Goal: Transaction & Acquisition: Purchase product/service

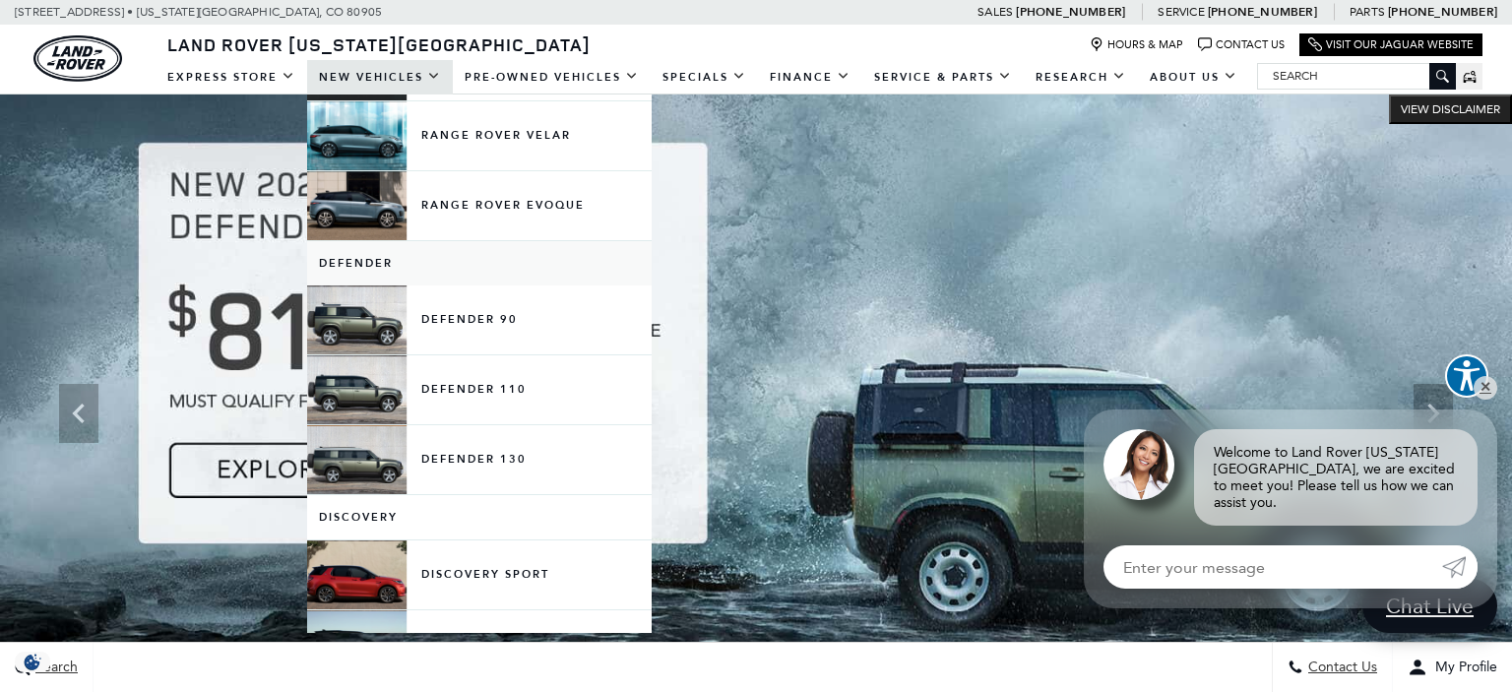
scroll to position [236, 0]
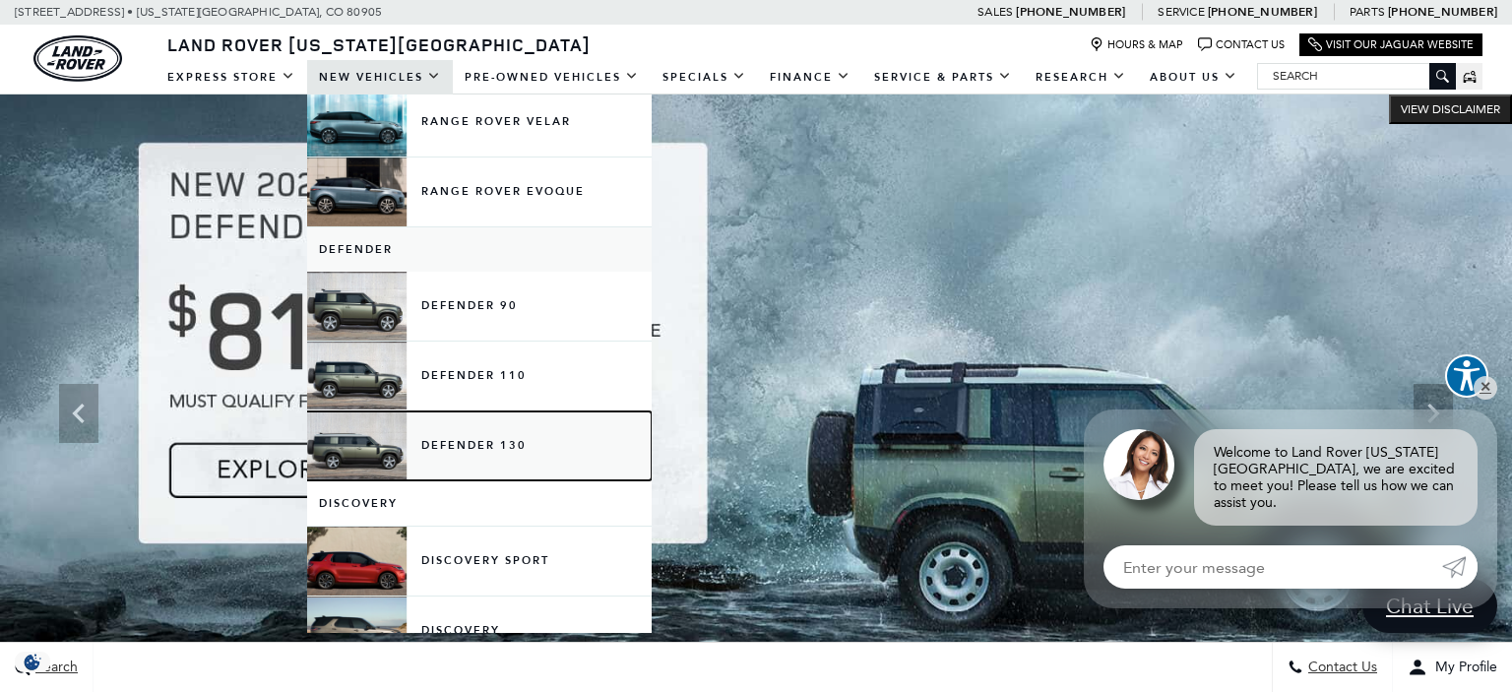
click at [472, 446] on link "Defender 130" at bounding box center [479, 446] width 345 height 69
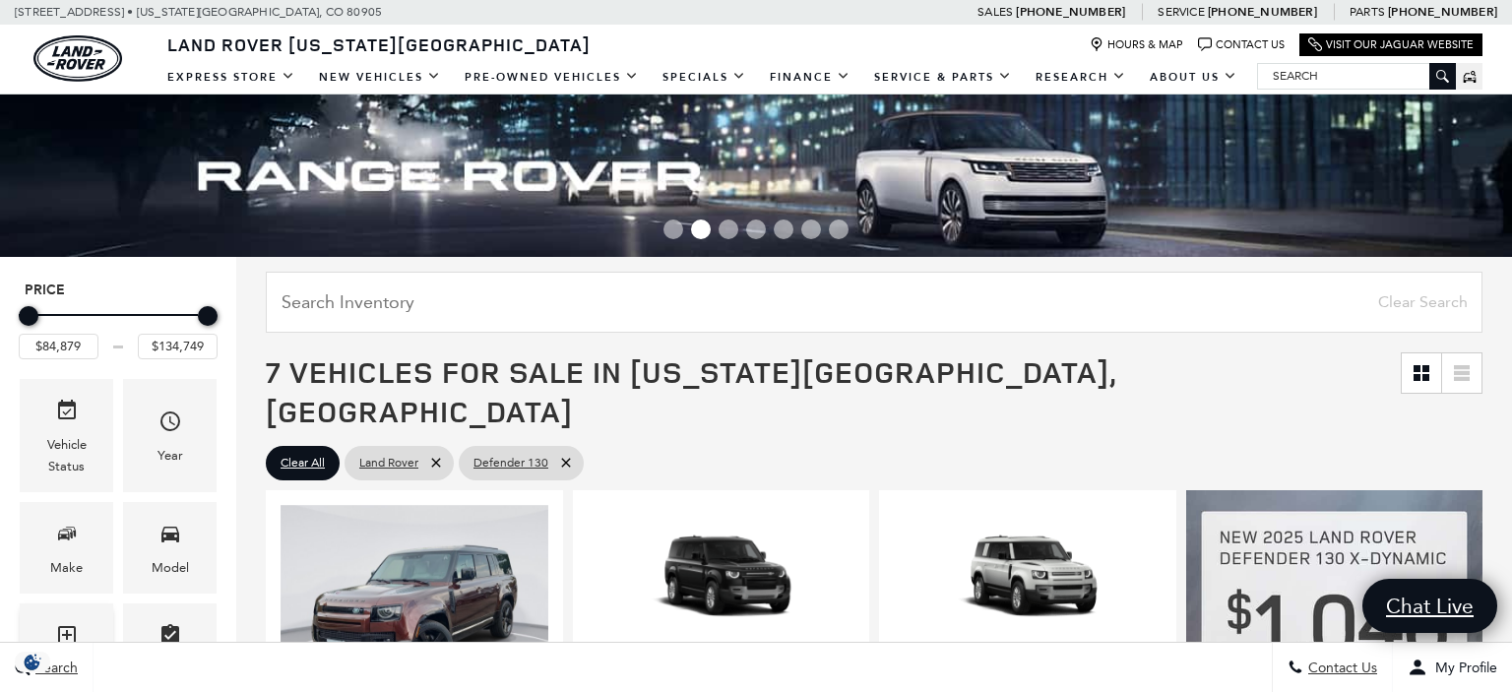
click at [77, 616] on div "Trim" at bounding box center [67, 650] width 94 height 92
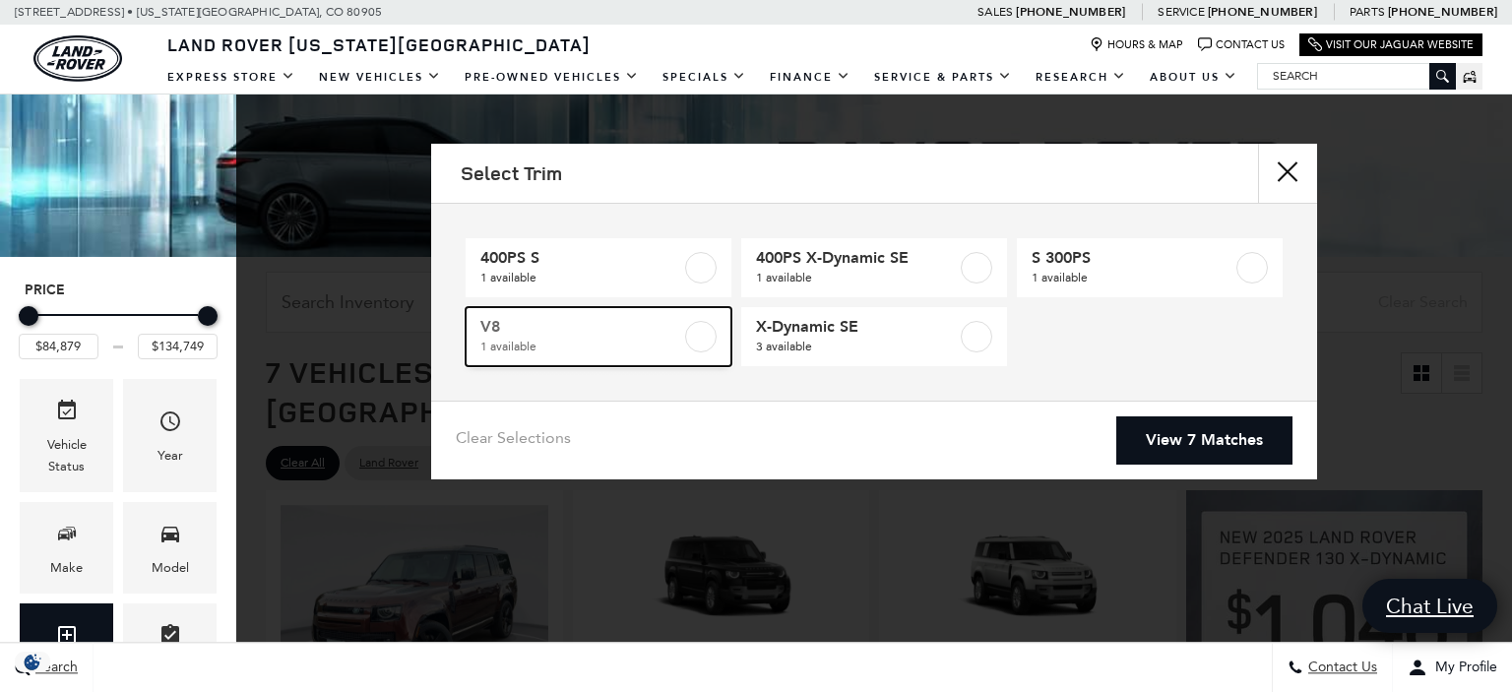
click at [605, 318] on span "V8" at bounding box center [580, 327] width 201 height 20
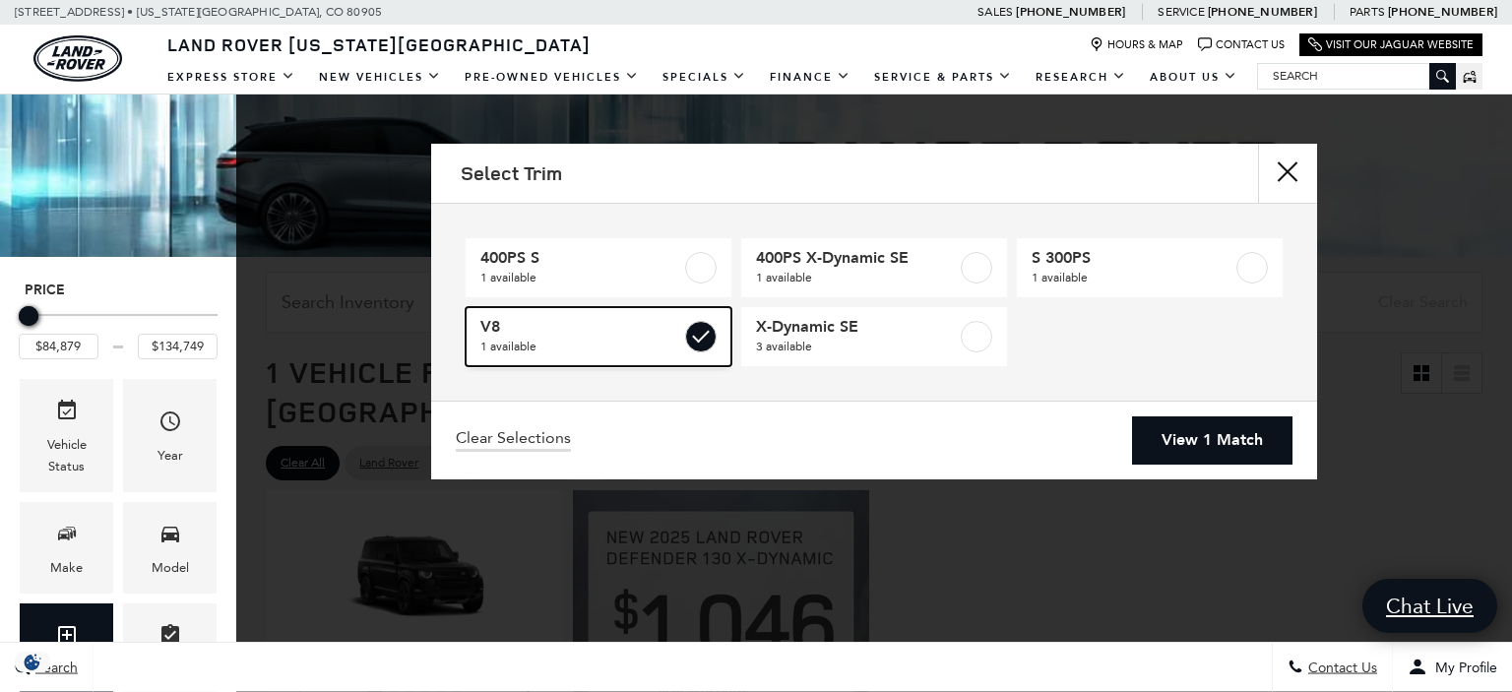
type input "$134,749"
checkbox input "true"
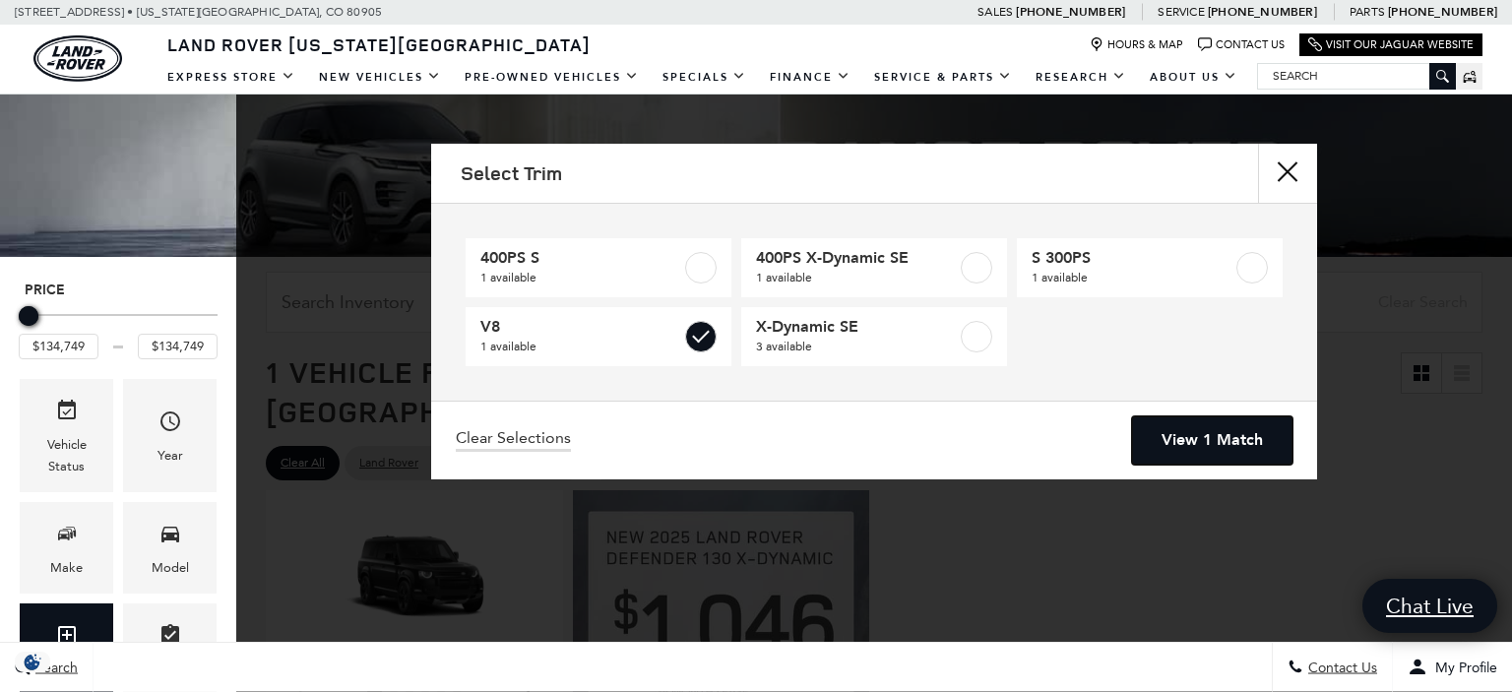
click at [1174, 440] on link "View 1 Match" at bounding box center [1212, 440] width 160 height 48
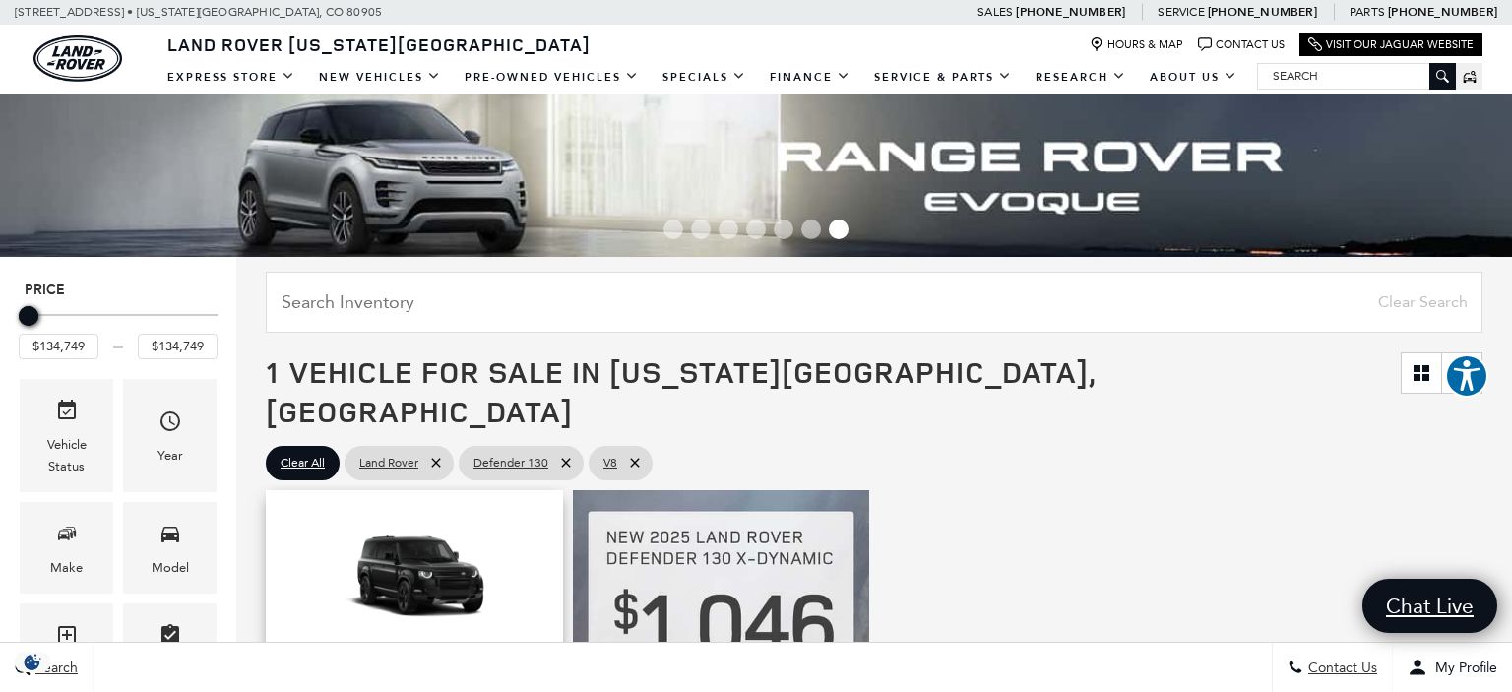
click at [422, 564] on img "1 / 2" at bounding box center [415, 580] width 268 height 151
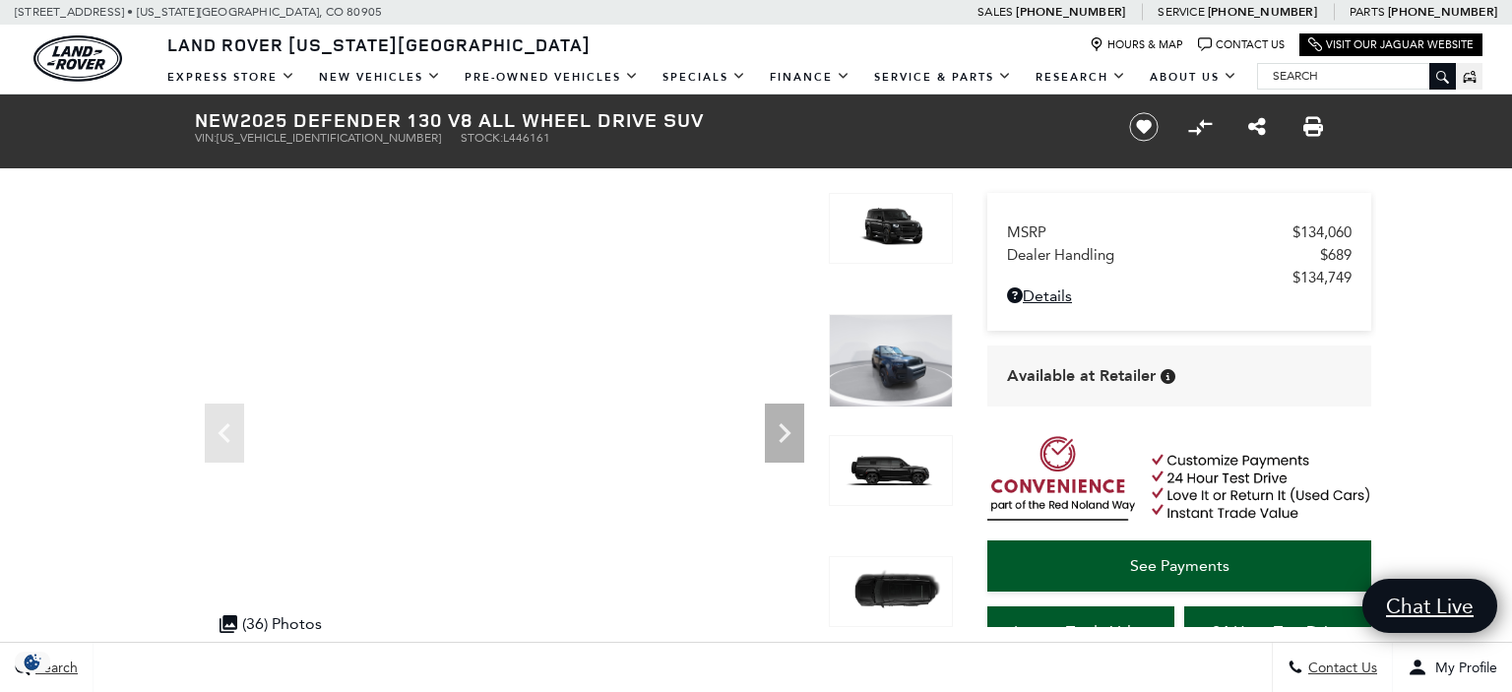
drag, startPoint x: 1372, startPoint y: 281, endPoint x: 1380, endPoint y: 221, distance: 60.7
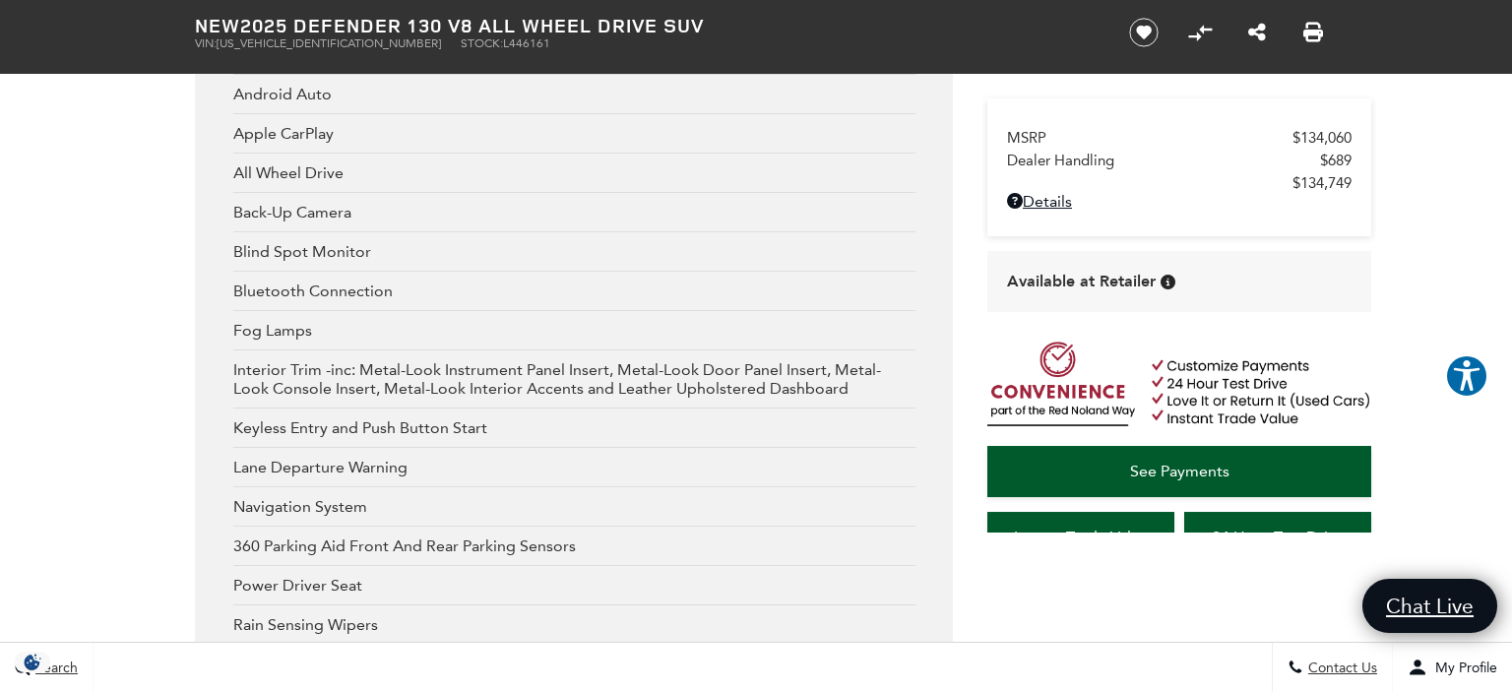
scroll to position [3698, 0]
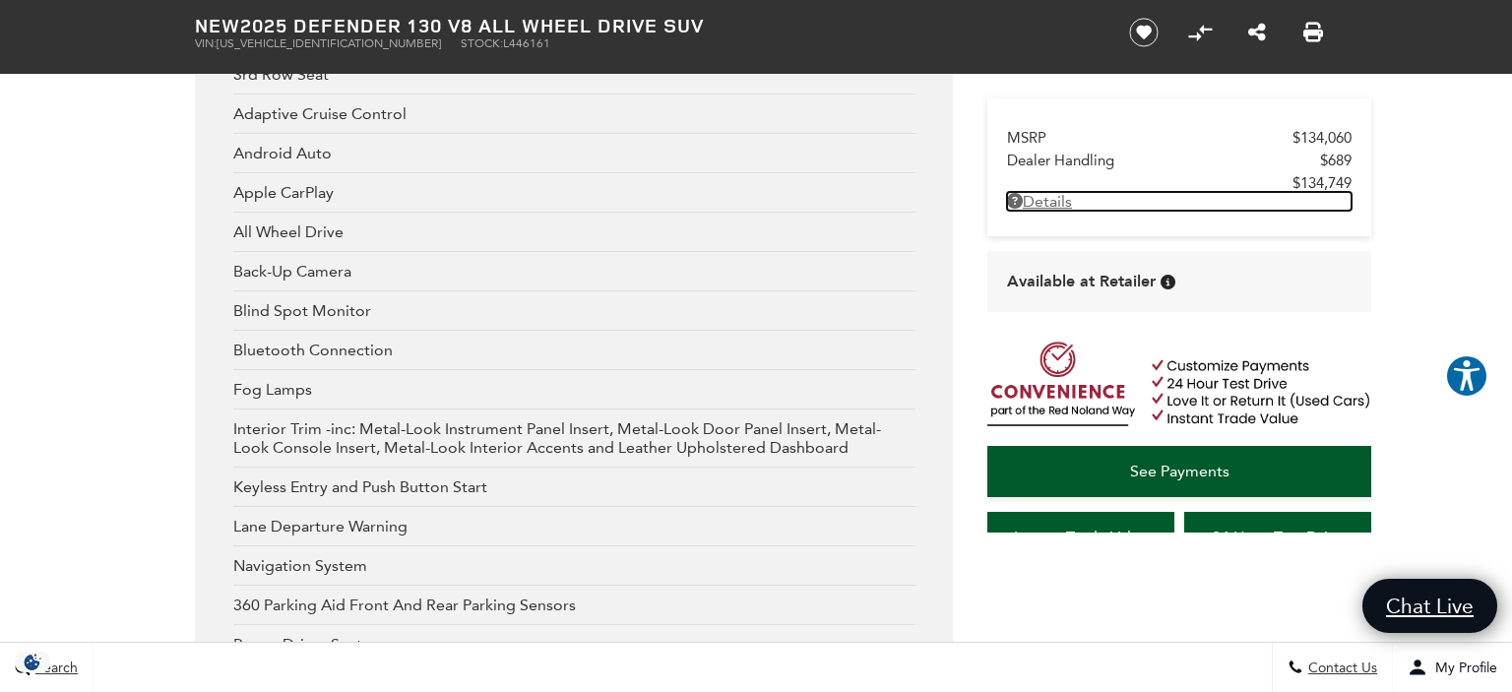
click at [1049, 202] on link "Details - about pricing for: New 2025 Defender 130 V8 All Wheel Drive SUV" at bounding box center [1179, 201] width 345 height 19
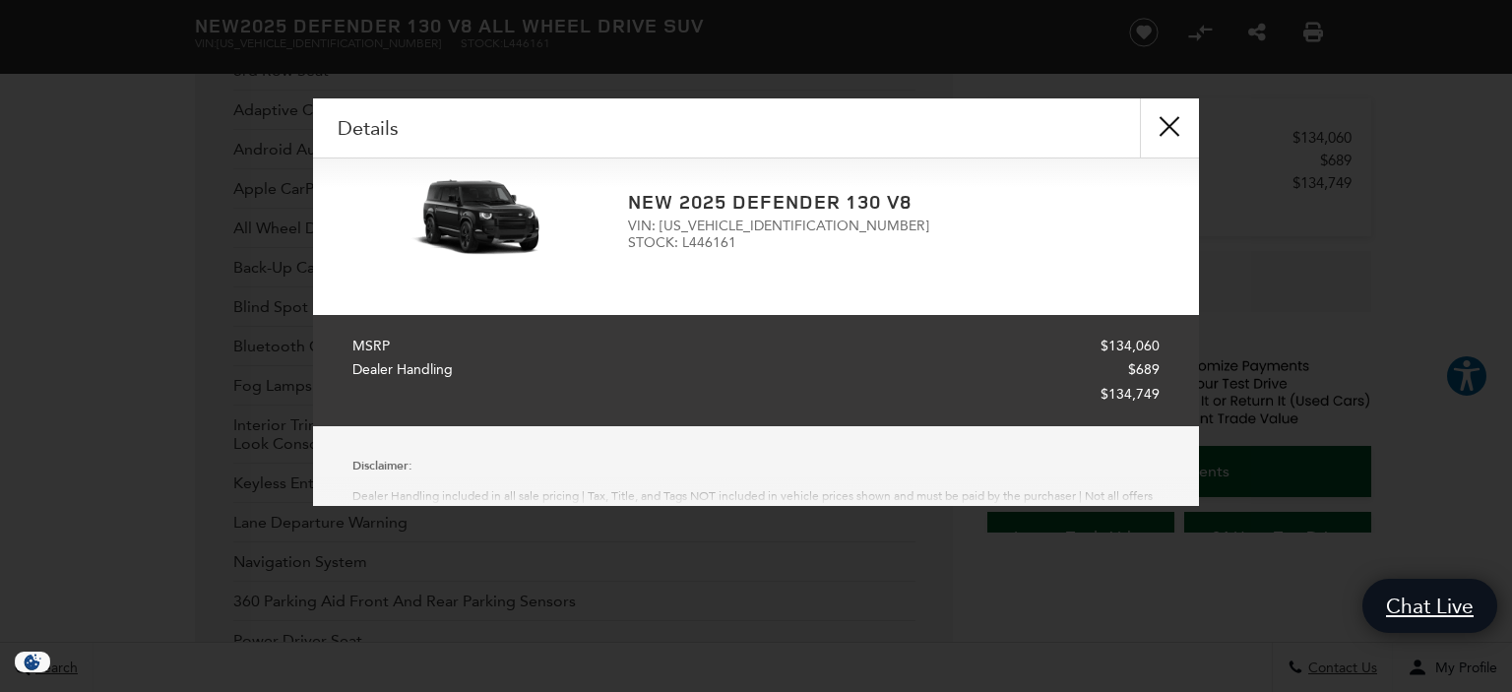
scroll to position [0, 0]
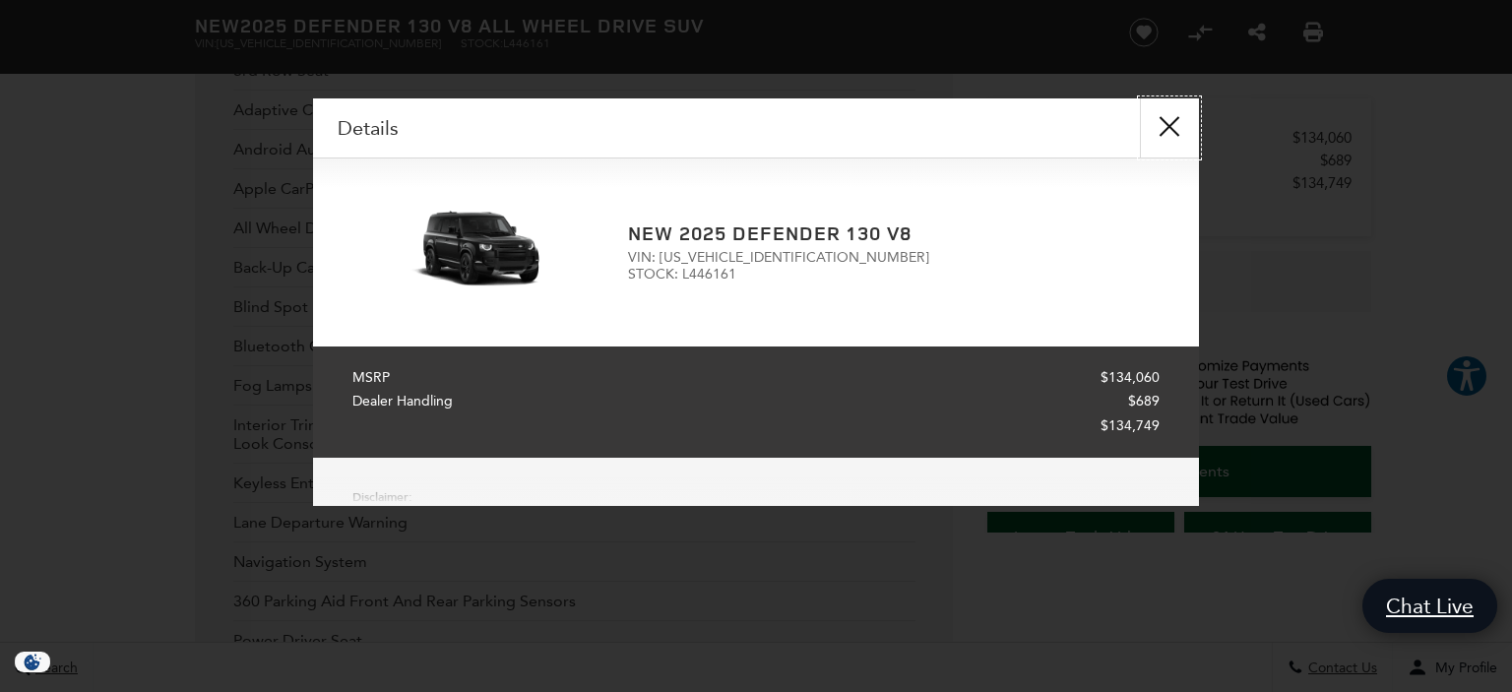
click at [1169, 124] on button "close" at bounding box center [1169, 127] width 59 height 59
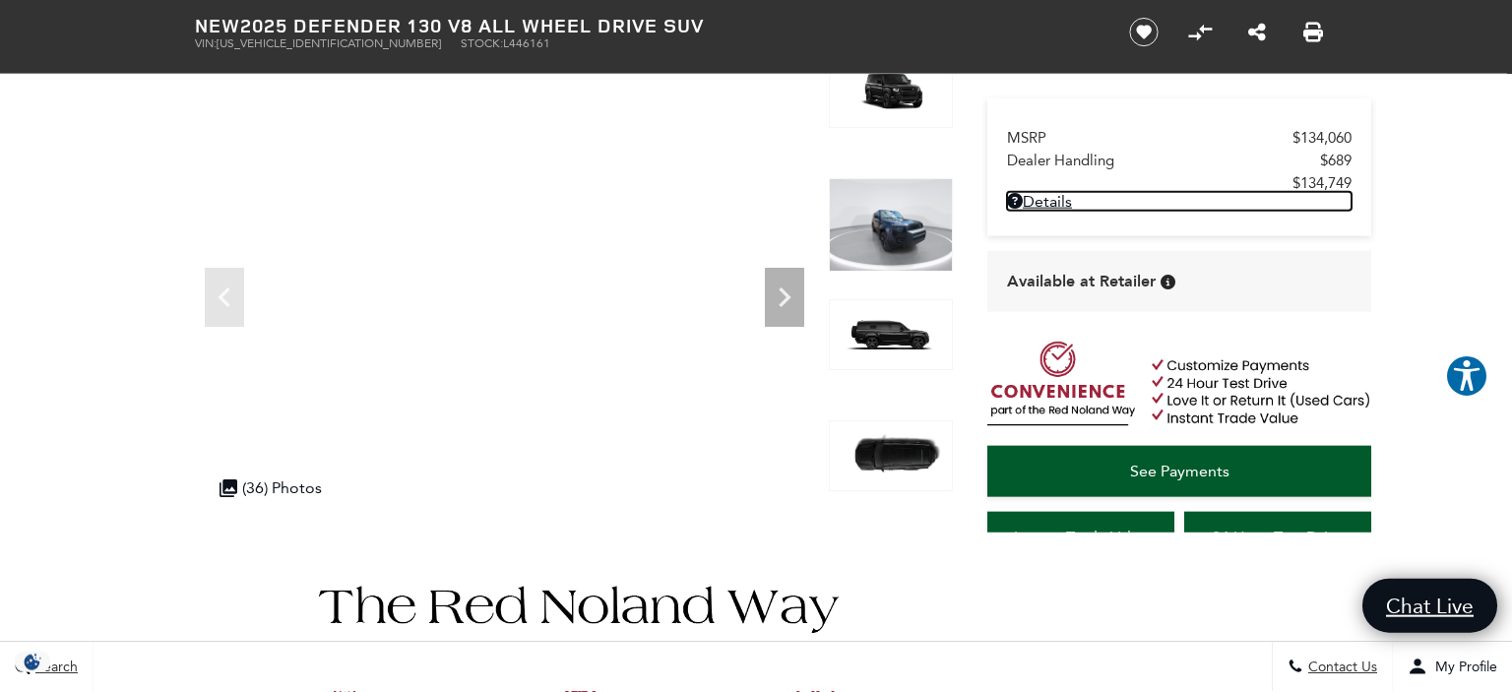
scroll to position [91, 0]
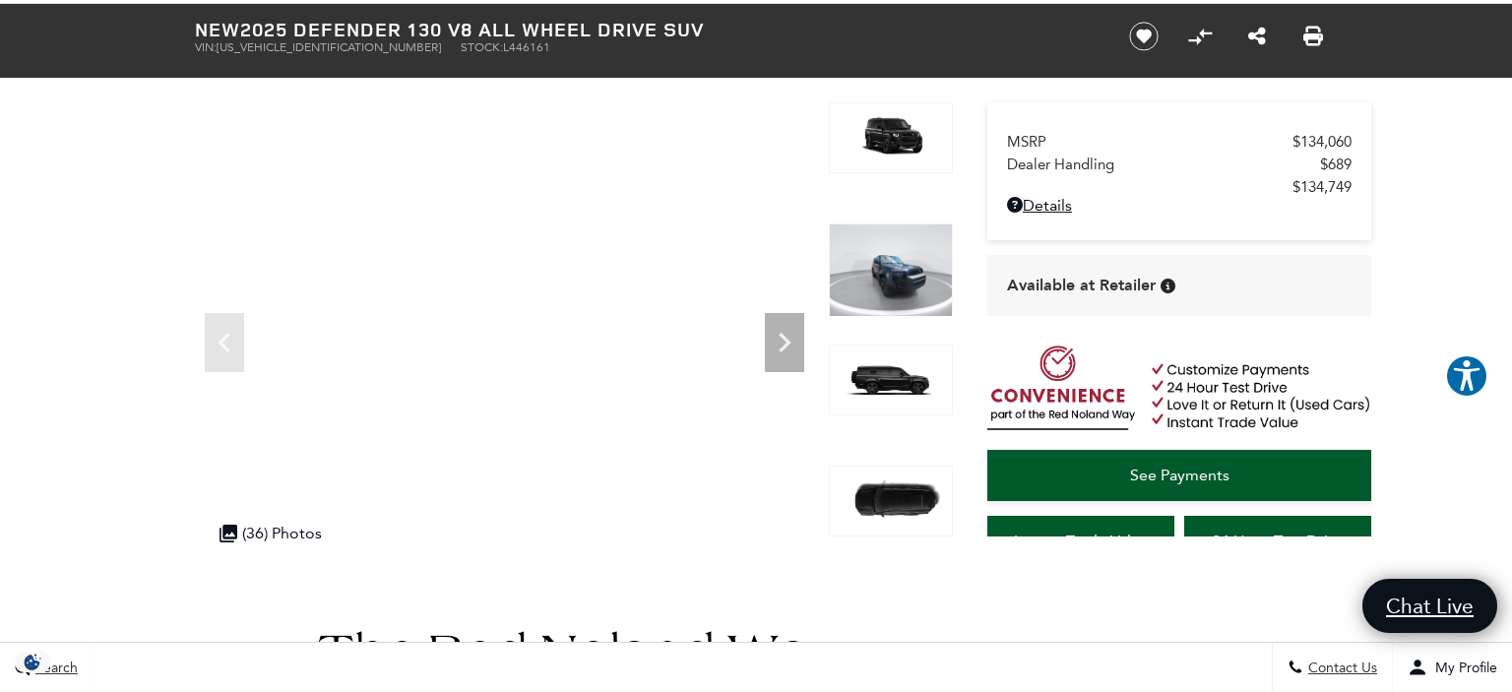
click at [886, 381] on img at bounding box center [891, 380] width 124 height 71
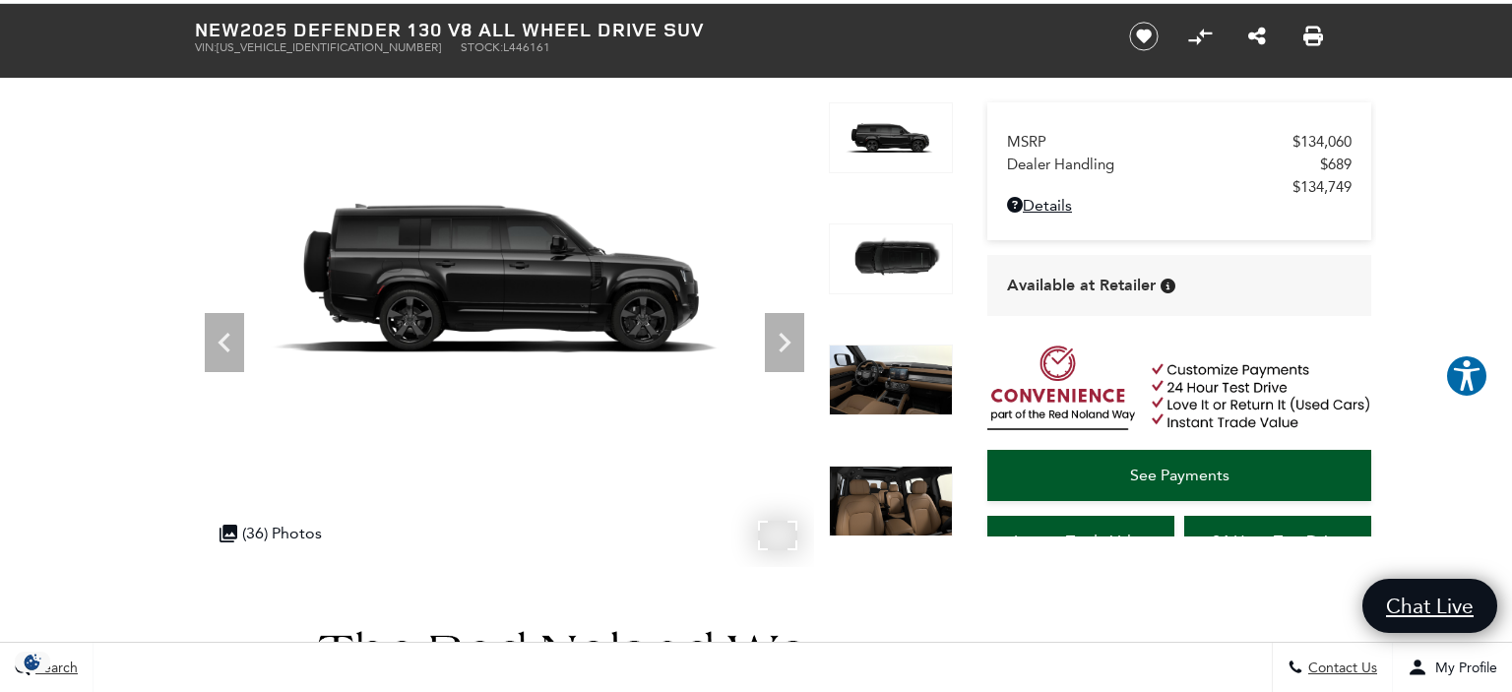
click at [463, 274] on img at bounding box center [504, 276] width 619 height 349
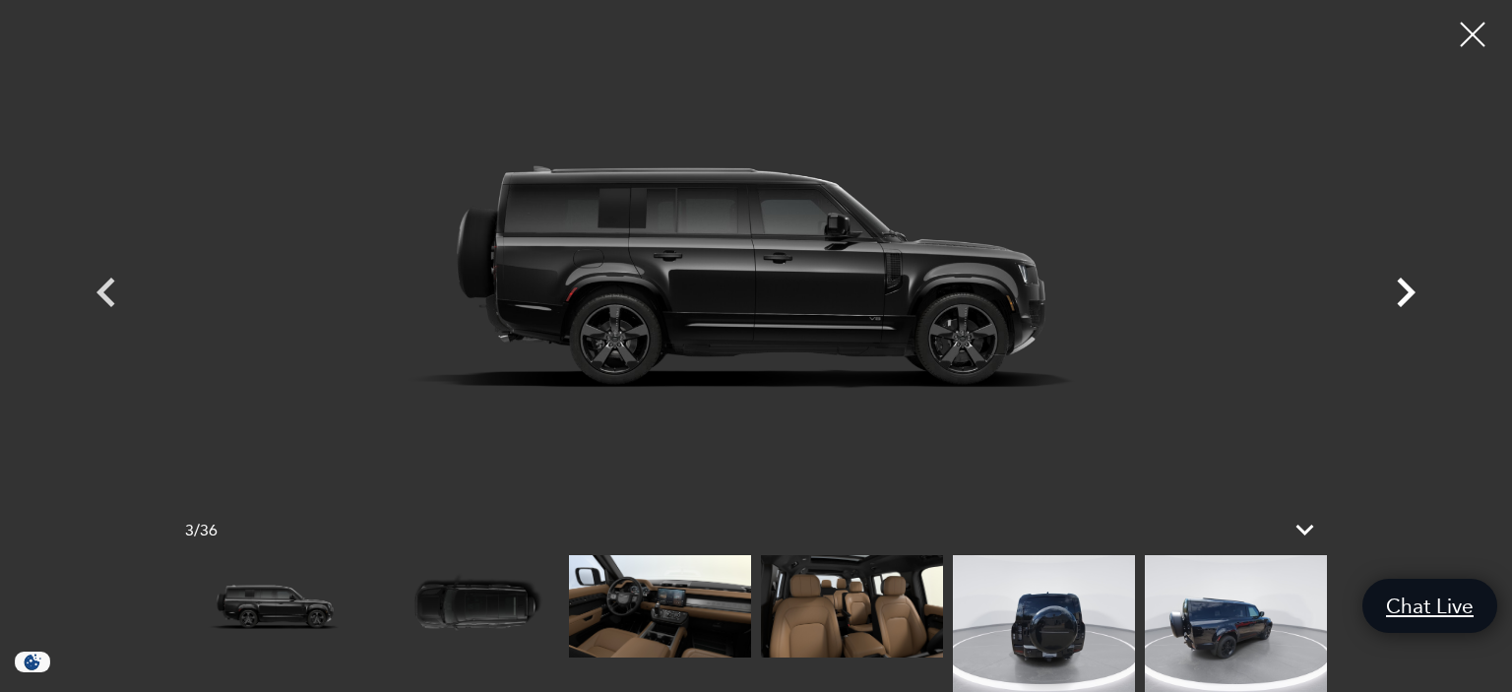
click at [1404, 286] on icon "Next" at bounding box center [1406, 293] width 19 height 30
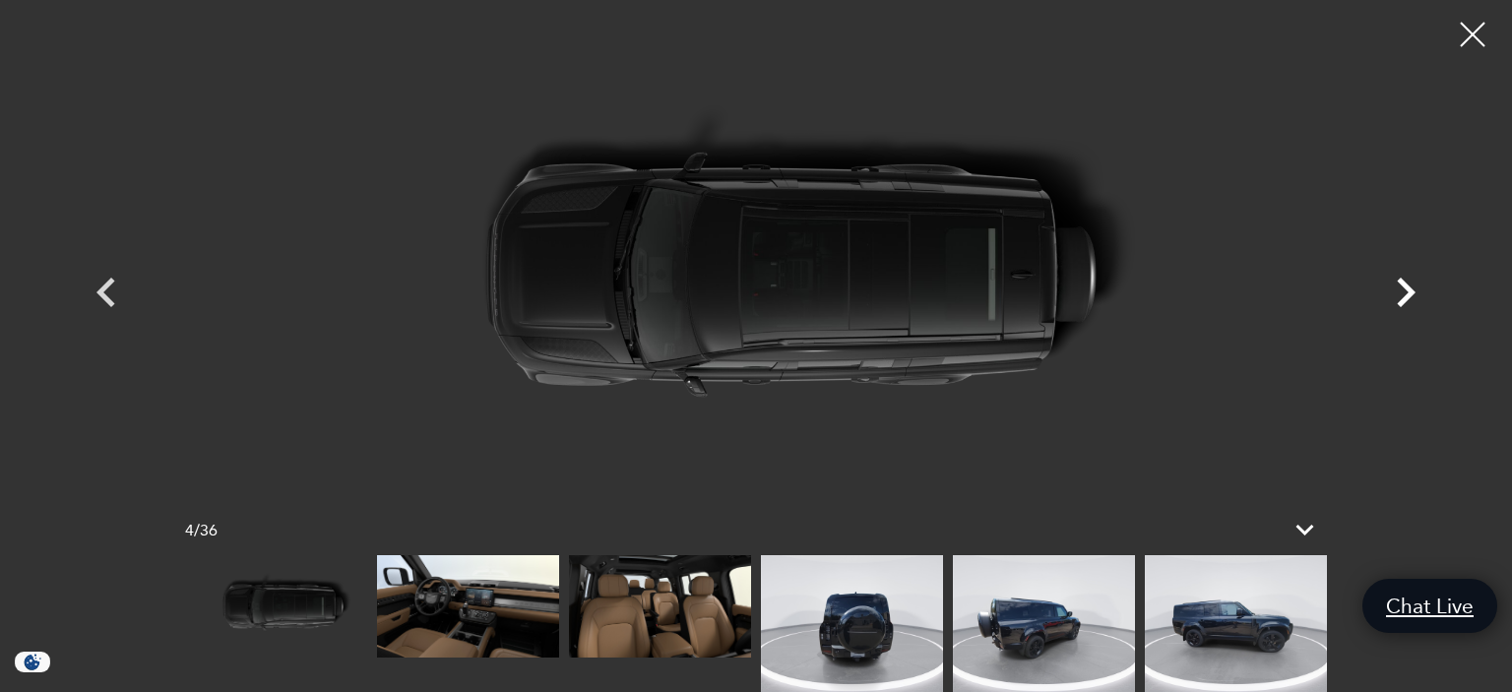
click at [1404, 286] on icon "Next" at bounding box center [1406, 293] width 19 height 30
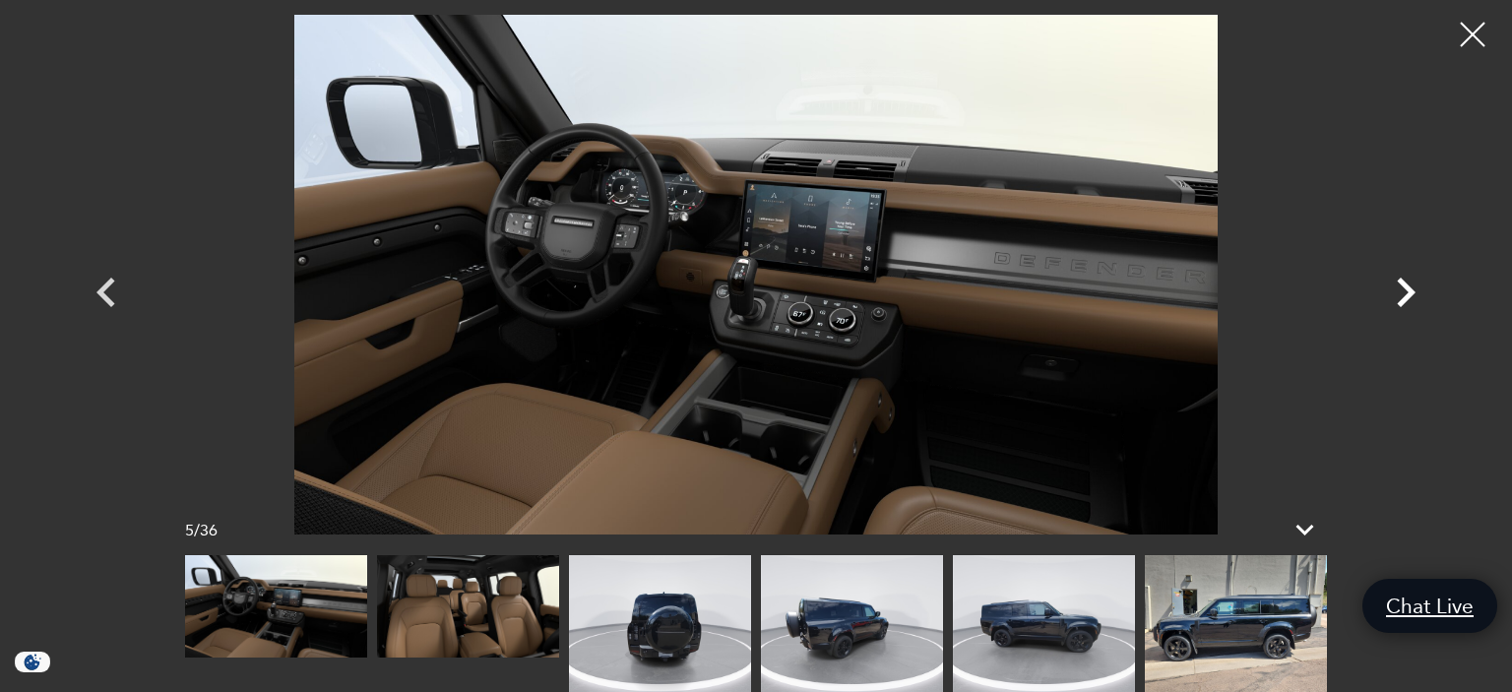
click at [1404, 286] on icon "Next" at bounding box center [1406, 293] width 19 height 30
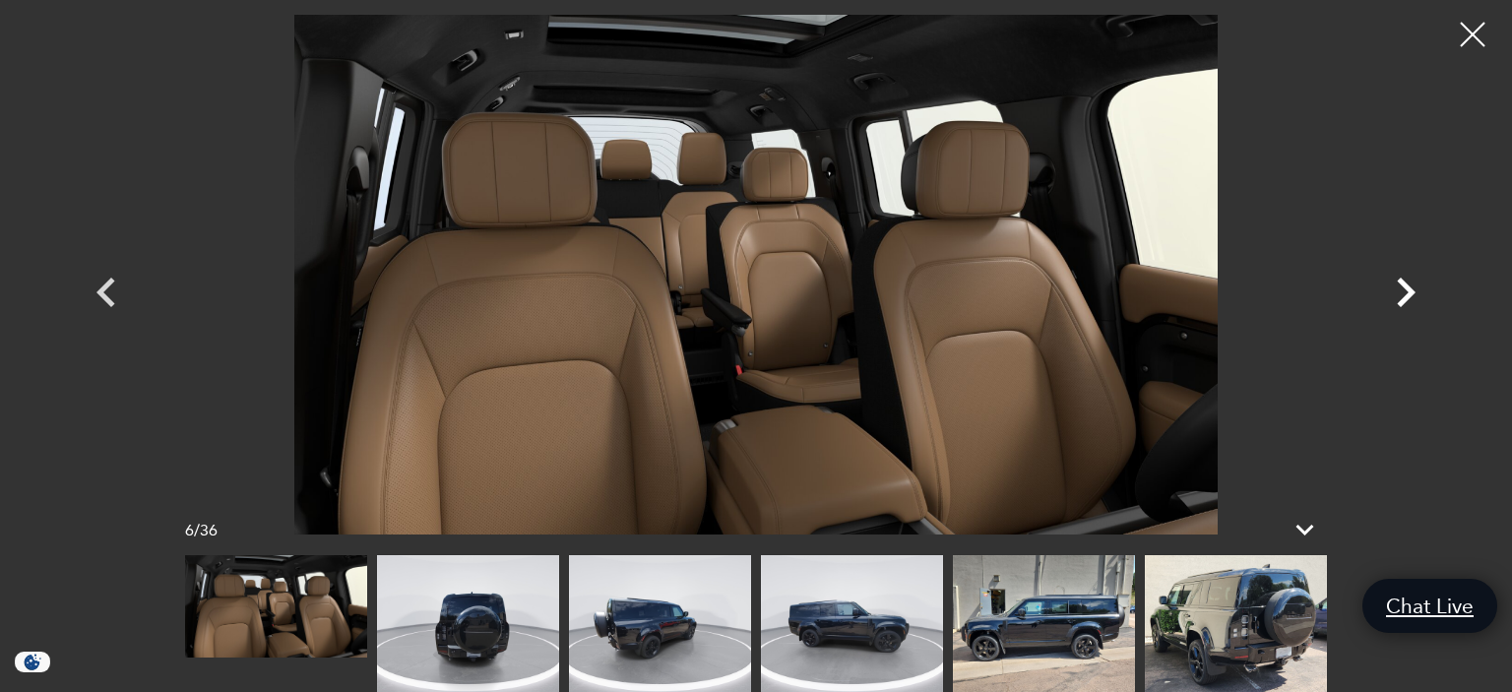
click at [1404, 286] on icon "Next" at bounding box center [1406, 293] width 19 height 30
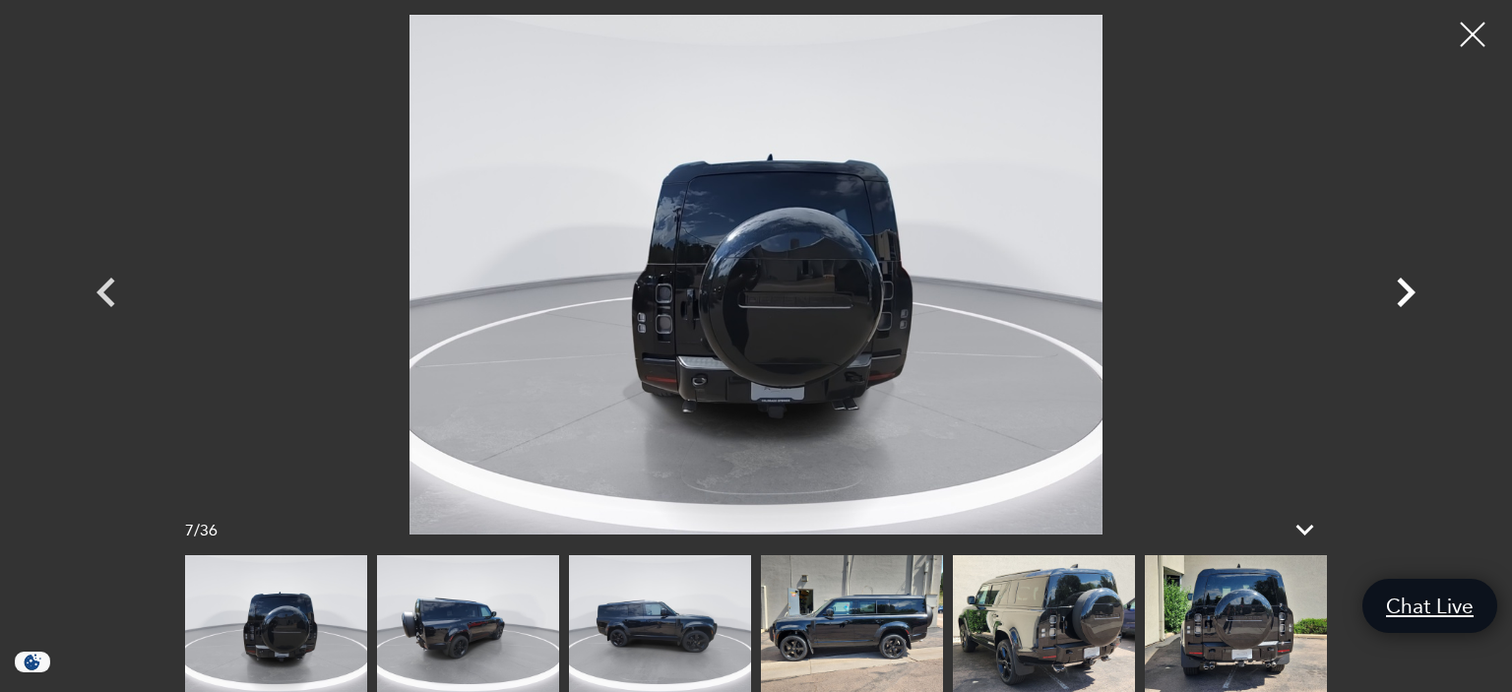
click at [1404, 286] on icon "Next" at bounding box center [1406, 293] width 19 height 30
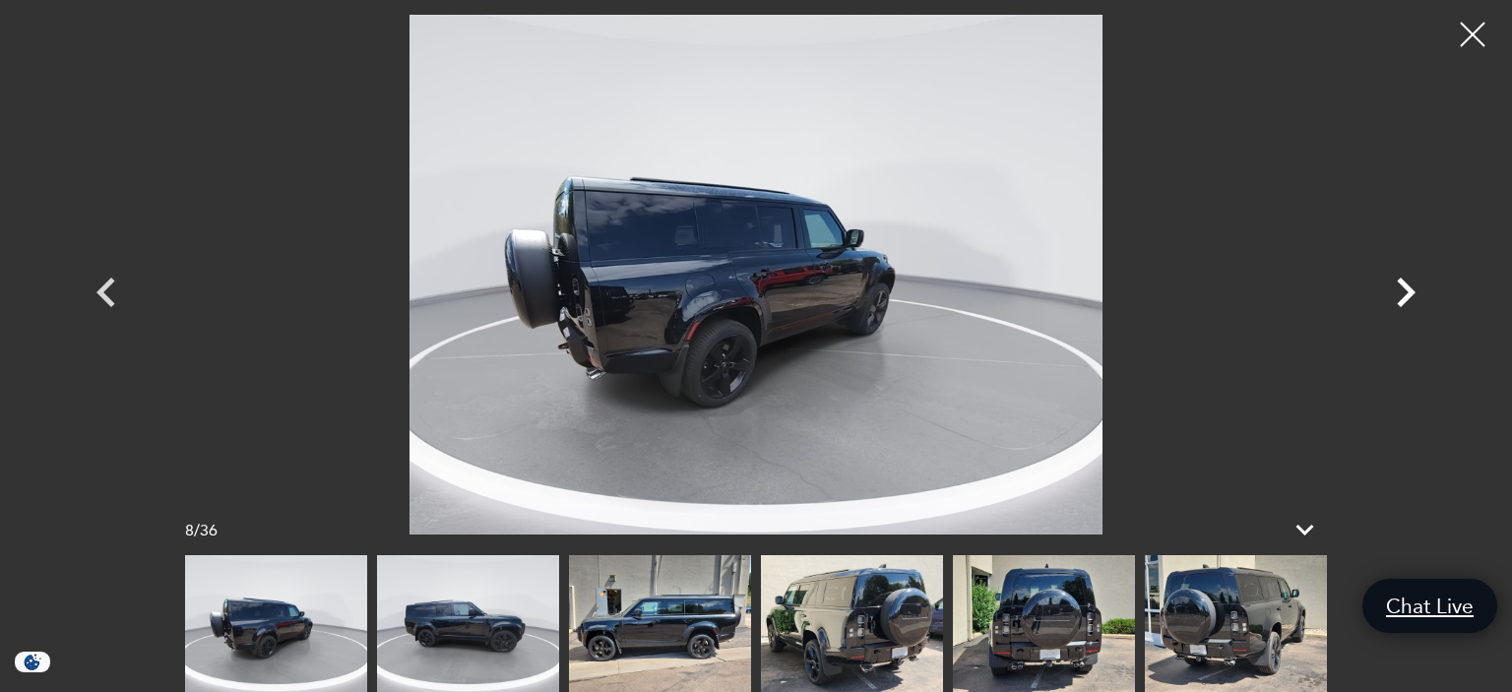
click at [1404, 286] on icon "Next" at bounding box center [1406, 293] width 19 height 30
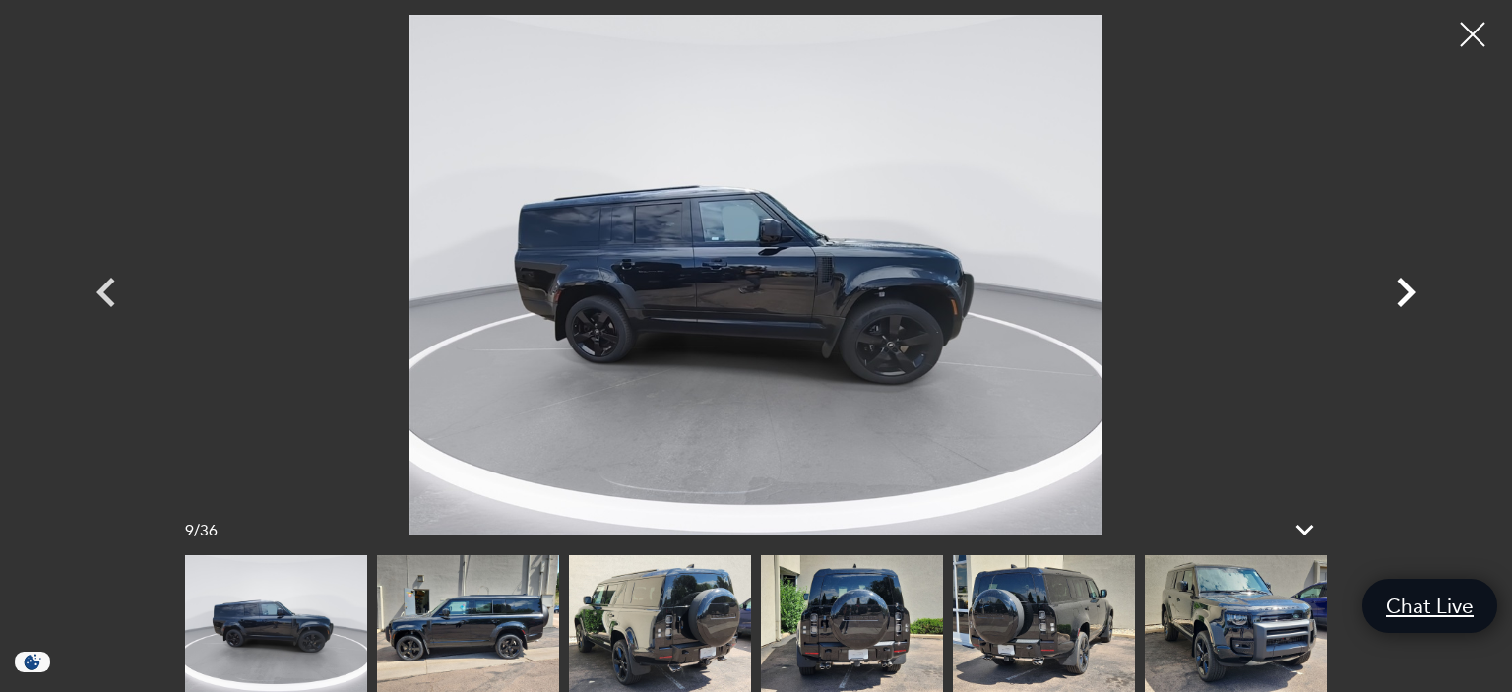
click at [1404, 286] on icon "Next" at bounding box center [1406, 293] width 19 height 30
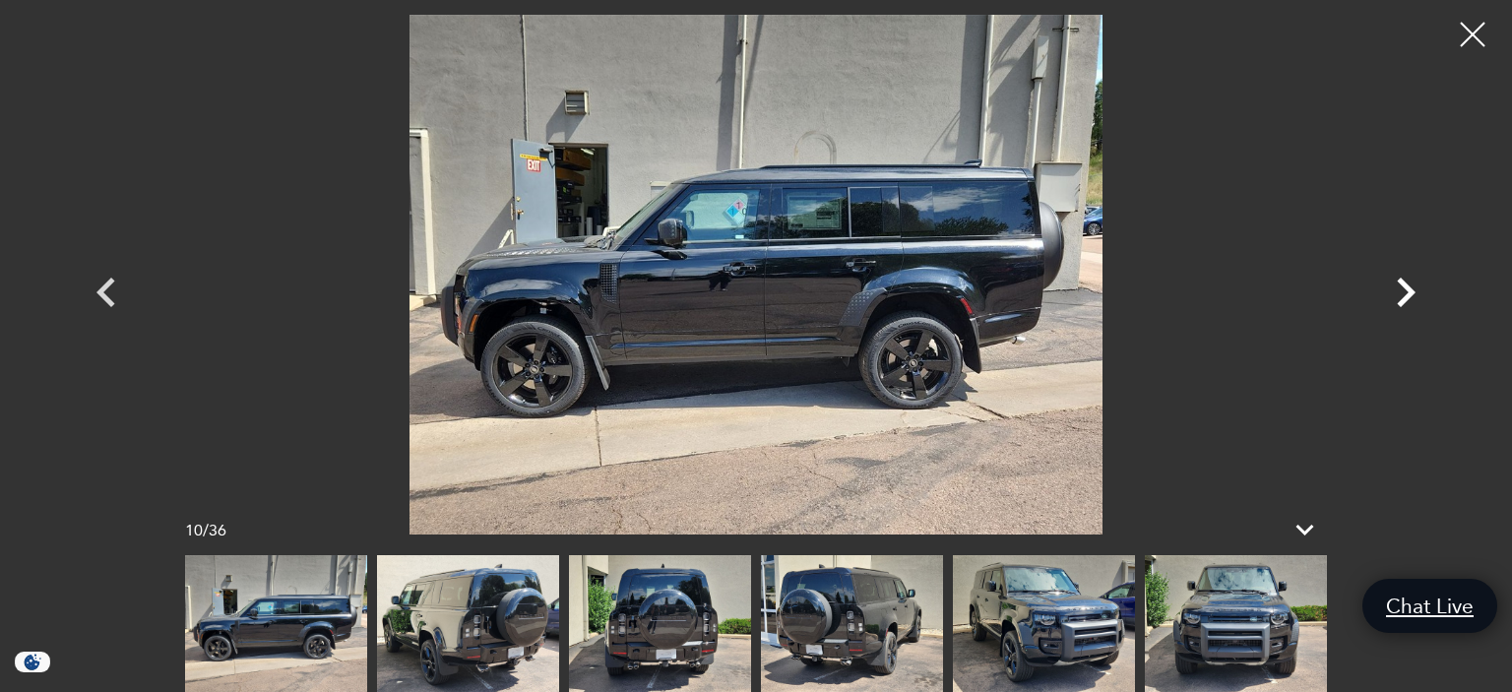
click at [1404, 286] on icon "Next" at bounding box center [1406, 293] width 19 height 30
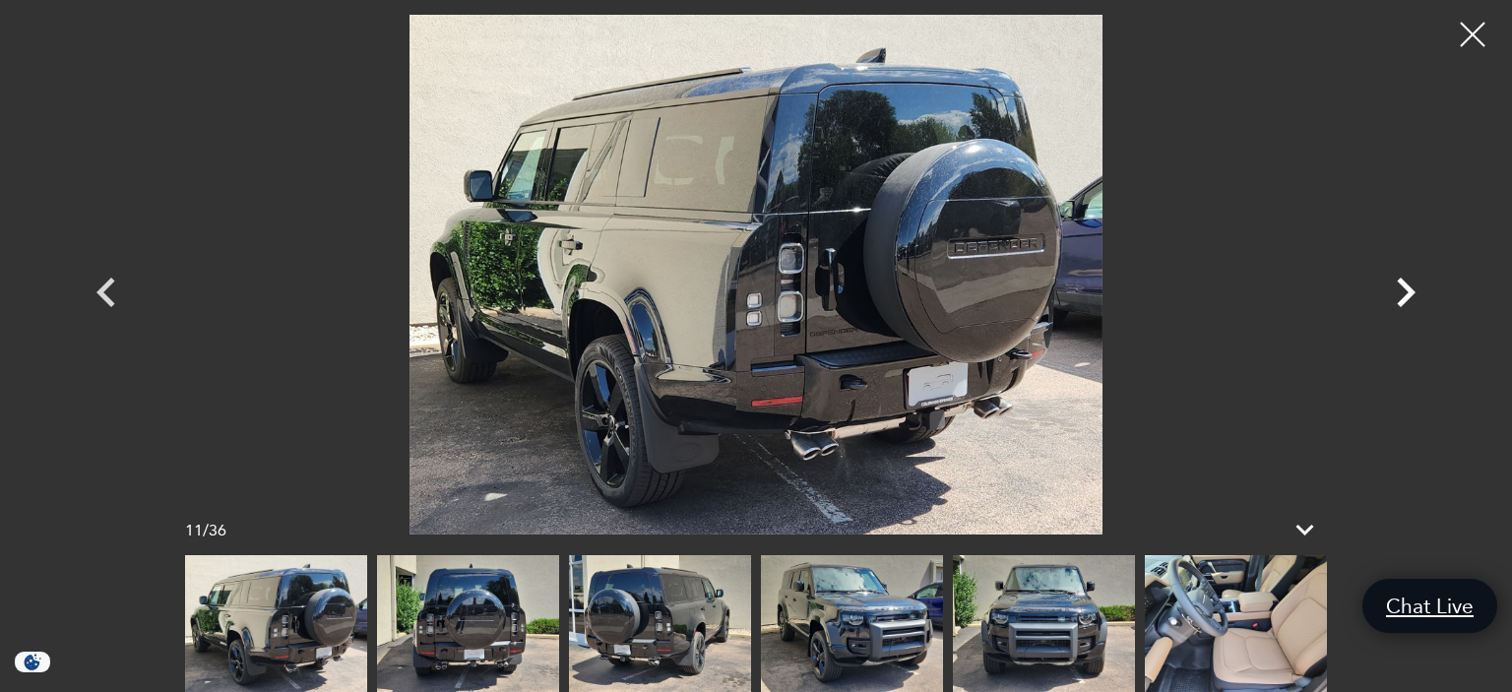
click at [1404, 286] on icon "Next" at bounding box center [1406, 293] width 19 height 30
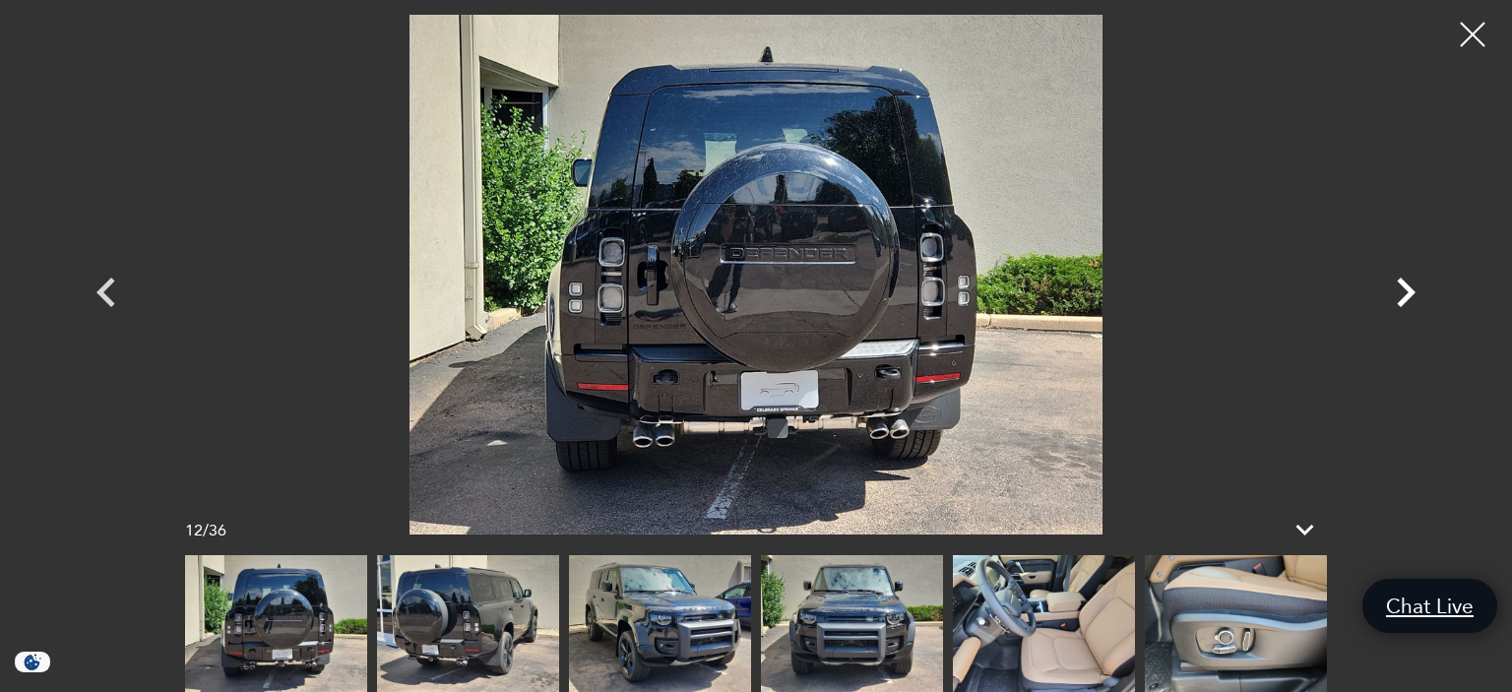
click at [1404, 286] on icon "Next" at bounding box center [1406, 293] width 19 height 30
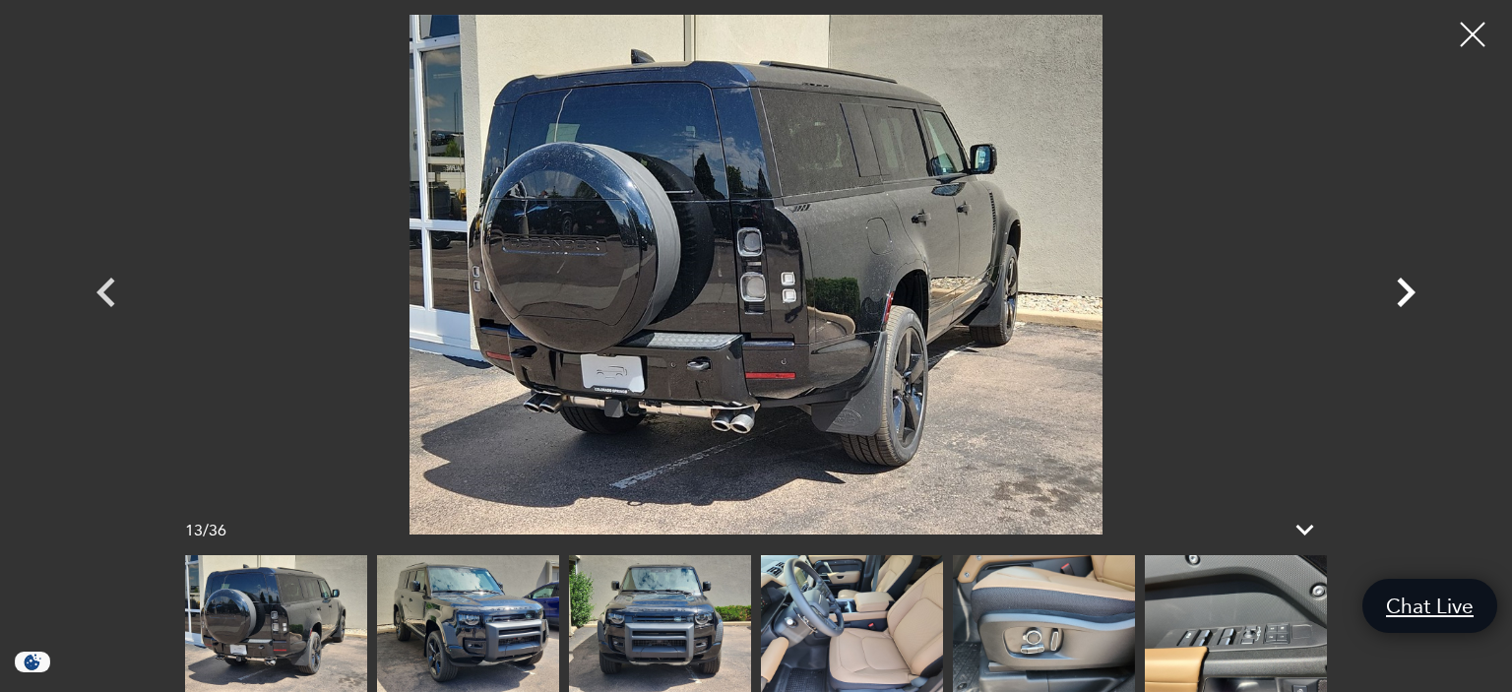
click at [1404, 286] on icon "Next" at bounding box center [1406, 293] width 19 height 30
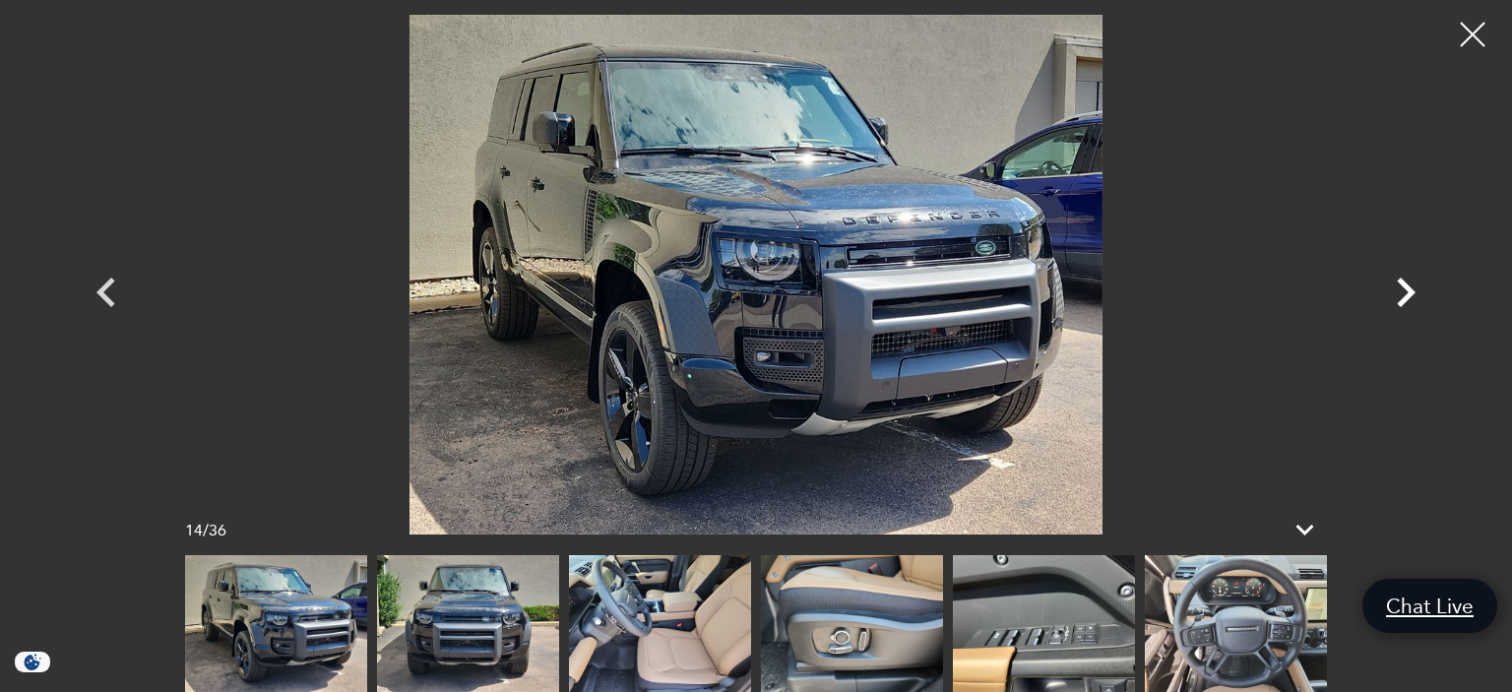
click at [1404, 286] on icon "Next" at bounding box center [1406, 293] width 19 height 30
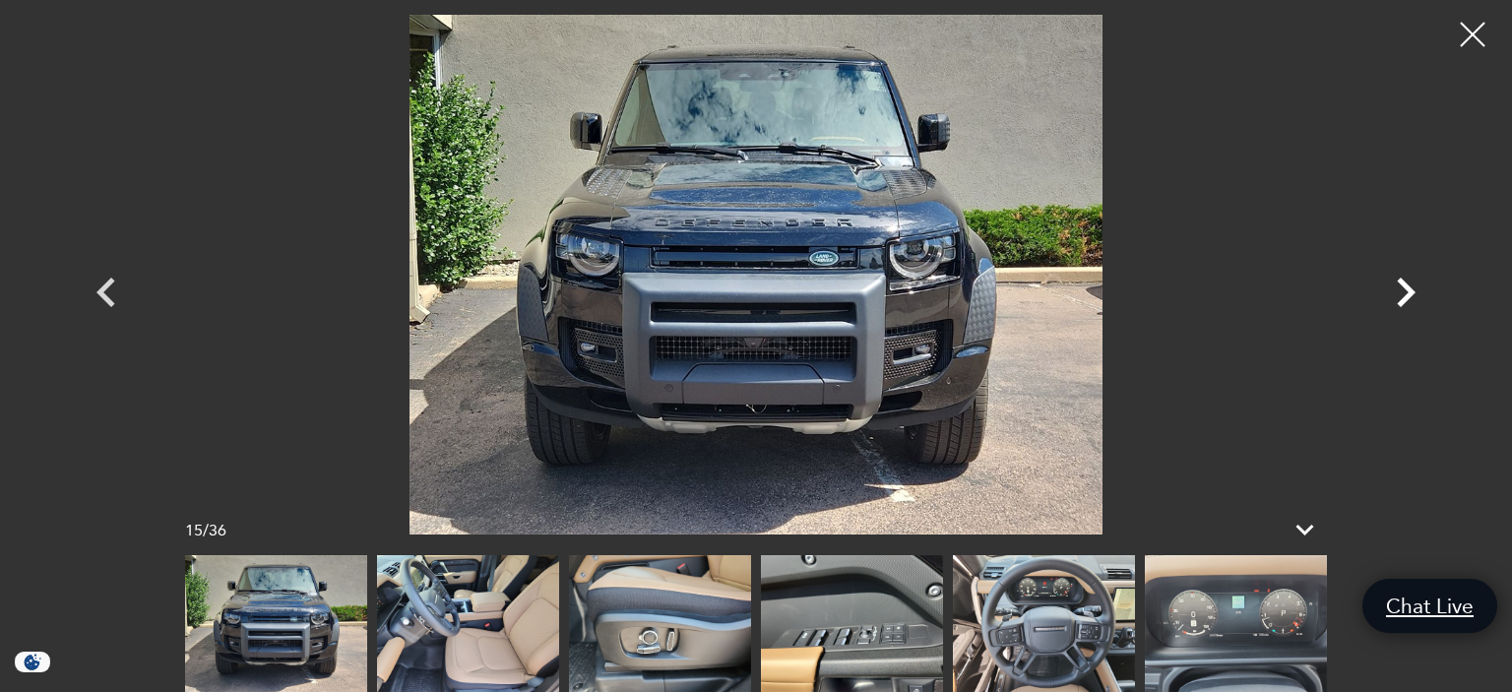
click at [1404, 286] on icon "Next" at bounding box center [1406, 293] width 19 height 30
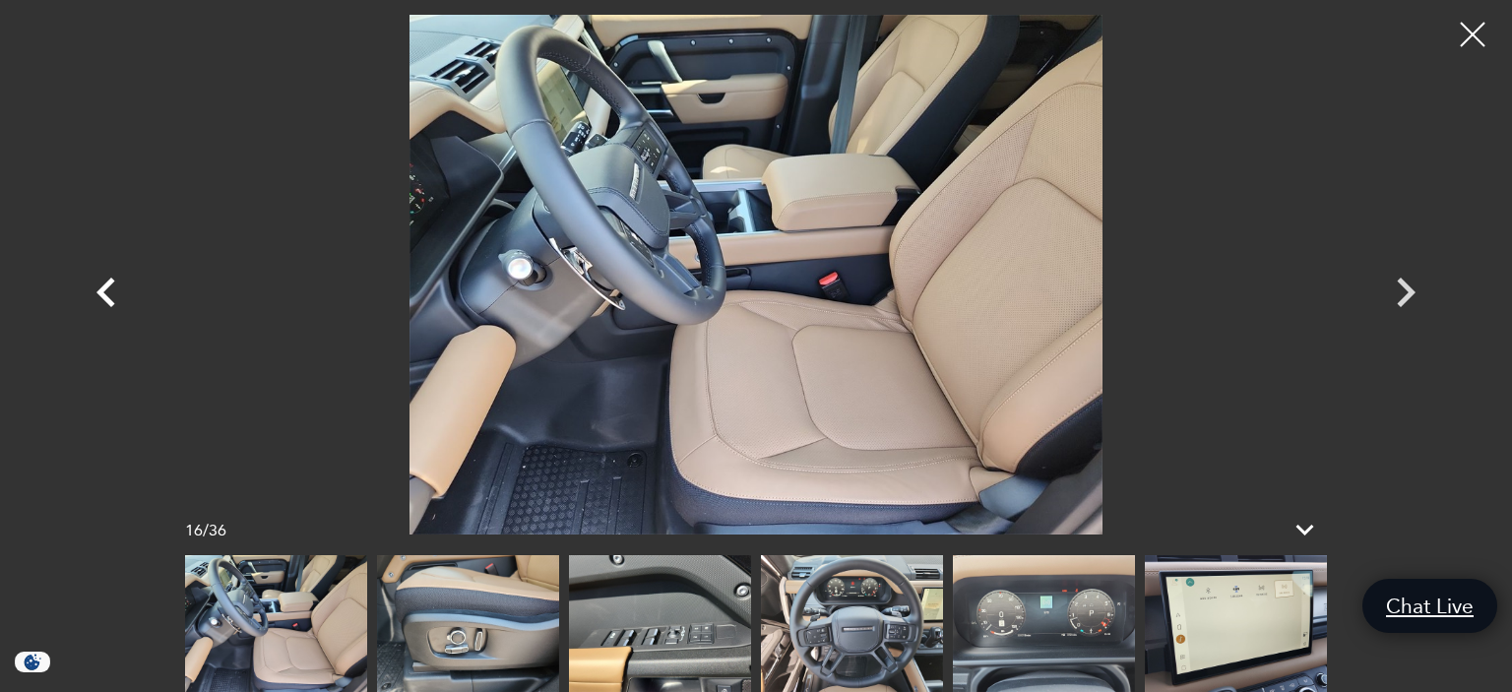
click at [115, 305] on icon "Previous" at bounding box center [106, 292] width 59 height 59
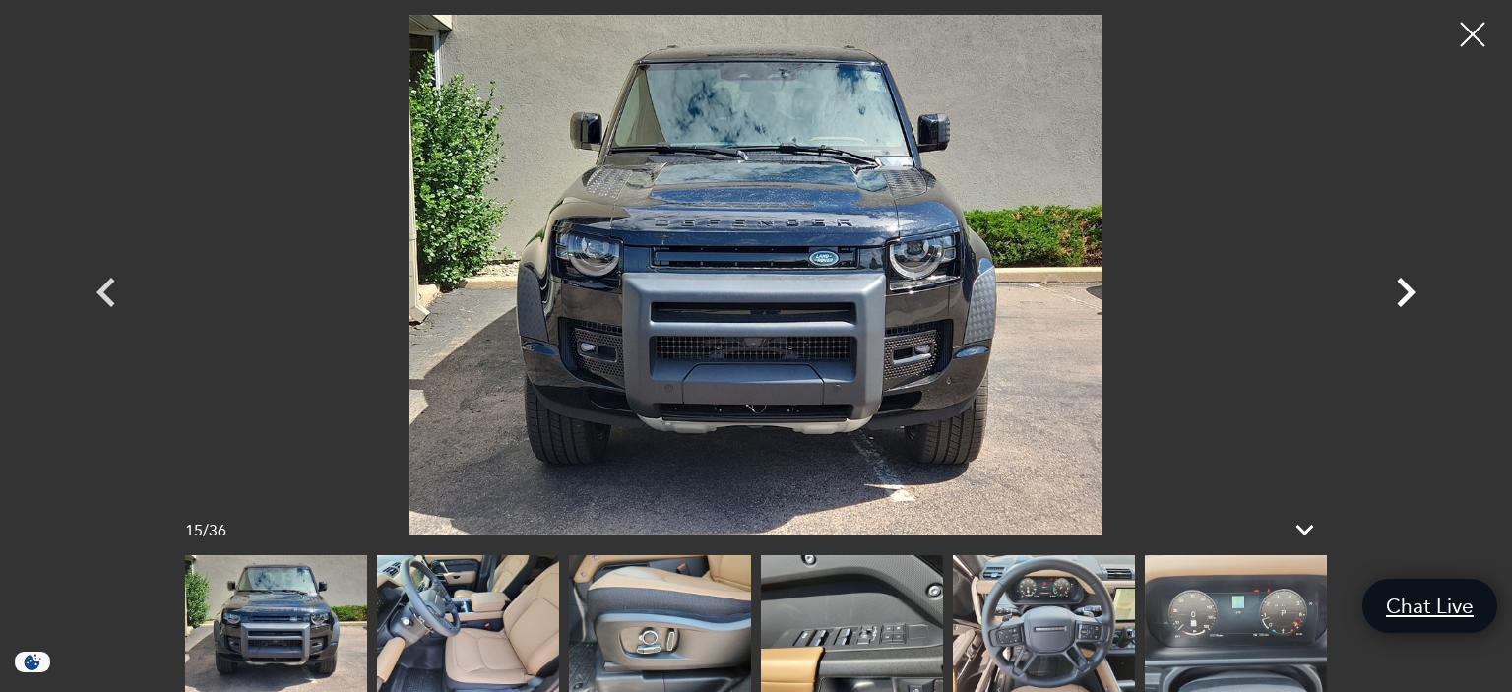
click at [1407, 293] on icon "Next" at bounding box center [1405, 292] width 59 height 59
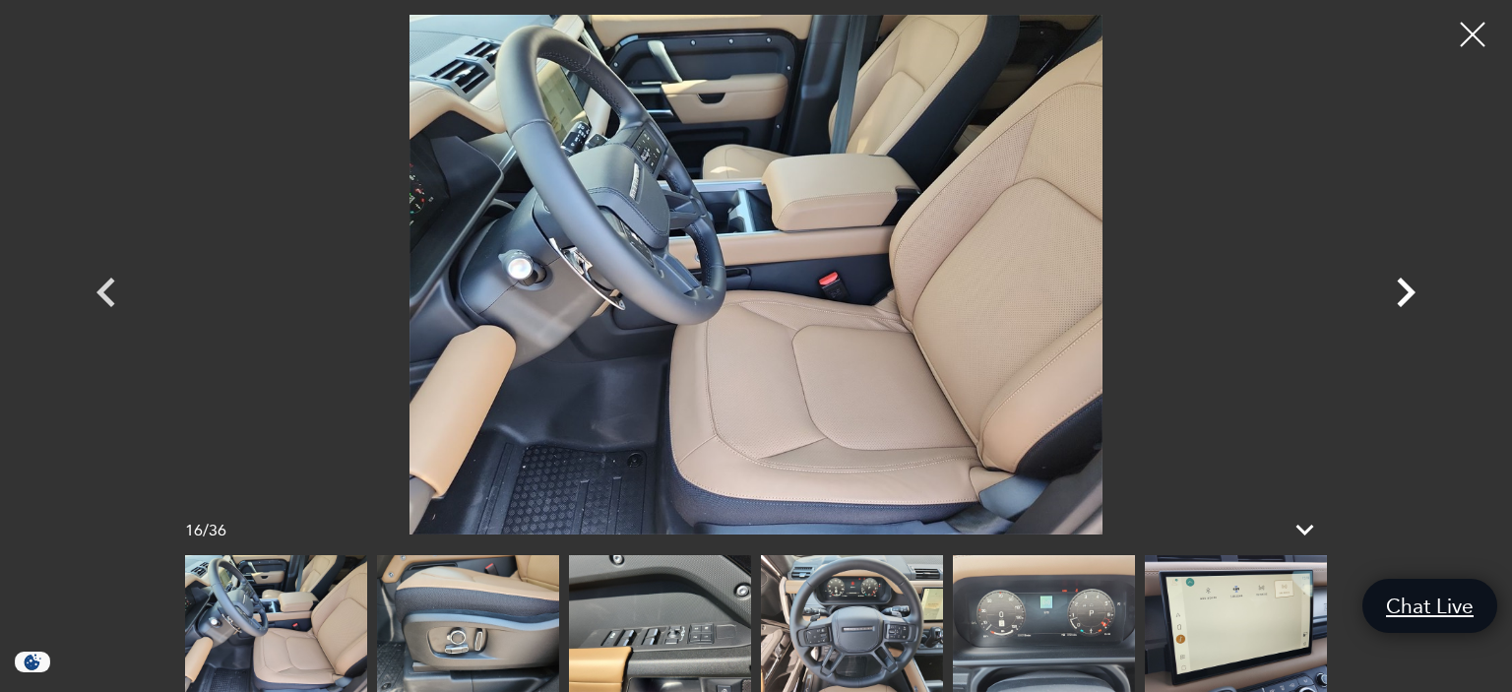
click at [1407, 293] on icon "Next" at bounding box center [1405, 292] width 59 height 59
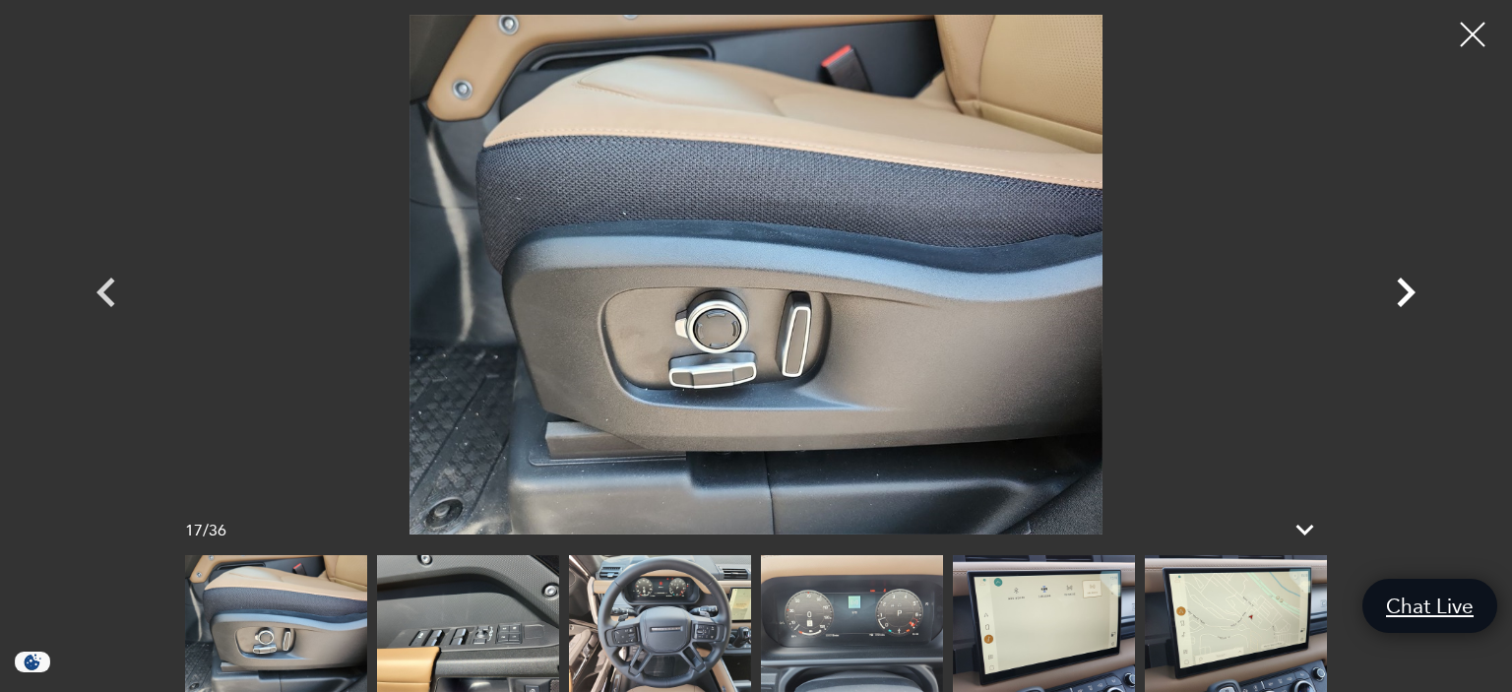
click at [1407, 293] on icon "Next" at bounding box center [1405, 292] width 59 height 59
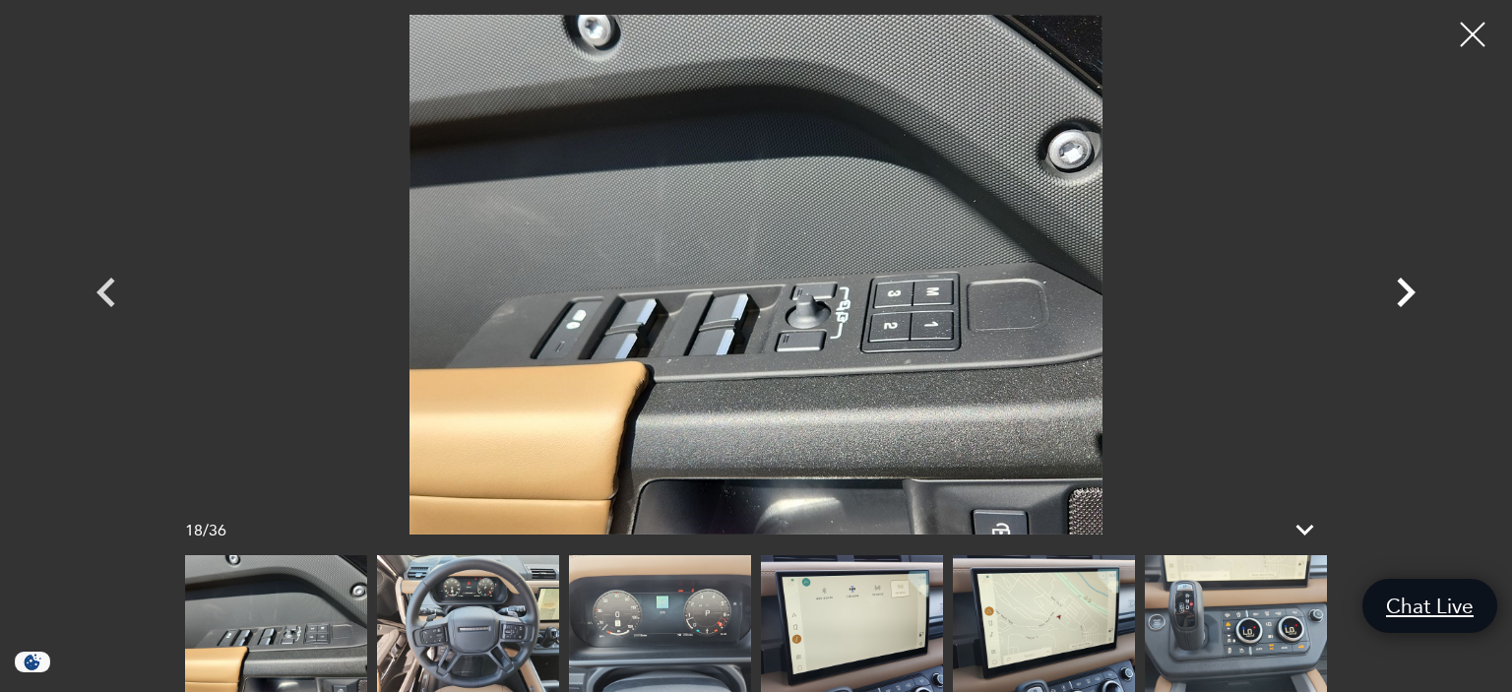
click at [1407, 293] on icon "Next" at bounding box center [1405, 292] width 59 height 59
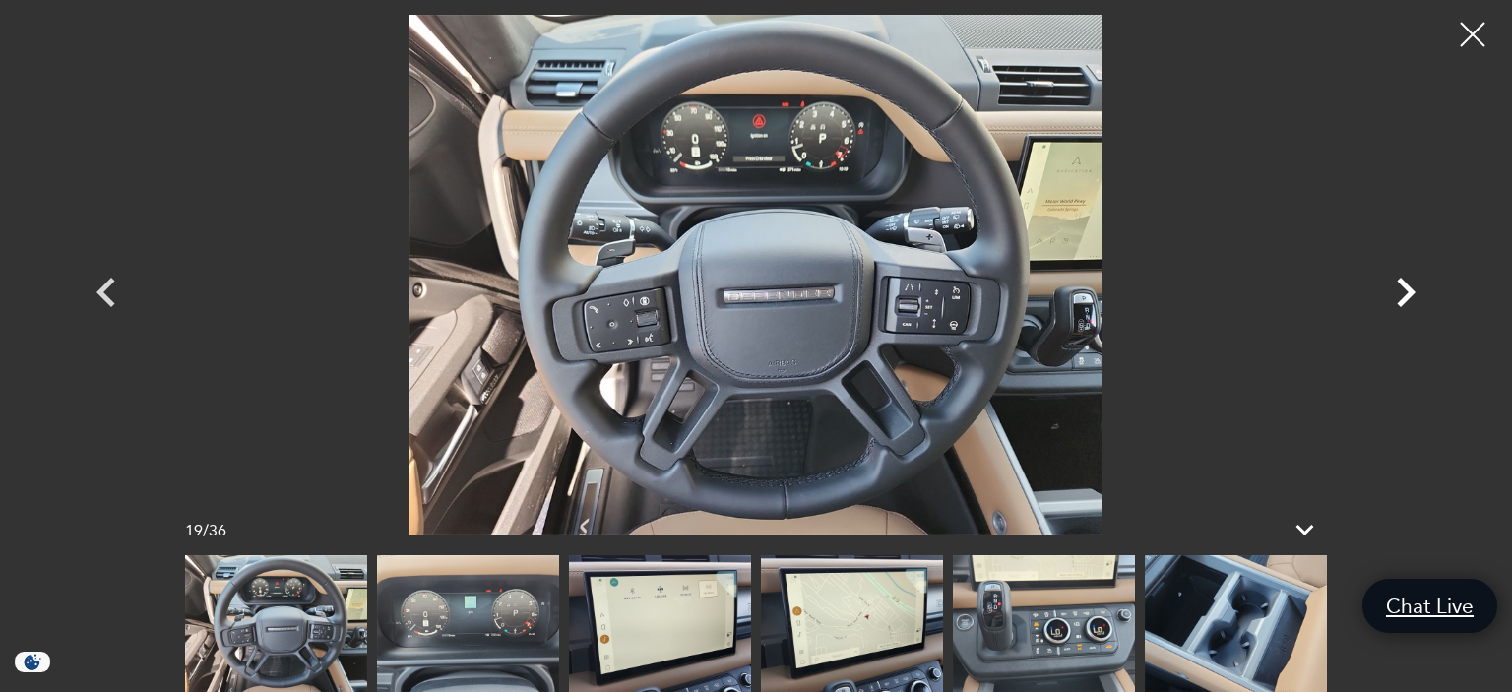
click at [1407, 293] on icon "Next" at bounding box center [1405, 292] width 59 height 59
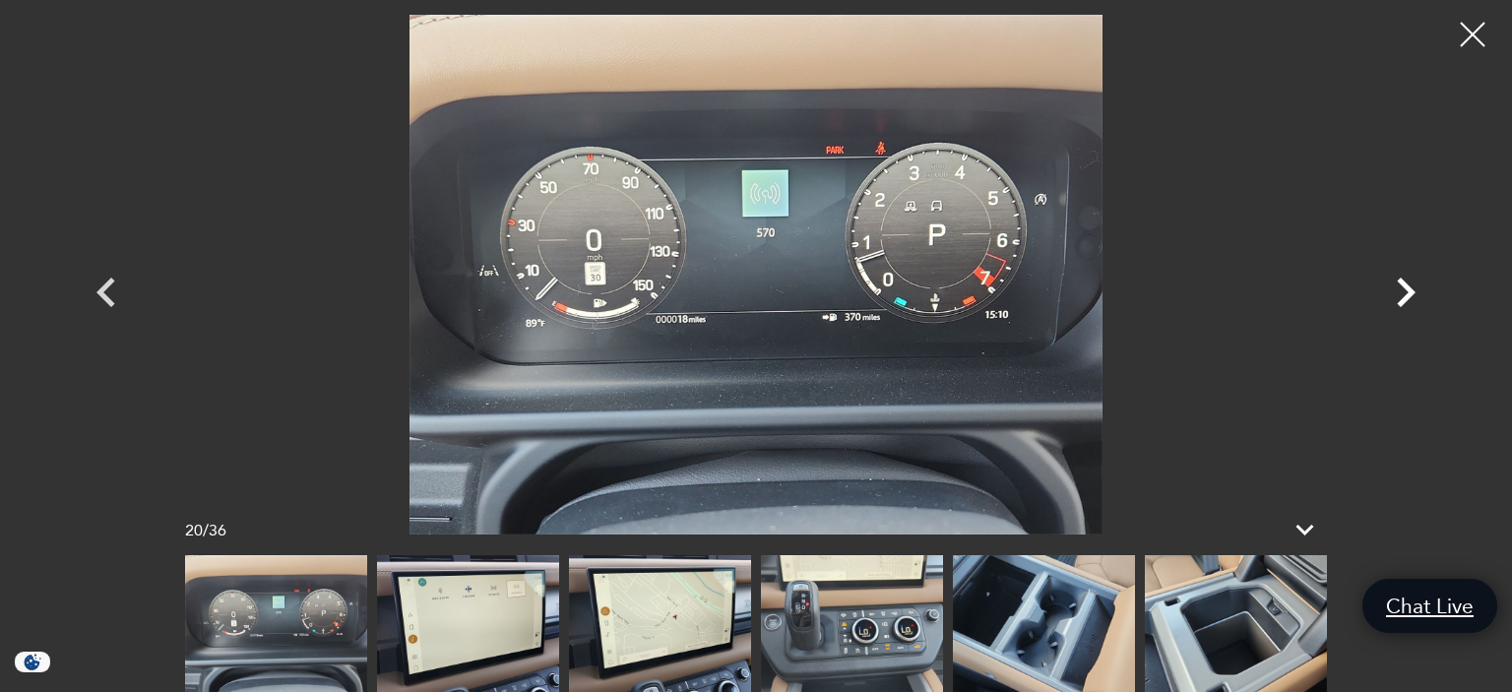
click at [1407, 293] on icon "Next" at bounding box center [1405, 292] width 59 height 59
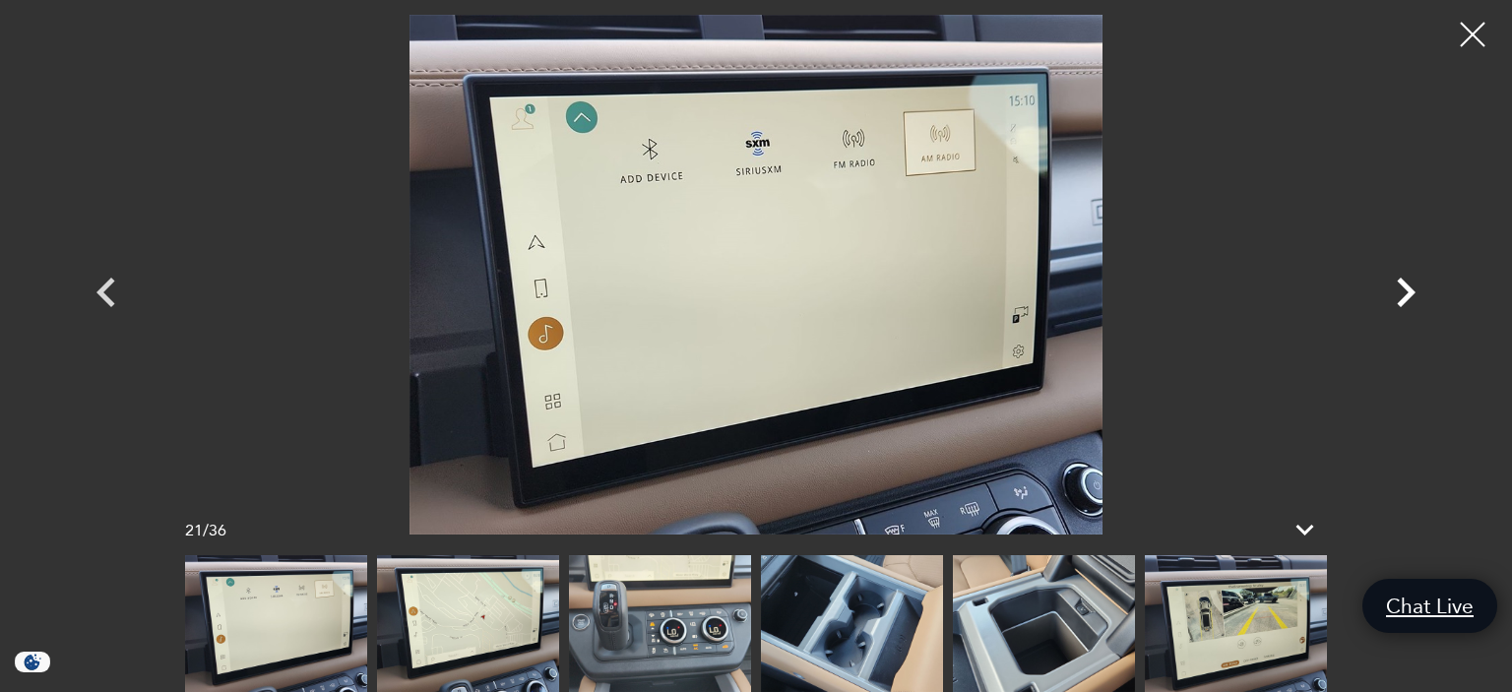
click at [1407, 293] on icon "Next" at bounding box center [1405, 292] width 59 height 59
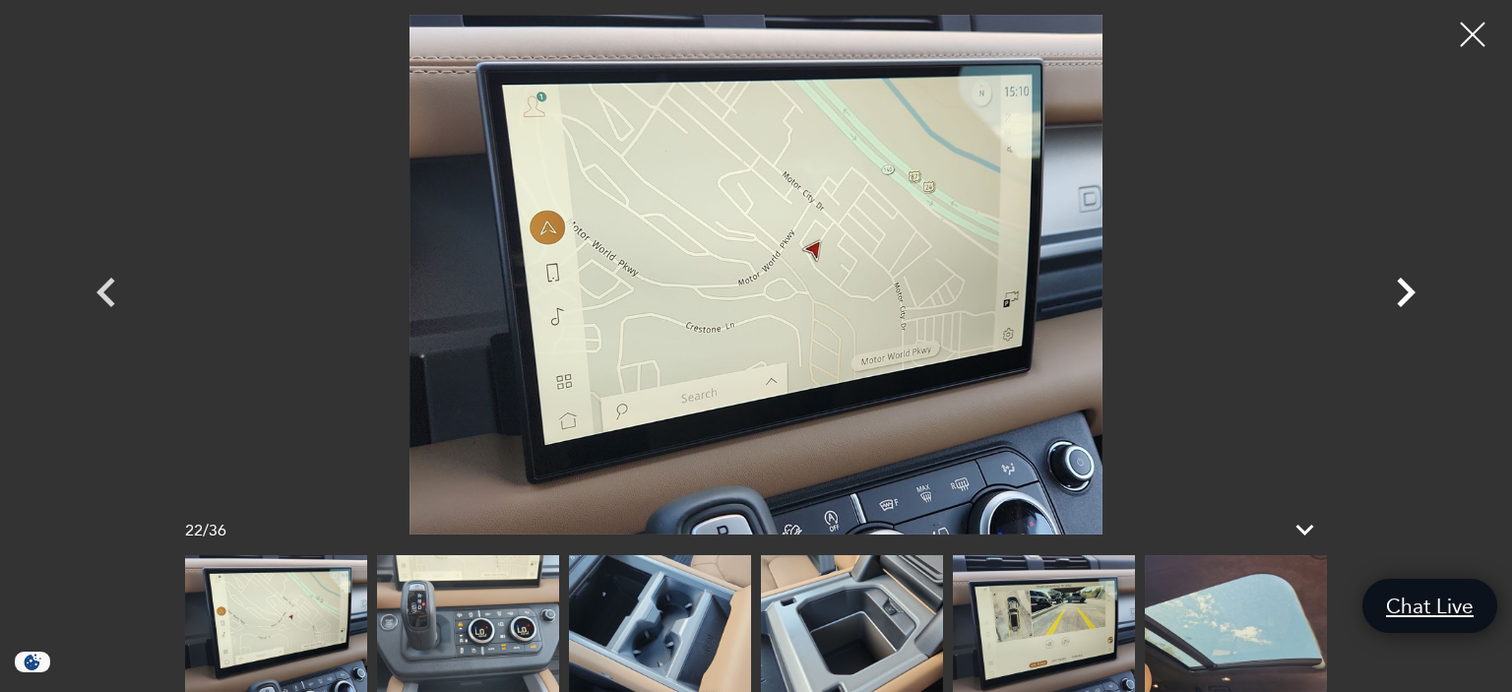
click at [1407, 293] on icon "Next" at bounding box center [1405, 292] width 59 height 59
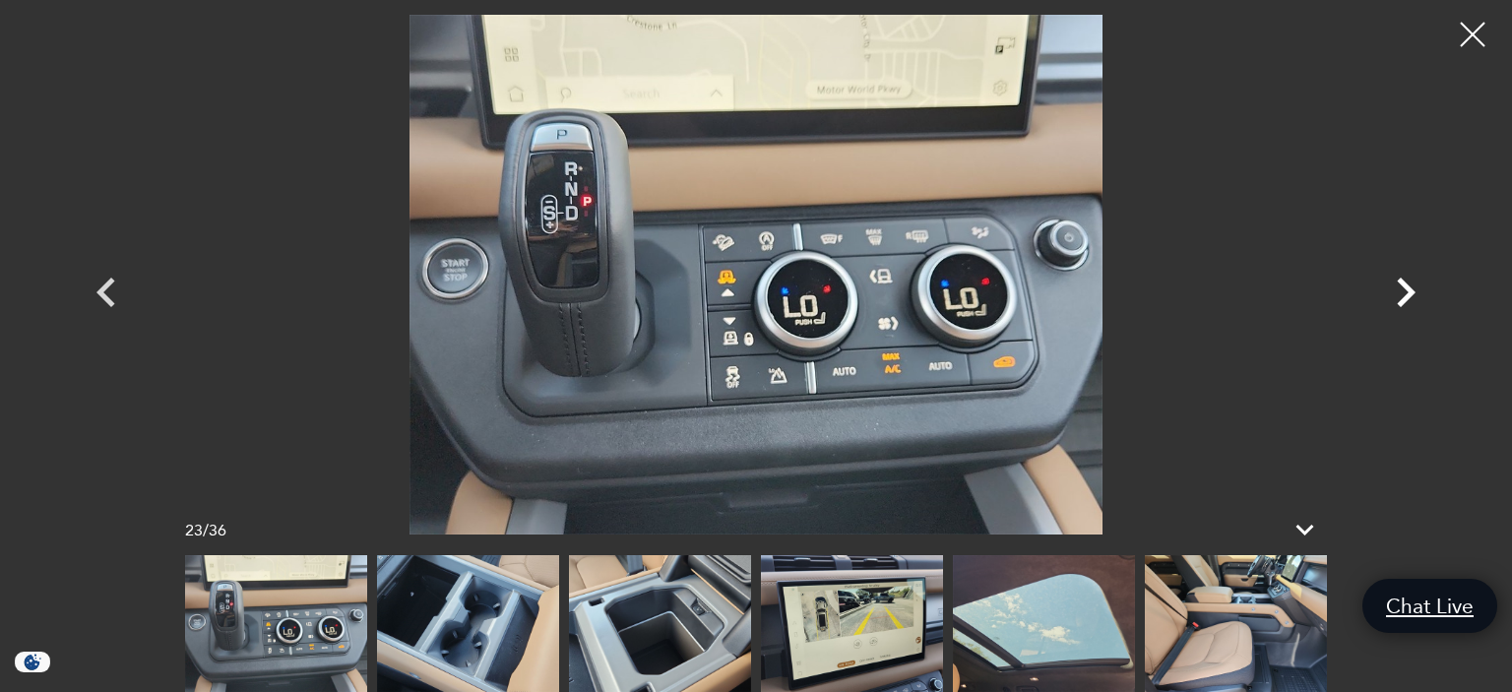
click at [1407, 293] on icon "Next" at bounding box center [1405, 292] width 59 height 59
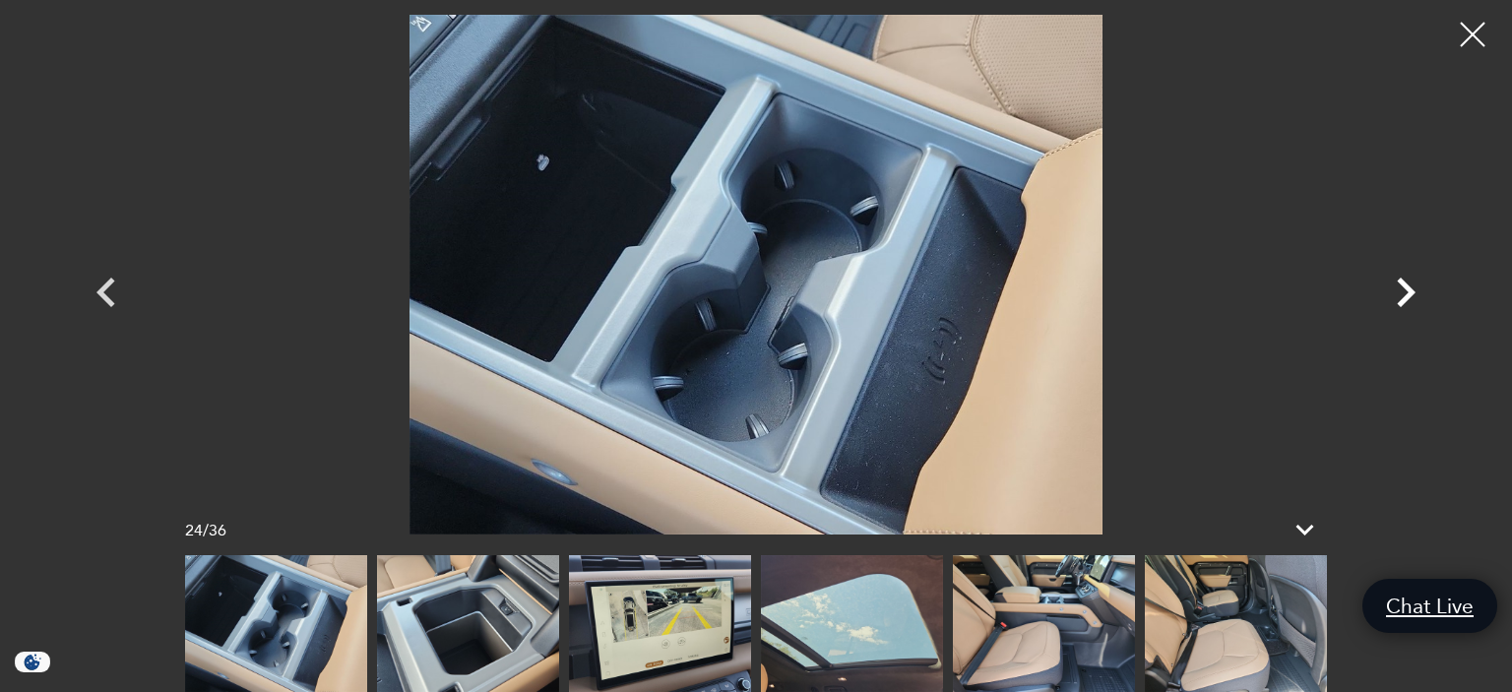
click at [1407, 293] on icon "Next" at bounding box center [1405, 292] width 59 height 59
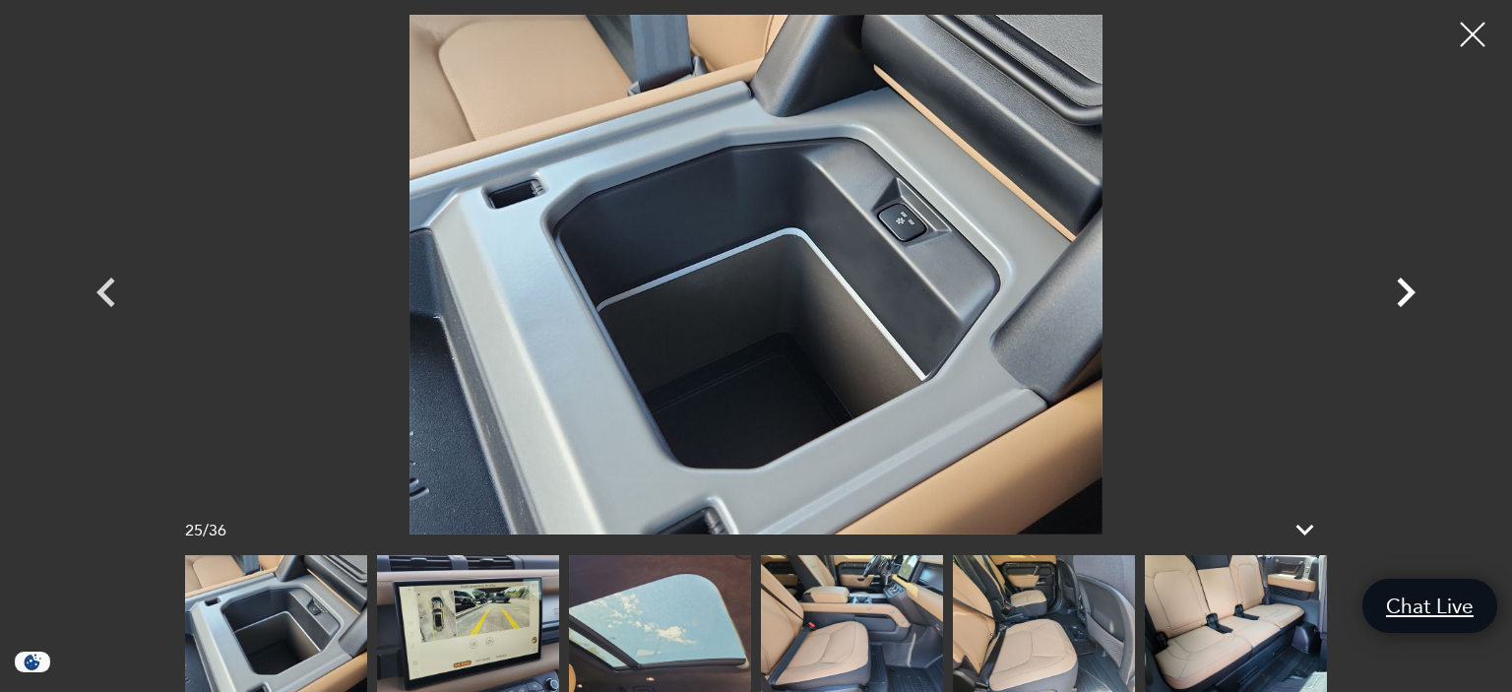
click at [1407, 293] on icon "Next" at bounding box center [1405, 292] width 59 height 59
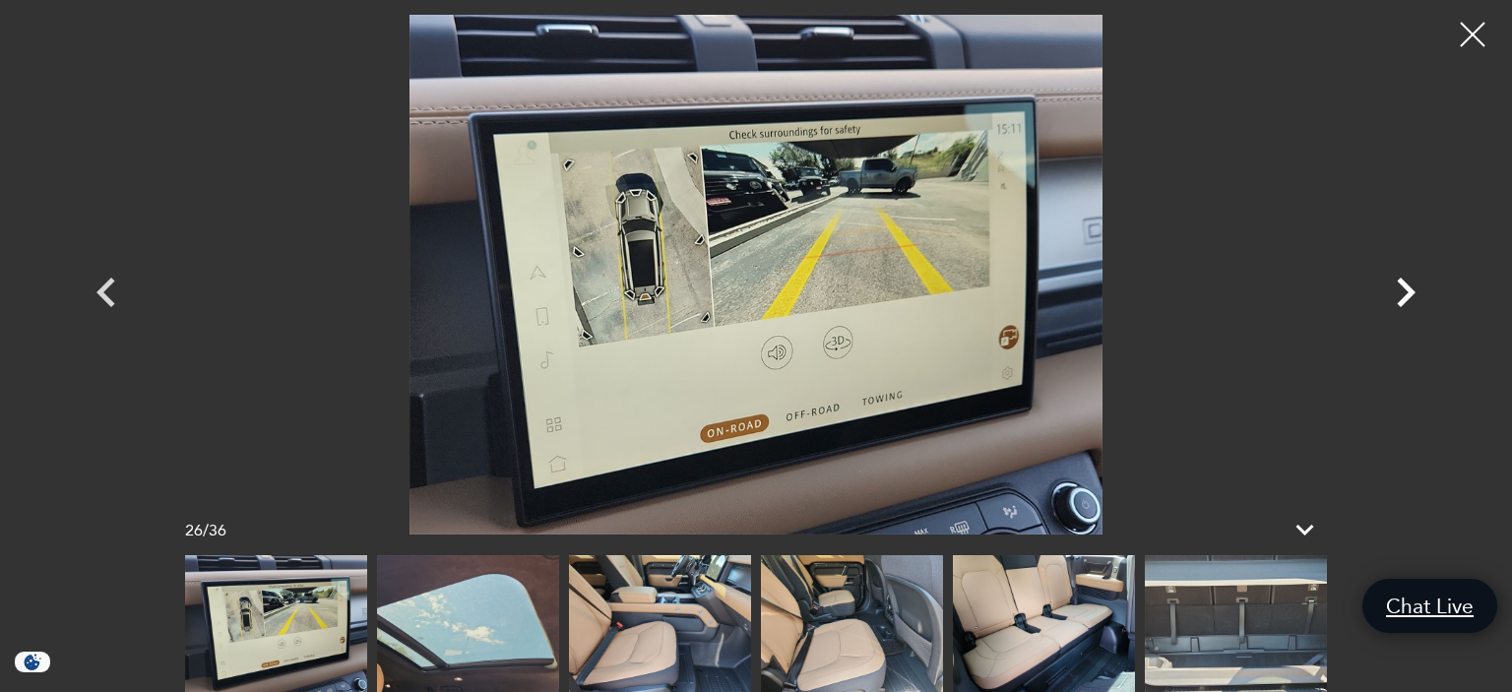
click at [1407, 293] on icon "Next" at bounding box center [1405, 292] width 59 height 59
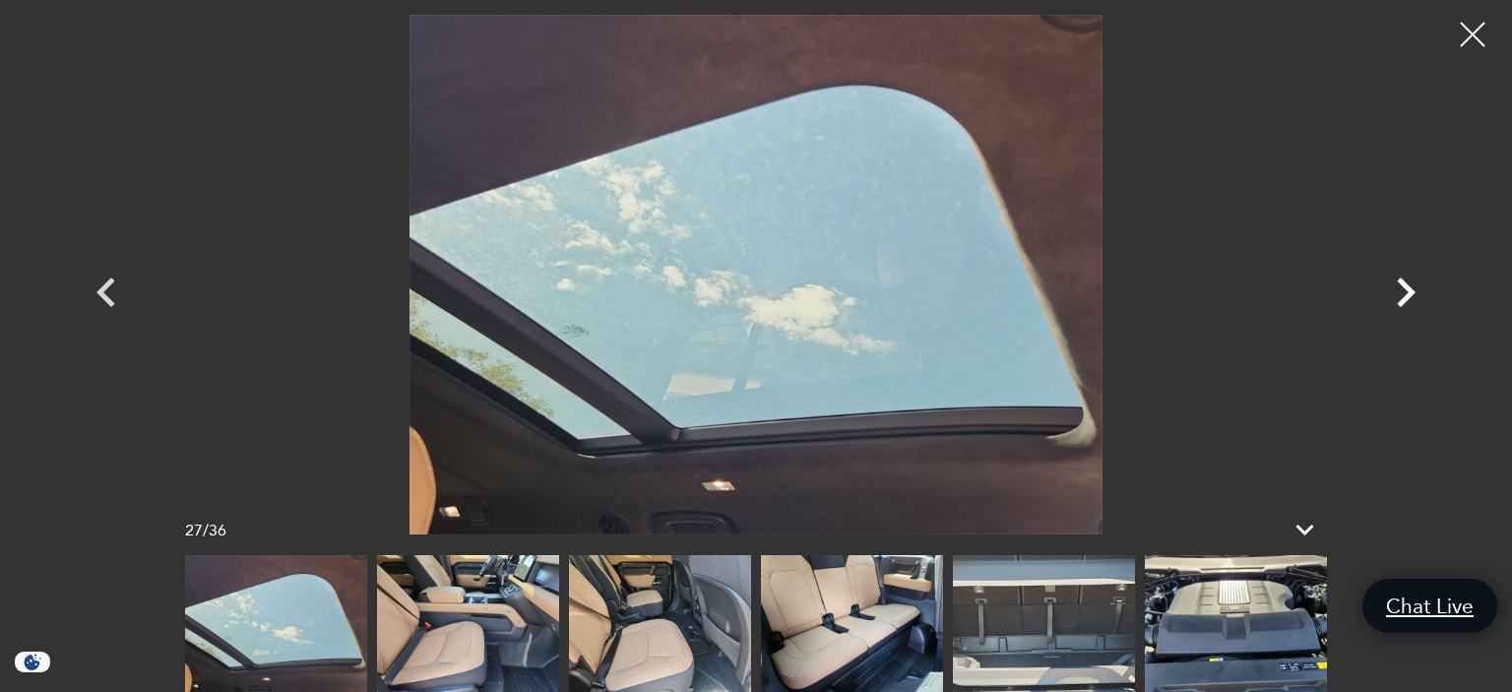
click at [1407, 293] on icon "Next" at bounding box center [1405, 292] width 59 height 59
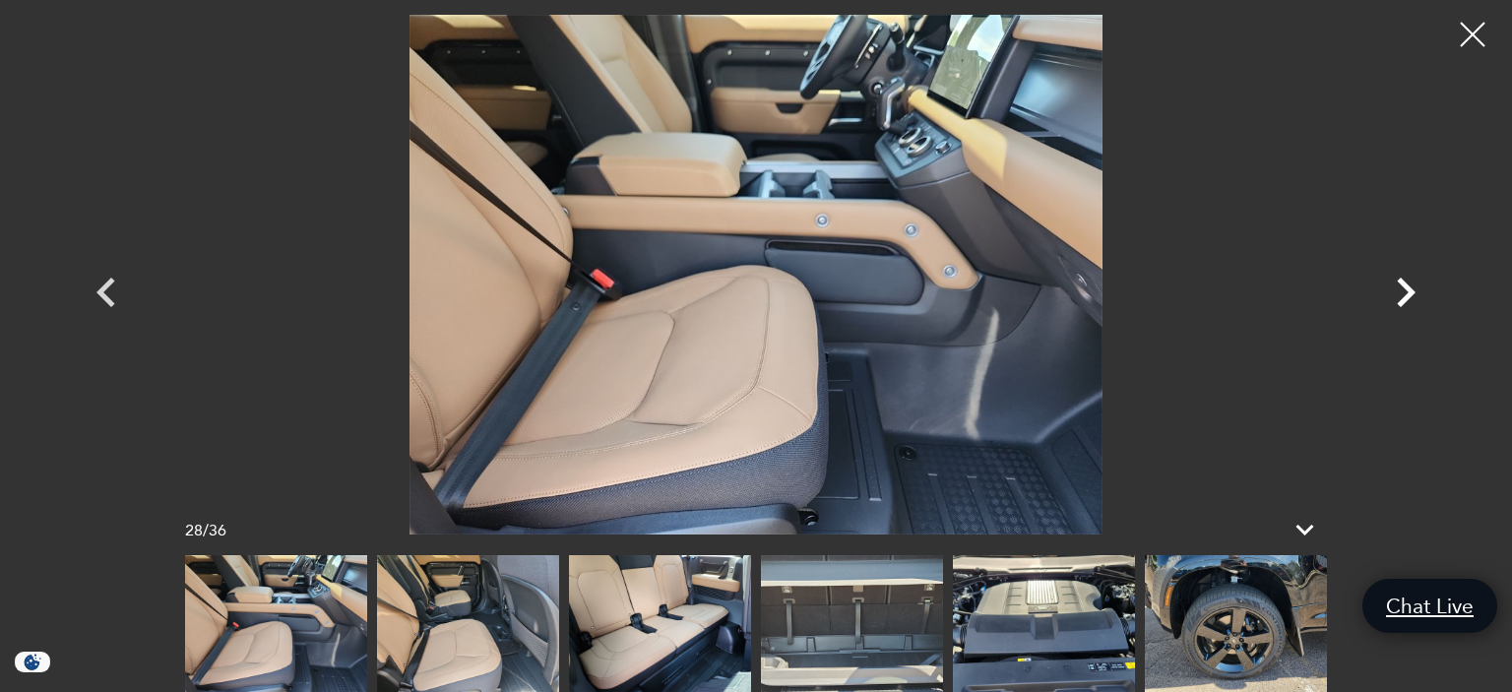
click at [1407, 293] on icon "Next" at bounding box center [1405, 292] width 59 height 59
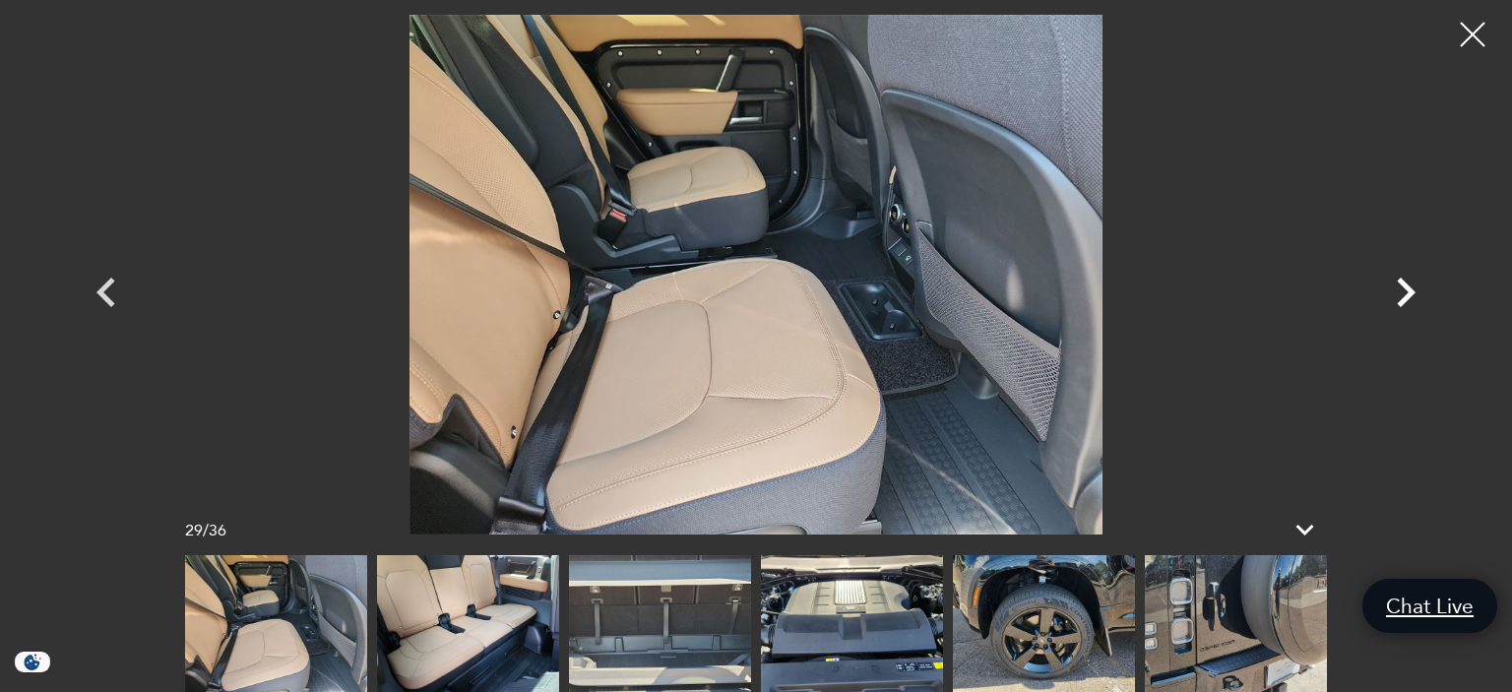
click at [1407, 293] on icon "Next" at bounding box center [1405, 292] width 59 height 59
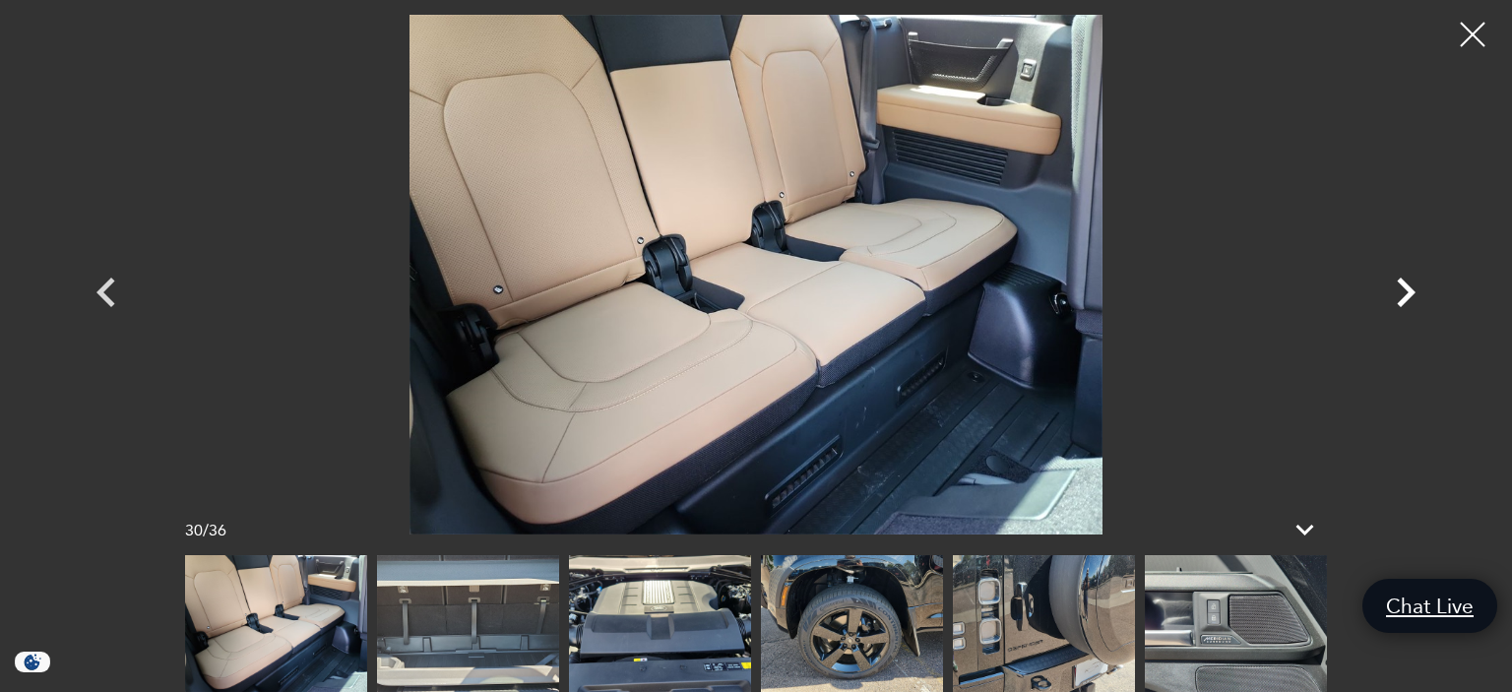
click at [1407, 293] on icon "Next" at bounding box center [1405, 292] width 59 height 59
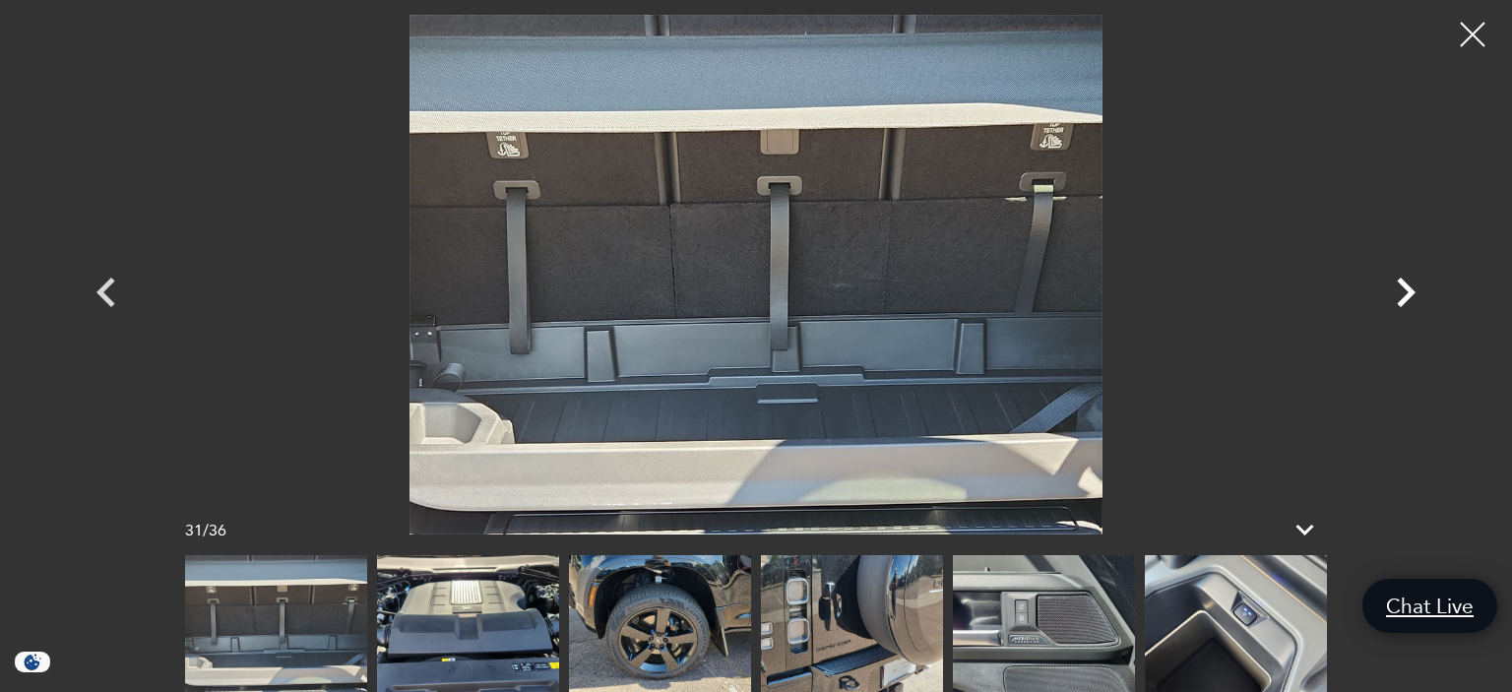
click at [1407, 293] on icon "Next" at bounding box center [1405, 292] width 59 height 59
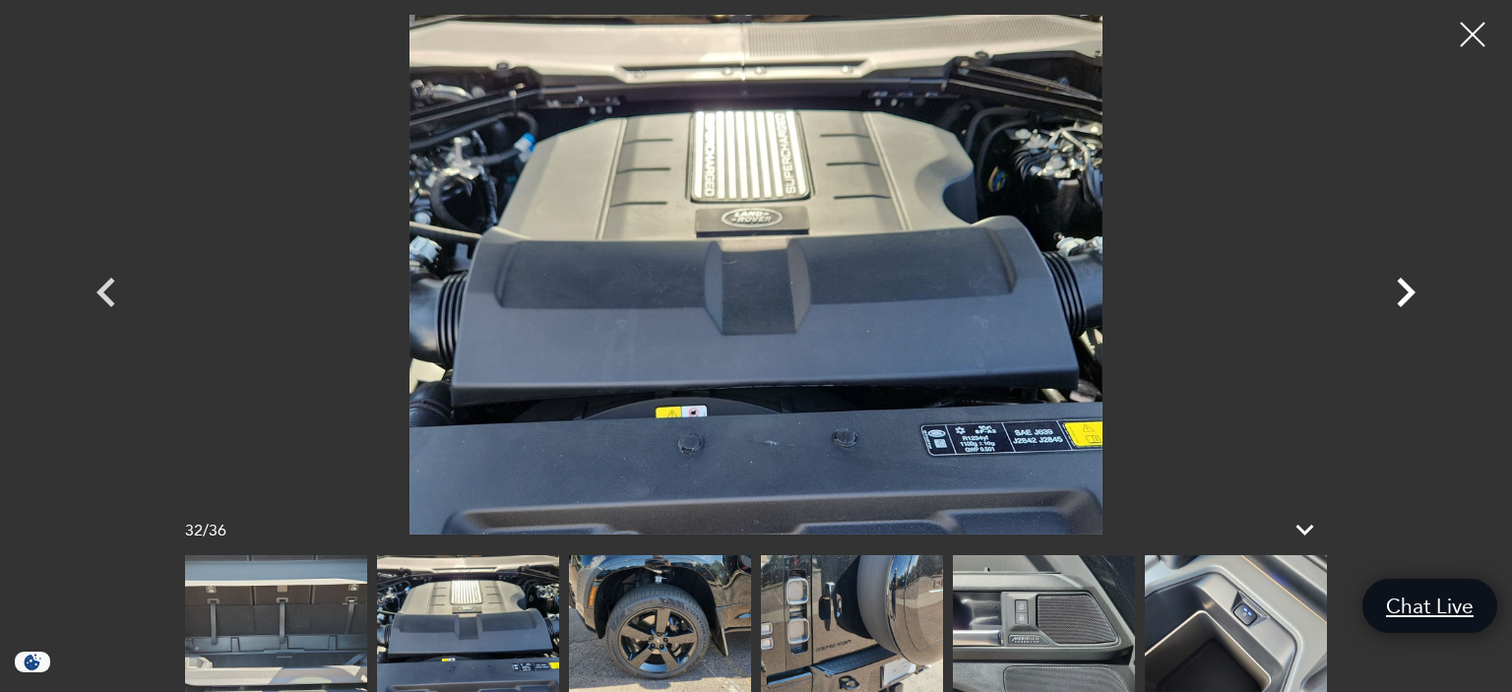
click at [1407, 293] on icon "Next" at bounding box center [1405, 292] width 59 height 59
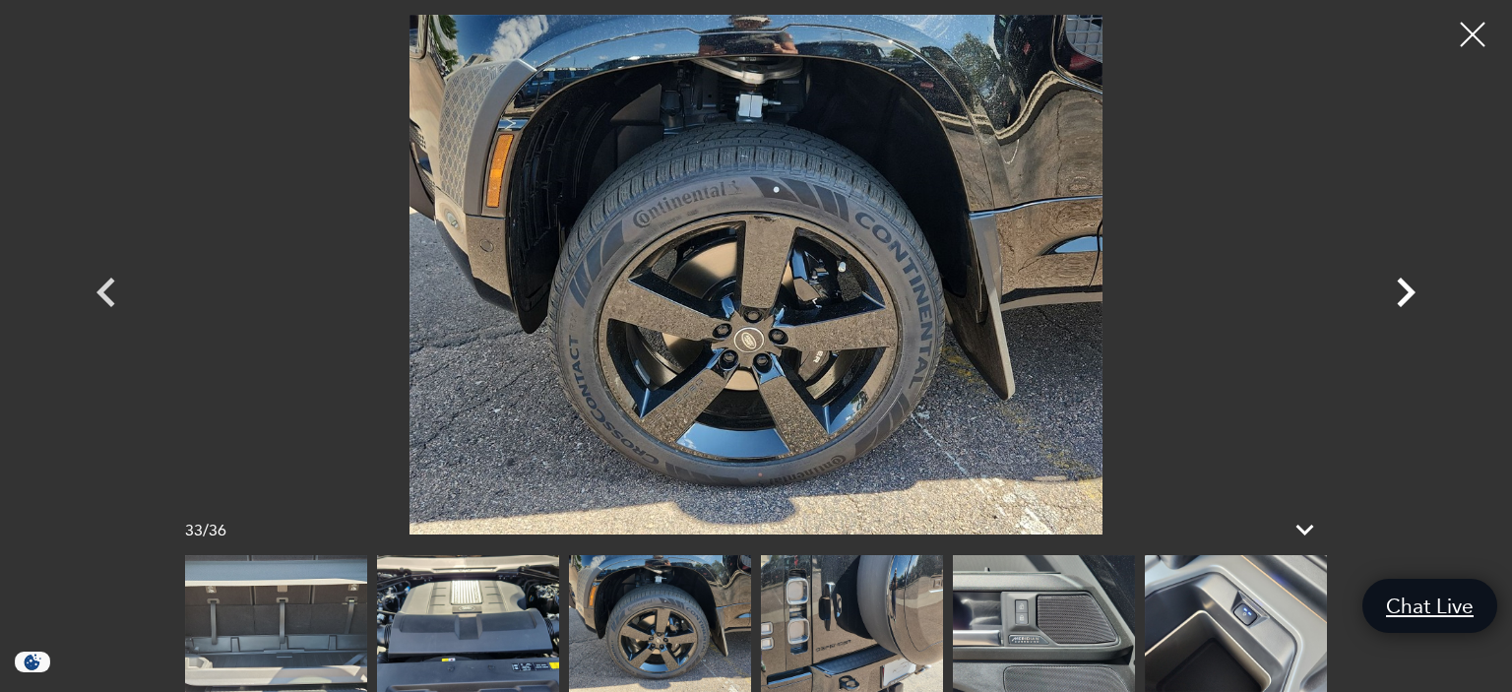
click at [1407, 293] on icon "Next" at bounding box center [1405, 292] width 59 height 59
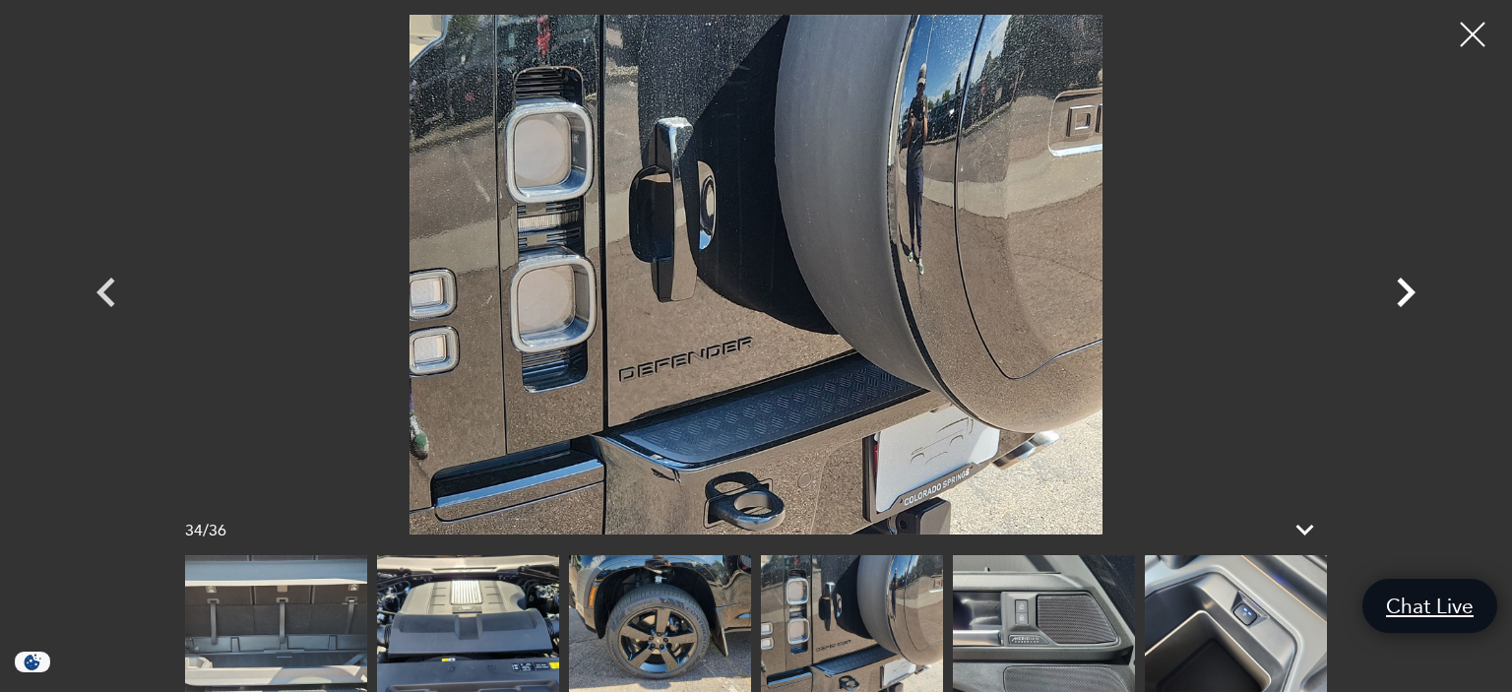
click at [1407, 293] on icon "Next" at bounding box center [1405, 292] width 59 height 59
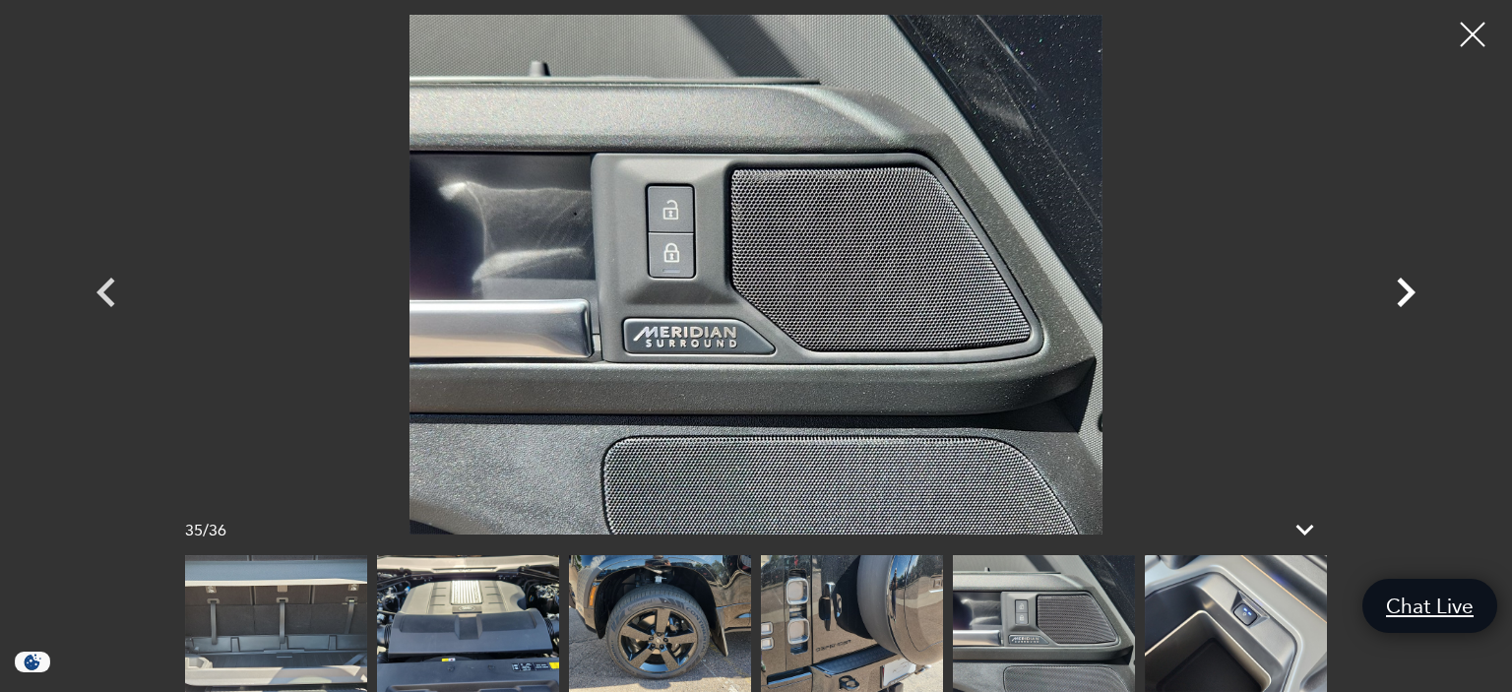
click at [1407, 293] on icon "Next" at bounding box center [1405, 292] width 59 height 59
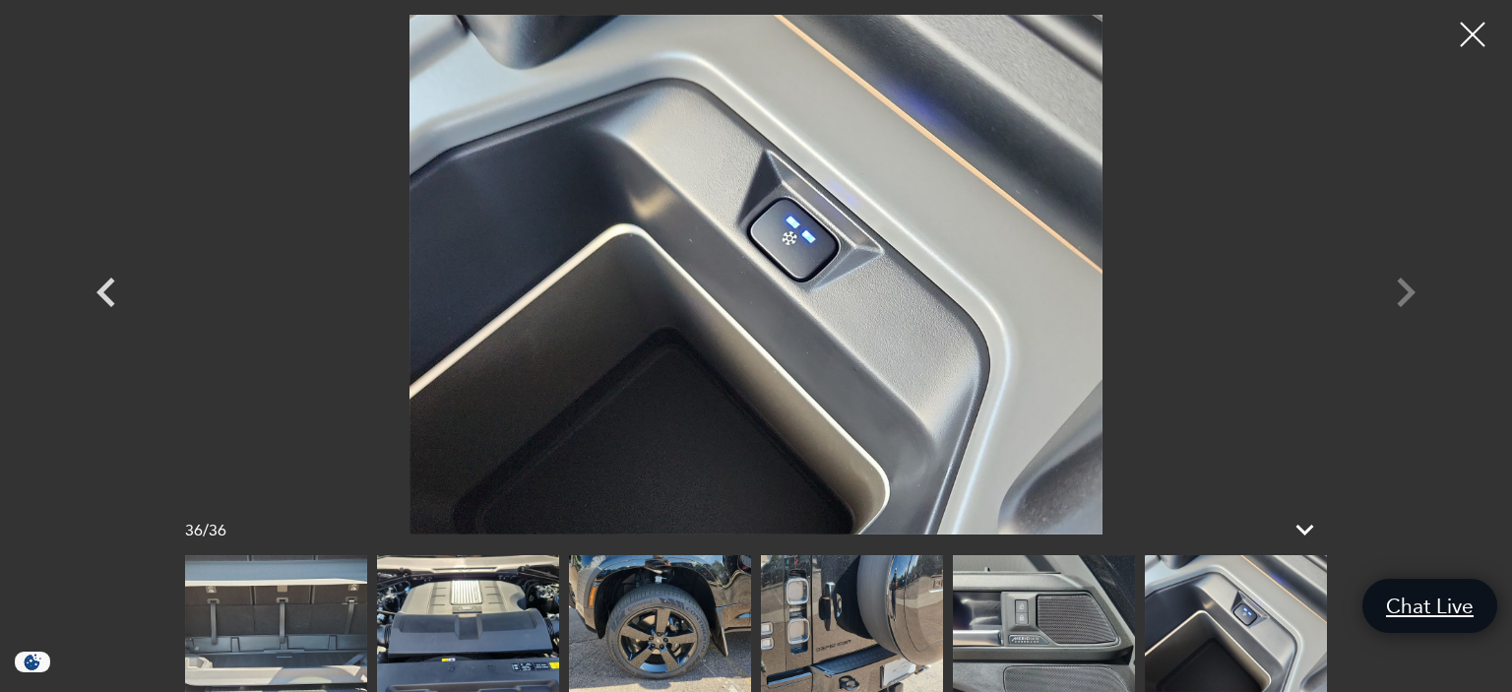
click at [1407, 293] on div at bounding box center [756, 275] width 1378 height 520
click at [1465, 33] on div at bounding box center [1473, 35] width 52 height 52
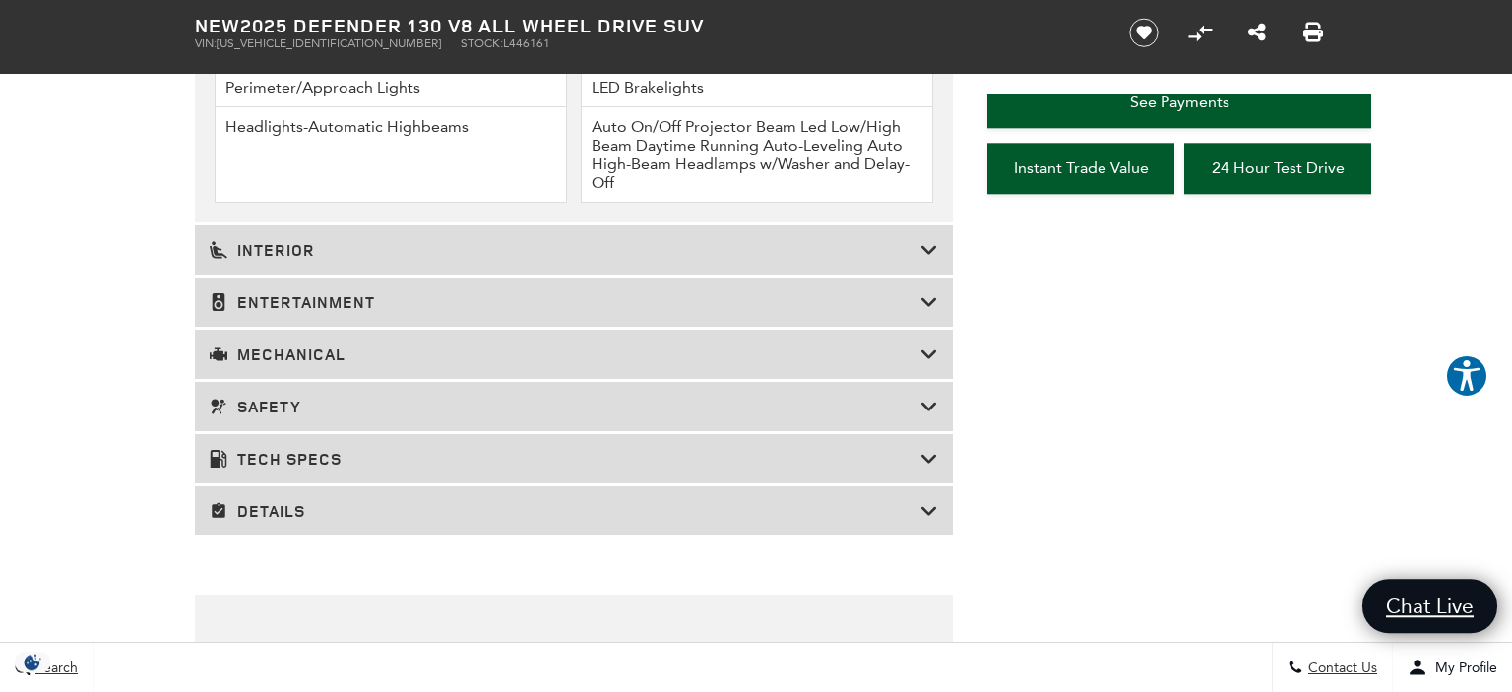
scroll to position [3052, 0]
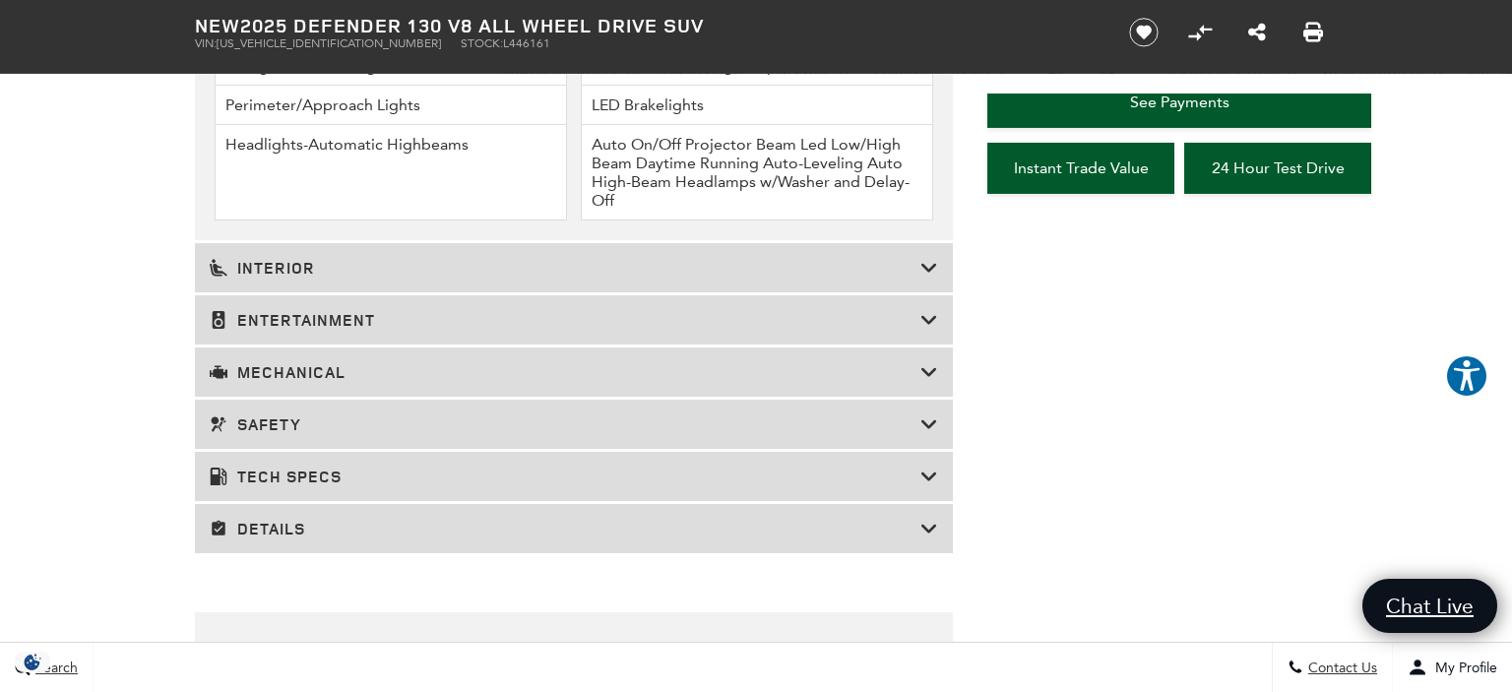
click at [930, 524] on div "Details" at bounding box center [574, 528] width 758 height 49
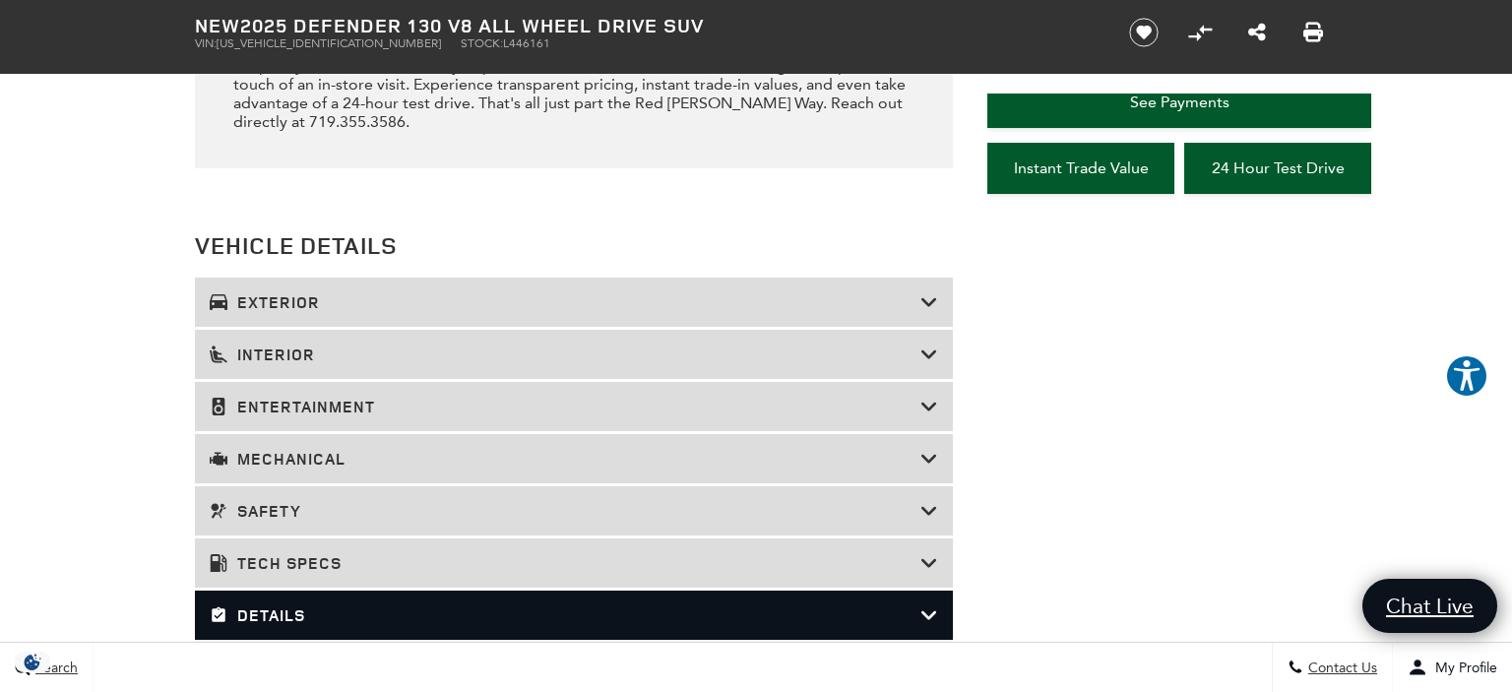
scroll to position [2381, 0]
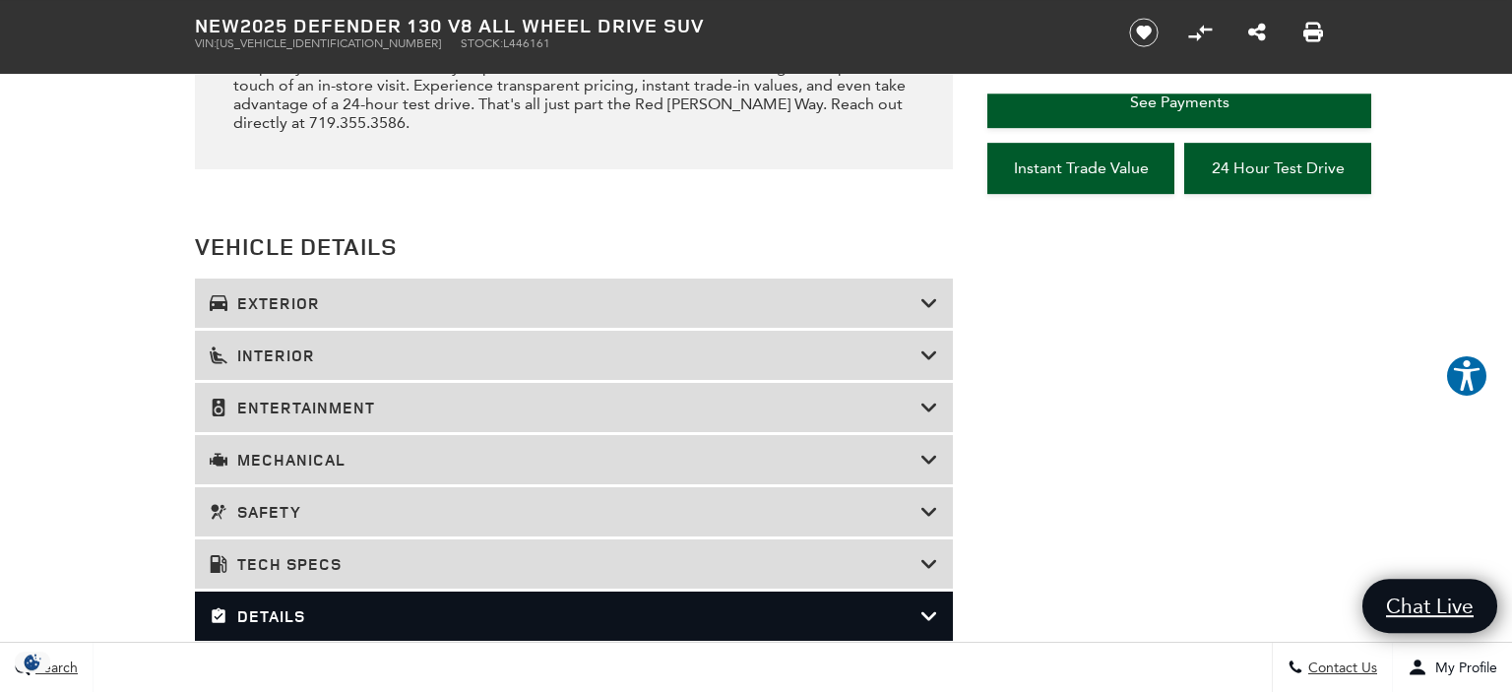
click at [931, 607] on icon at bounding box center [930, 617] width 18 height 20
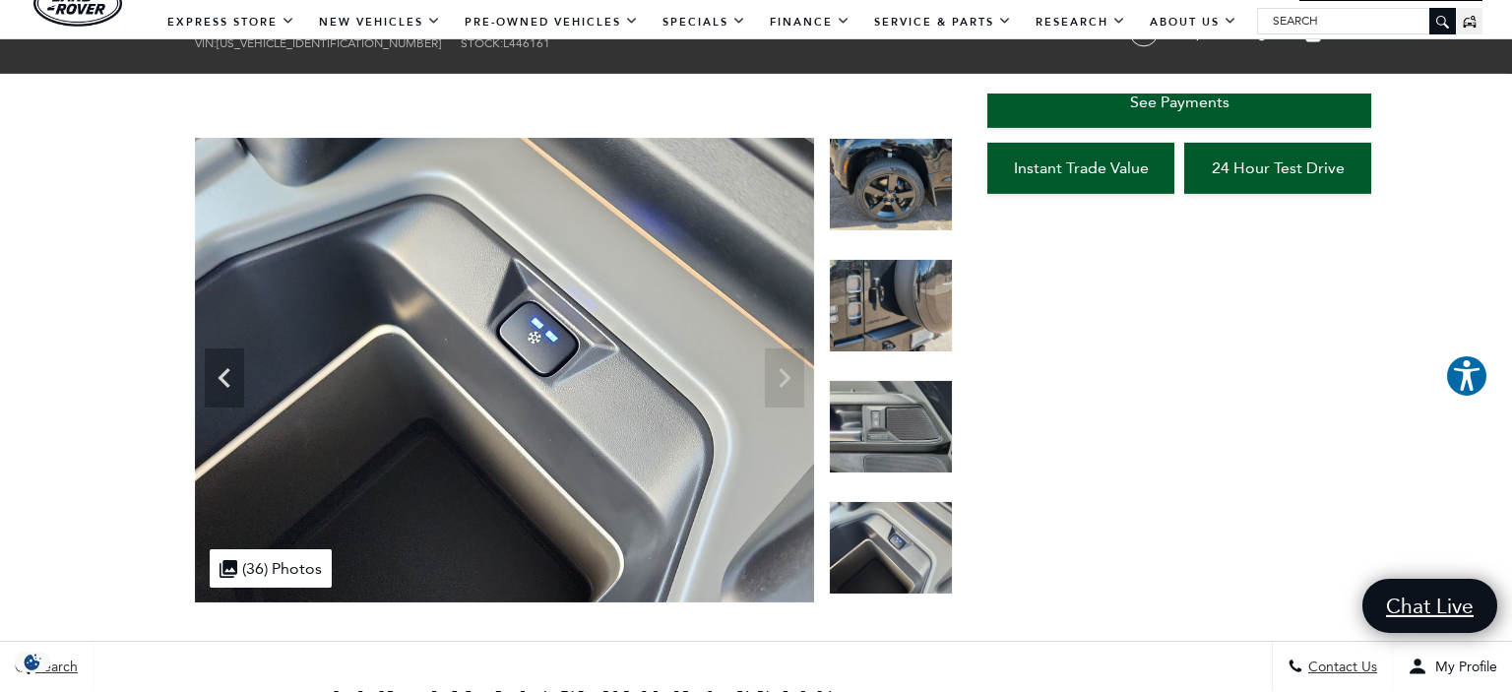
scroll to position [0, 0]
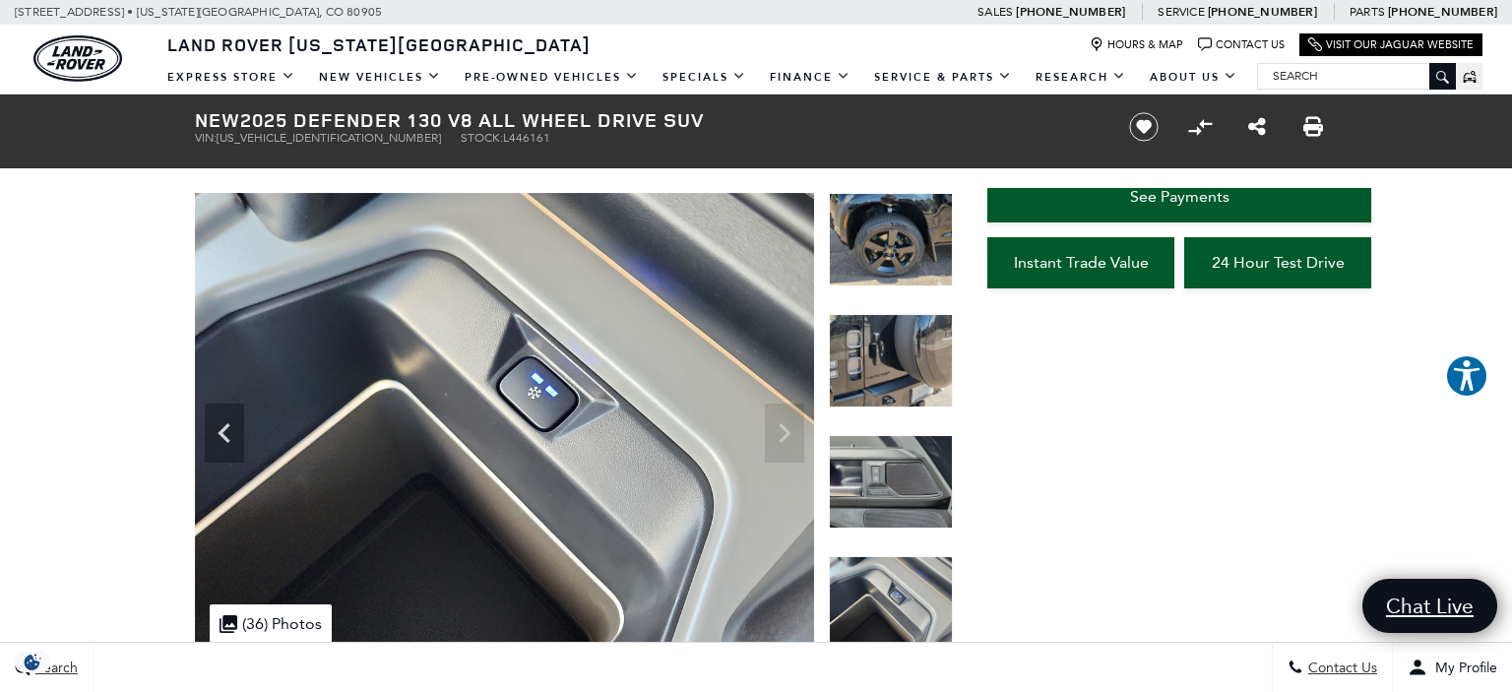
click at [872, 238] on img at bounding box center [891, 240] width 124 height 94
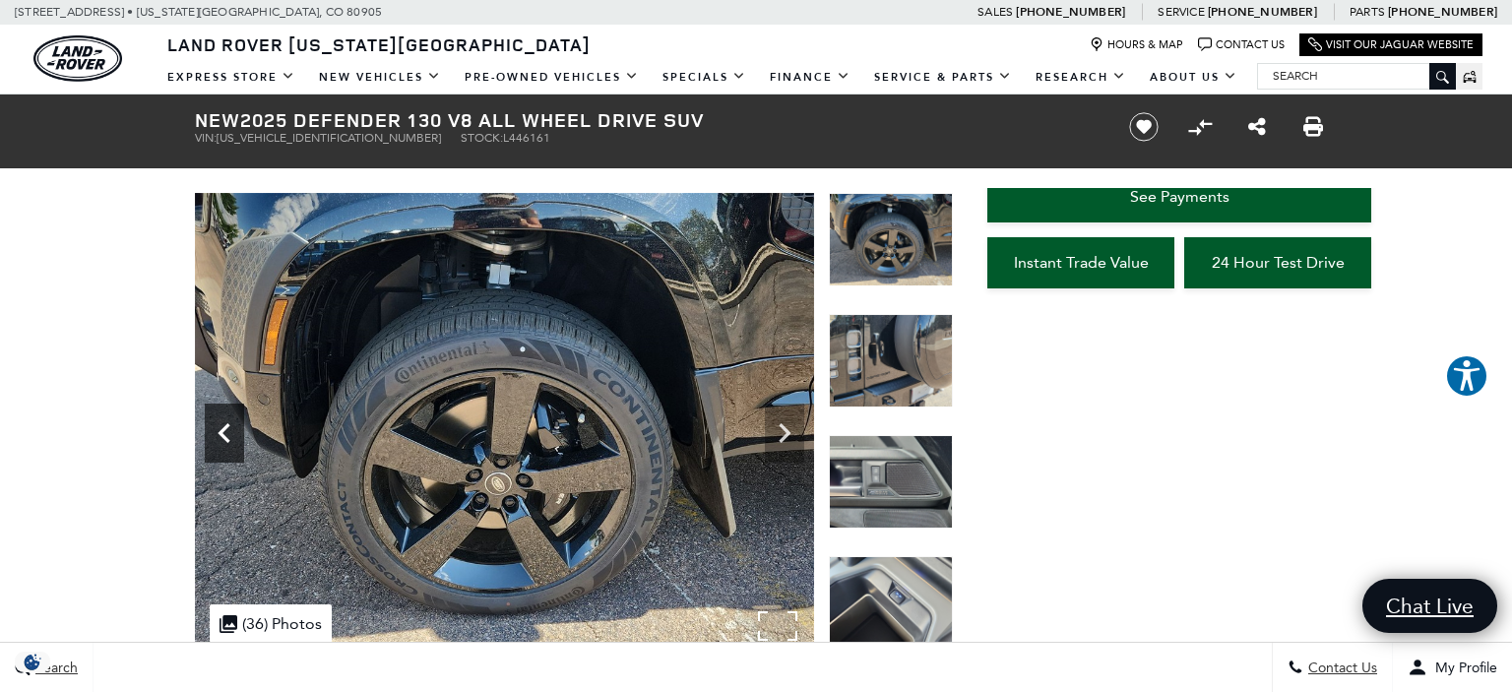
click at [225, 434] on icon "Previous" at bounding box center [224, 433] width 39 height 39
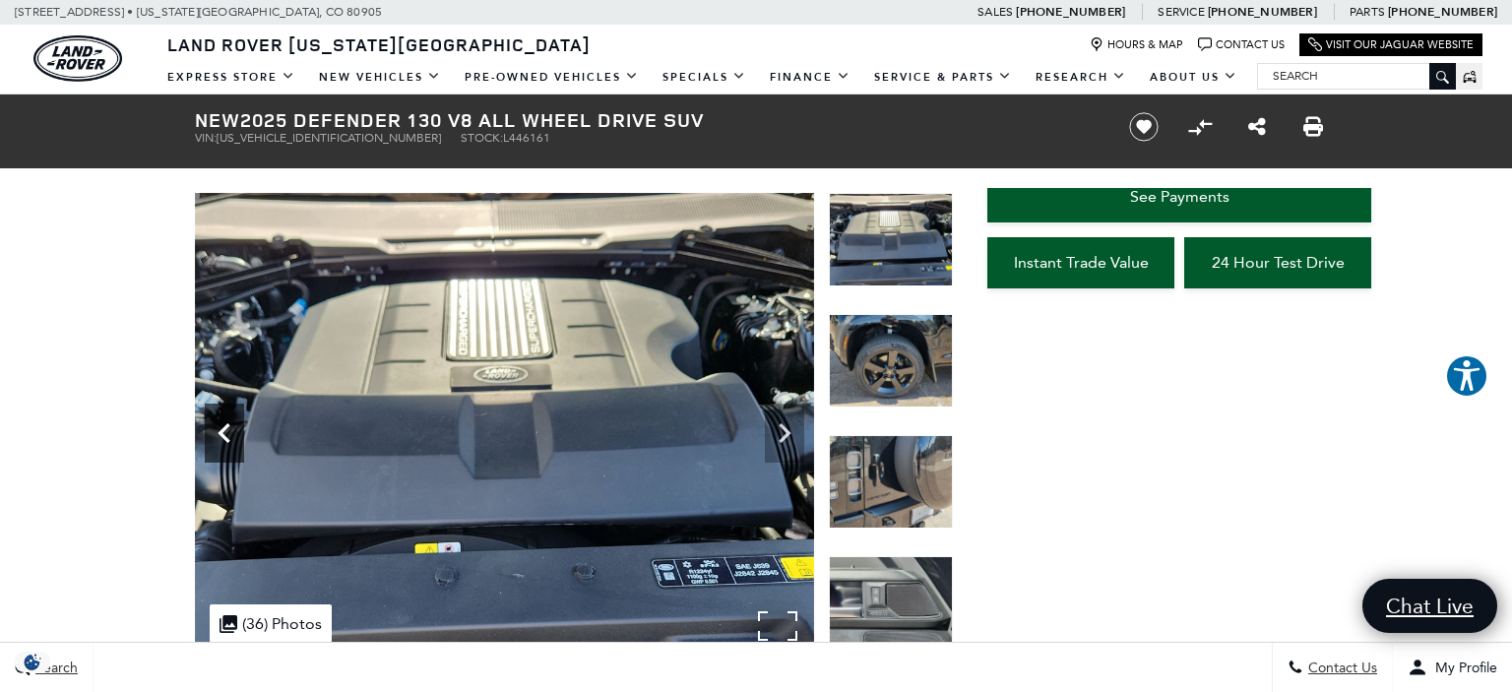
click at [225, 434] on icon "Previous" at bounding box center [224, 433] width 39 height 39
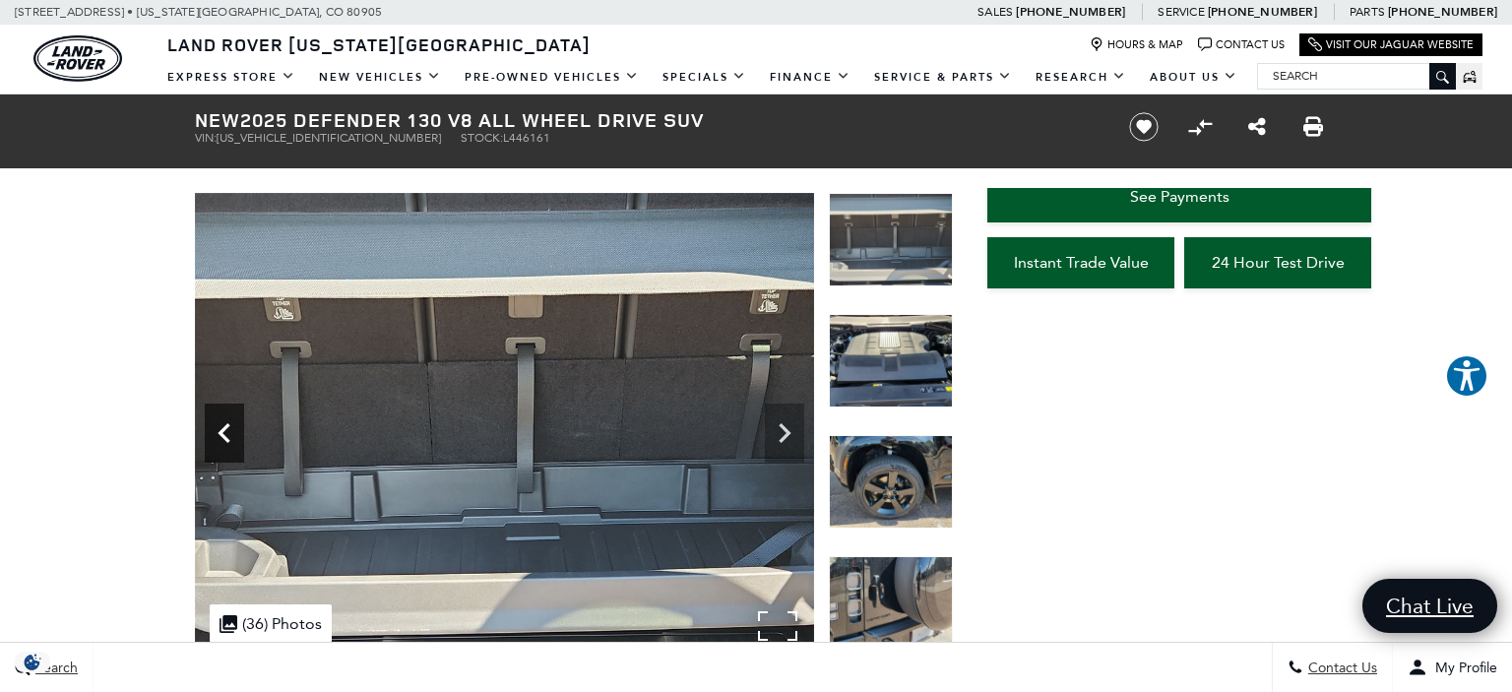
click at [225, 434] on icon "Previous" at bounding box center [224, 433] width 39 height 39
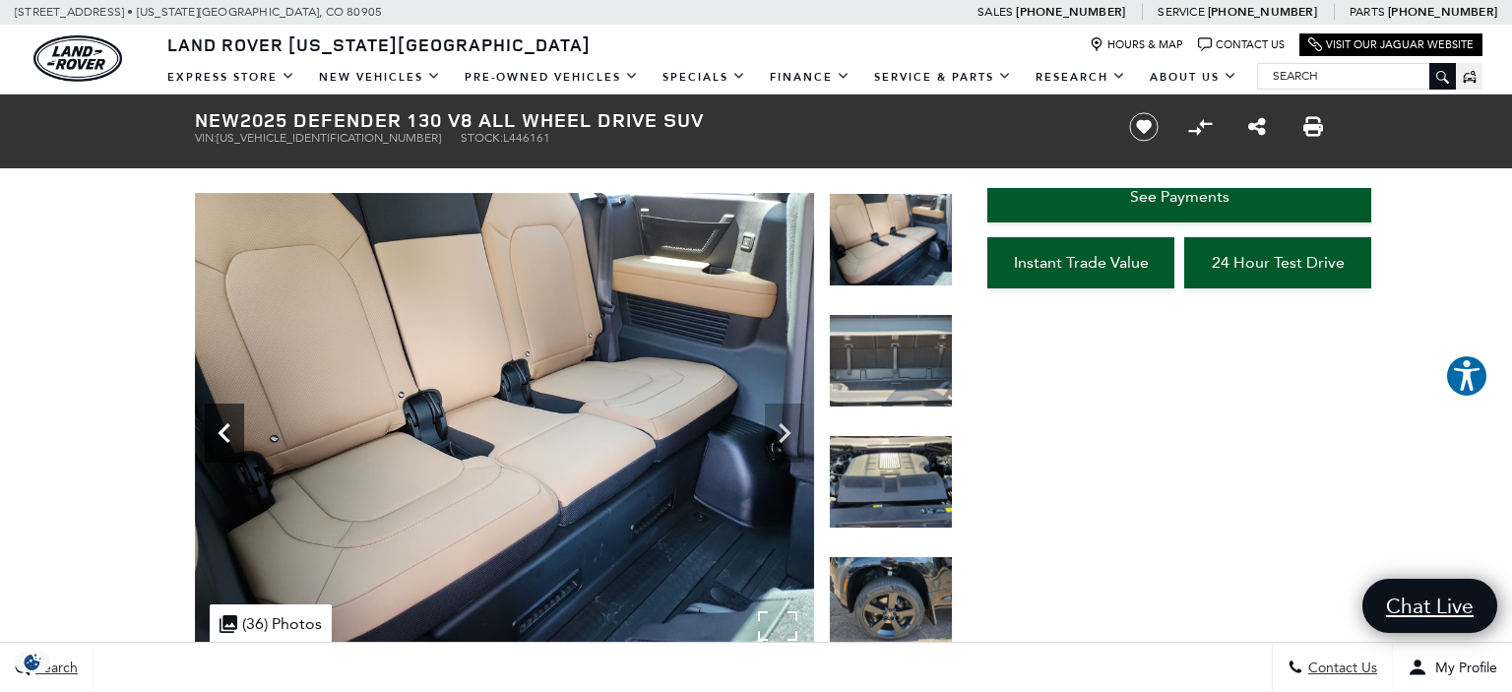
click at [225, 434] on icon "Previous" at bounding box center [224, 433] width 39 height 39
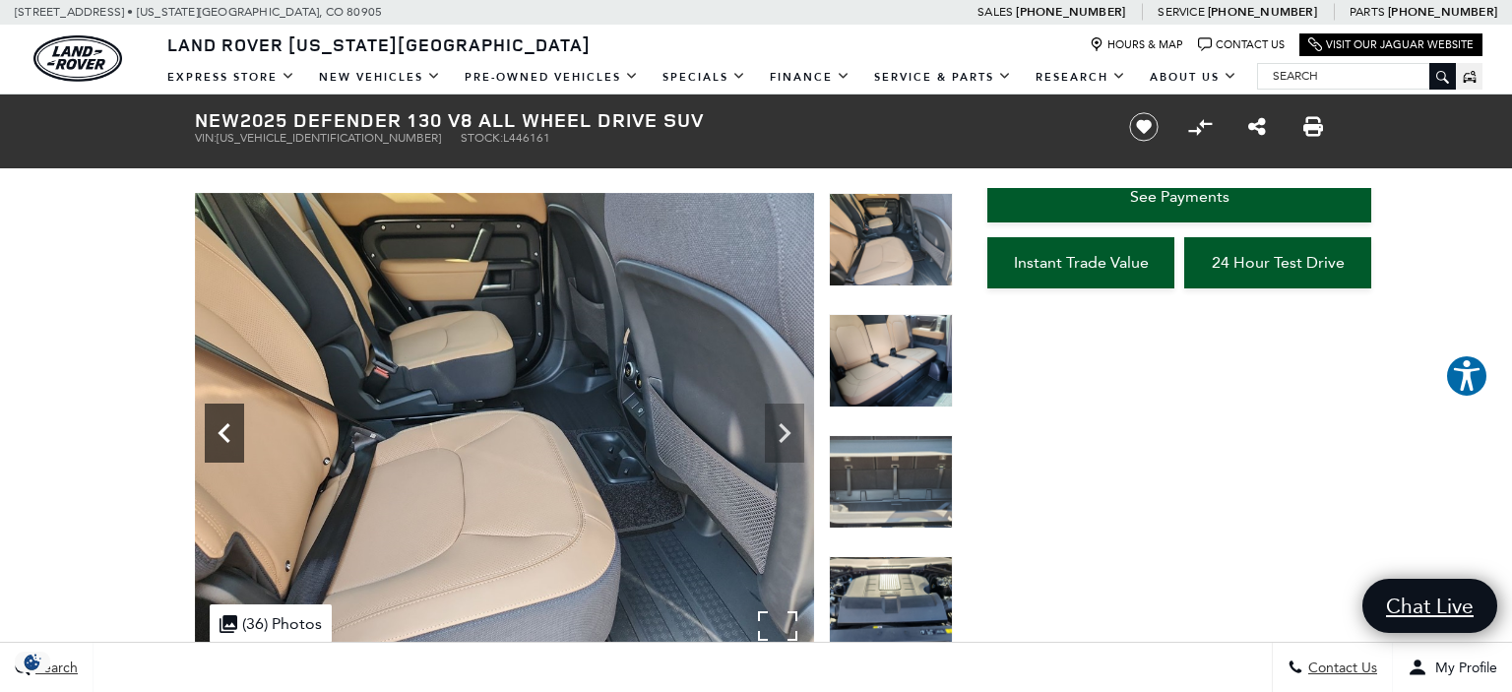
click at [225, 434] on icon "Previous" at bounding box center [224, 433] width 39 height 39
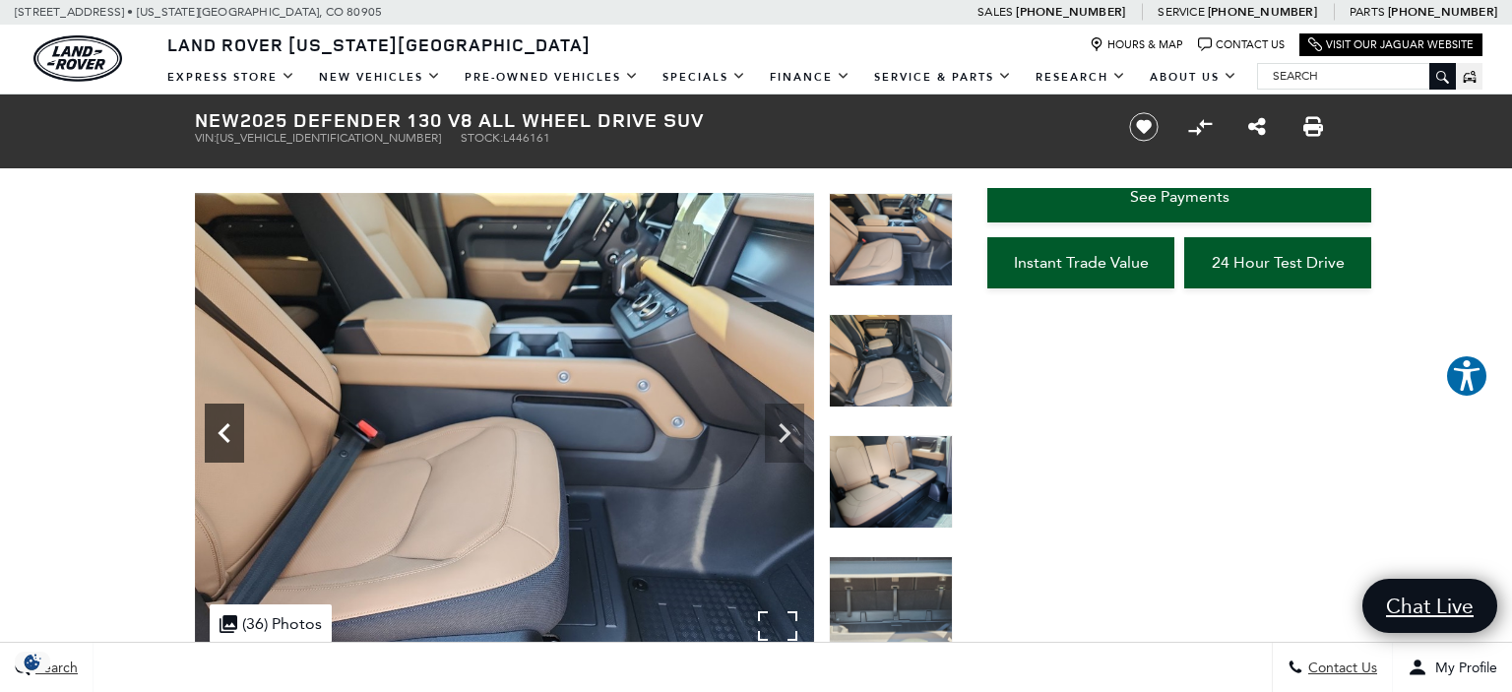
click at [225, 434] on icon "Previous" at bounding box center [224, 433] width 39 height 39
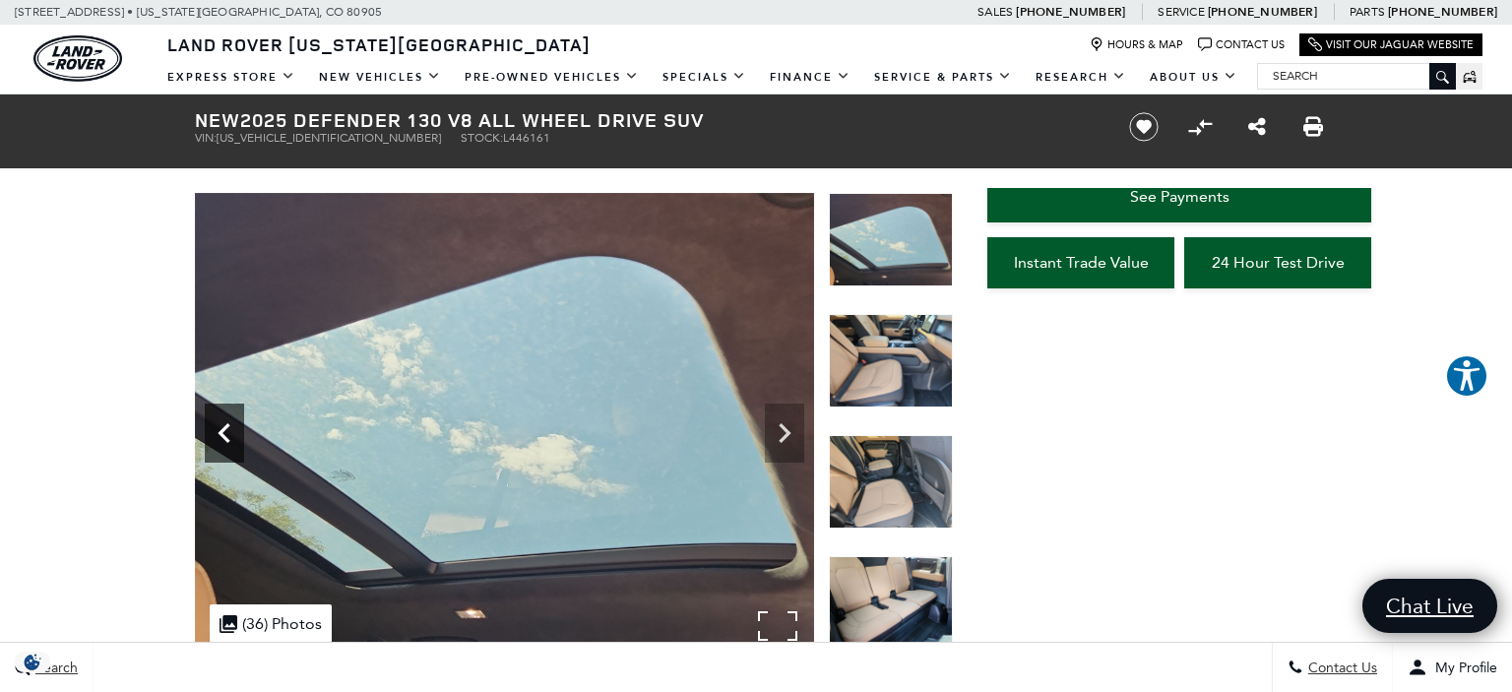
click at [225, 434] on icon "Previous" at bounding box center [224, 433] width 39 height 39
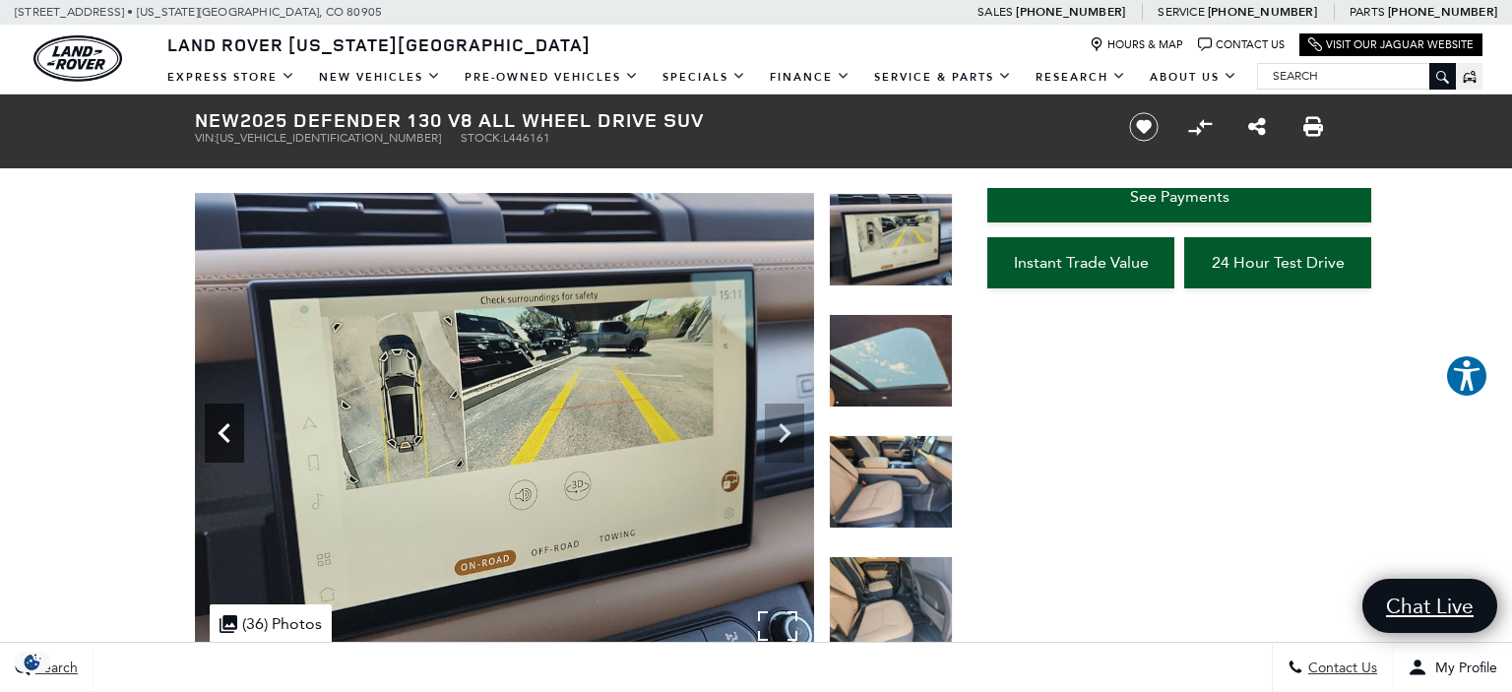
click at [225, 434] on icon "Previous" at bounding box center [224, 433] width 39 height 39
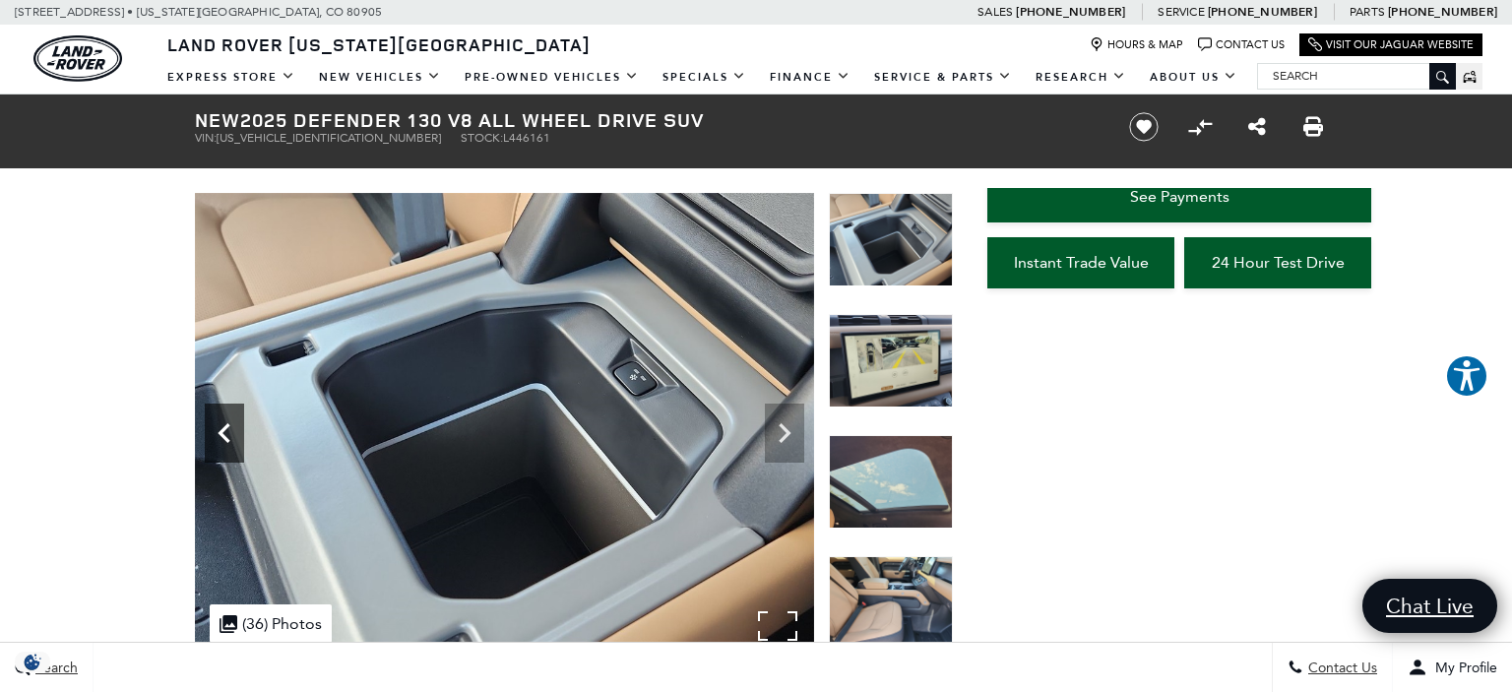
click at [225, 434] on icon "Previous" at bounding box center [224, 433] width 39 height 39
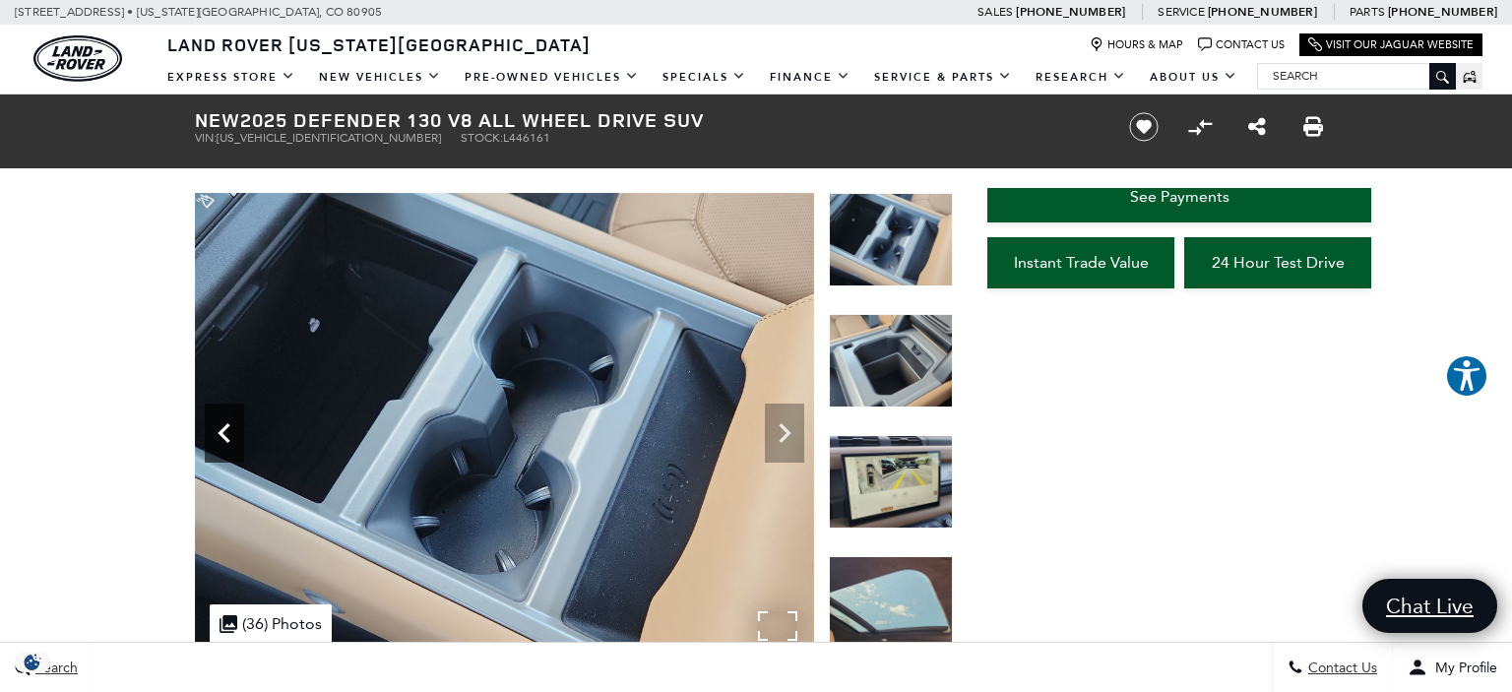
click at [225, 434] on icon "Previous" at bounding box center [224, 433] width 39 height 39
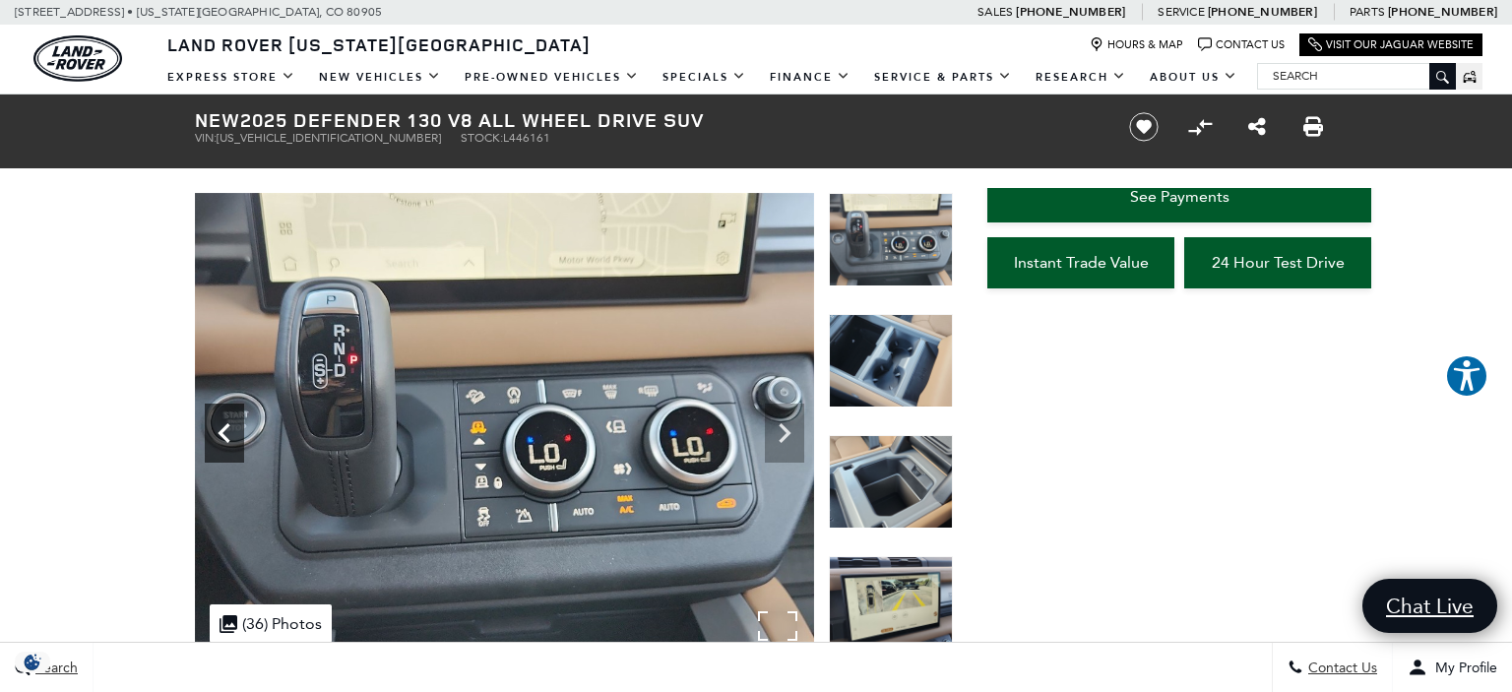
click at [225, 434] on icon "Previous" at bounding box center [224, 433] width 39 height 39
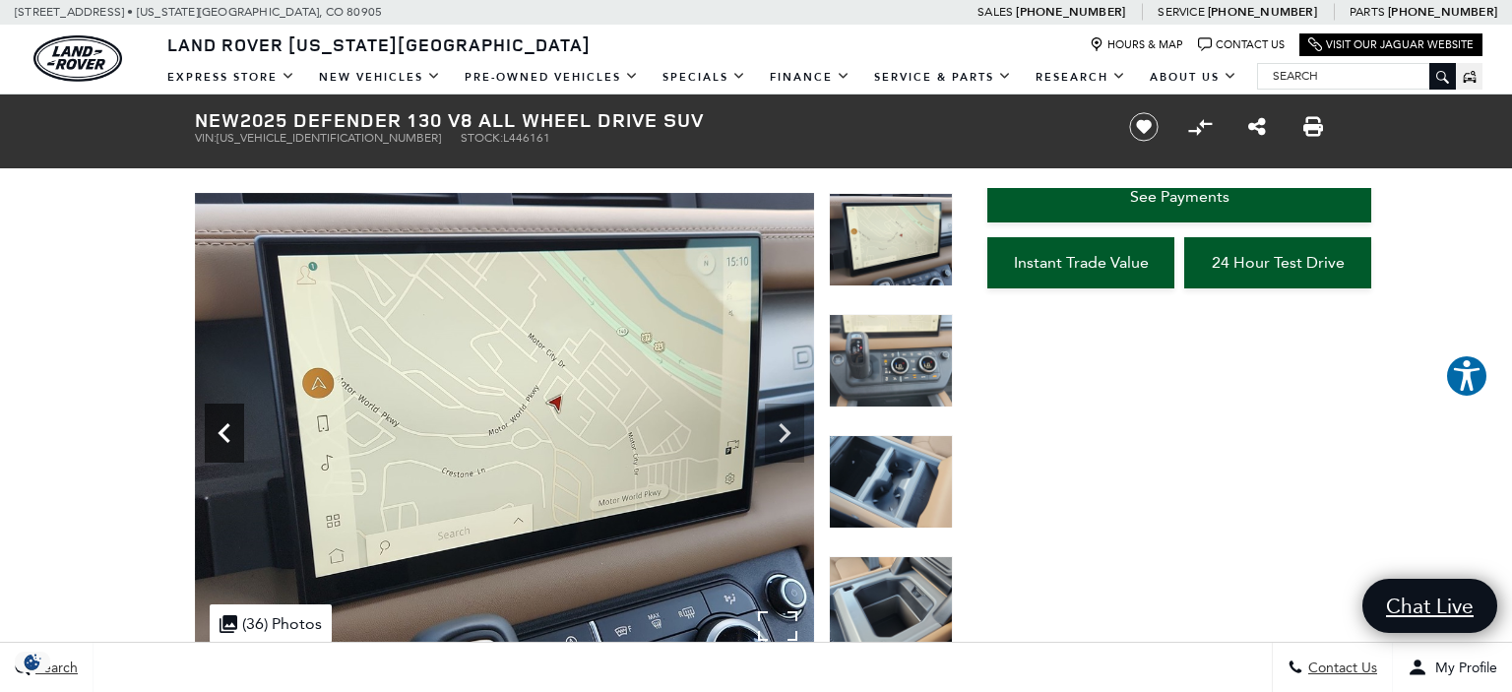
click at [225, 434] on icon "Previous" at bounding box center [224, 433] width 39 height 39
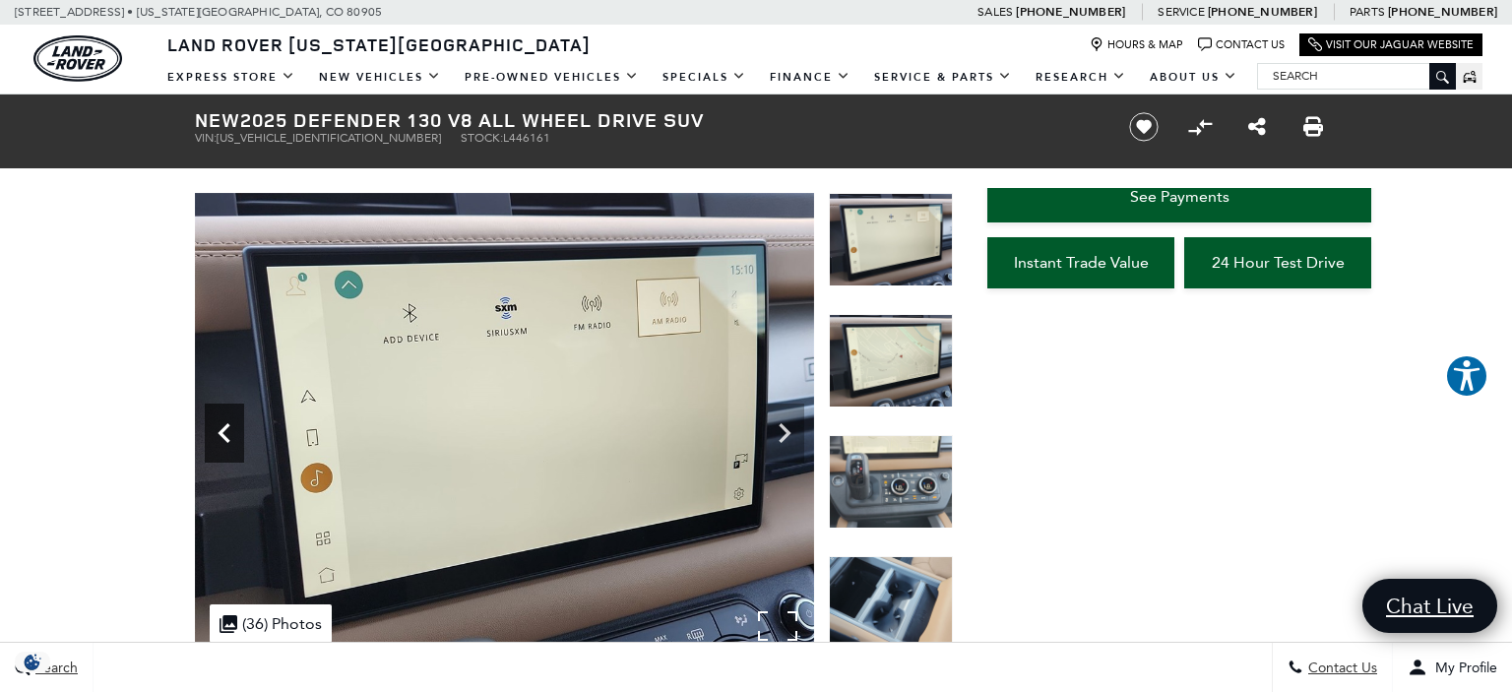
click at [225, 434] on icon "Previous" at bounding box center [224, 433] width 39 height 39
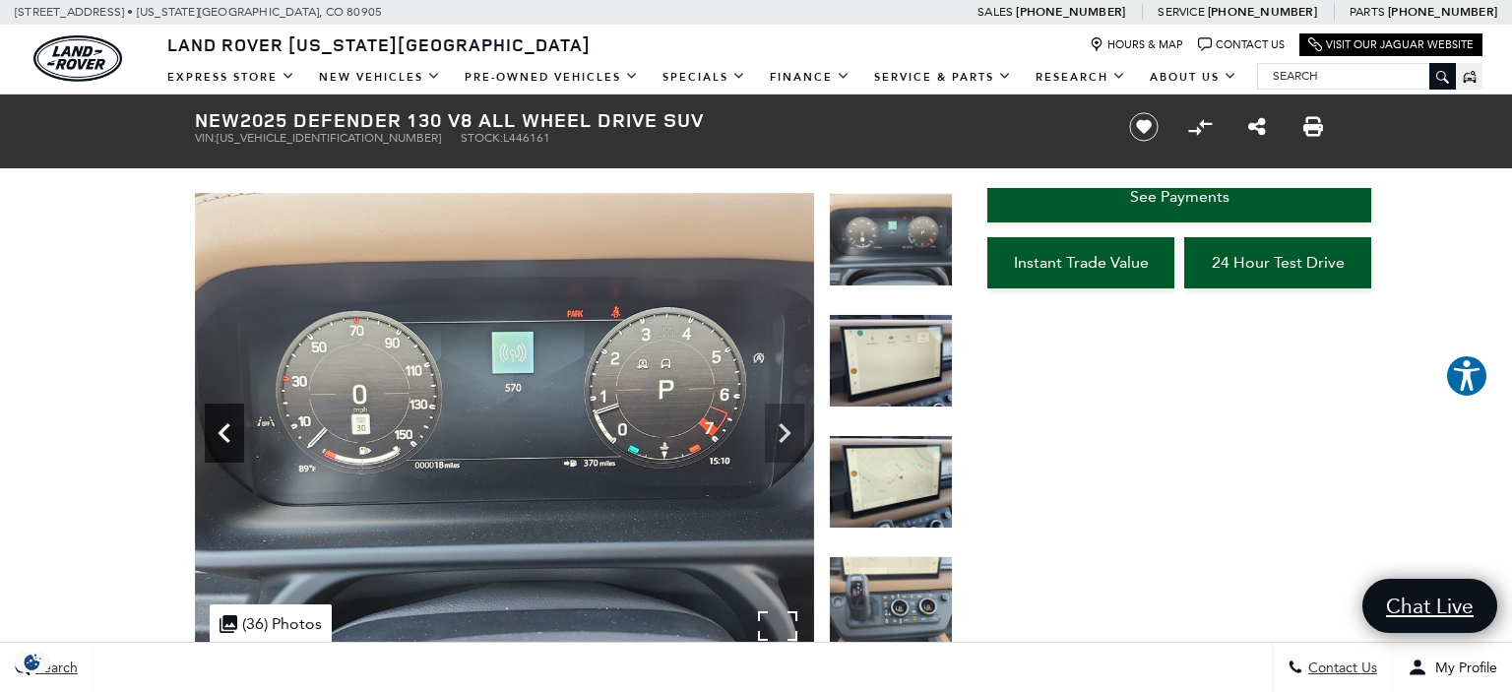
click at [225, 434] on icon "Previous" at bounding box center [224, 433] width 39 height 39
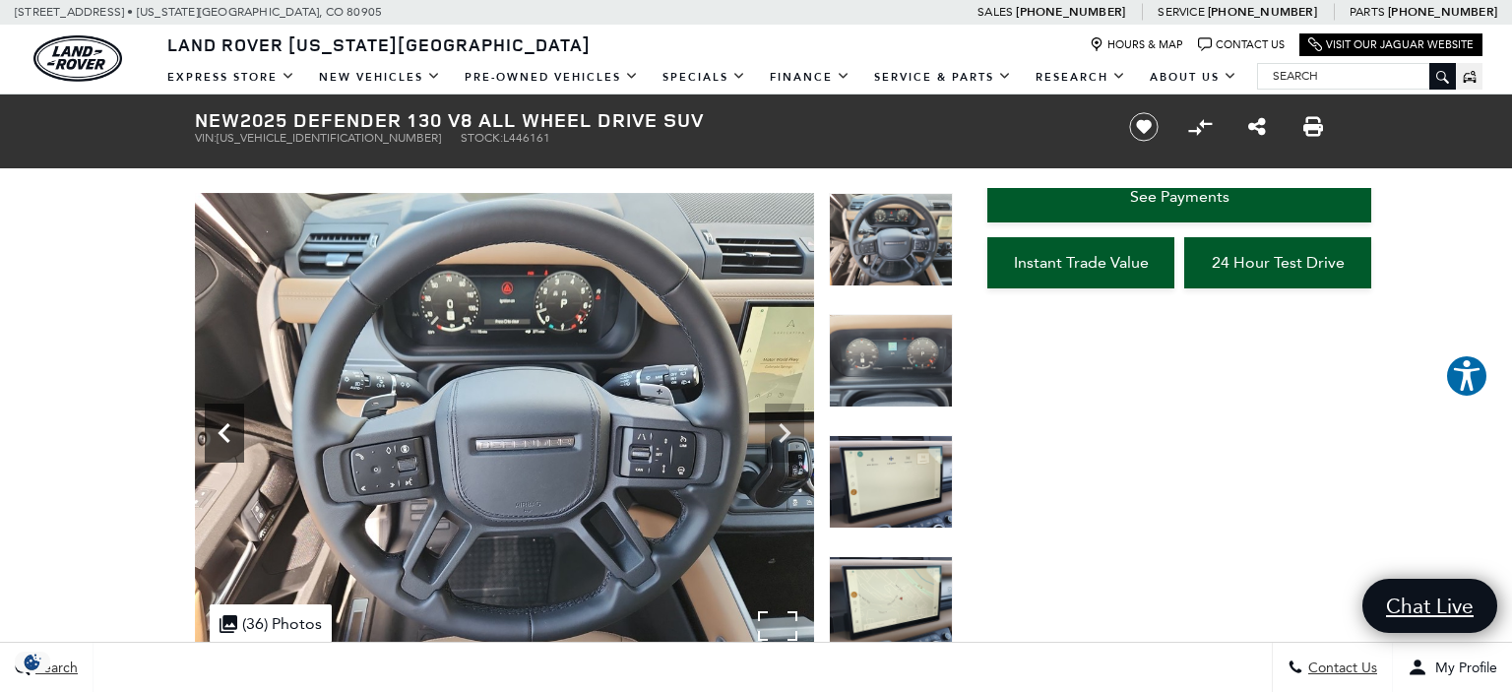
click at [225, 434] on icon "Previous" at bounding box center [224, 433] width 39 height 39
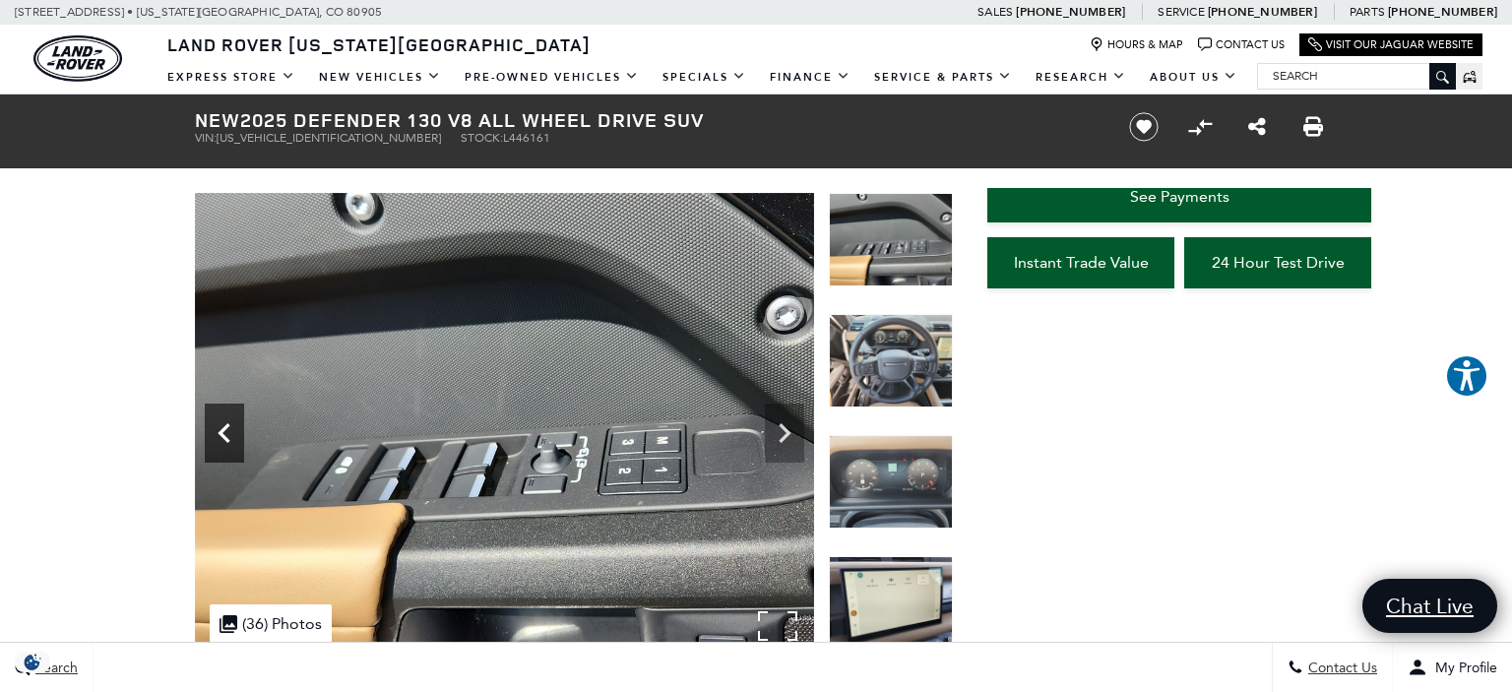
click at [225, 434] on icon "Previous" at bounding box center [224, 433] width 39 height 39
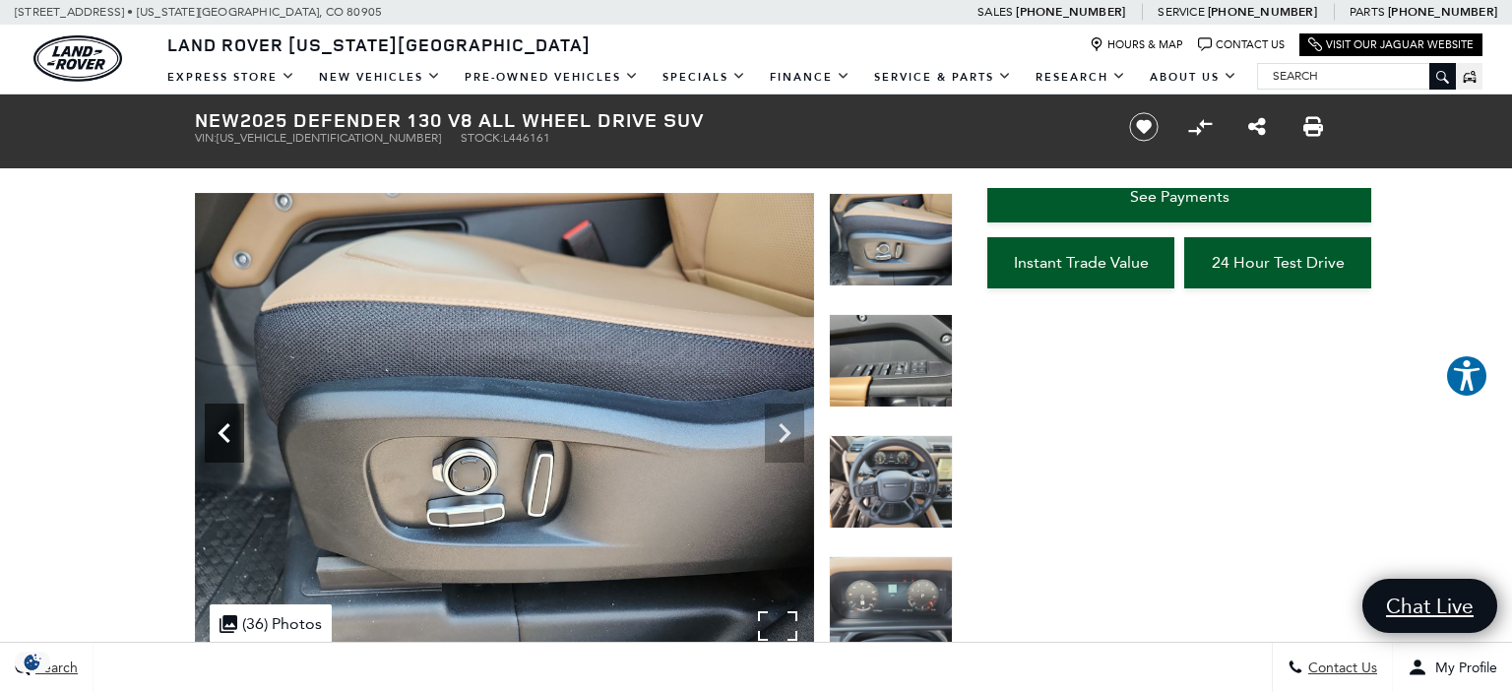
click at [225, 434] on icon "Previous" at bounding box center [224, 433] width 39 height 39
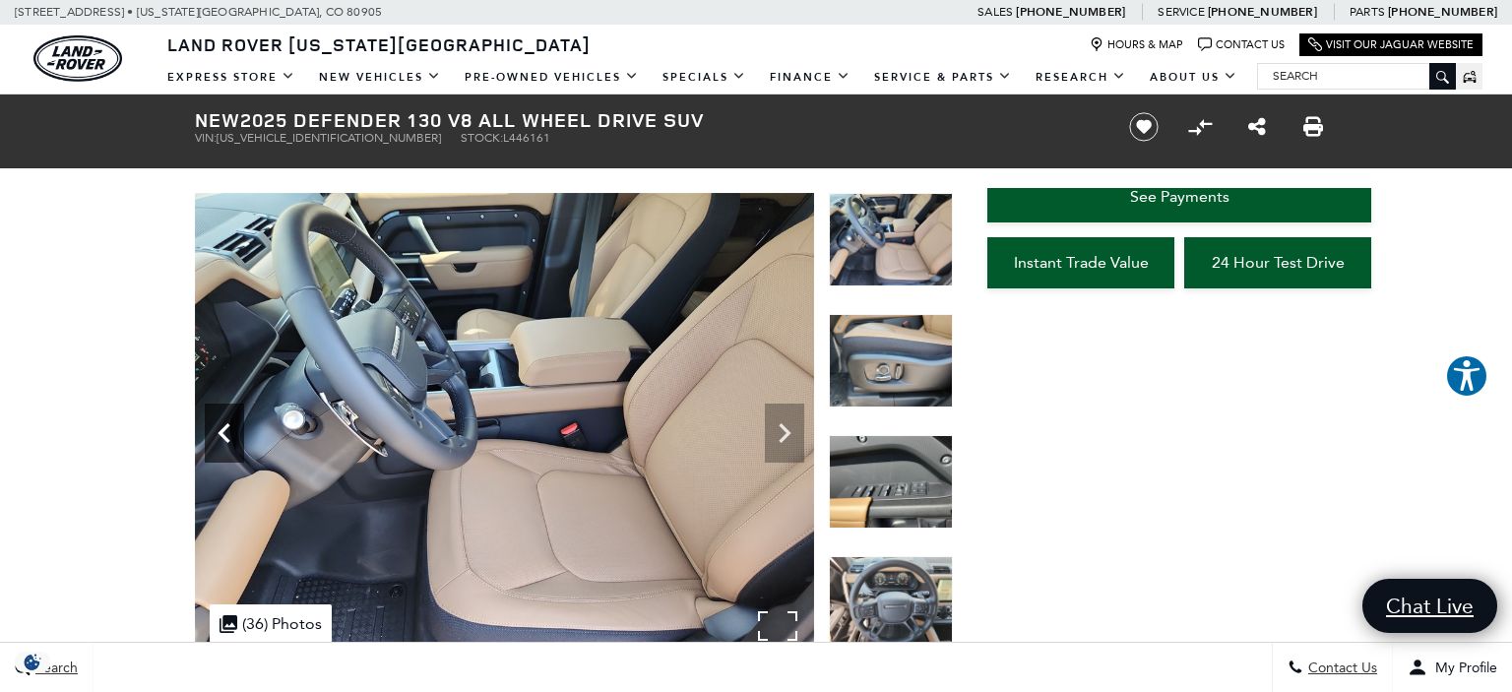
click at [225, 434] on icon "Previous" at bounding box center [224, 433] width 39 height 39
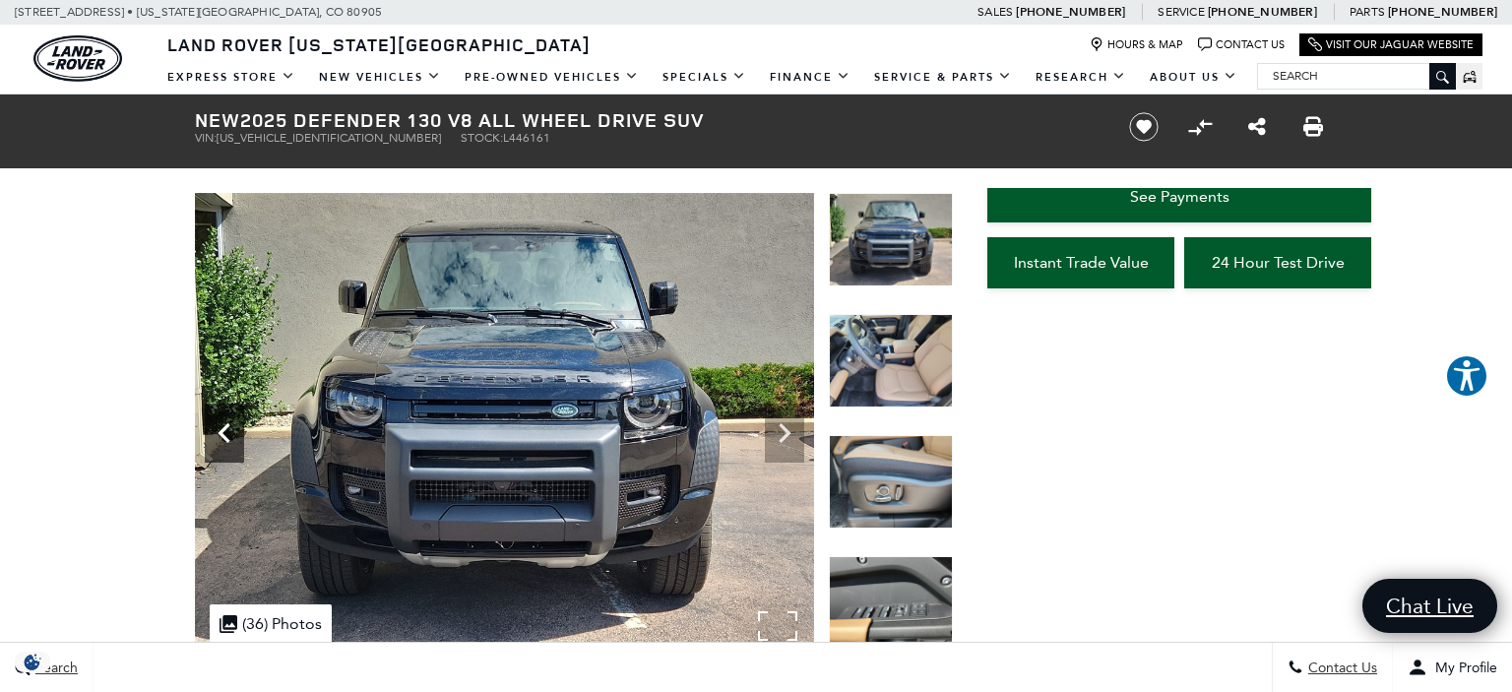
click at [225, 434] on icon "Previous" at bounding box center [224, 433] width 39 height 39
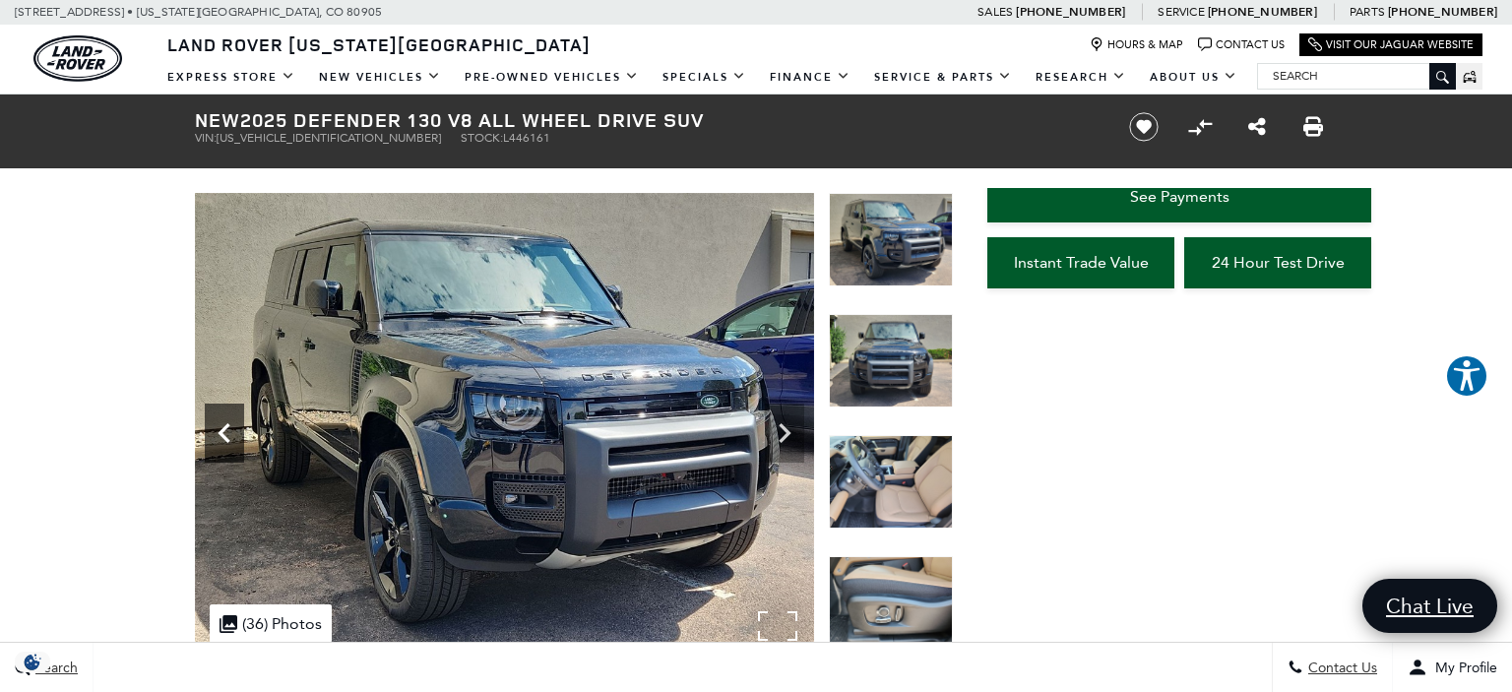
click at [225, 434] on icon "Previous" at bounding box center [224, 433] width 39 height 39
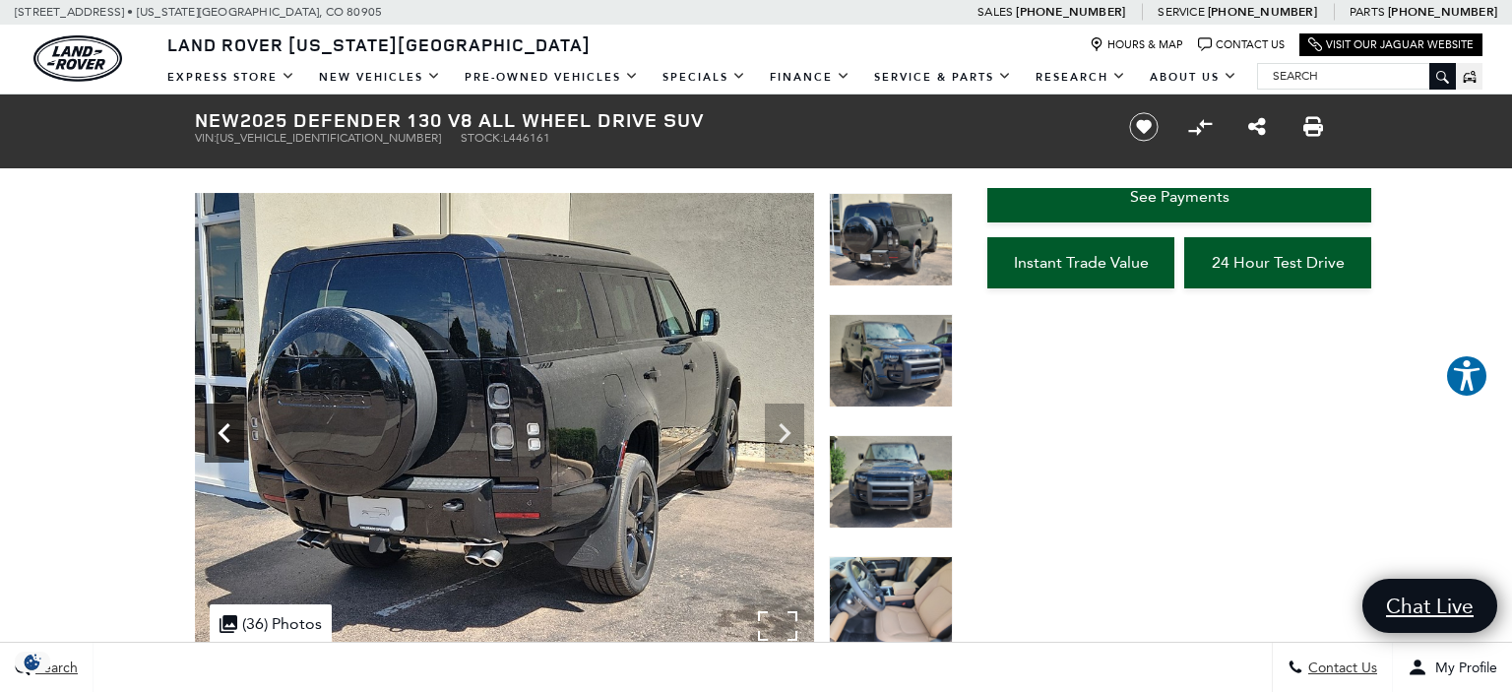
click at [225, 434] on icon "Previous" at bounding box center [224, 433] width 39 height 39
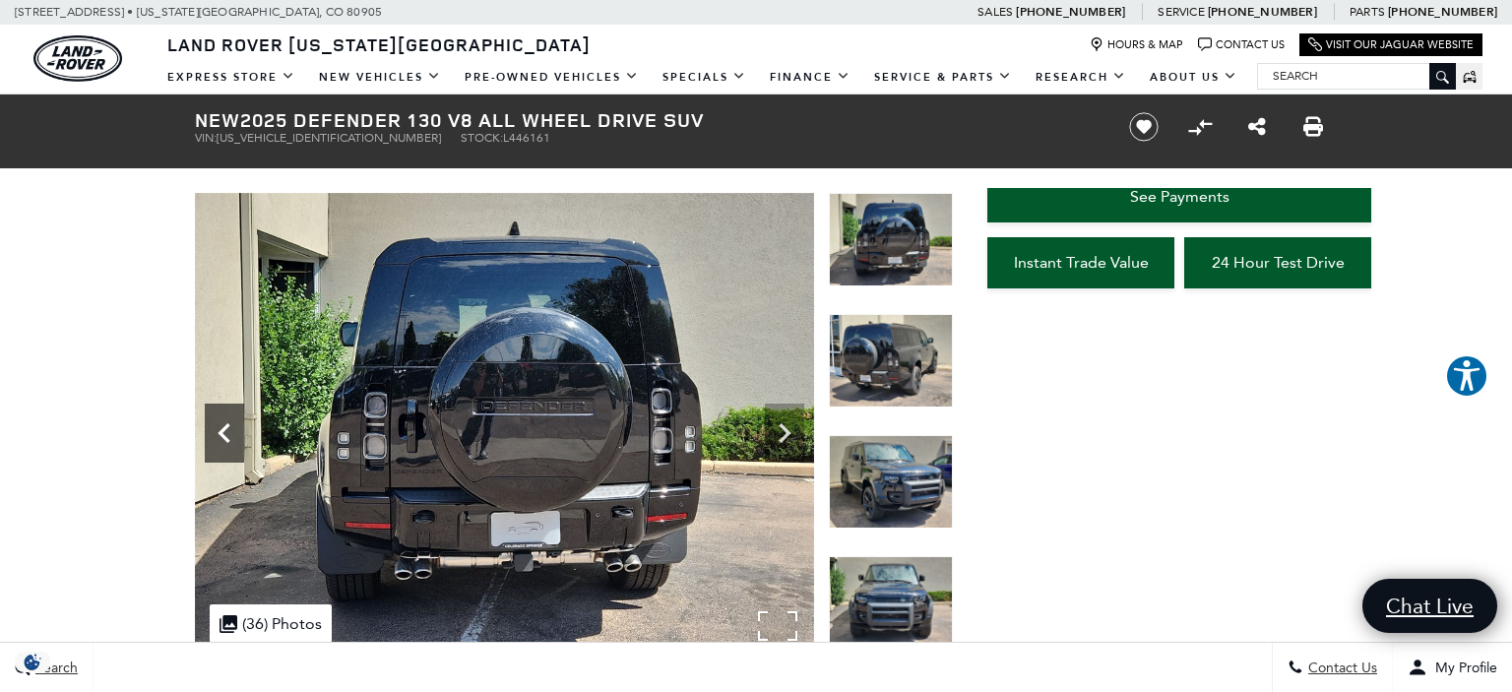
click at [225, 434] on icon "Previous" at bounding box center [224, 433] width 39 height 39
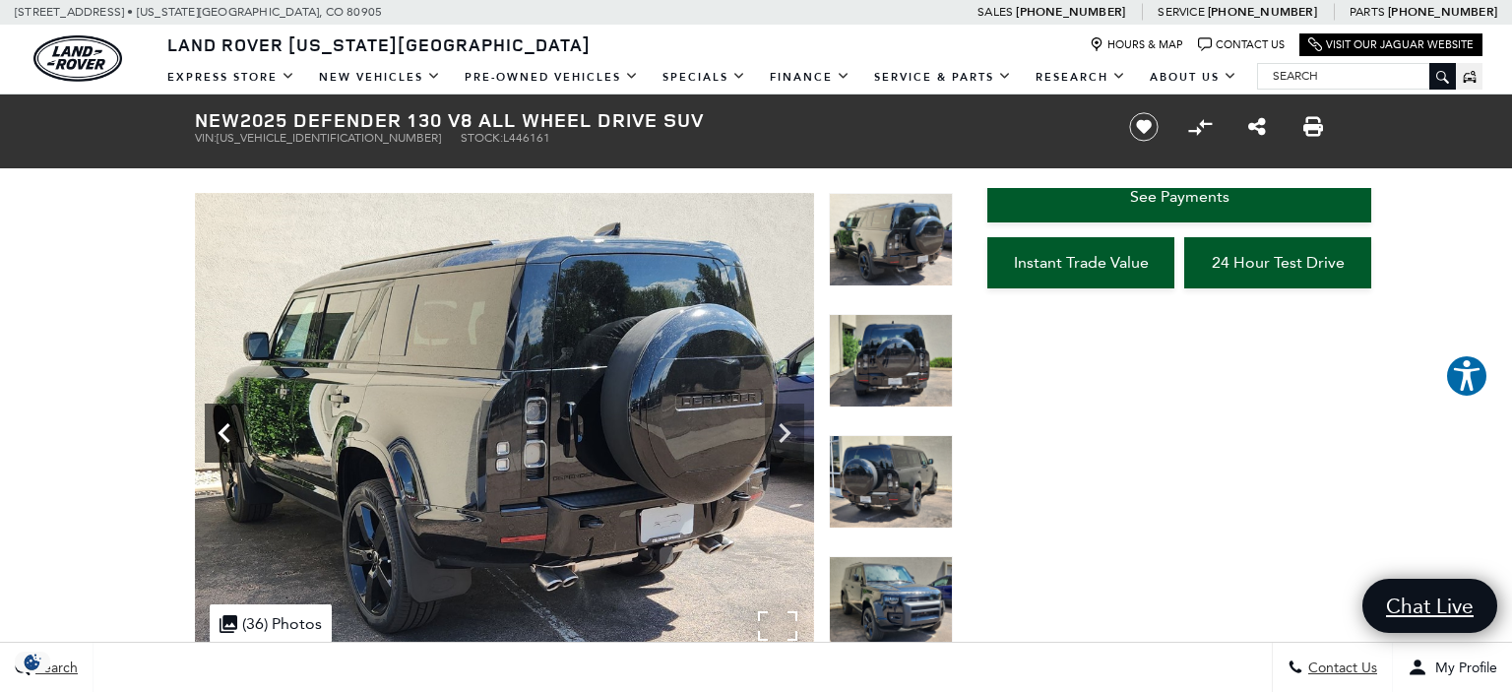
click at [225, 434] on icon "Previous" at bounding box center [224, 433] width 39 height 39
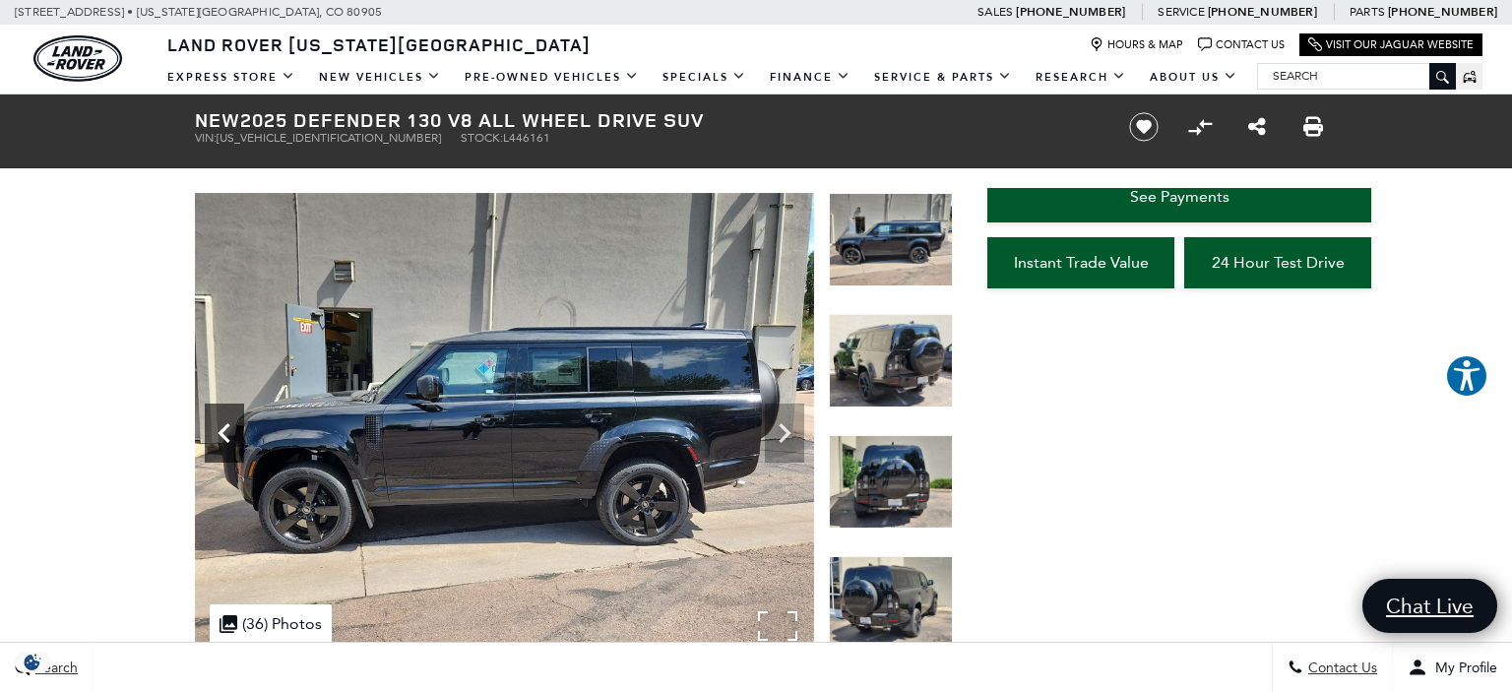
click at [225, 434] on icon "Previous" at bounding box center [224, 433] width 39 height 39
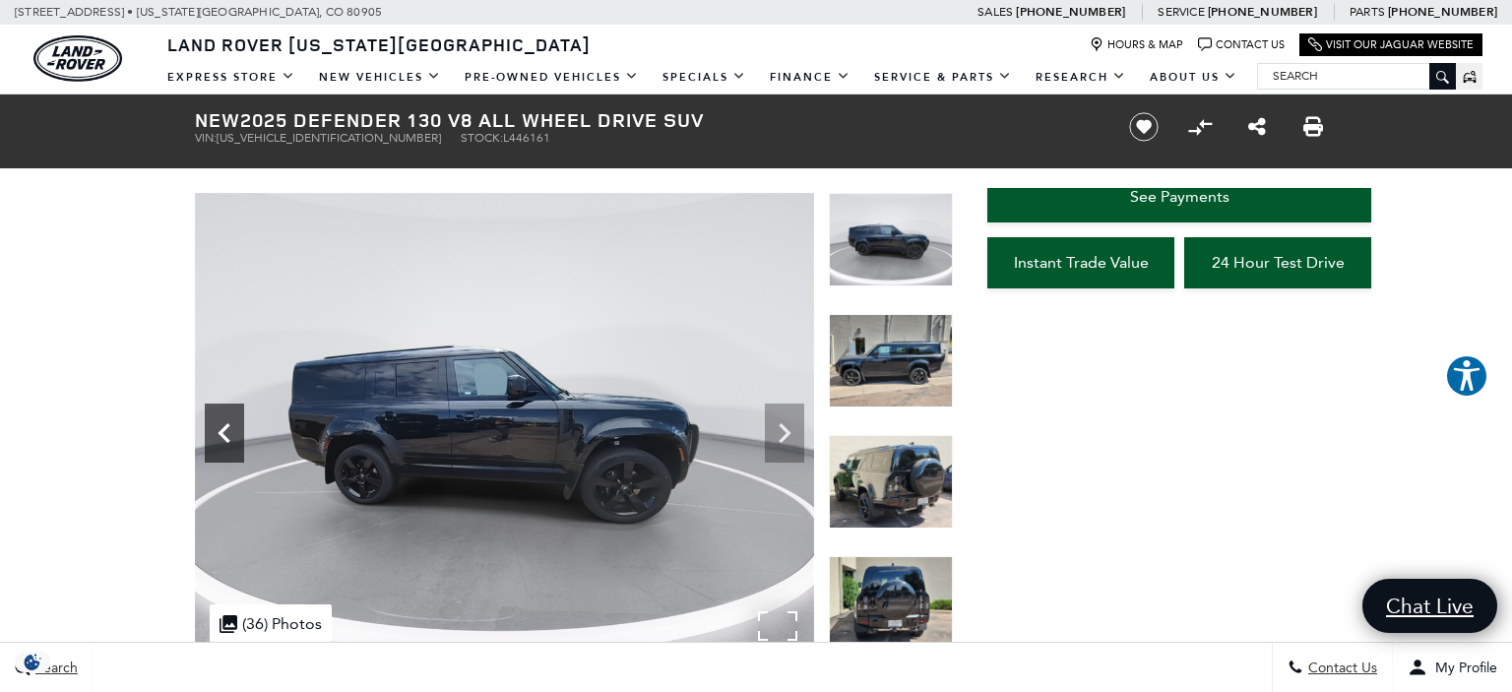
click at [225, 434] on icon "Previous" at bounding box center [224, 433] width 39 height 39
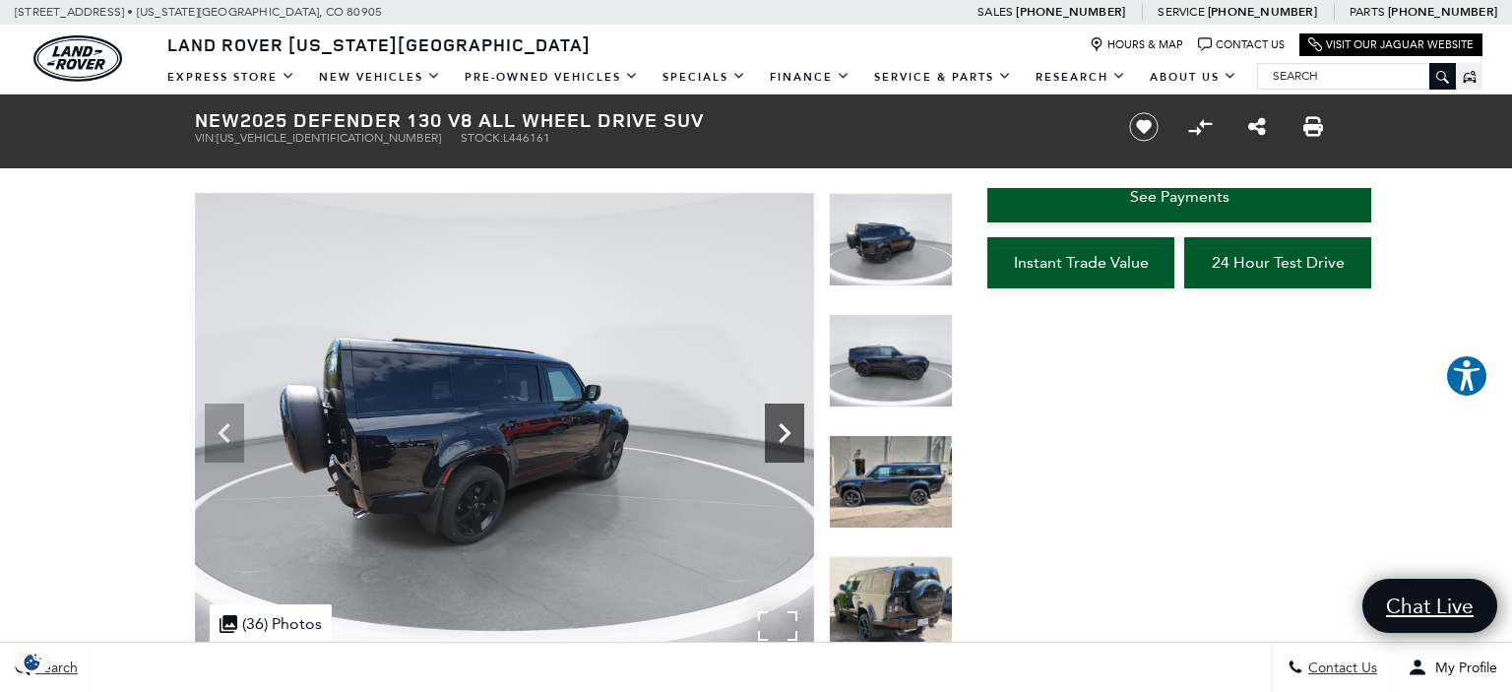
click at [774, 439] on icon "Next" at bounding box center [784, 433] width 39 height 39
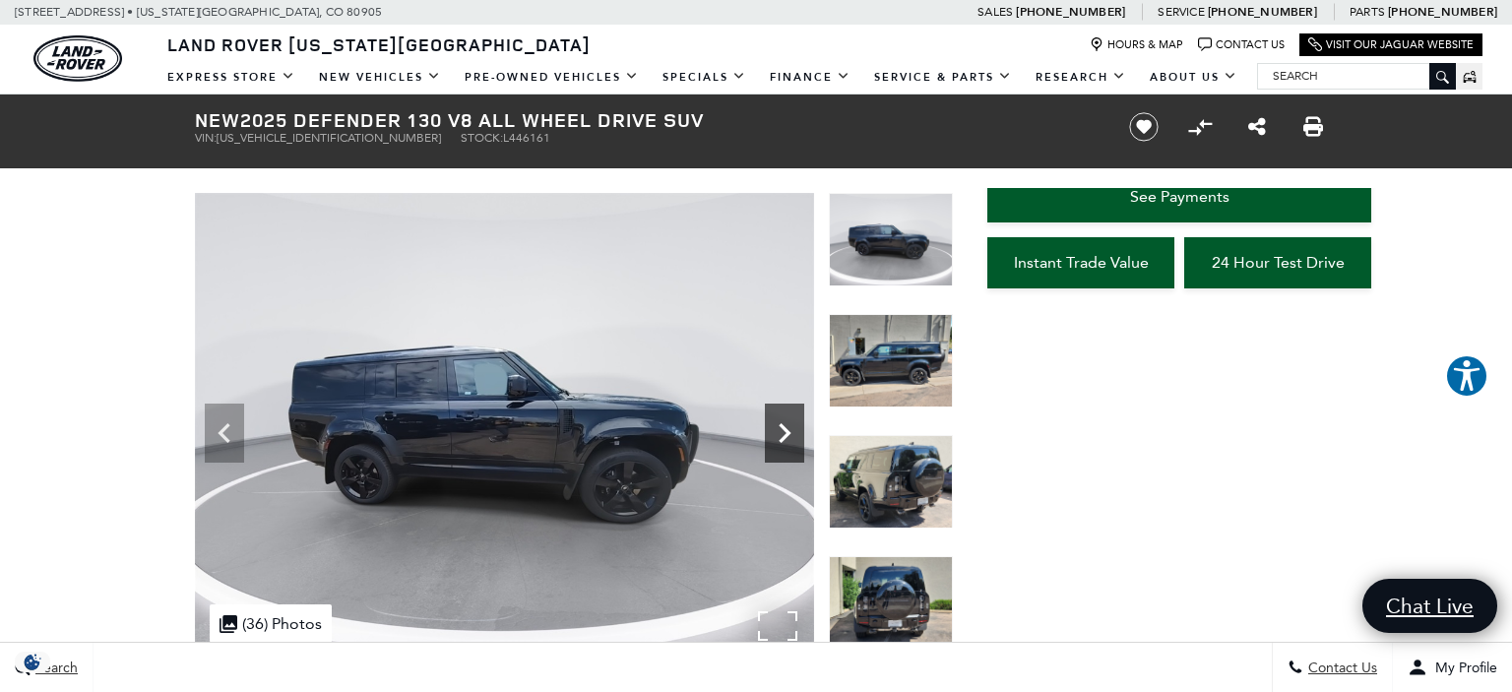
click at [774, 439] on icon "Next" at bounding box center [784, 433] width 39 height 39
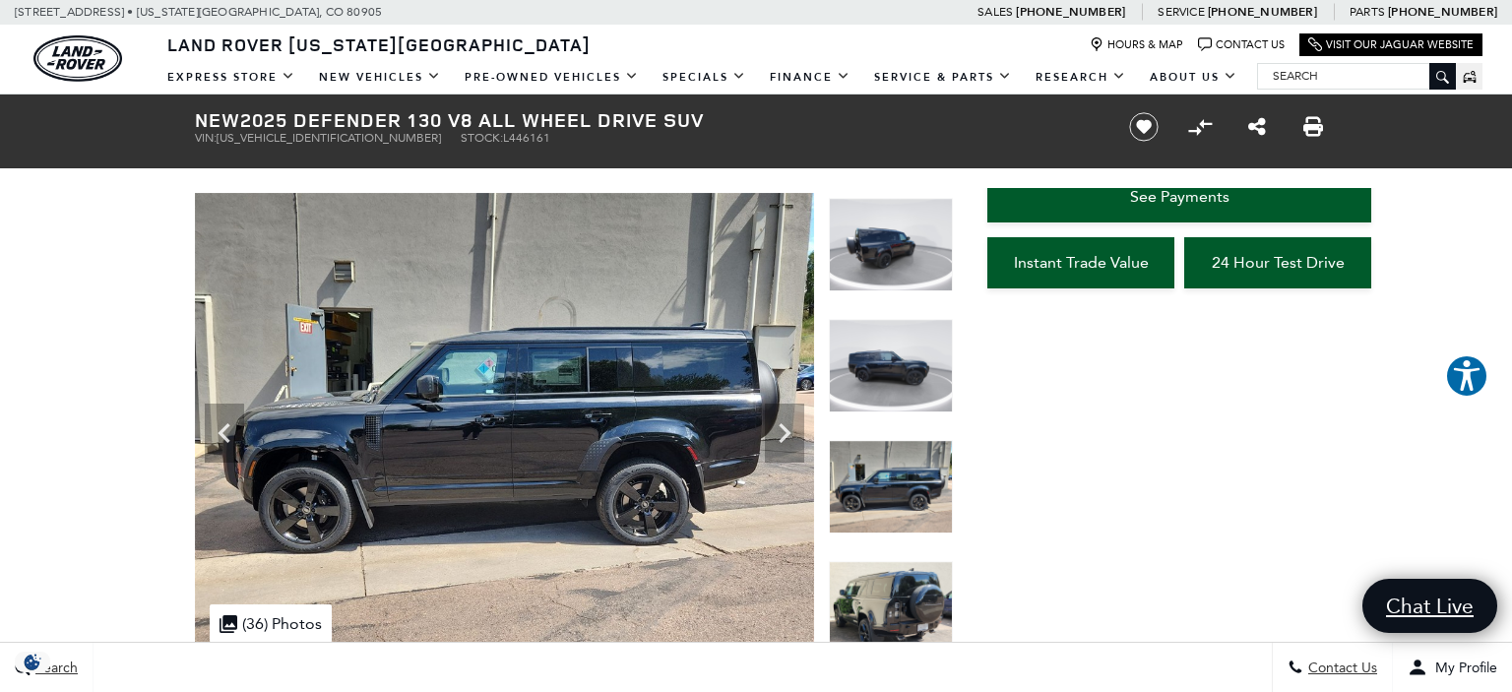
click at [887, 498] on img at bounding box center [891, 487] width 124 height 94
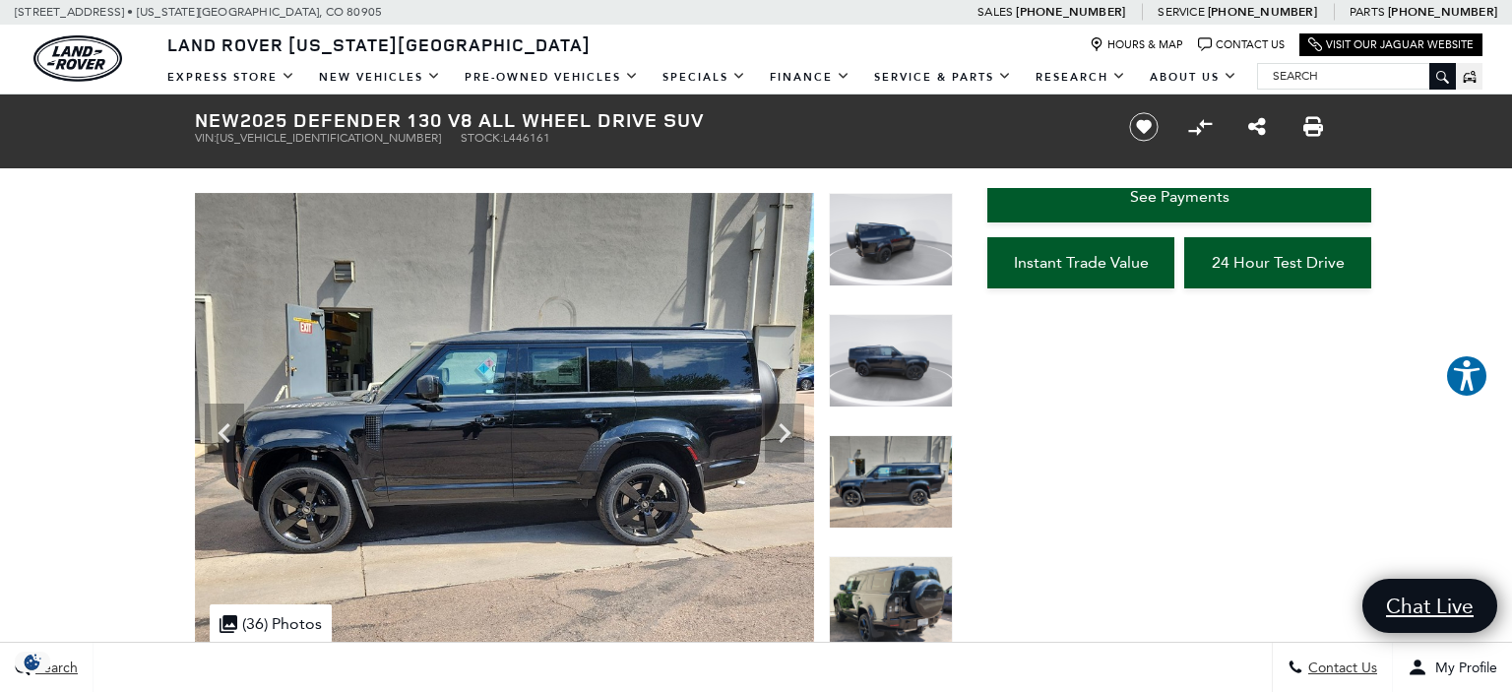
click at [880, 537] on div at bounding box center [891, 495] width 124 height 121
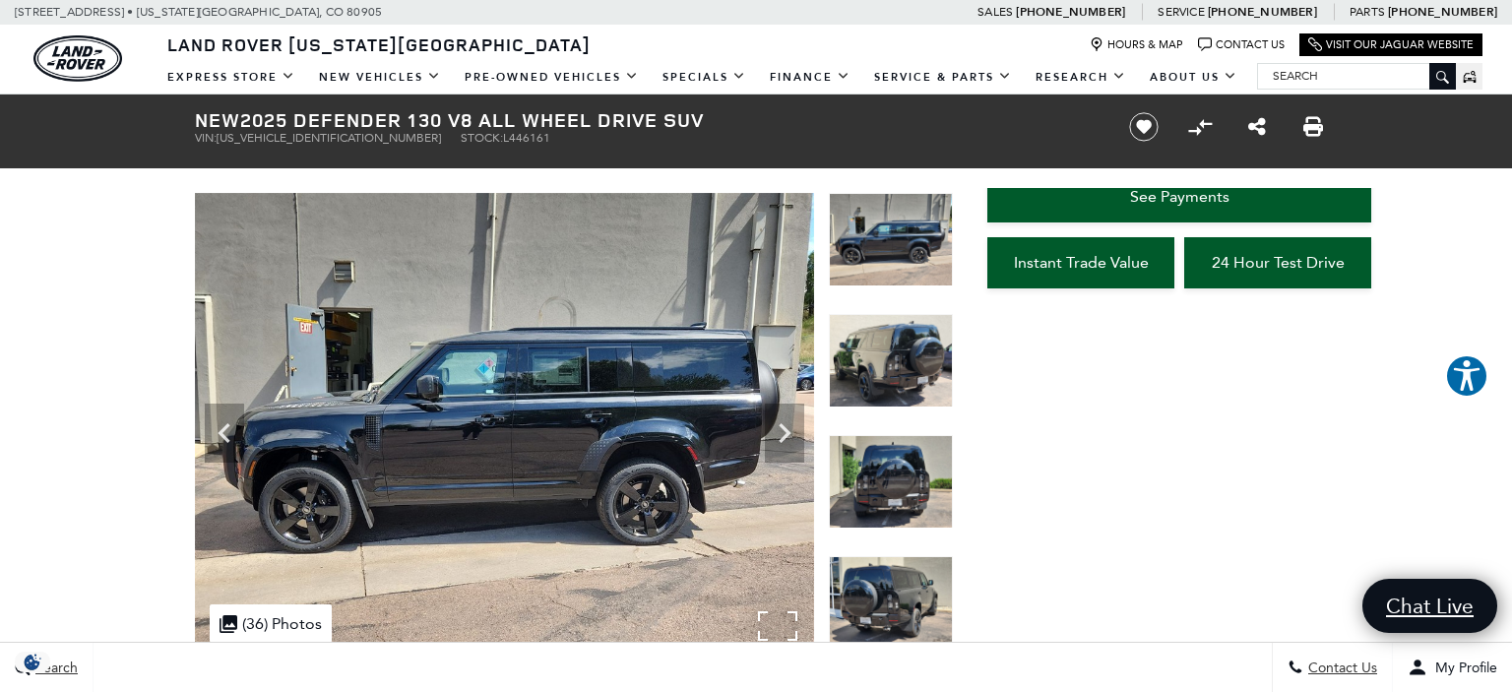
click at [452, 410] on img at bounding box center [504, 425] width 619 height 465
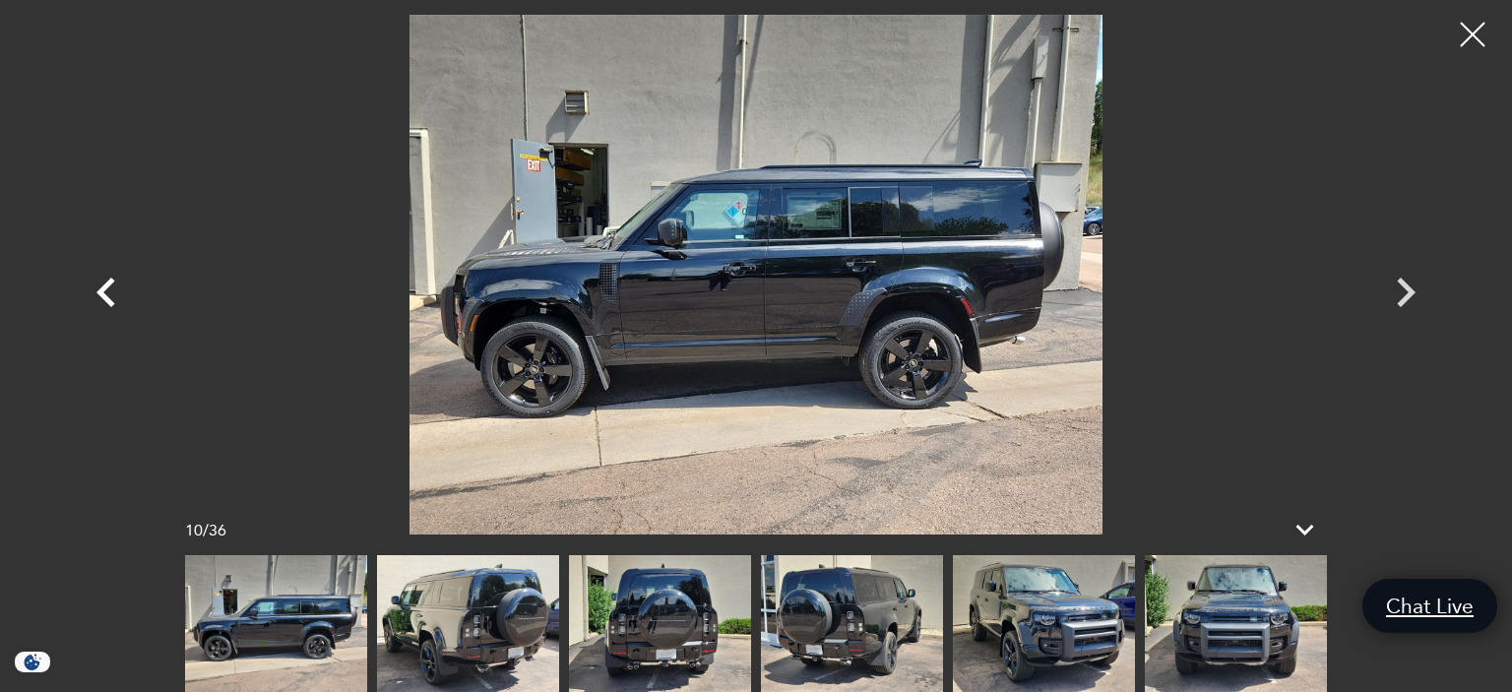
click at [116, 302] on icon "Previous" at bounding box center [106, 292] width 59 height 59
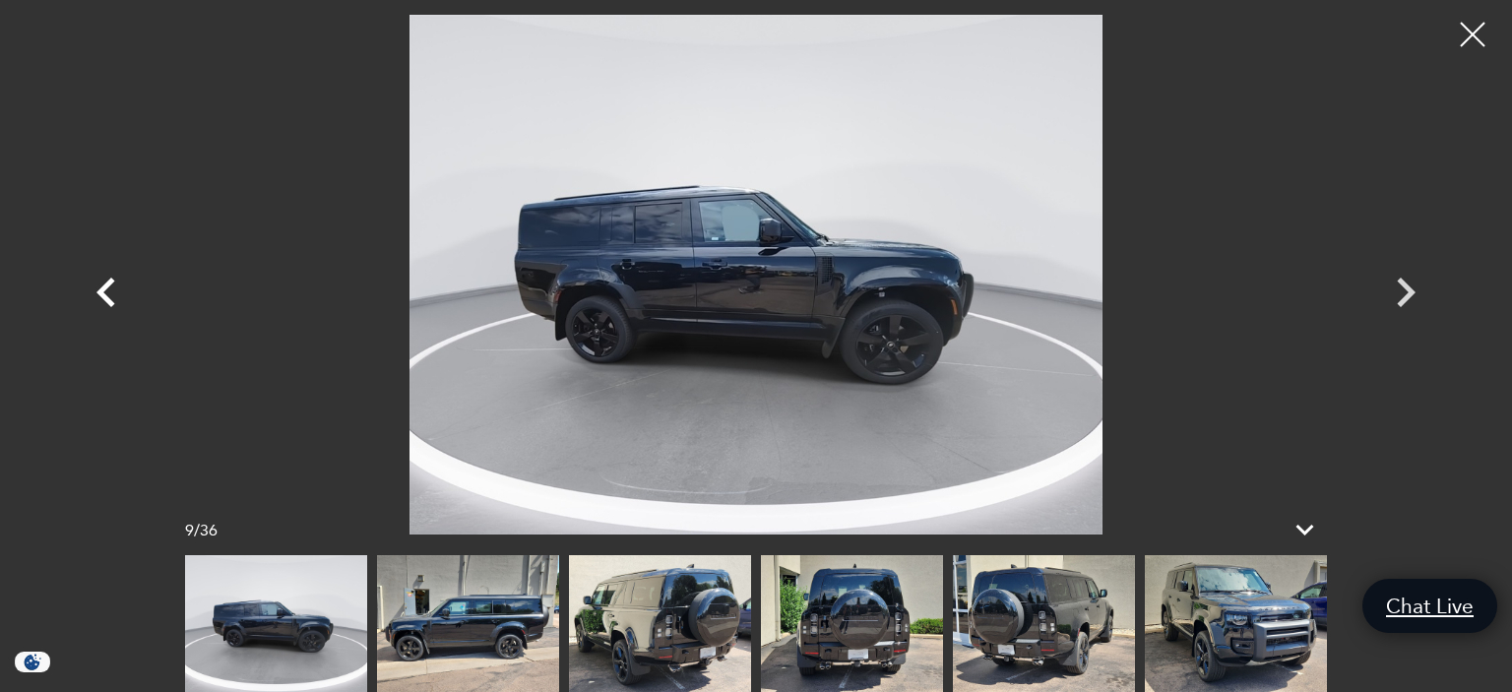
click at [116, 302] on icon "Previous" at bounding box center [106, 292] width 59 height 59
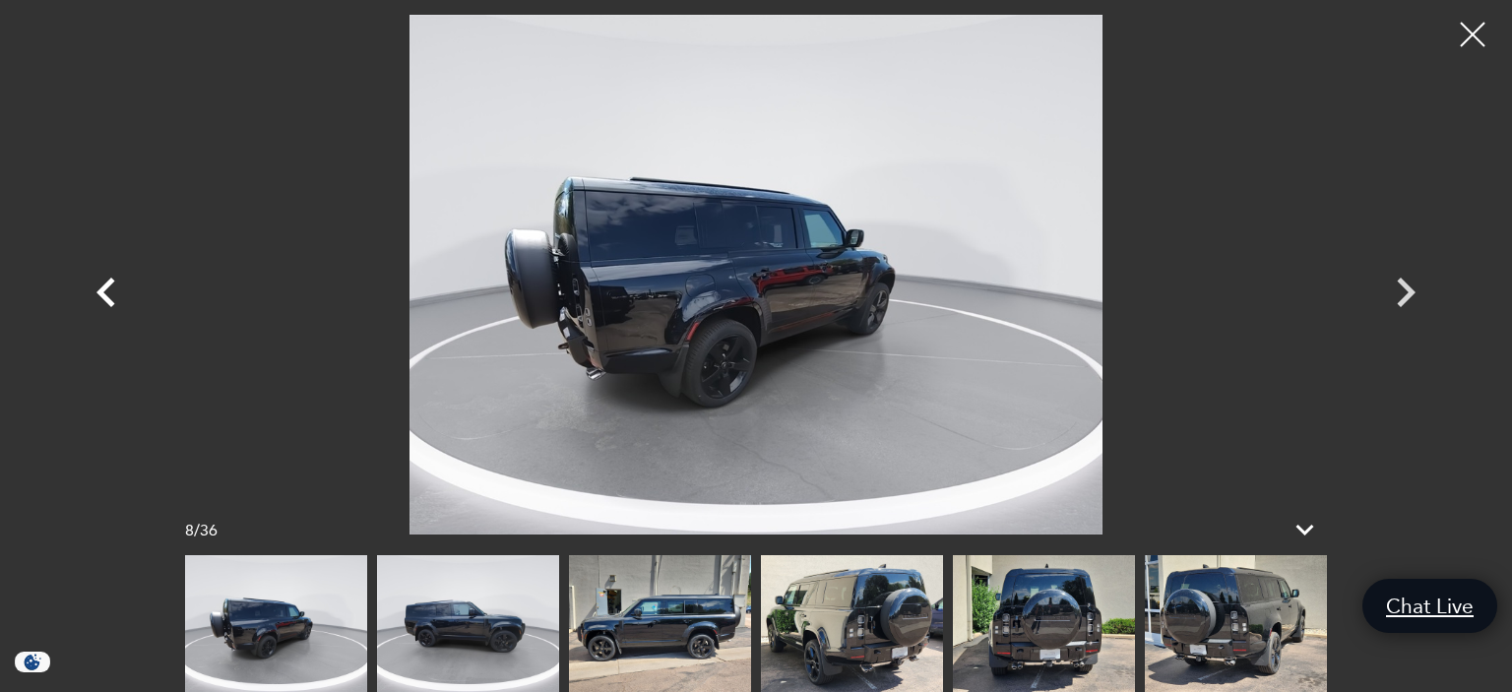
click at [116, 302] on icon "Previous" at bounding box center [106, 292] width 59 height 59
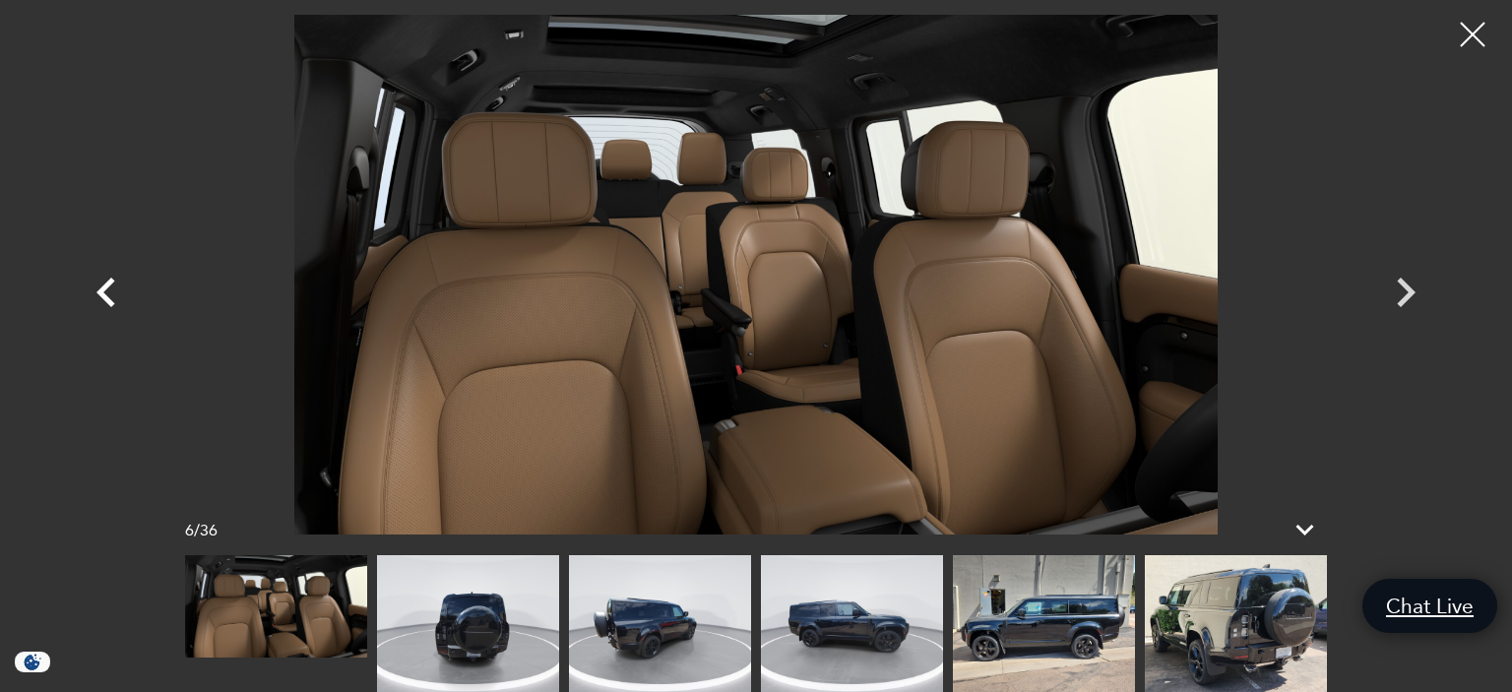
click at [116, 302] on icon "Previous" at bounding box center [106, 292] width 59 height 59
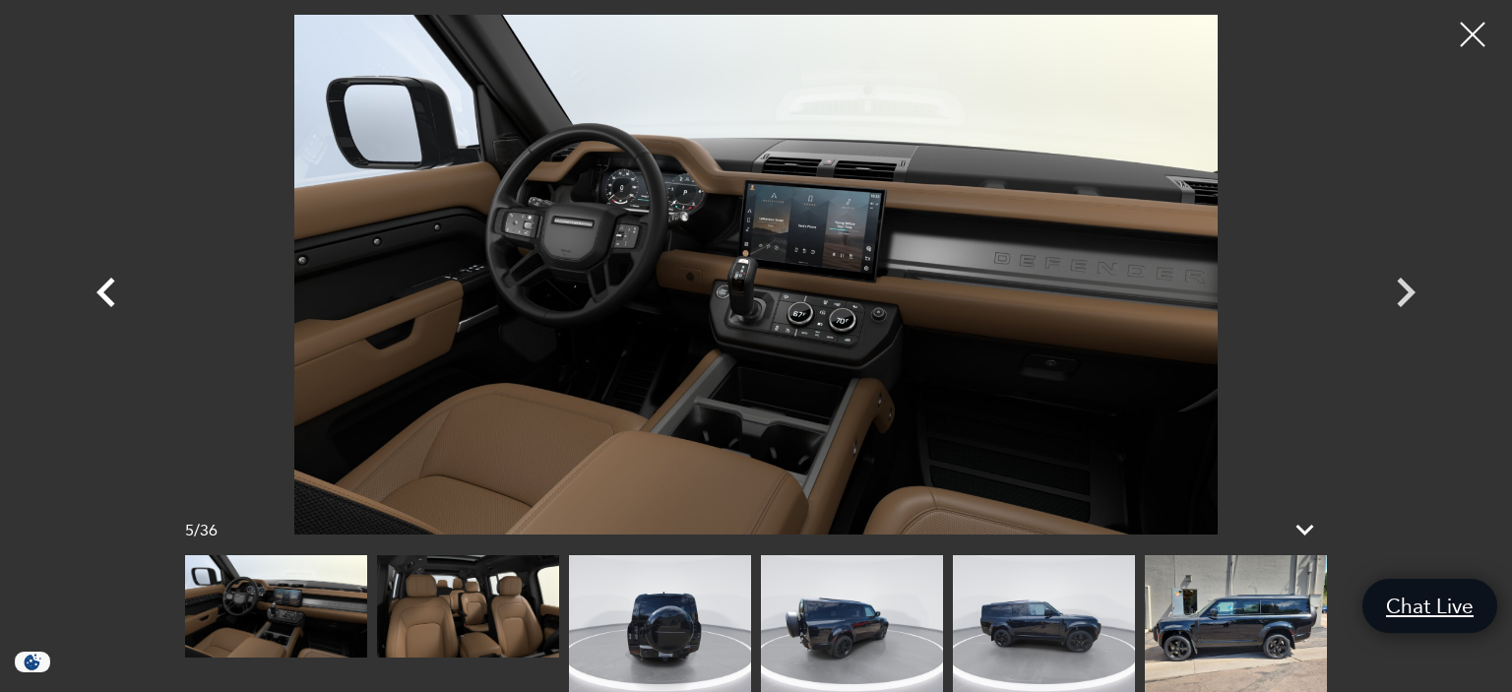
click at [116, 302] on icon "Previous" at bounding box center [106, 292] width 59 height 59
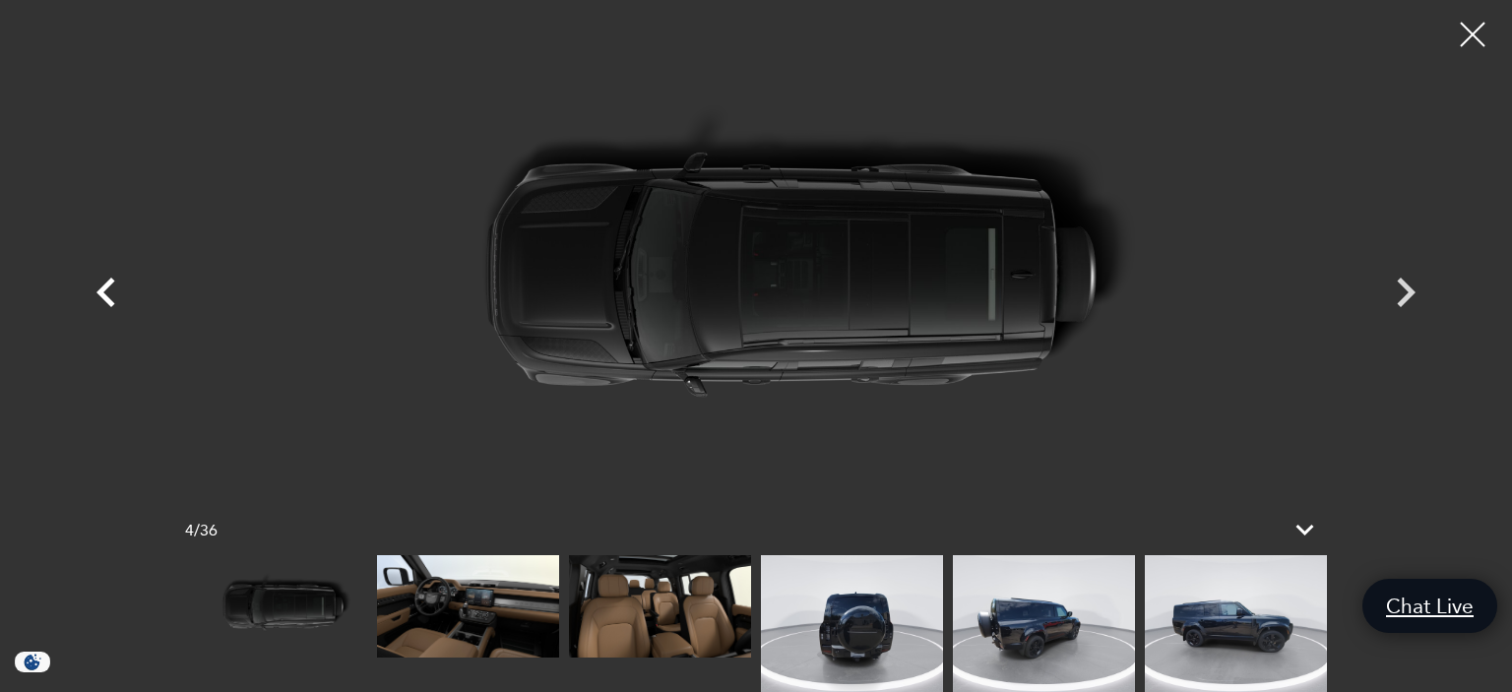
click at [116, 302] on icon "Previous" at bounding box center [106, 292] width 59 height 59
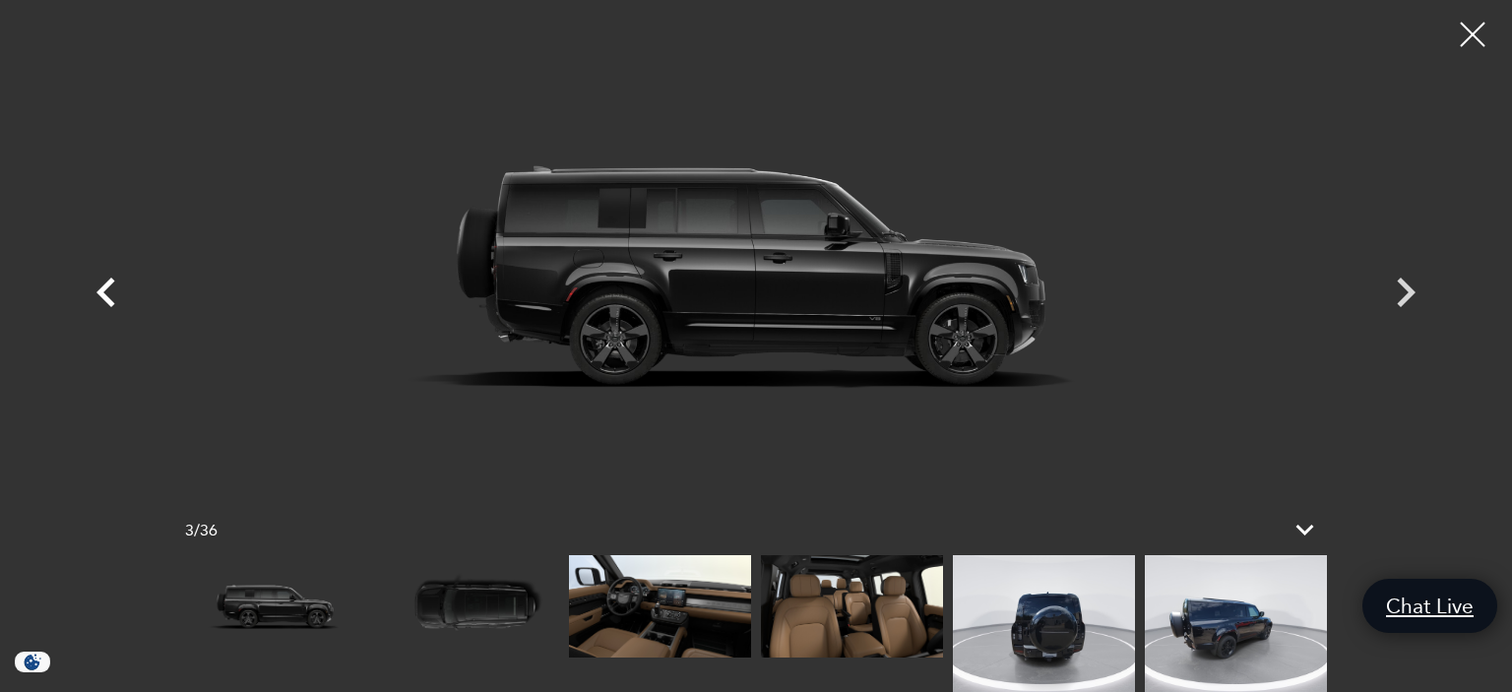
click at [116, 302] on icon "Previous" at bounding box center [106, 292] width 59 height 59
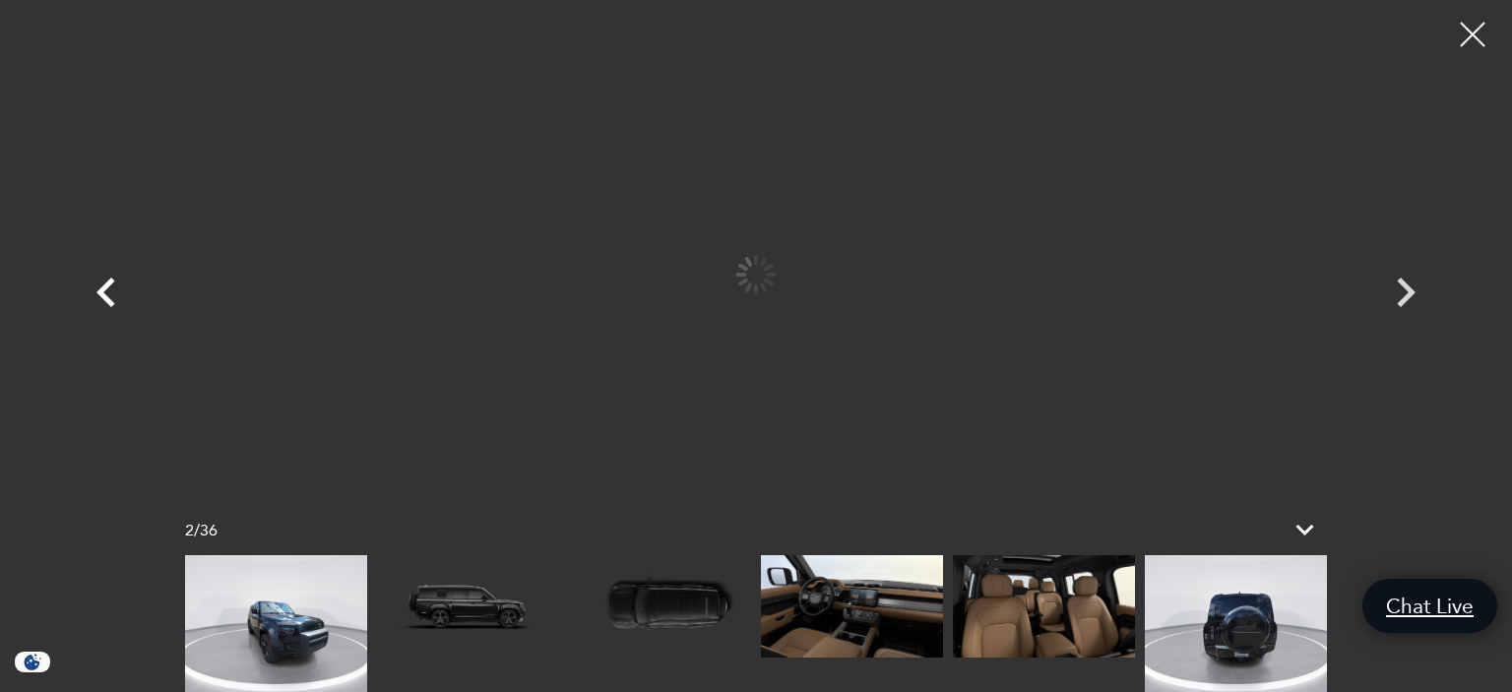
click at [116, 302] on icon "Previous" at bounding box center [106, 292] width 59 height 59
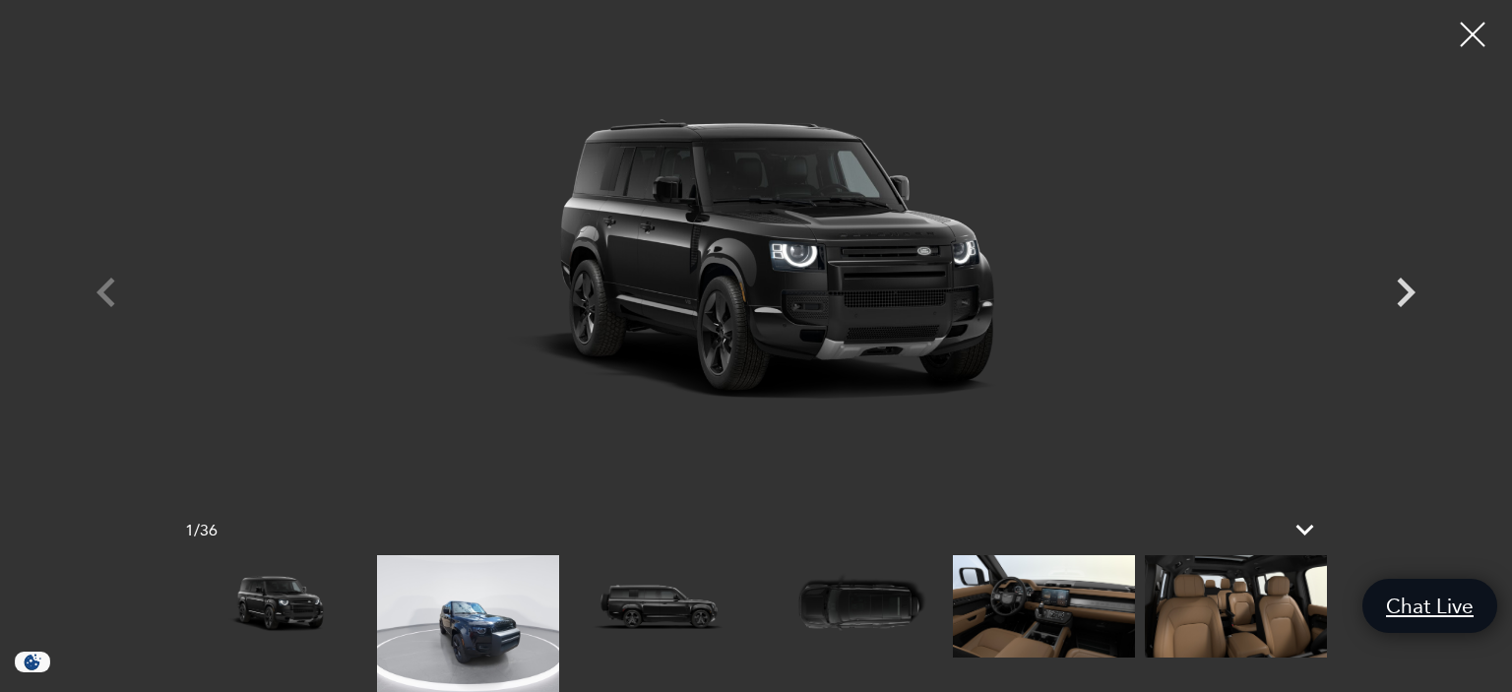
click at [165, 302] on img at bounding box center [756, 275] width 1182 height 520
click at [116, 302] on div at bounding box center [756, 275] width 1378 height 520
click at [1400, 295] on icon "Next" at bounding box center [1405, 292] width 59 height 59
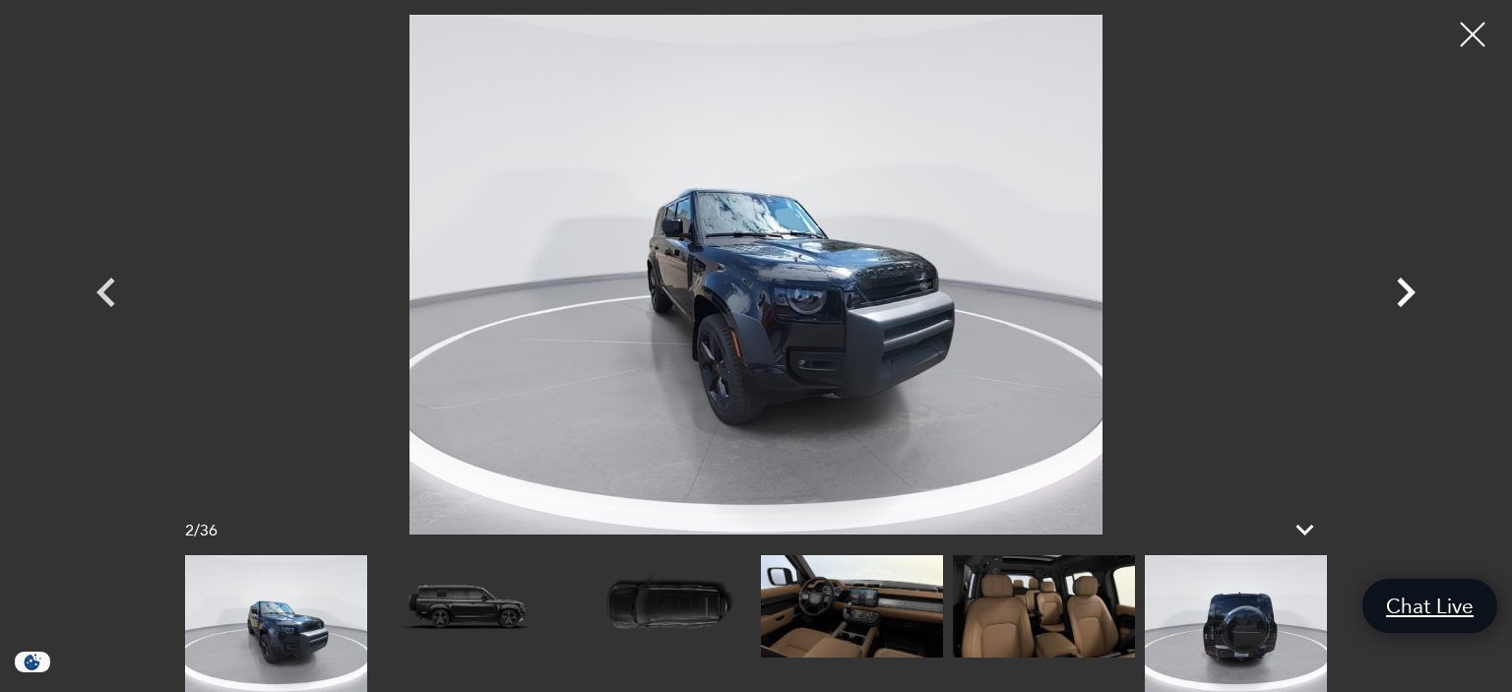
click at [1400, 295] on icon "Next" at bounding box center [1405, 292] width 59 height 59
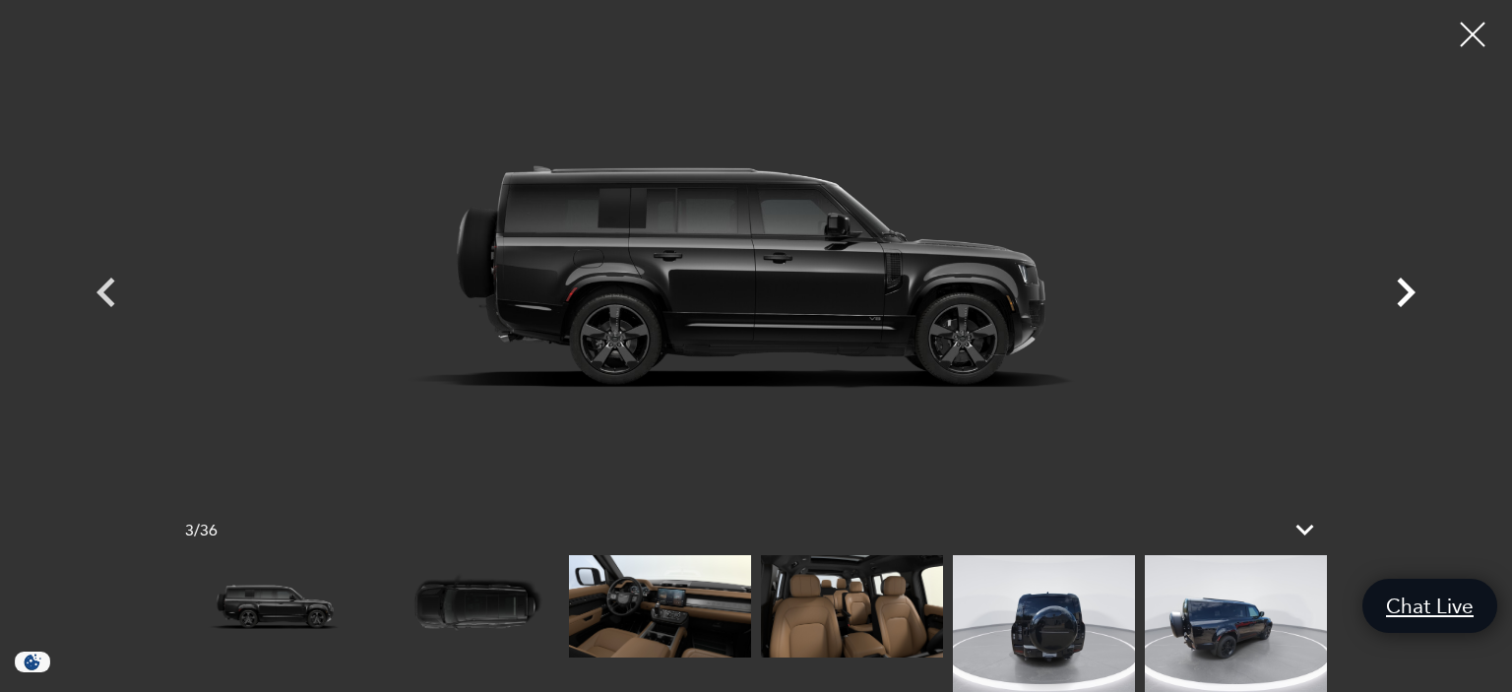
click at [1411, 293] on icon "Next" at bounding box center [1406, 293] width 19 height 30
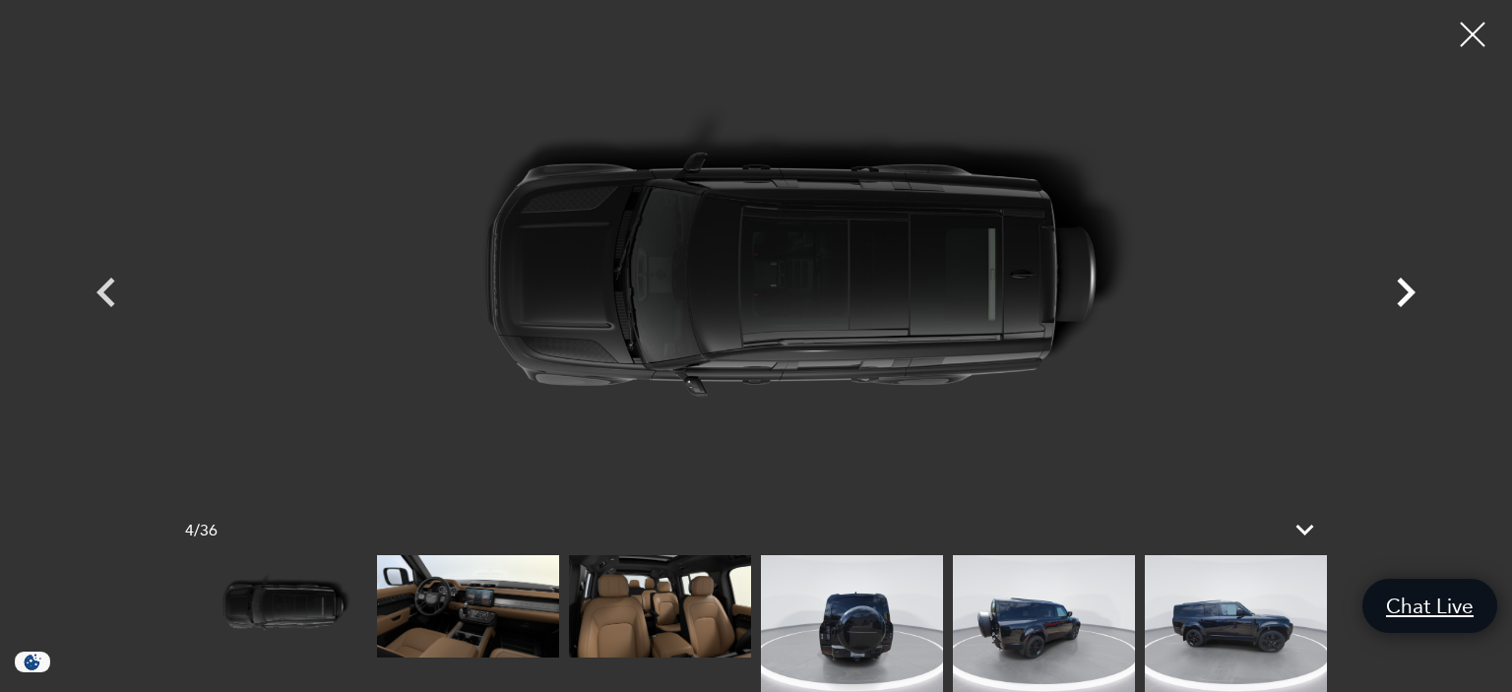
click at [1411, 293] on icon "Next" at bounding box center [1406, 293] width 19 height 30
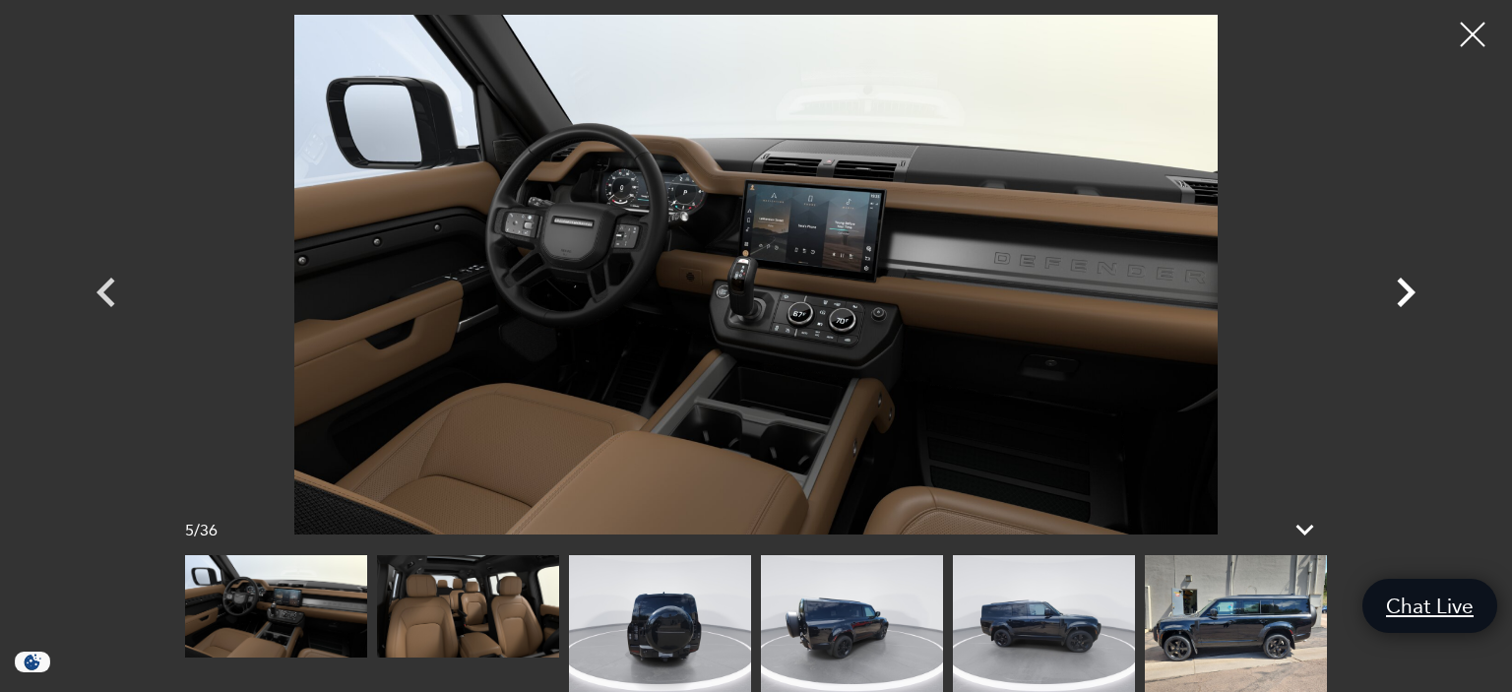
click at [1411, 293] on icon "Next" at bounding box center [1406, 293] width 19 height 30
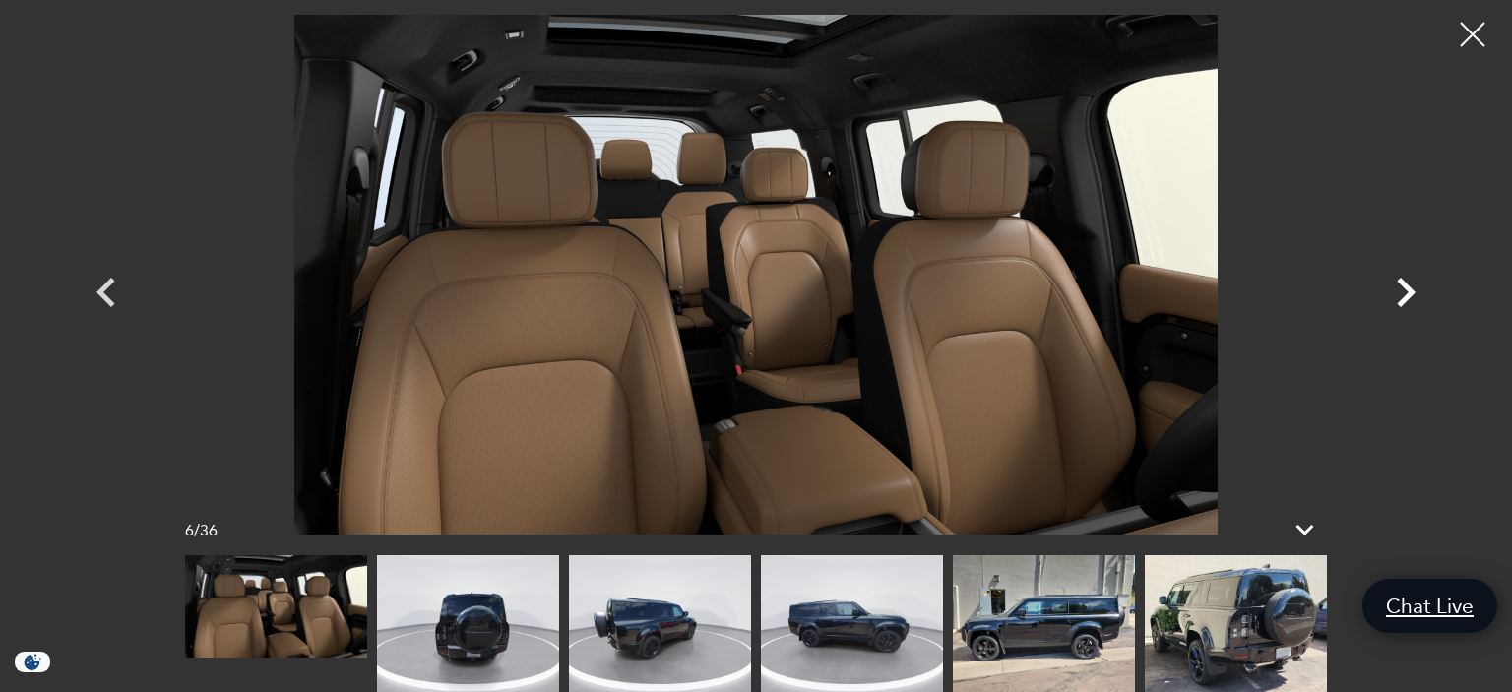
click at [1411, 293] on icon "Next" at bounding box center [1406, 293] width 19 height 30
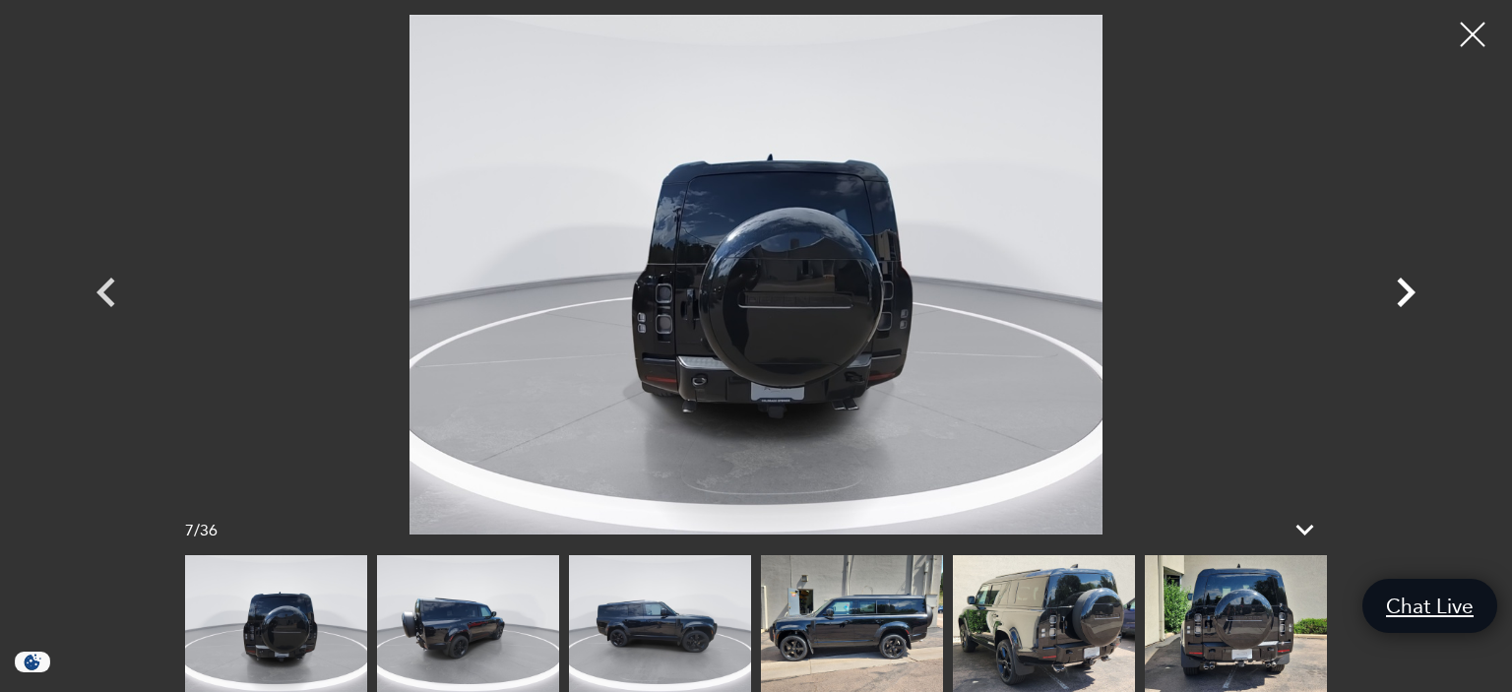
click at [1411, 293] on icon "Next" at bounding box center [1406, 293] width 19 height 30
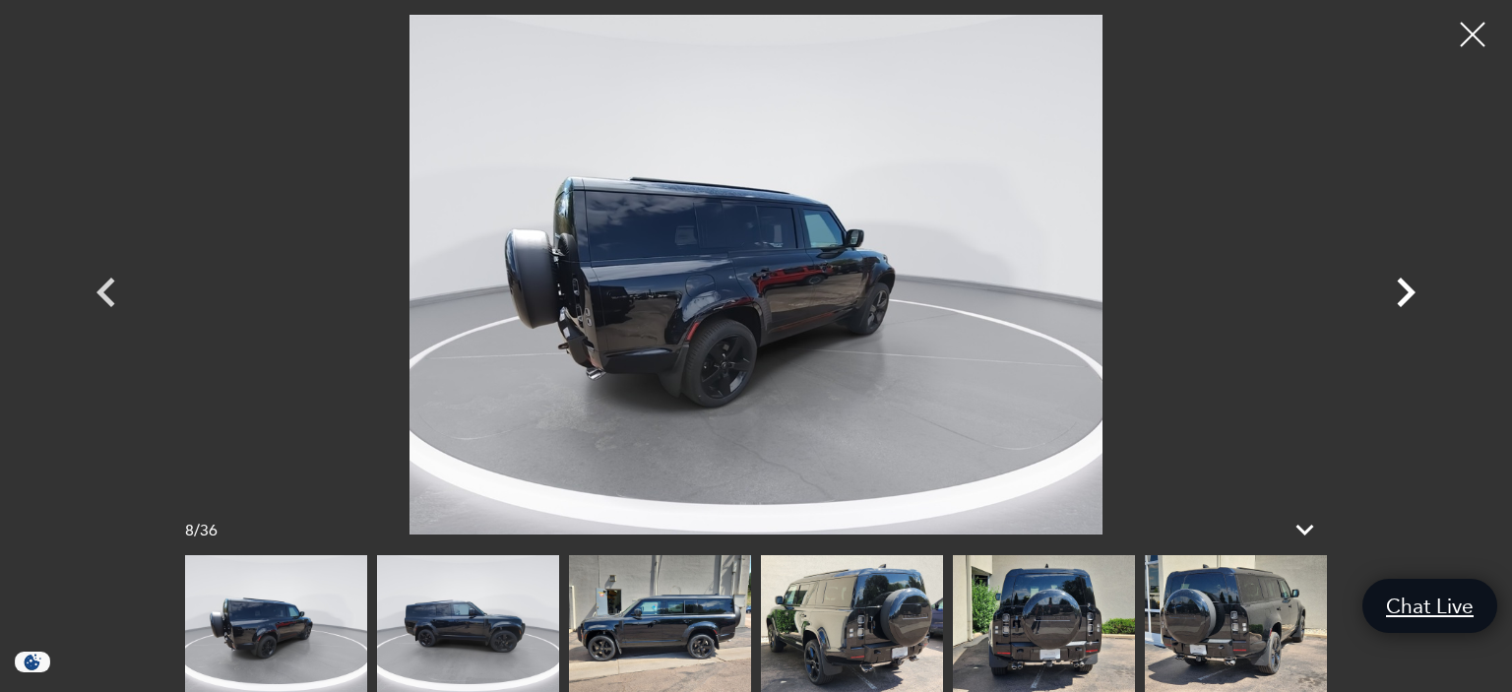
click at [1411, 293] on icon "Next" at bounding box center [1406, 293] width 19 height 30
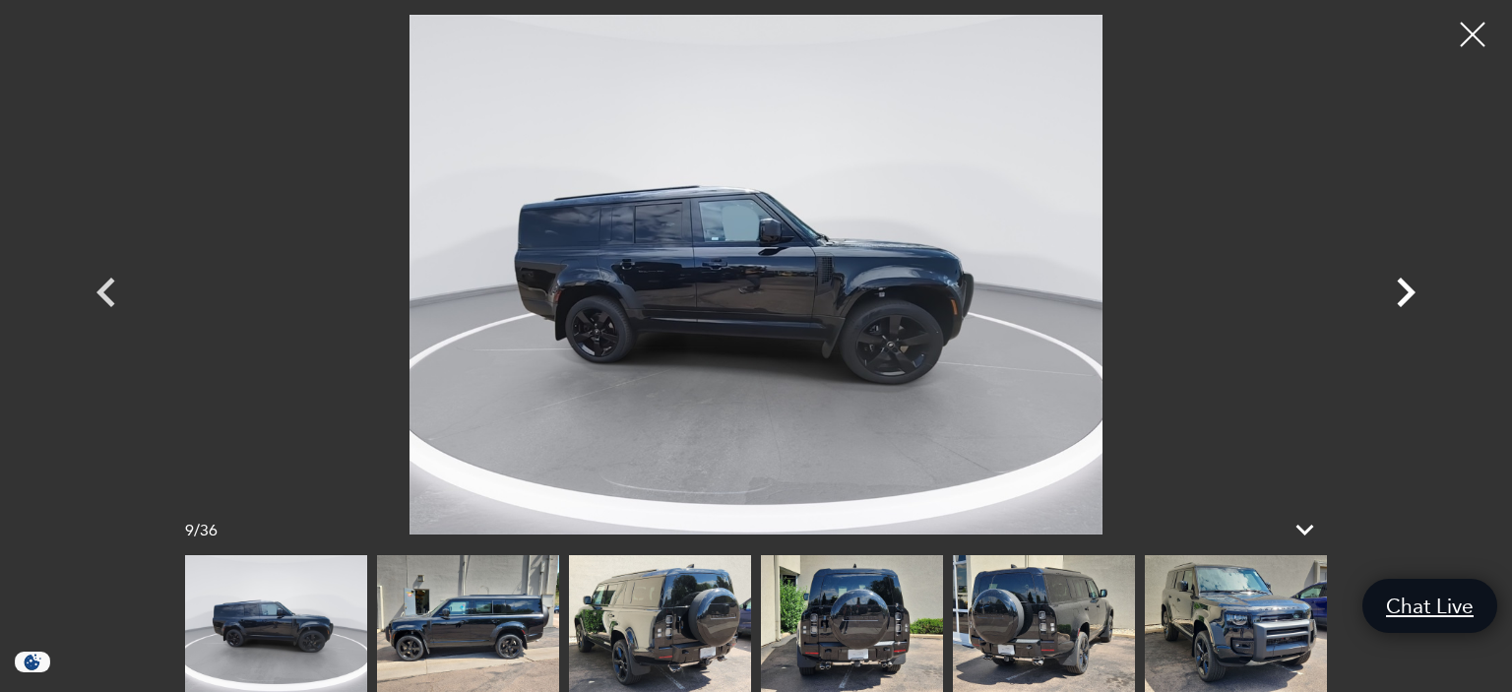
click at [1411, 293] on icon "Next" at bounding box center [1406, 293] width 19 height 30
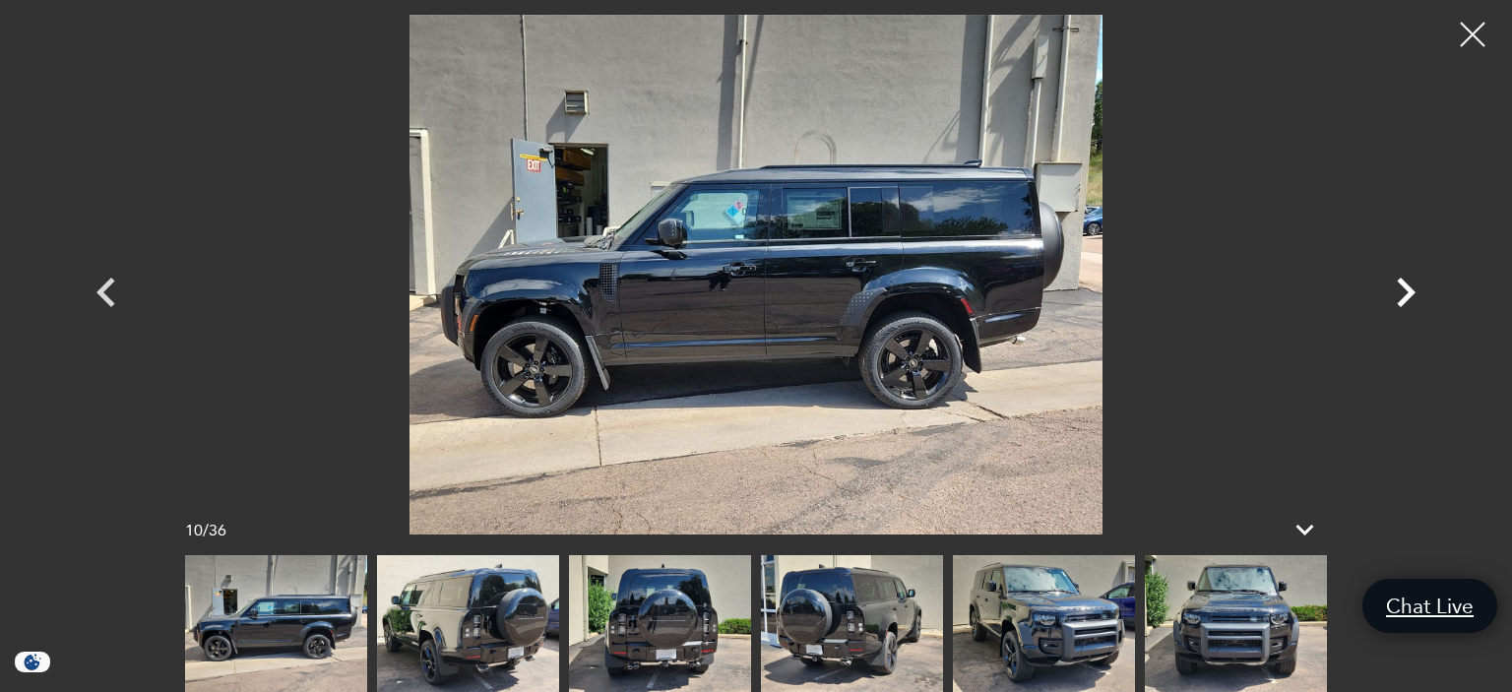
click at [1411, 293] on icon "Next" at bounding box center [1406, 293] width 19 height 30
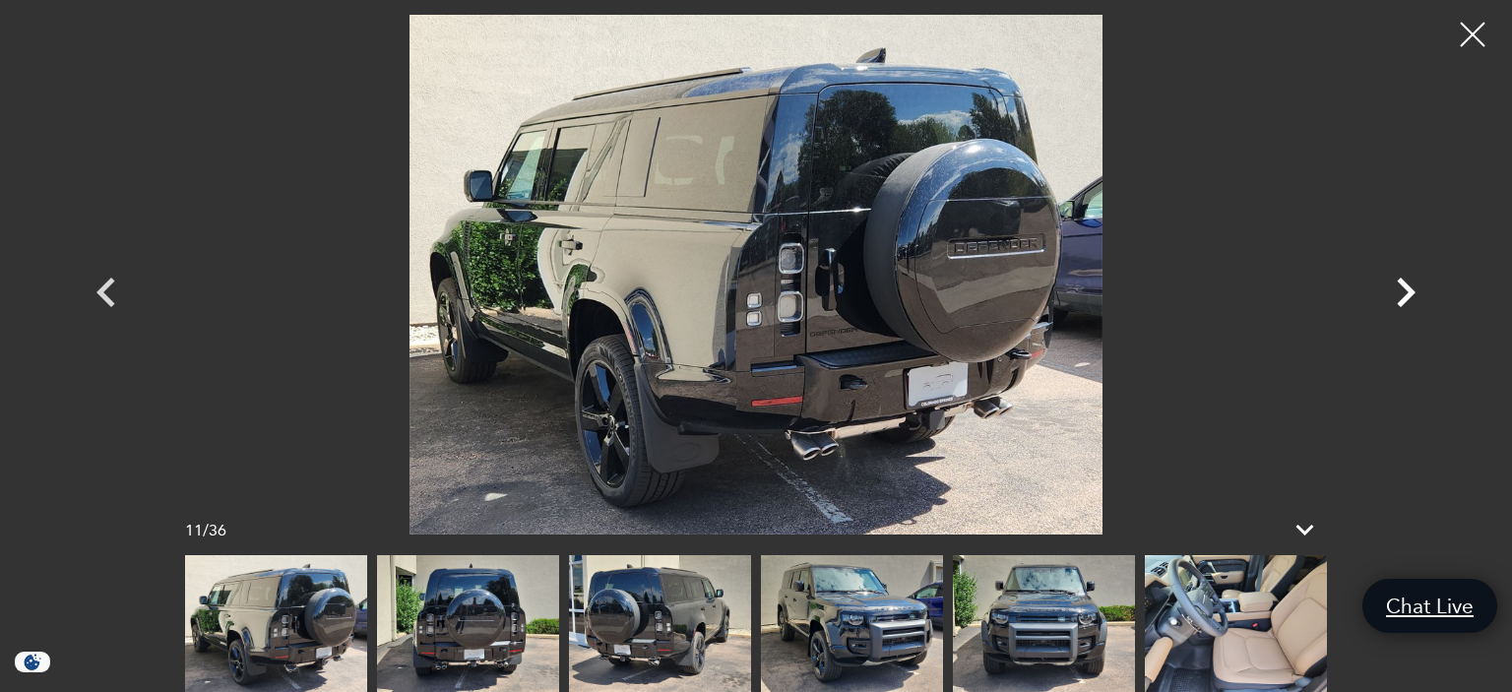
click at [1416, 295] on icon "Next" at bounding box center [1405, 292] width 59 height 59
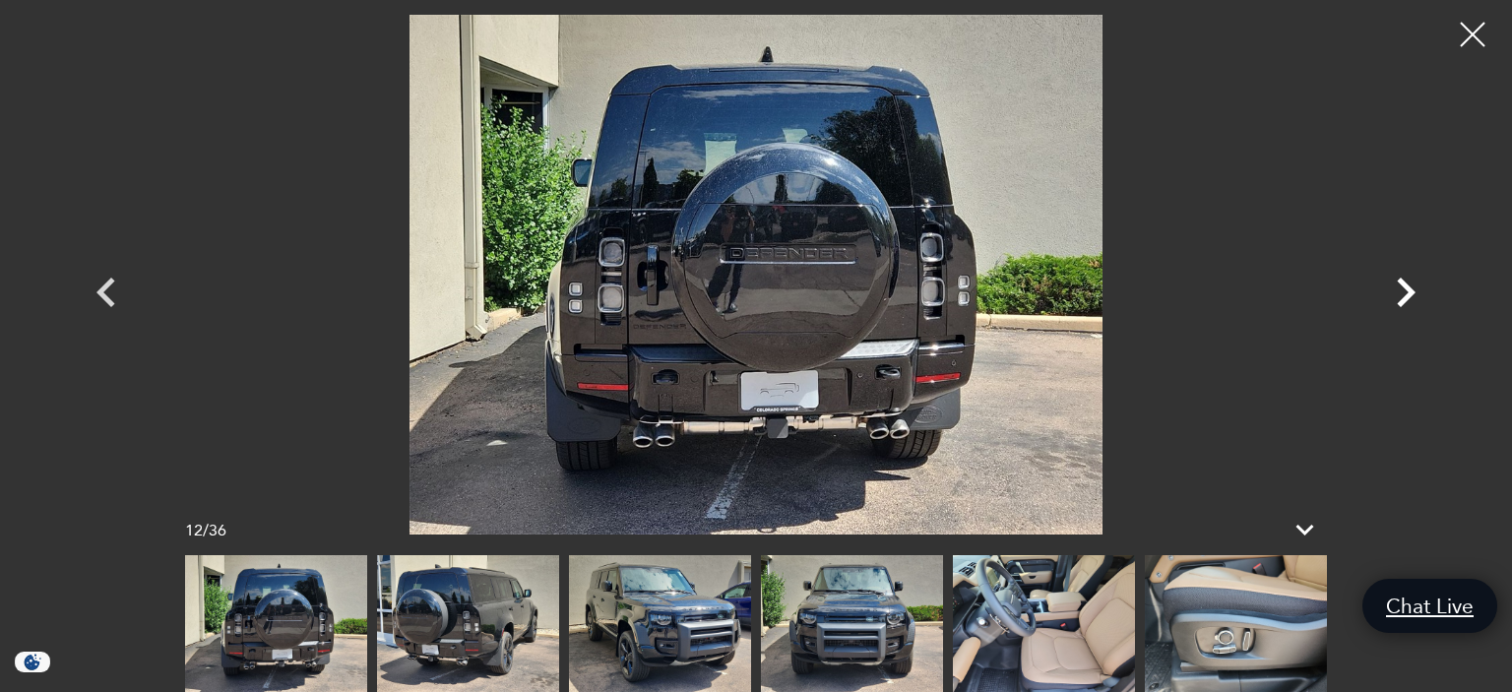
click at [1403, 292] on icon "Next" at bounding box center [1405, 292] width 59 height 59
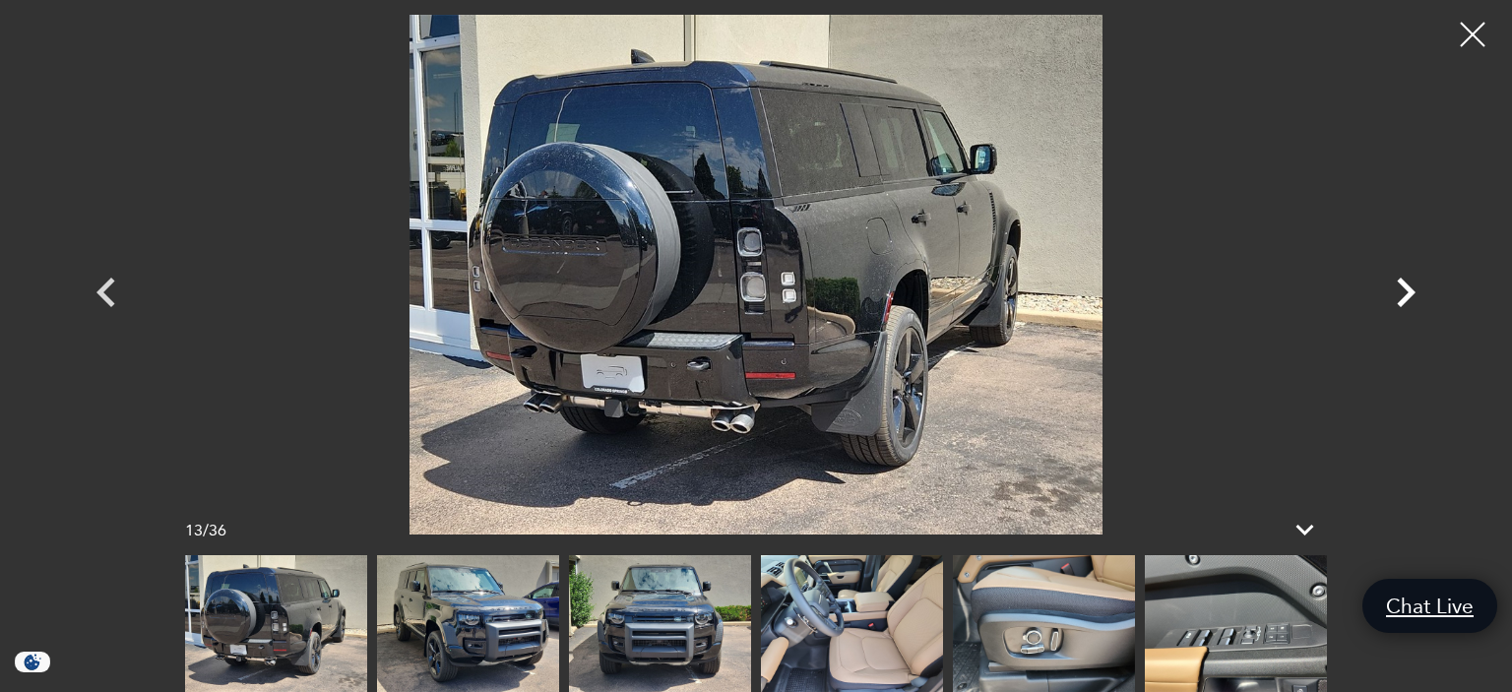
click at [1403, 292] on icon "Next" at bounding box center [1405, 292] width 59 height 59
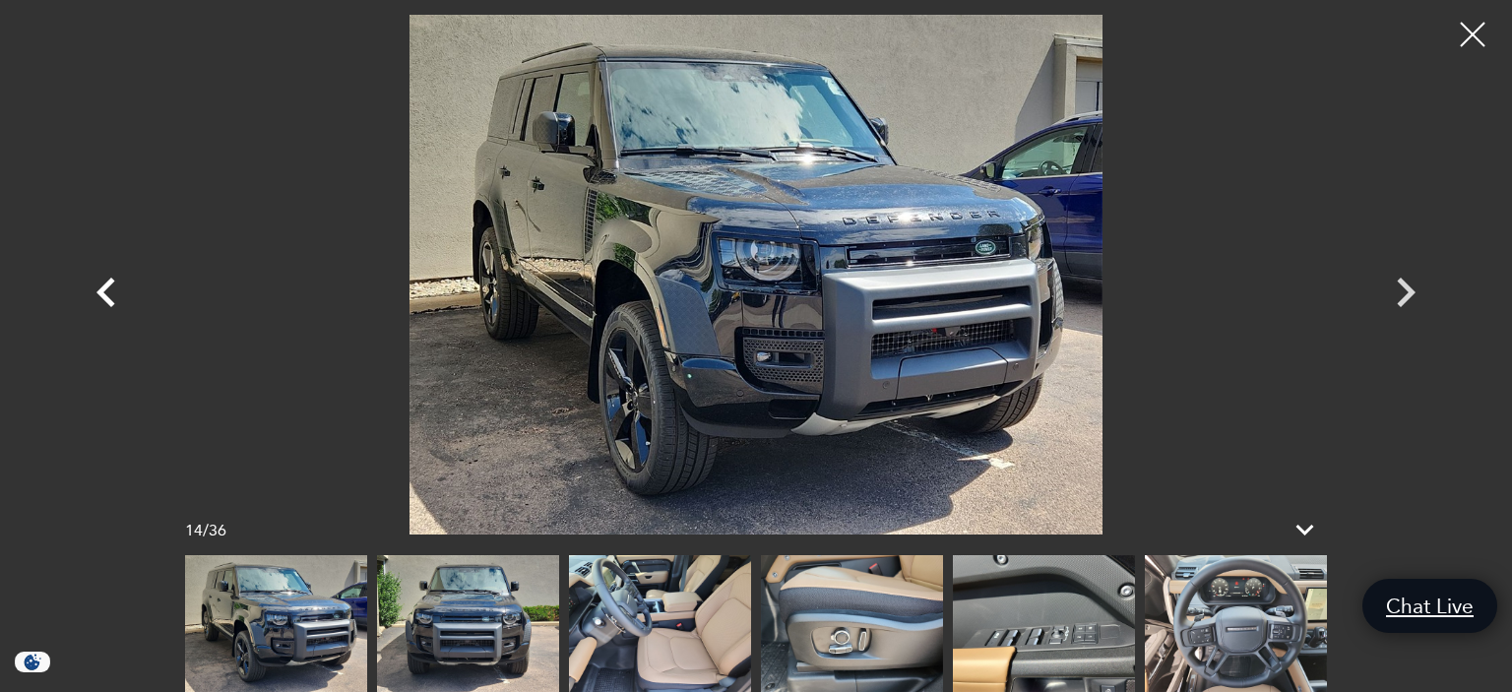
click at [107, 289] on icon "Previous" at bounding box center [105, 293] width 19 height 30
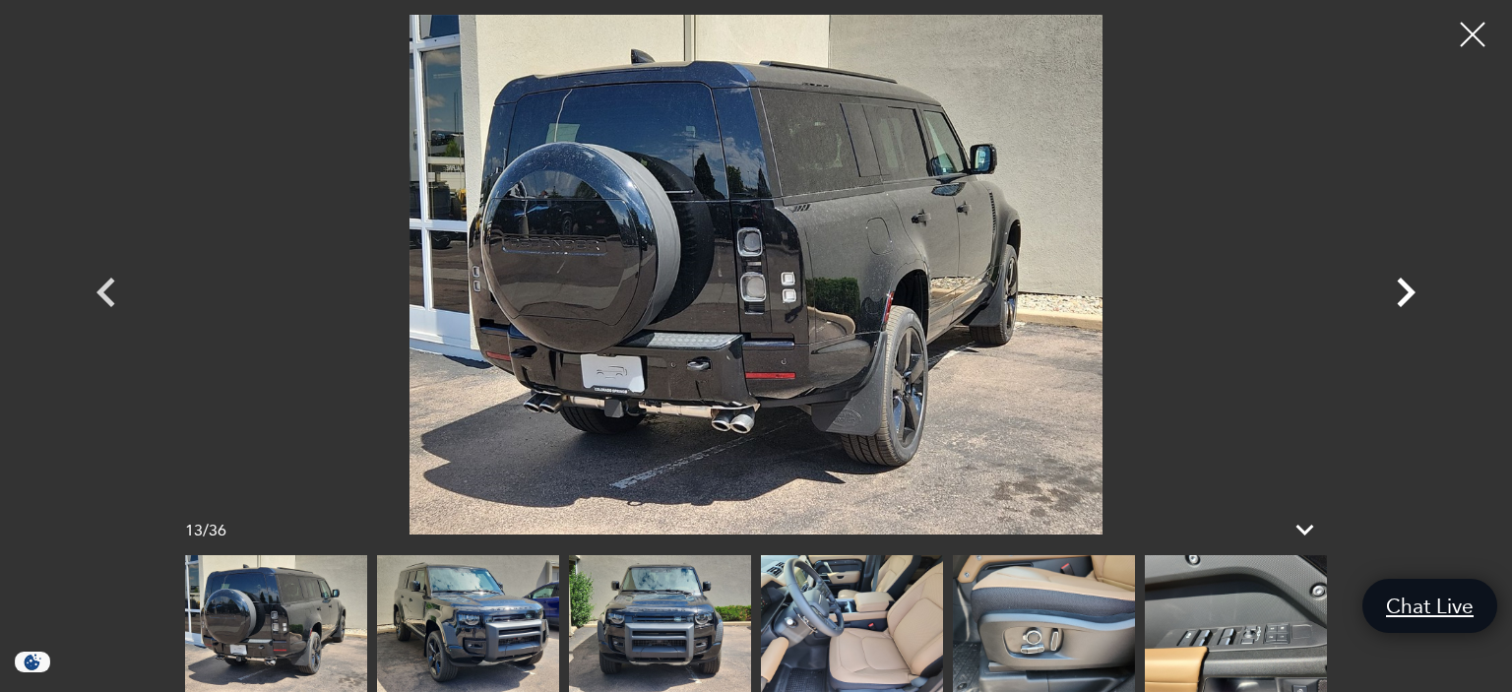
click at [1394, 289] on icon "Next" at bounding box center [1405, 292] width 59 height 59
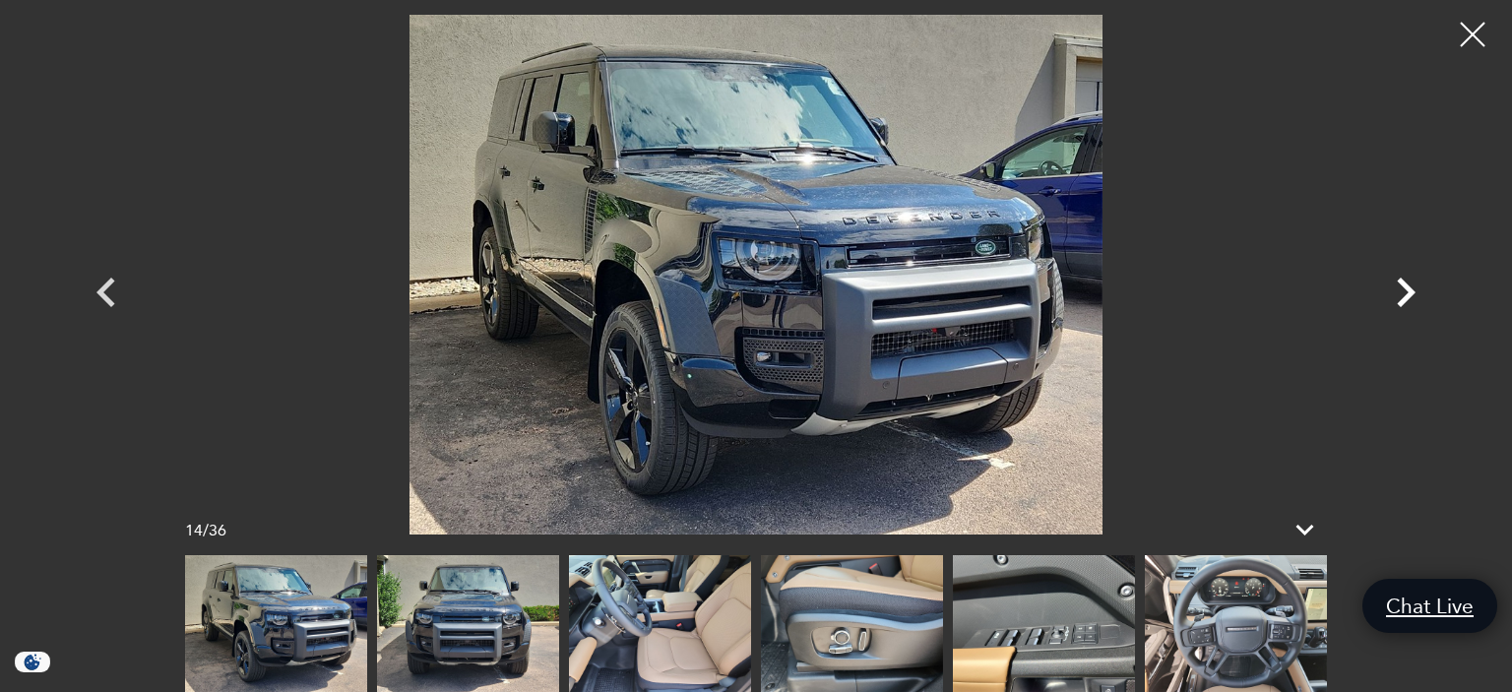
click at [1403, 291] on icon "Next" at bounding box center [1405, 292] width 59 height 59
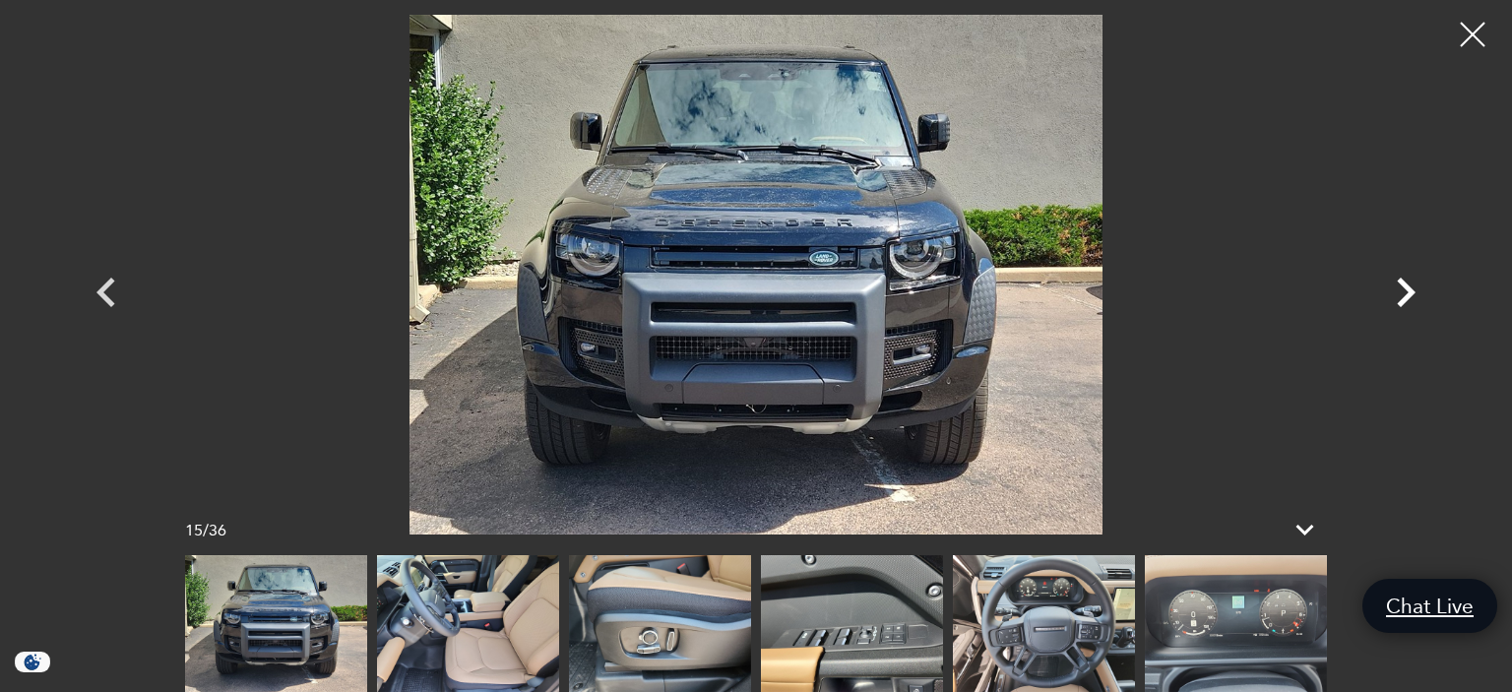
click at [1400, 290] on icon "Next" at bounding box center [1405, 292] width 59 height 59
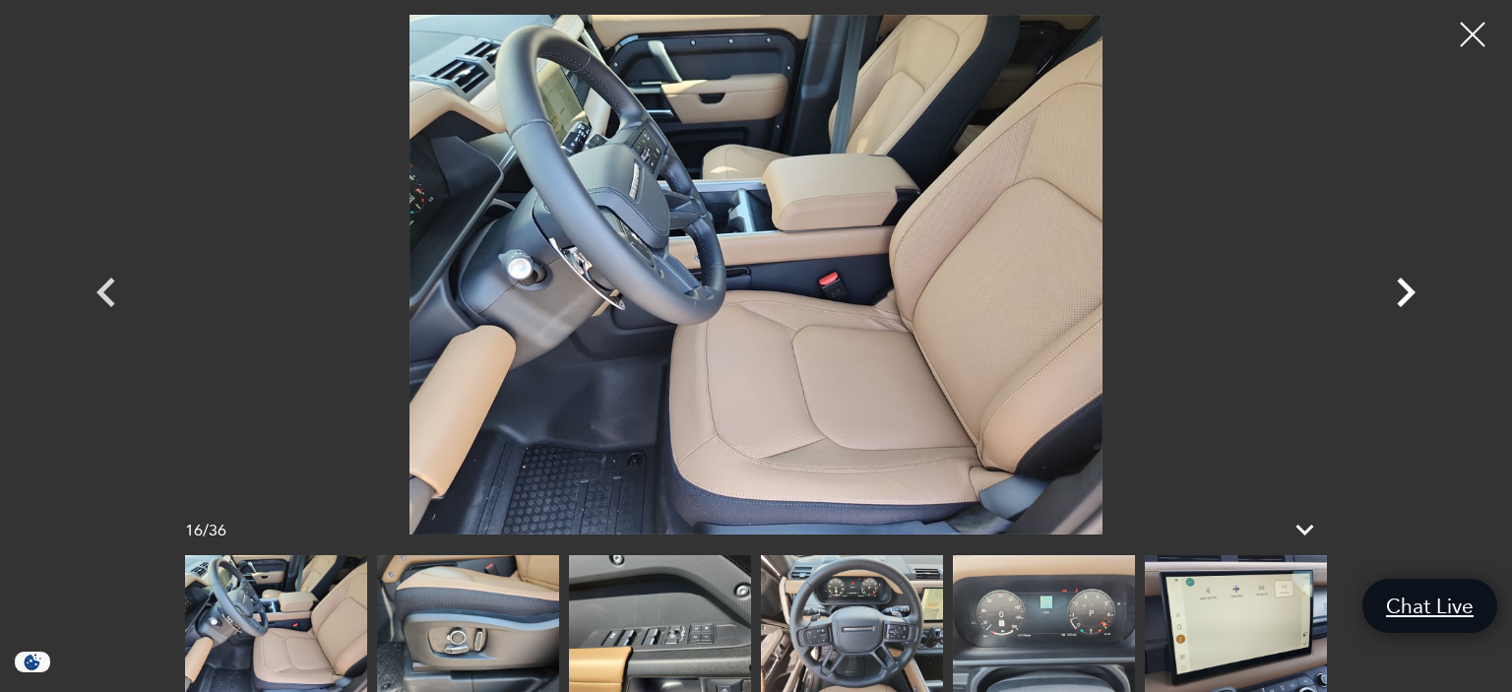
click at [1400, 290] on icon "Next" at bounding box center [1405, 292] width 59 height 59
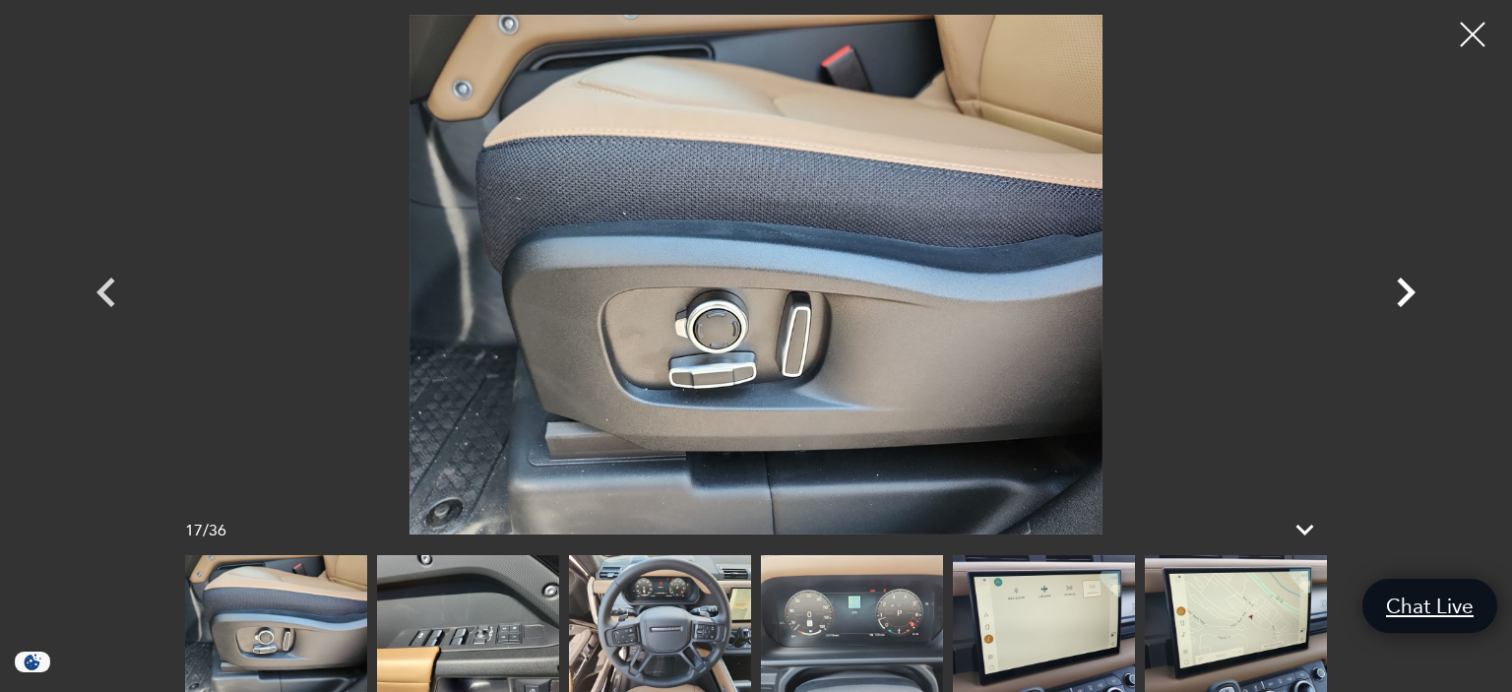
click at [1400, 290] on icon "Next" at bounding box center [1405, 292] width 59 height 59
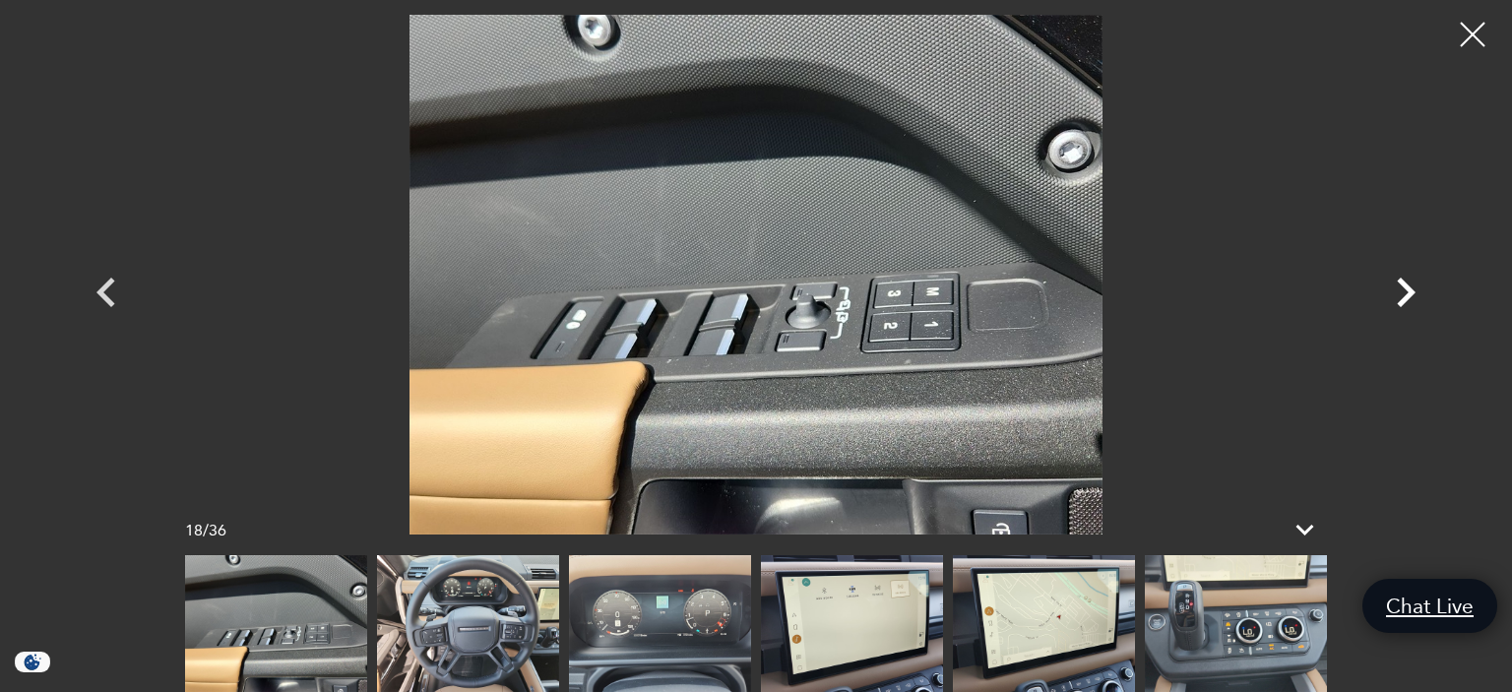
click at [1400, 290] on icon "Next" at bounding box center [1405, 292] width 59 height 59
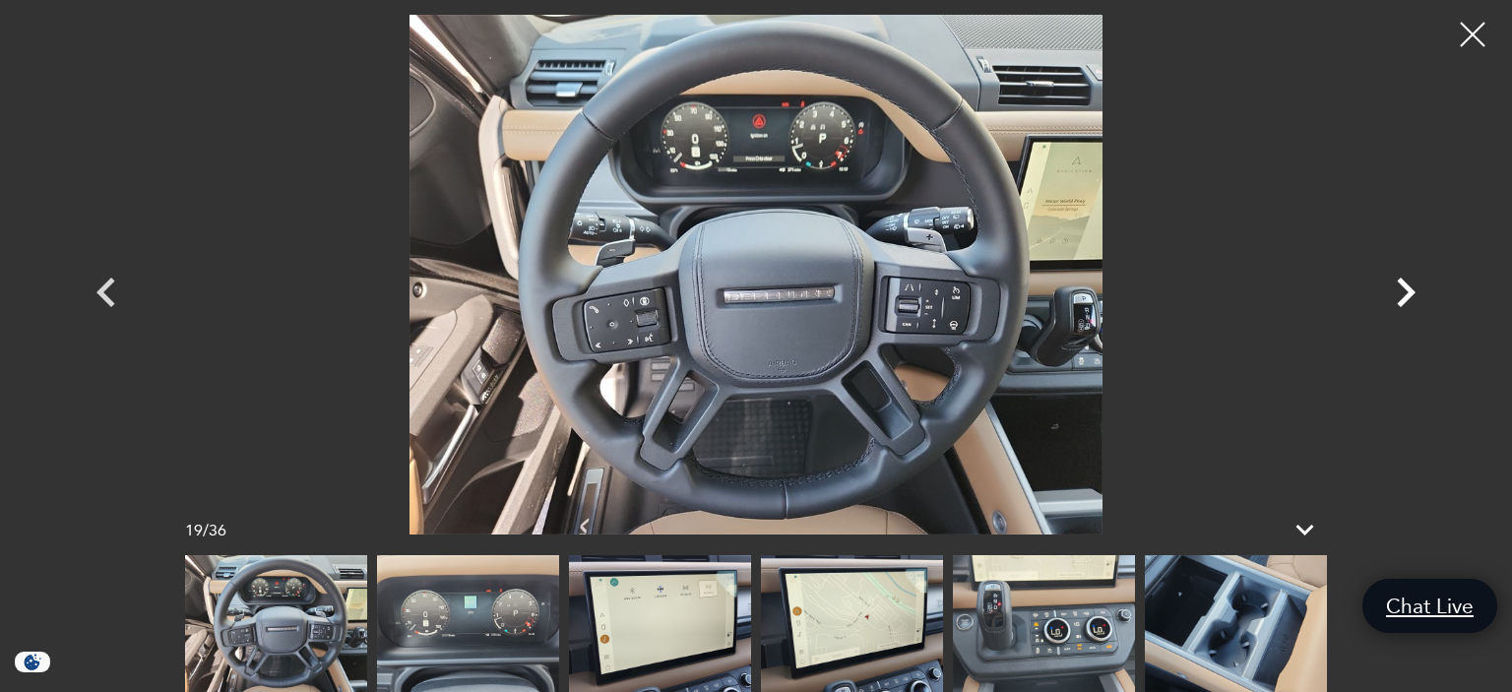
click at [1408, 289] on icon "Next" at bounding box center [1406, 293] width 19 height 30
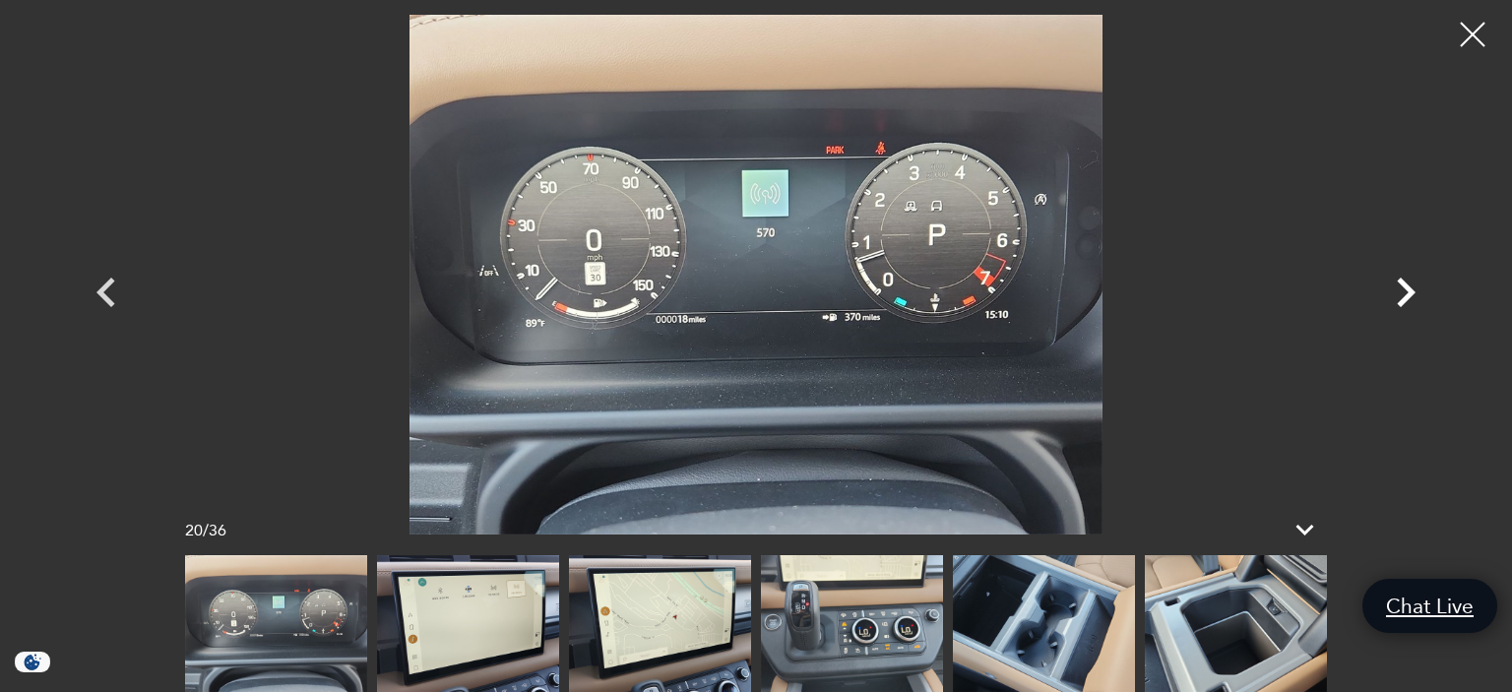
click at [1408, 289] on icon "Next" at bounding box center [1406, 293] width 19 height 30
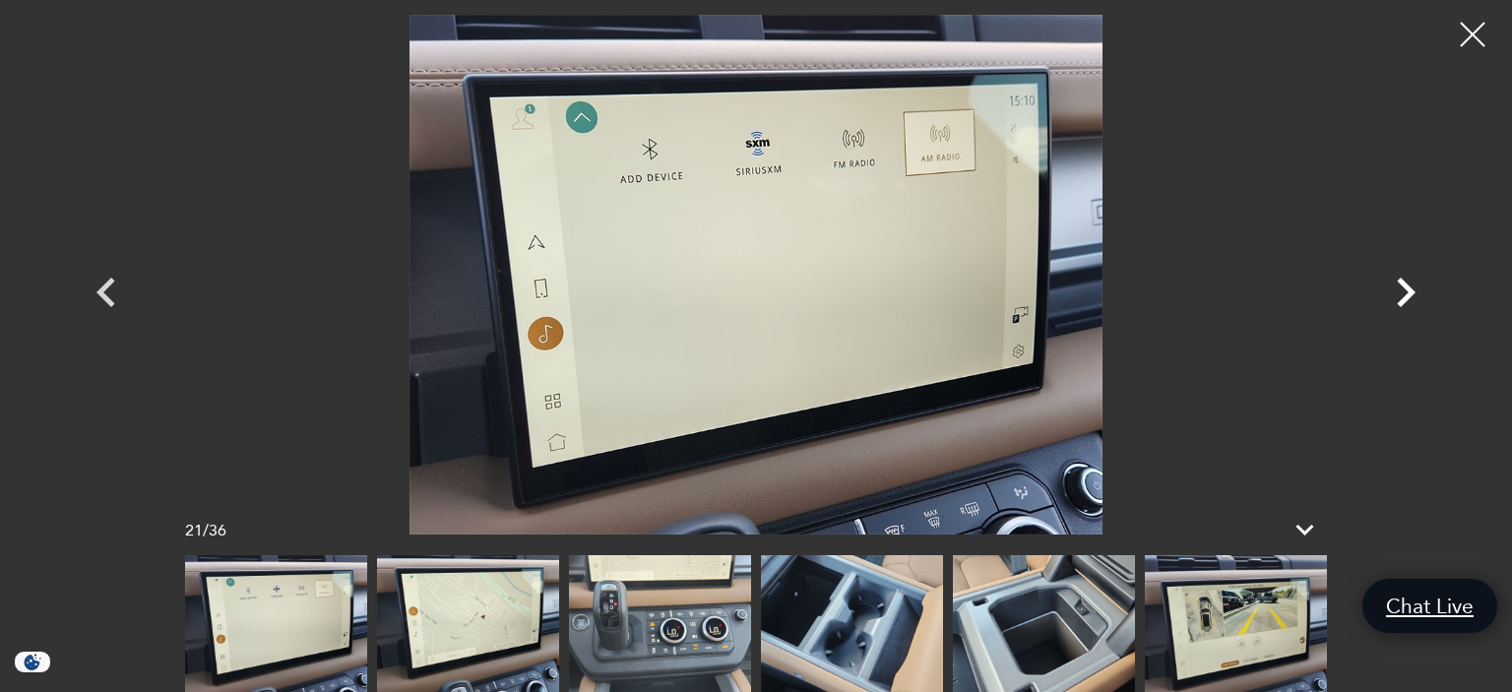
click at [1408, 289] on icon "Next" at bounding box center [1406, 293] width 19 height 30
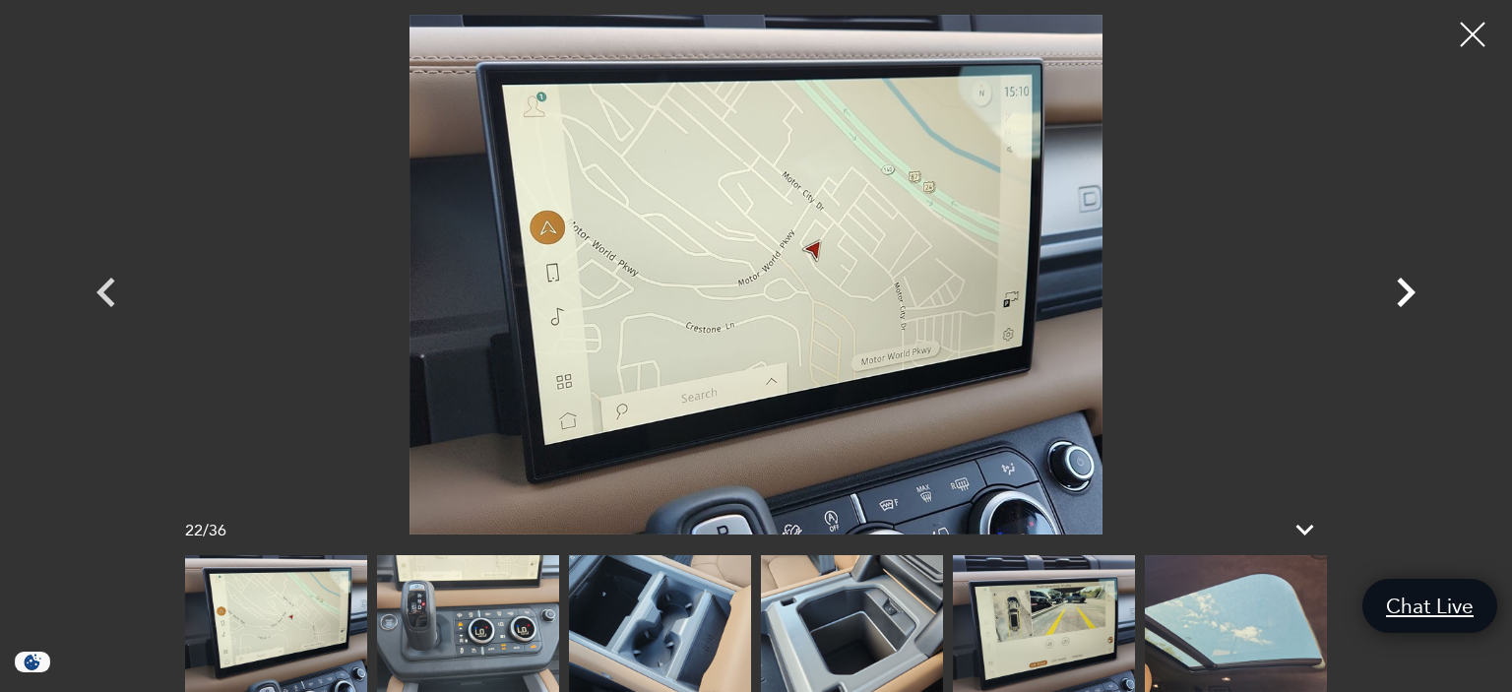
click at [1408, 289] on icon "Next" at bounding box center [1406, 293] width 19 height 30
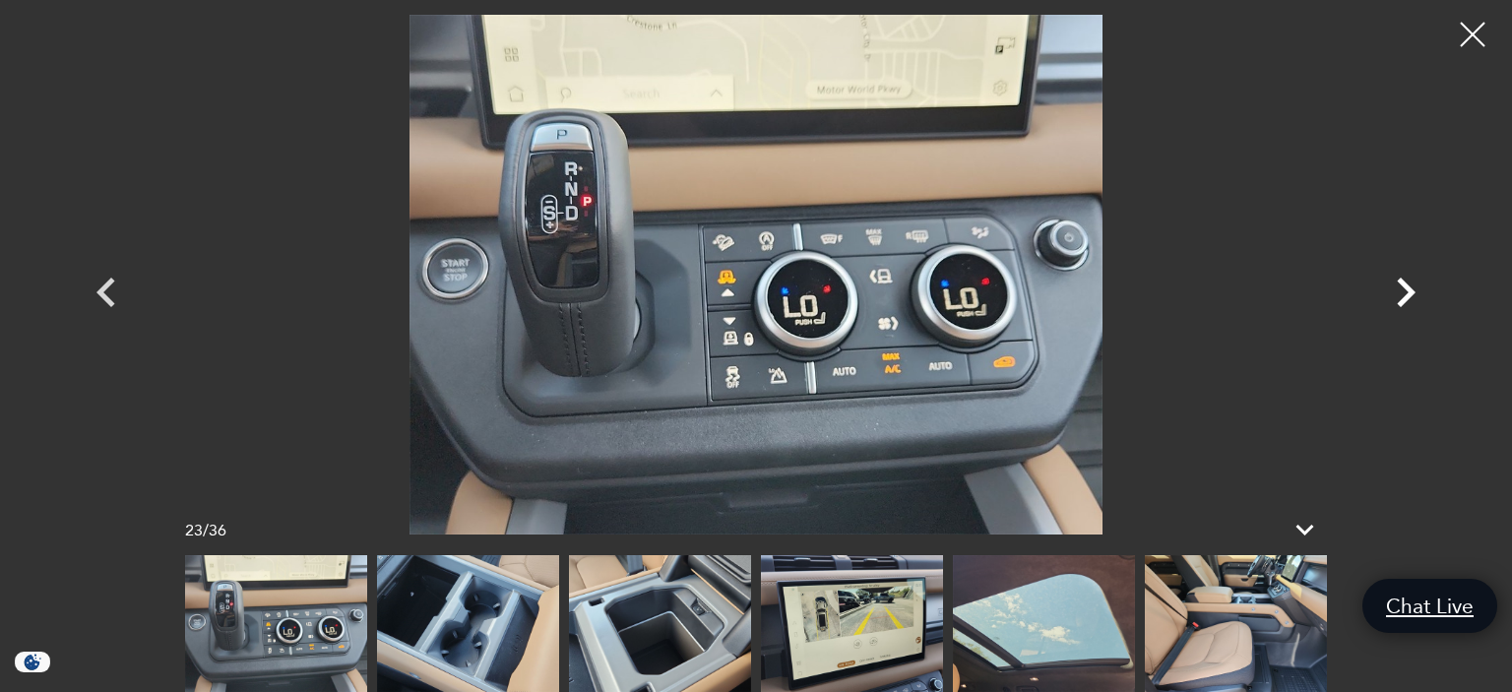
click at [1408, 289] on icon "Next" at bounding box center [1406, 293] width 19 height 30
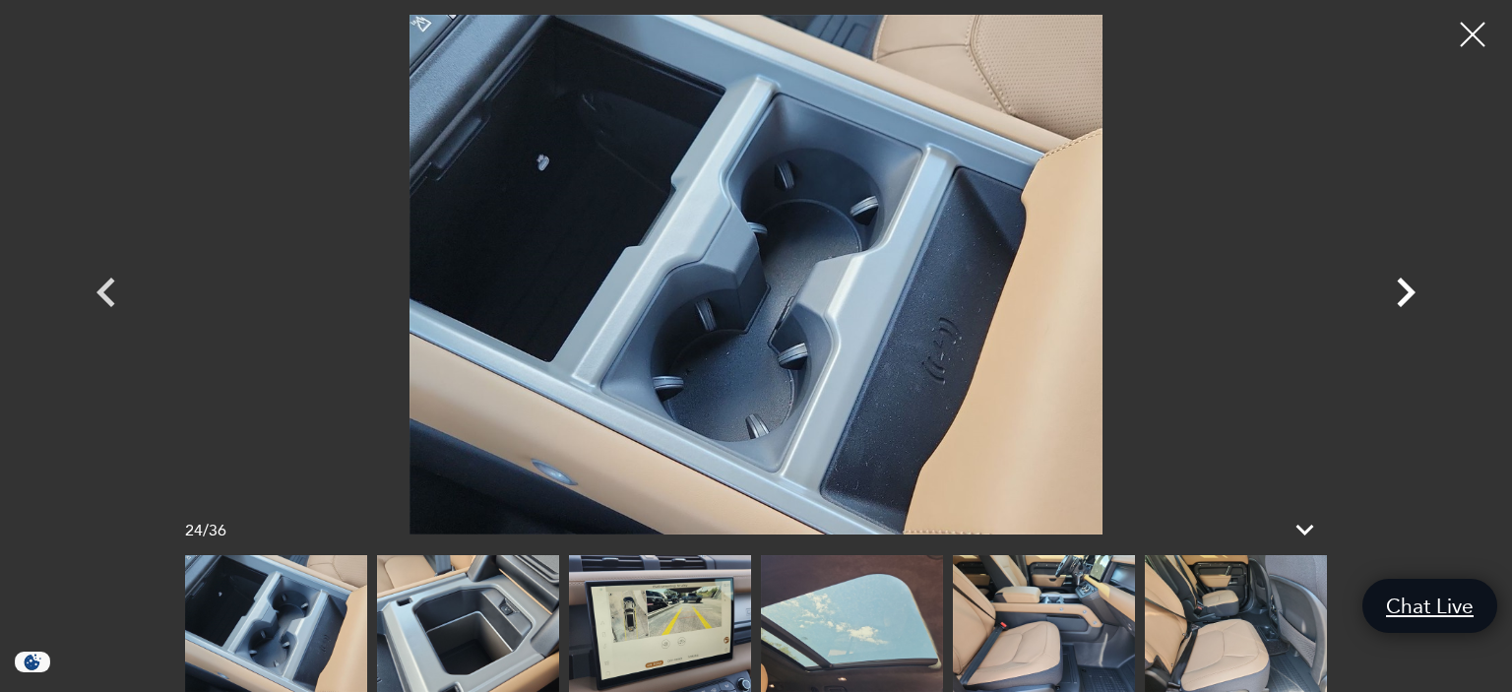
click at [1408, 289] on icon "Next" at bounding box center [1406, 293] width 19 height 30
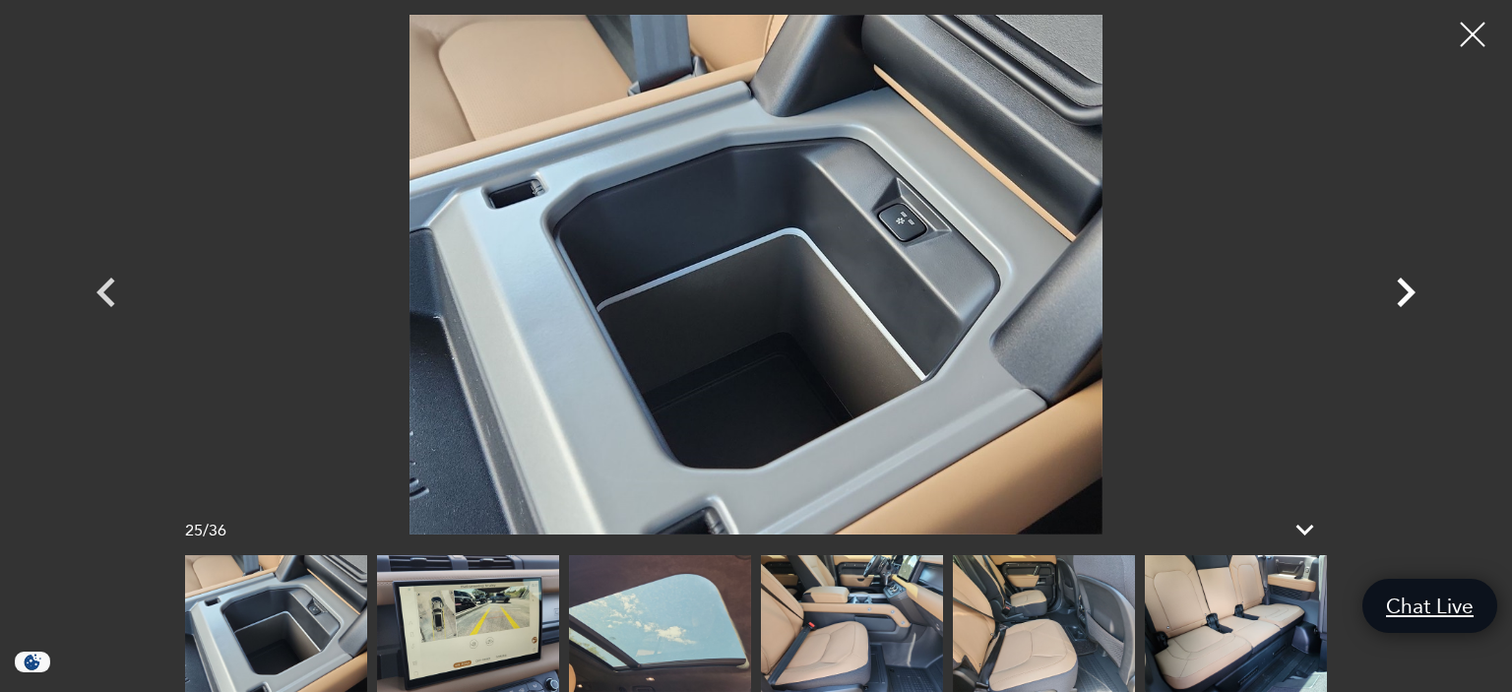
click at [1408, 289] on icon "Next" at bounding box center [1406, 293] width 19 height 30
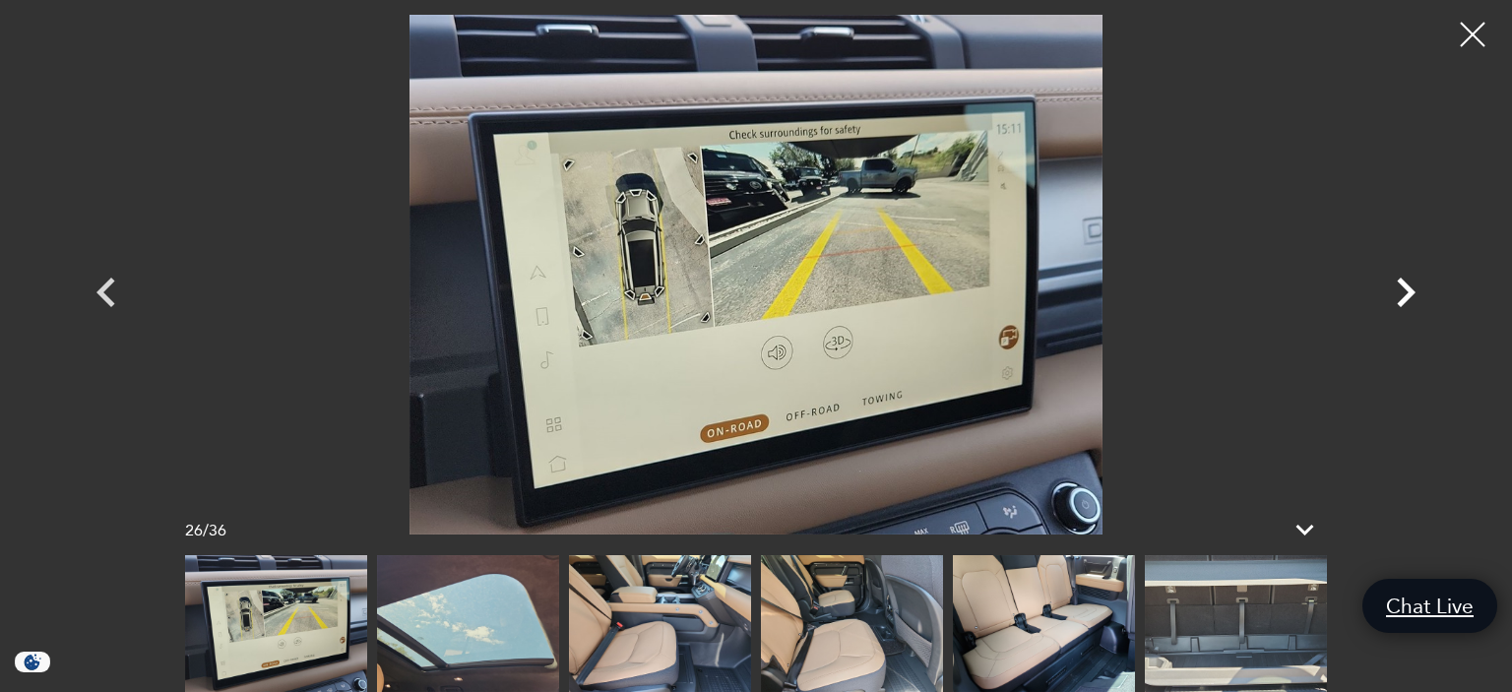
click at [1408, 289] on icon "Next" at bounding box center [1406, 293] width 19 height 30
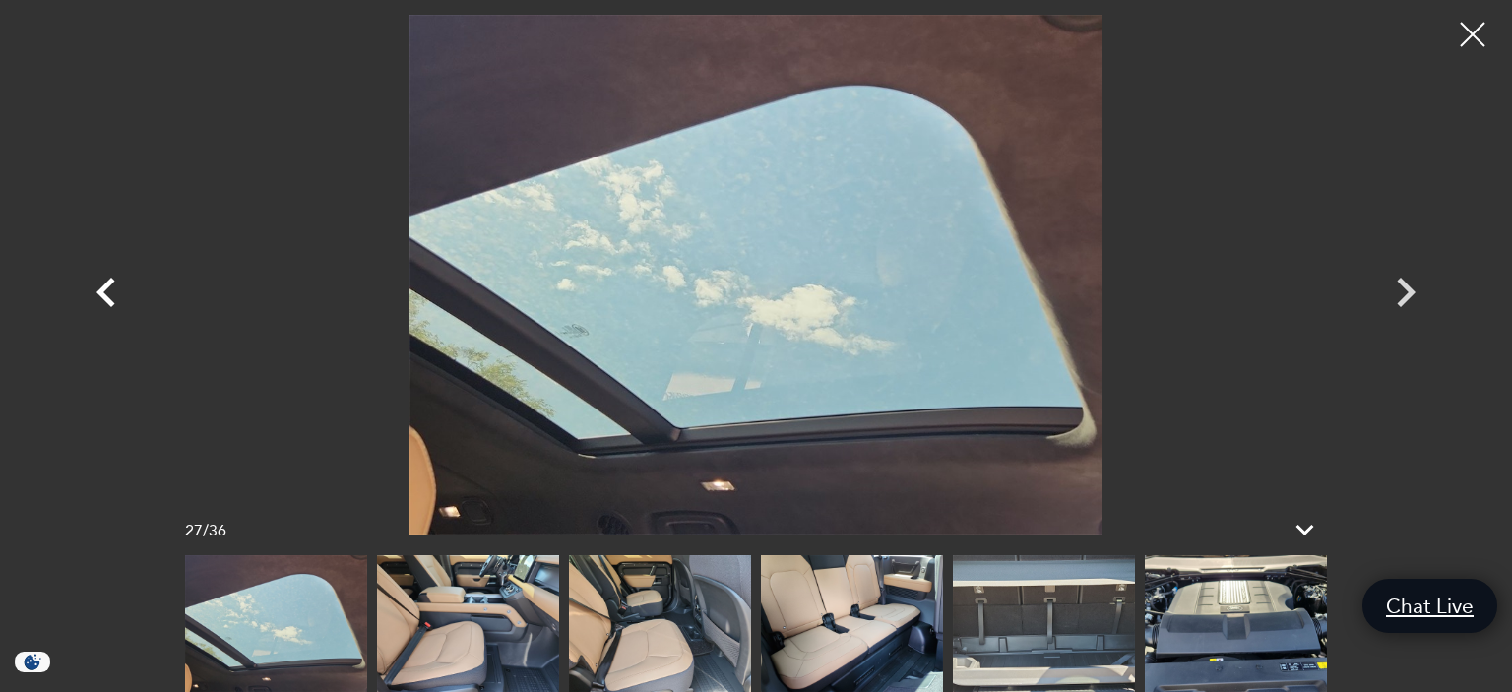
click at [107, 282] on icon "Previous" at bounding box center [106, 292] width 59 height 59
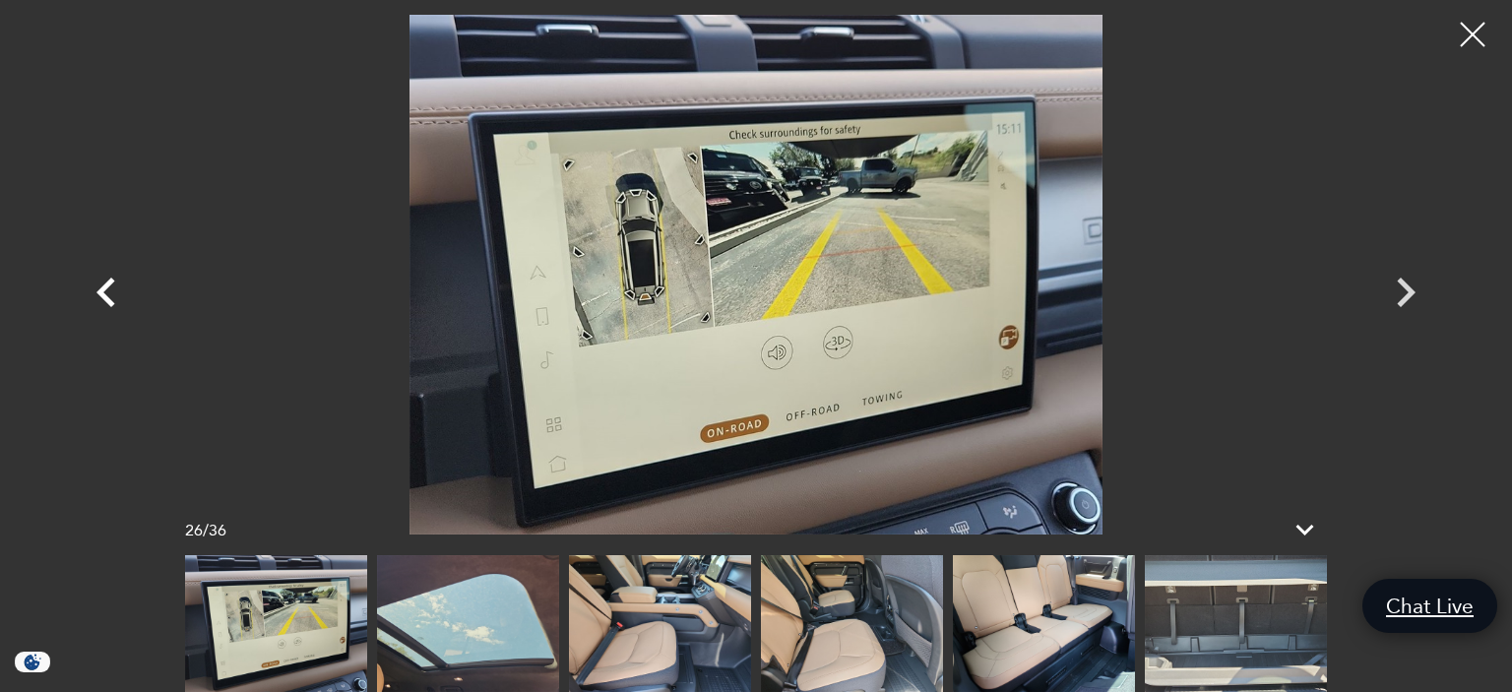
click at [107, 282] on icon "Previous" at bounding box center [106, 292] width 59 height 59
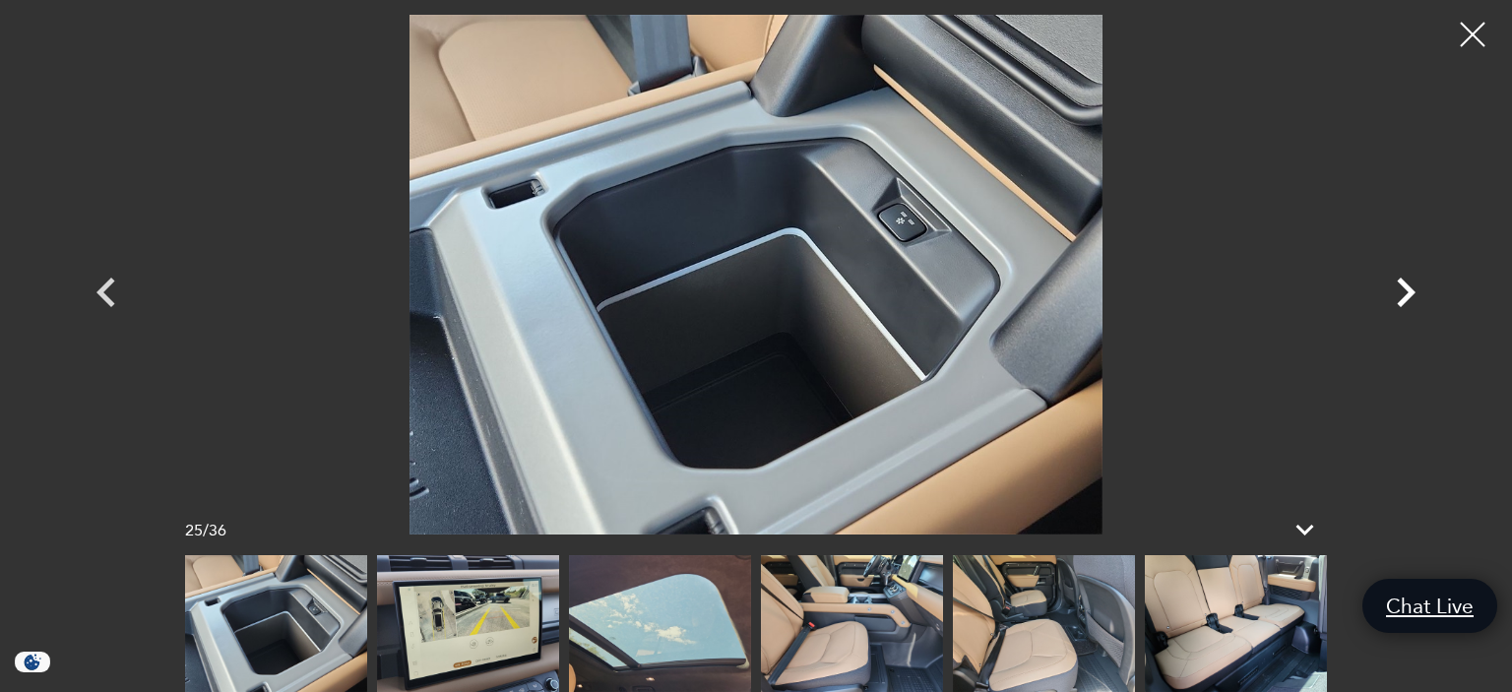
click at [1398, 283] on icon "Next" at bounding box center [1405, 292] width 59 height 59
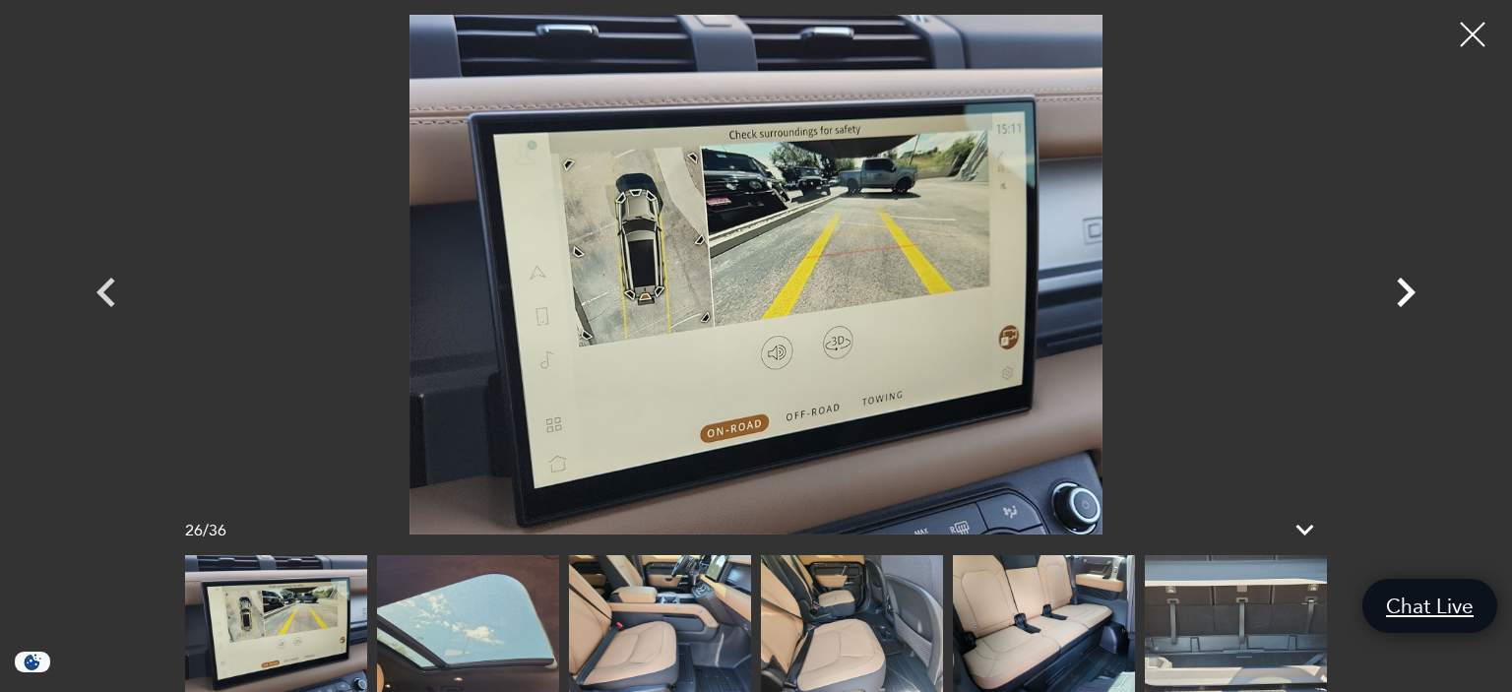
click at [1398, 283] on icon "Next" at bounding box center [1405, 292] width 59 height 59
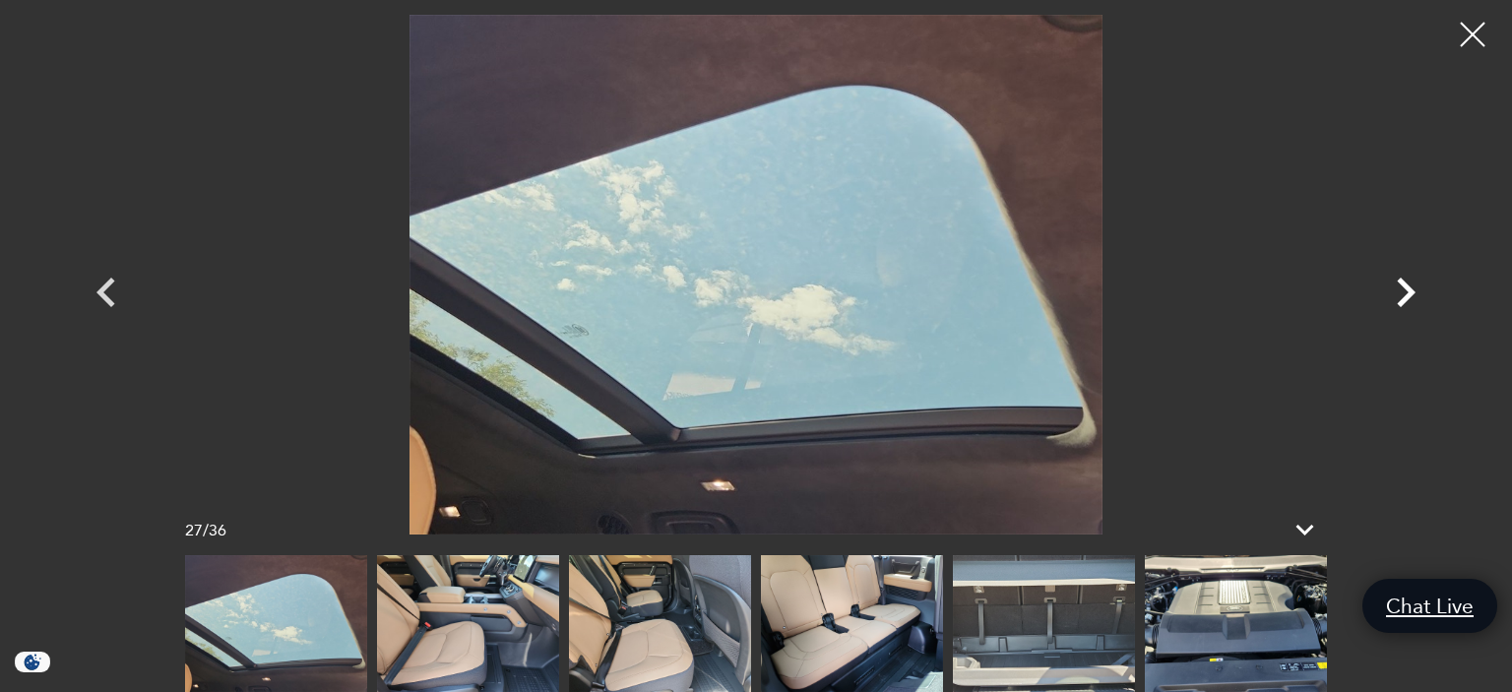
click at [1398, 283] on icon "Next" at bounding box center [1405, 292] width 59 height 59
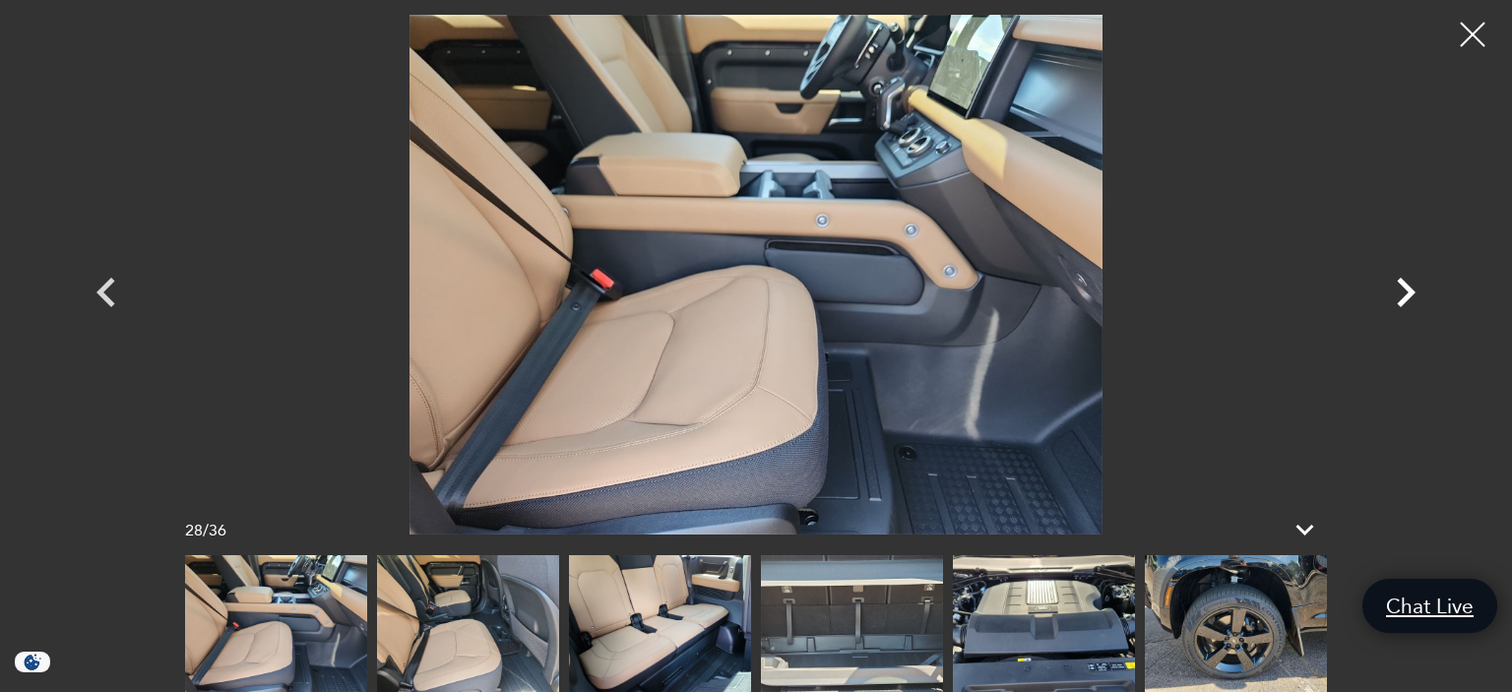
click at [1398, 283] on icon "Next" at bounding box center [1405, 292] width 59 height 59
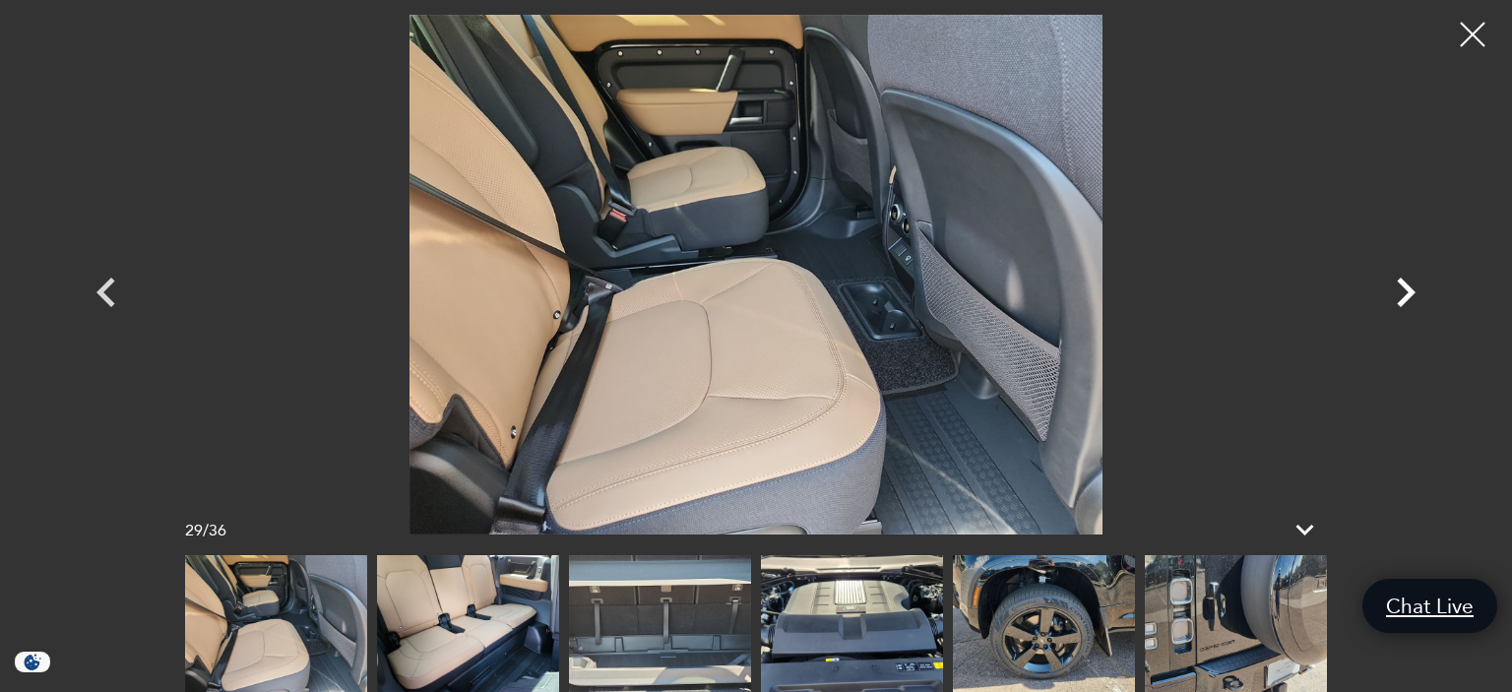
click at [1398, 283] on icon "Next" at bounding box center [1405, 292] width 59 height 59
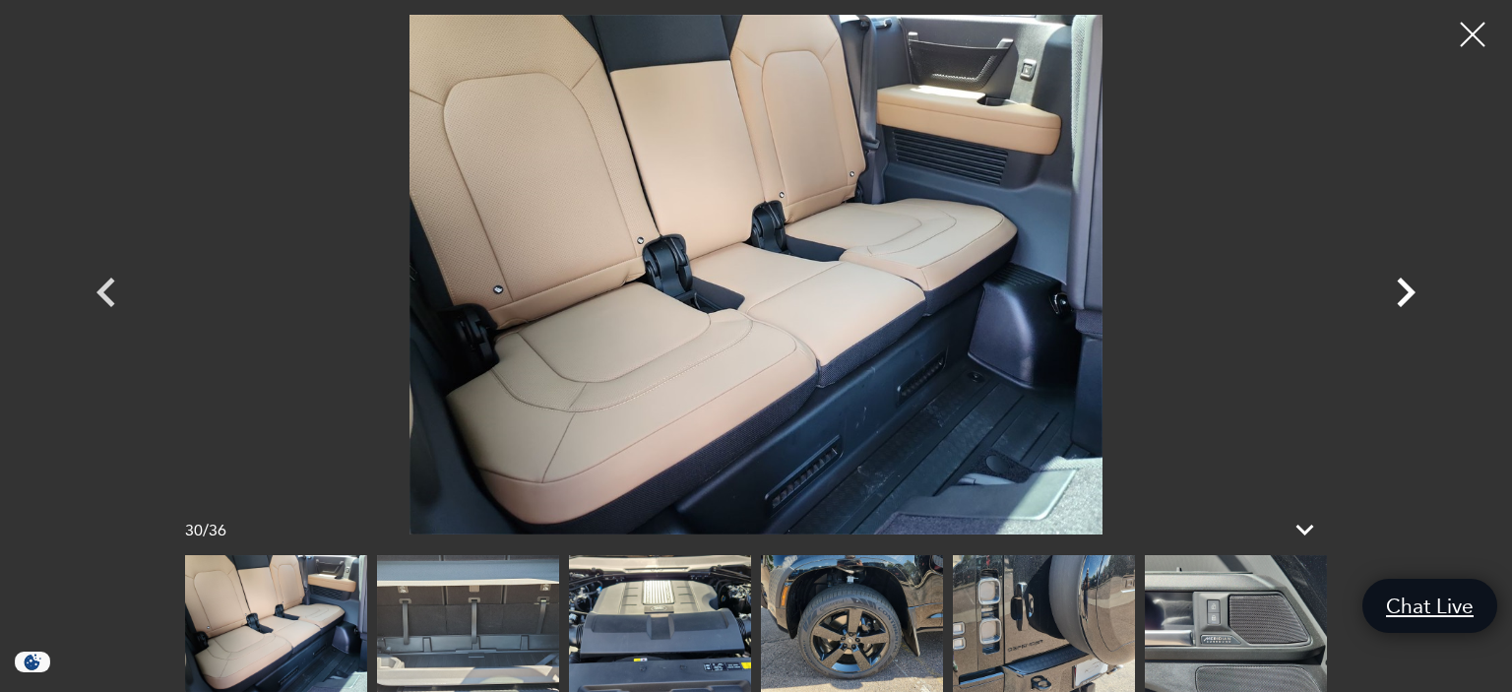
click at [1398, 283] on icon "Next" at bounding box center [1405, 292] width 59 height 59
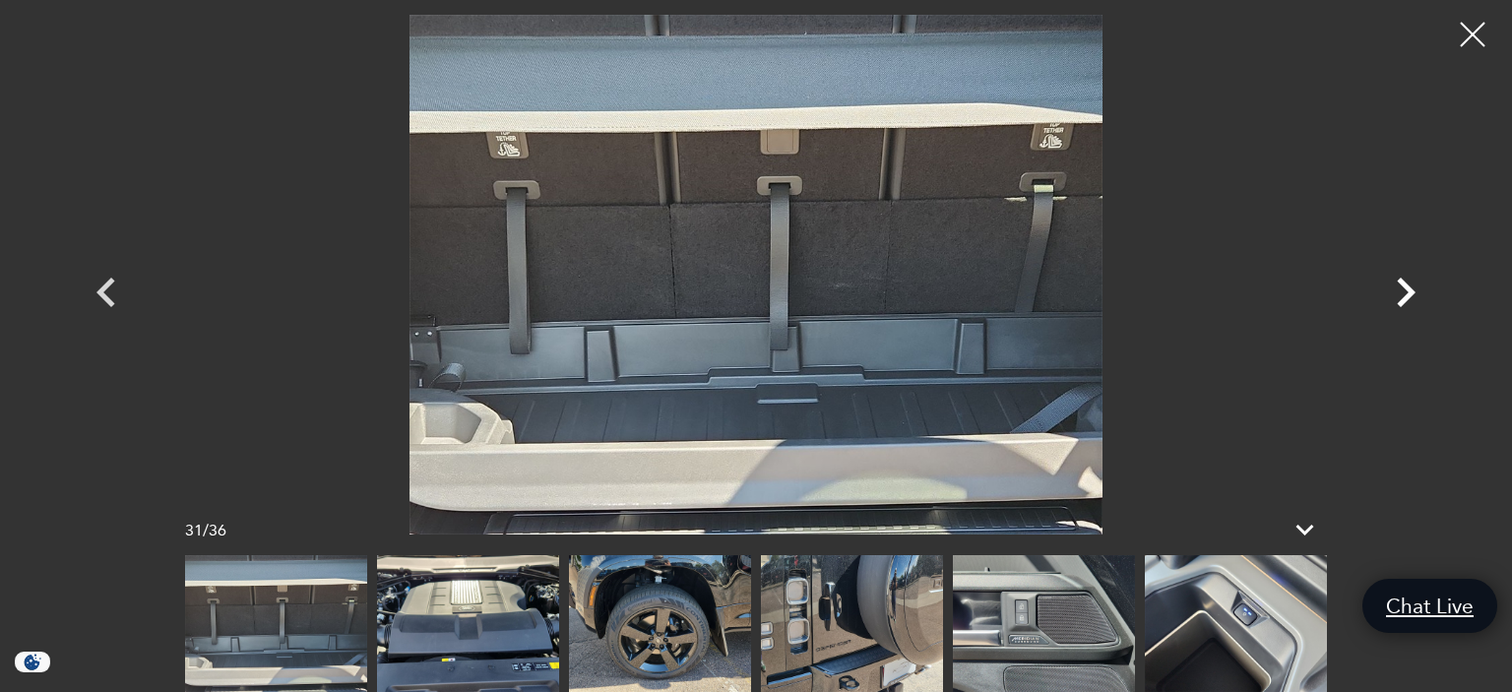
click at [1398, 283] on icon "Next" at bounding box center [1405, 292] width 59 height 59
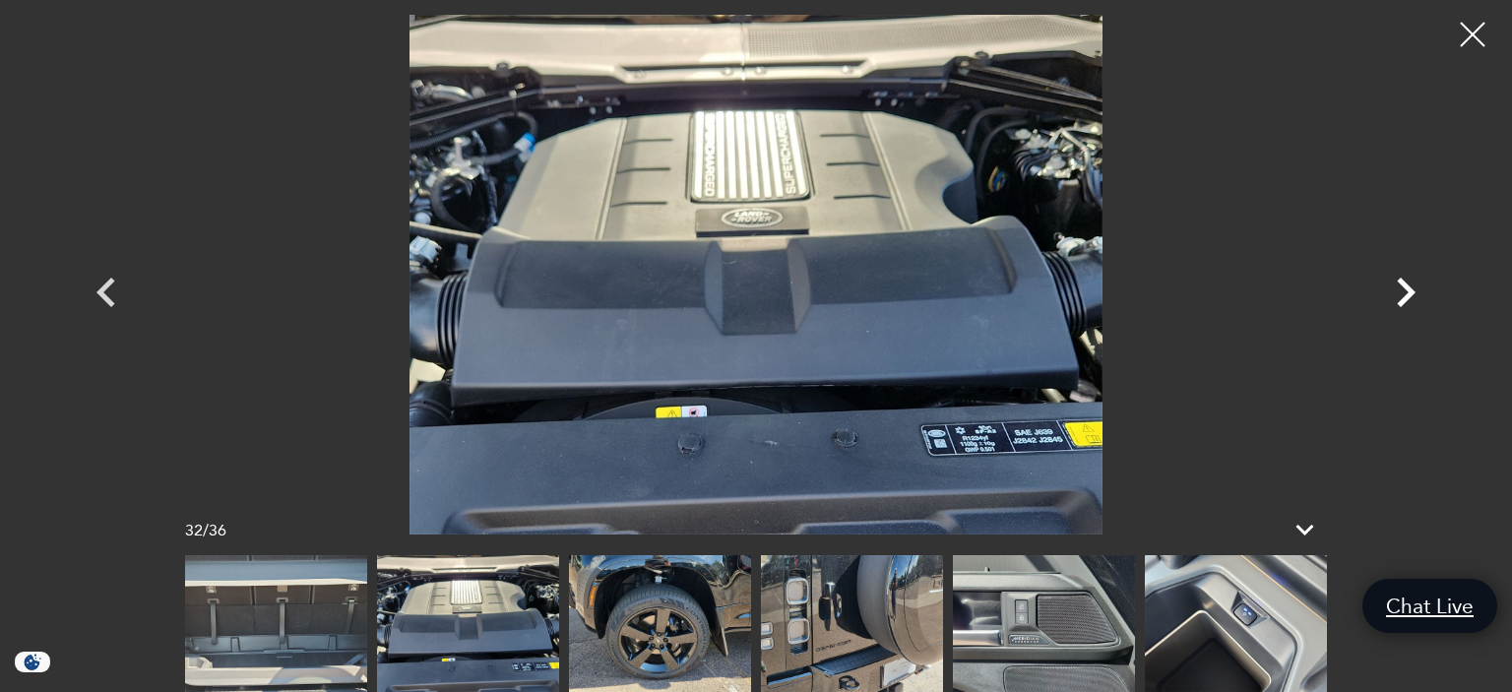
click at [1398, 283] on icon "Next" at bounding box center [1405, 292] width 59 height 59
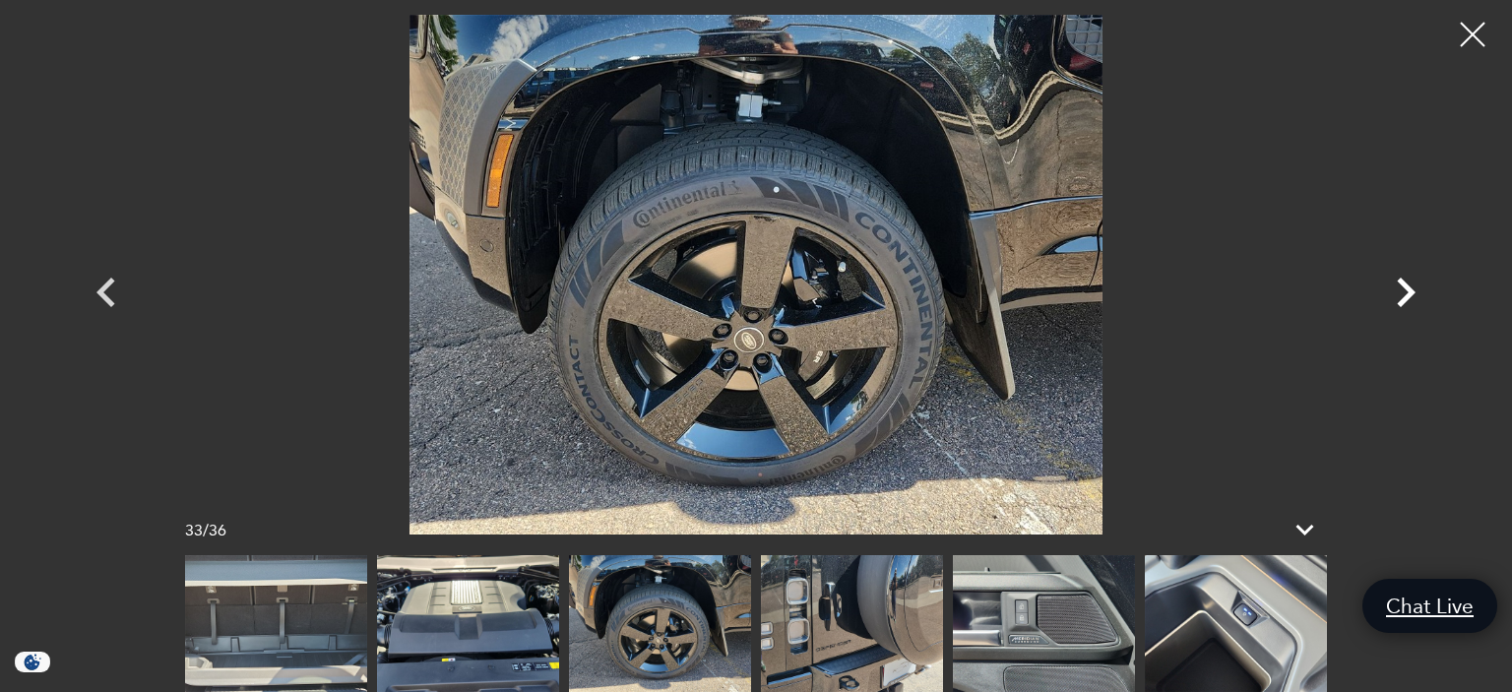
click at [1398, 283] on icon "Next" at bounding box center [1405, 292] width 59 height 59
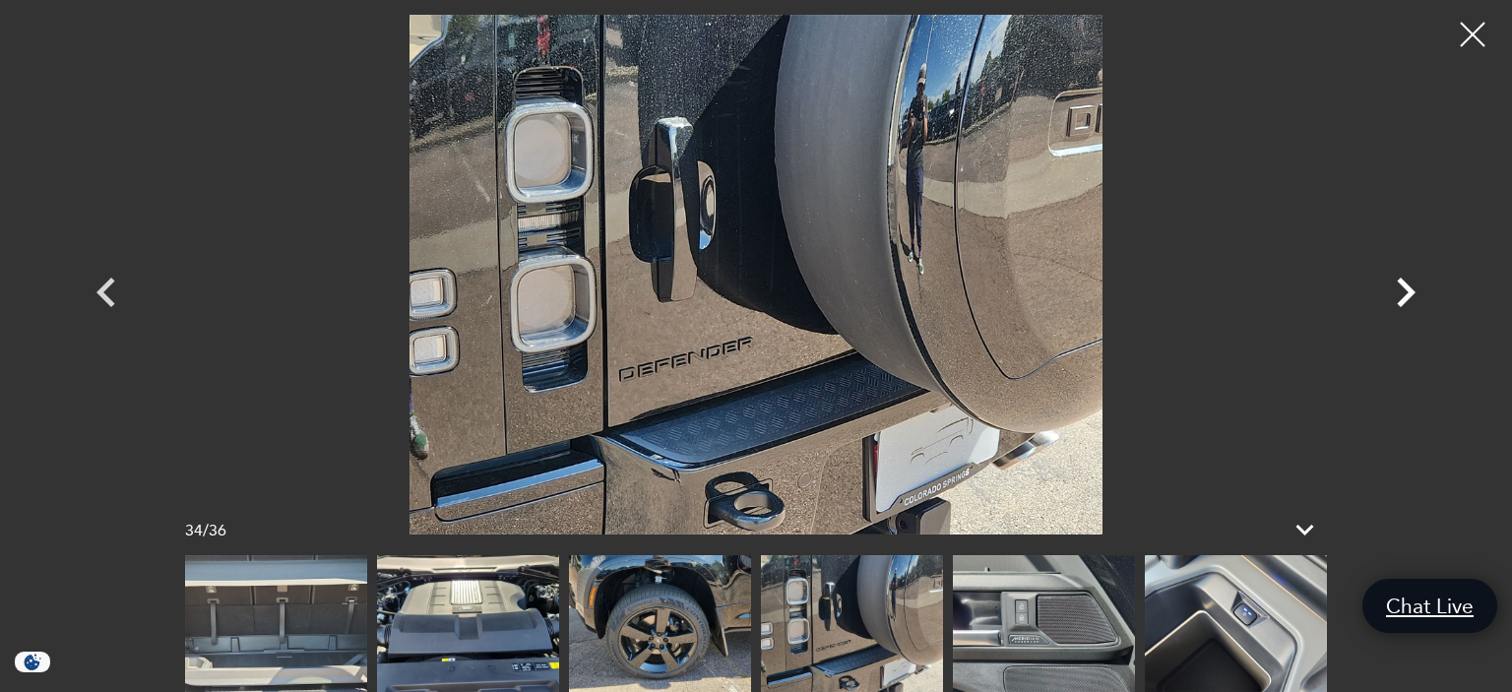
click at [1412, 285] on icon "Next" at bounding box center [1405, 292] width 59 height 59
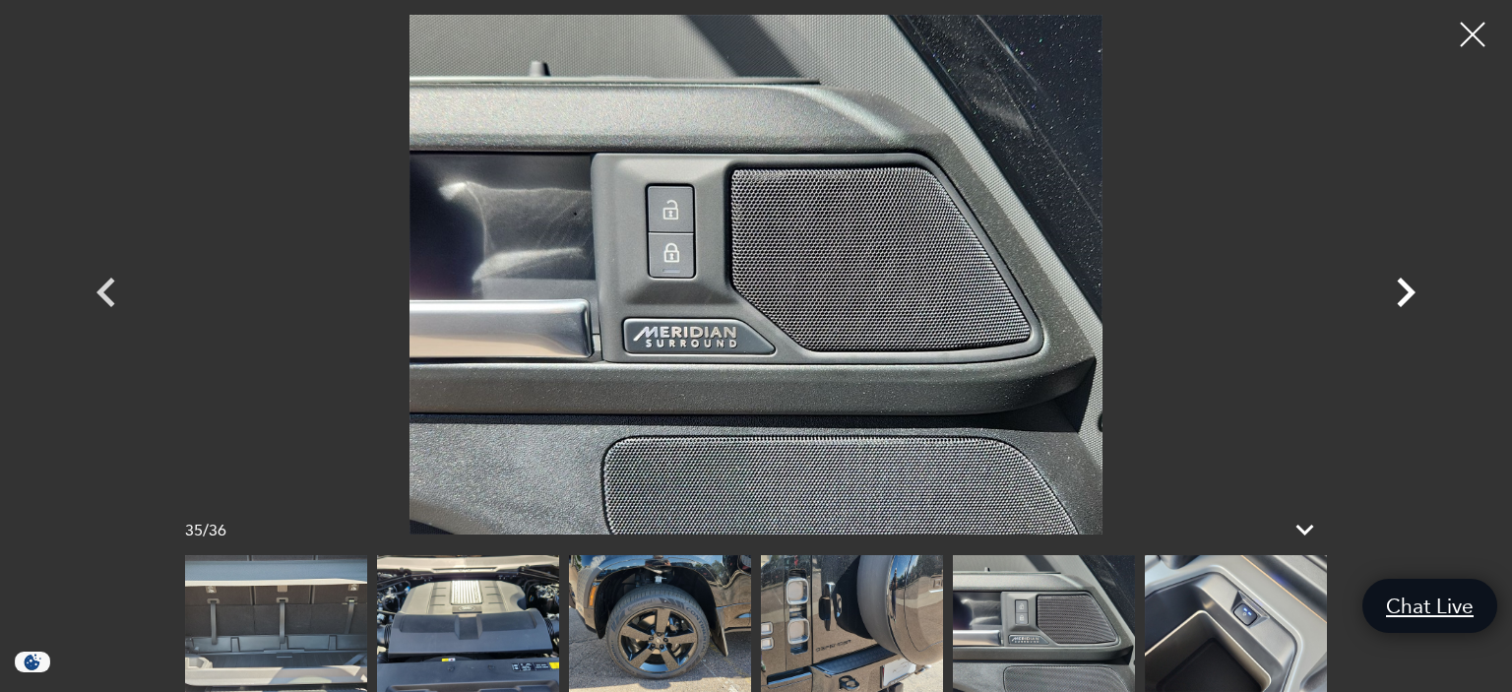
click at [1406, 288] on icon "Next" at bounding box center [1406, 293] width 19 height 30
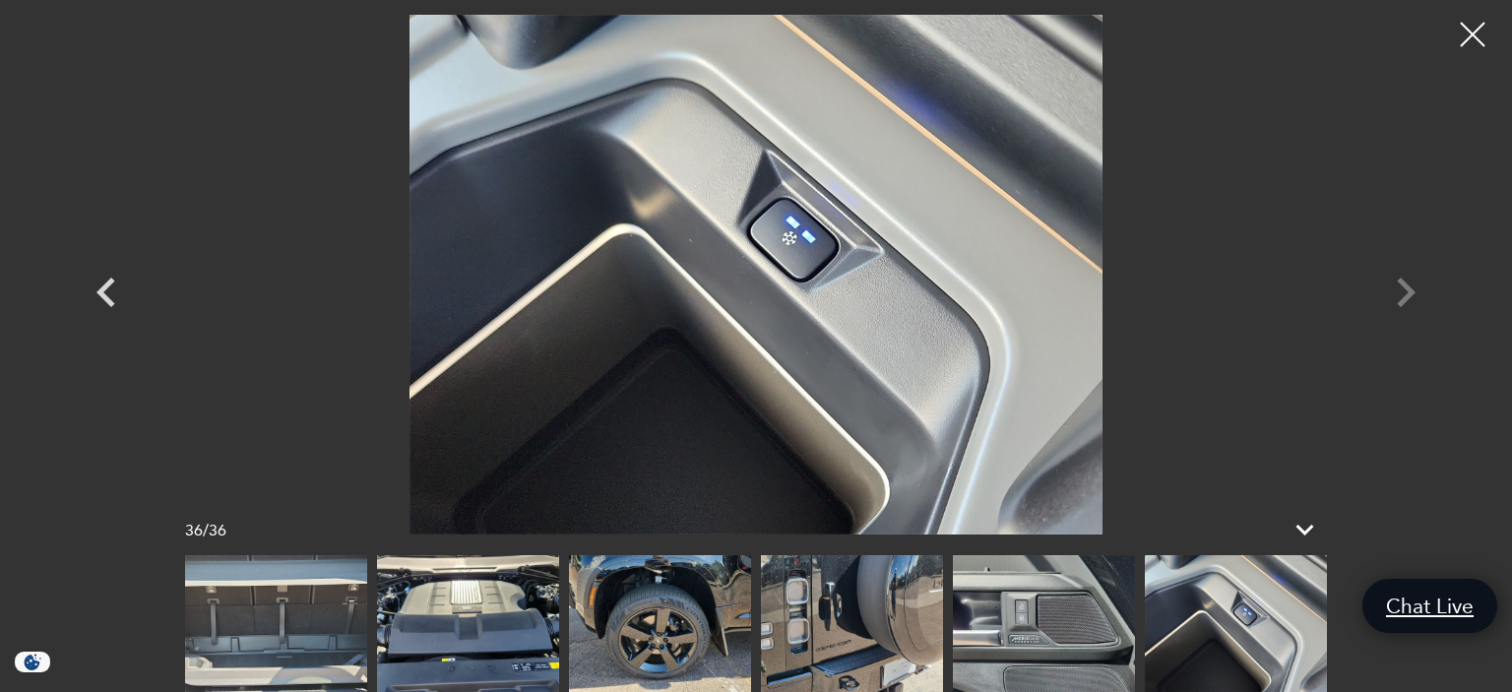
click at [1406, 288] on div at bounding box center [756, 275] width 1378 height 520
click at [1472, 28] on div at bounding box center [1473, 35] width 52 height 52
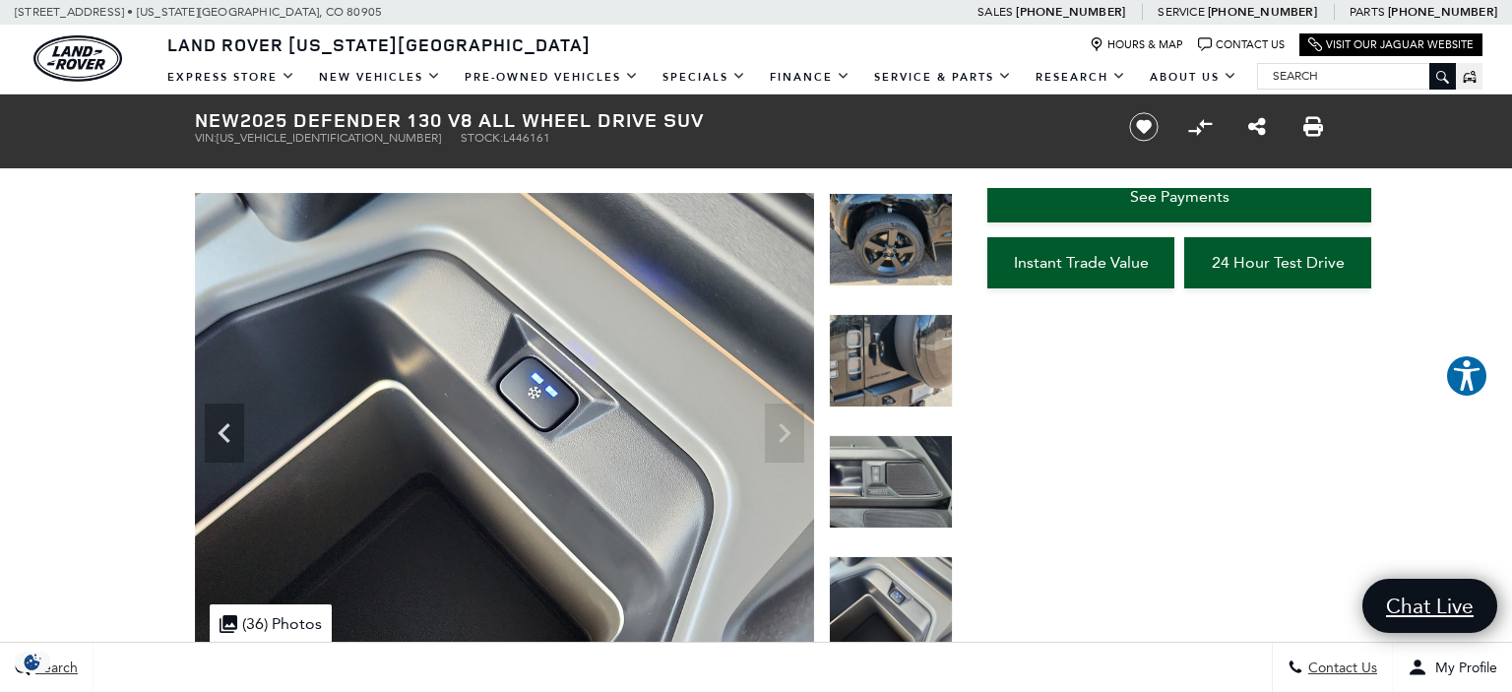
click at [1472, 28] on div "Land Rover Colorado Springs Map Marker Icon Hours & Map Chat Bubble Icon Contac…" at bounding box center [756, 42] width 1512 height 34
click at [223, 431] on icon "Previous" at bounding box center [224, 433] width 12 height 20
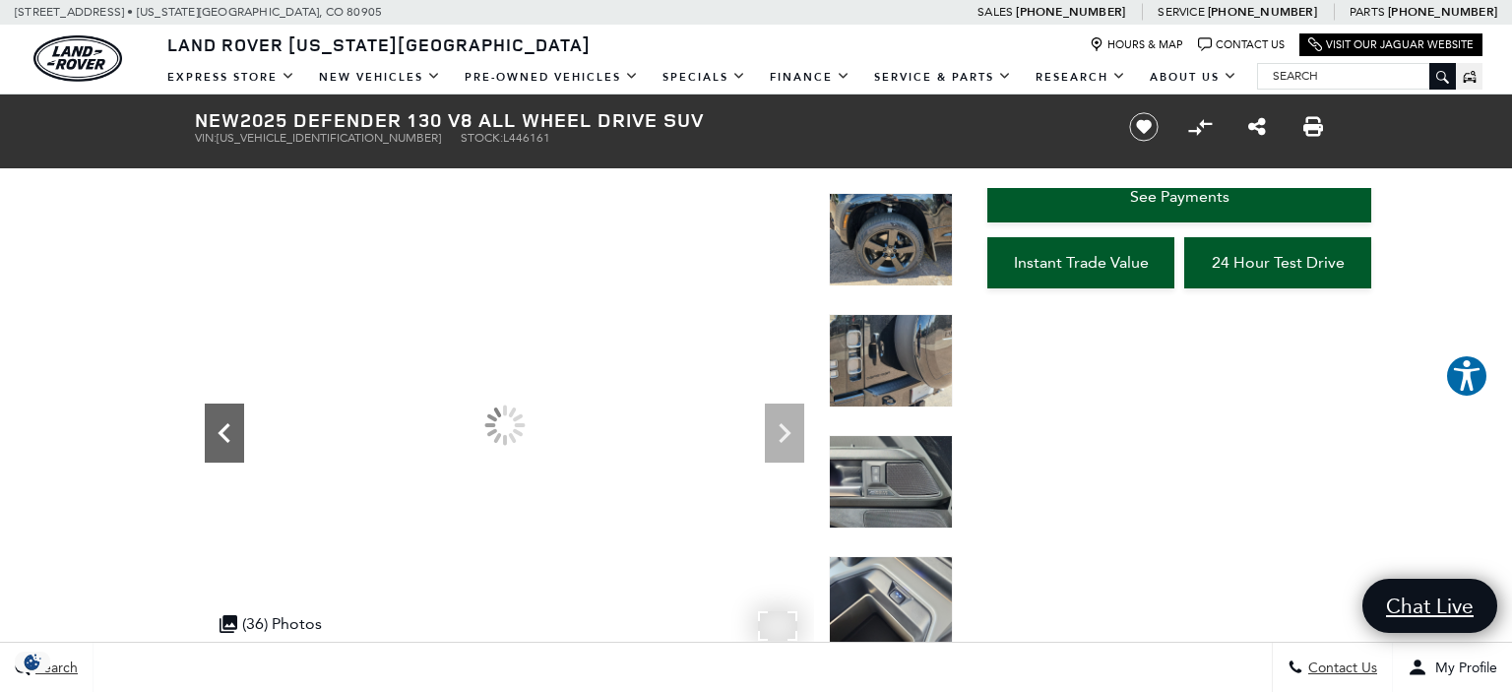
click at [223, 431] on icon "Previous" at bounding box center [224, 433] width 12 height 20
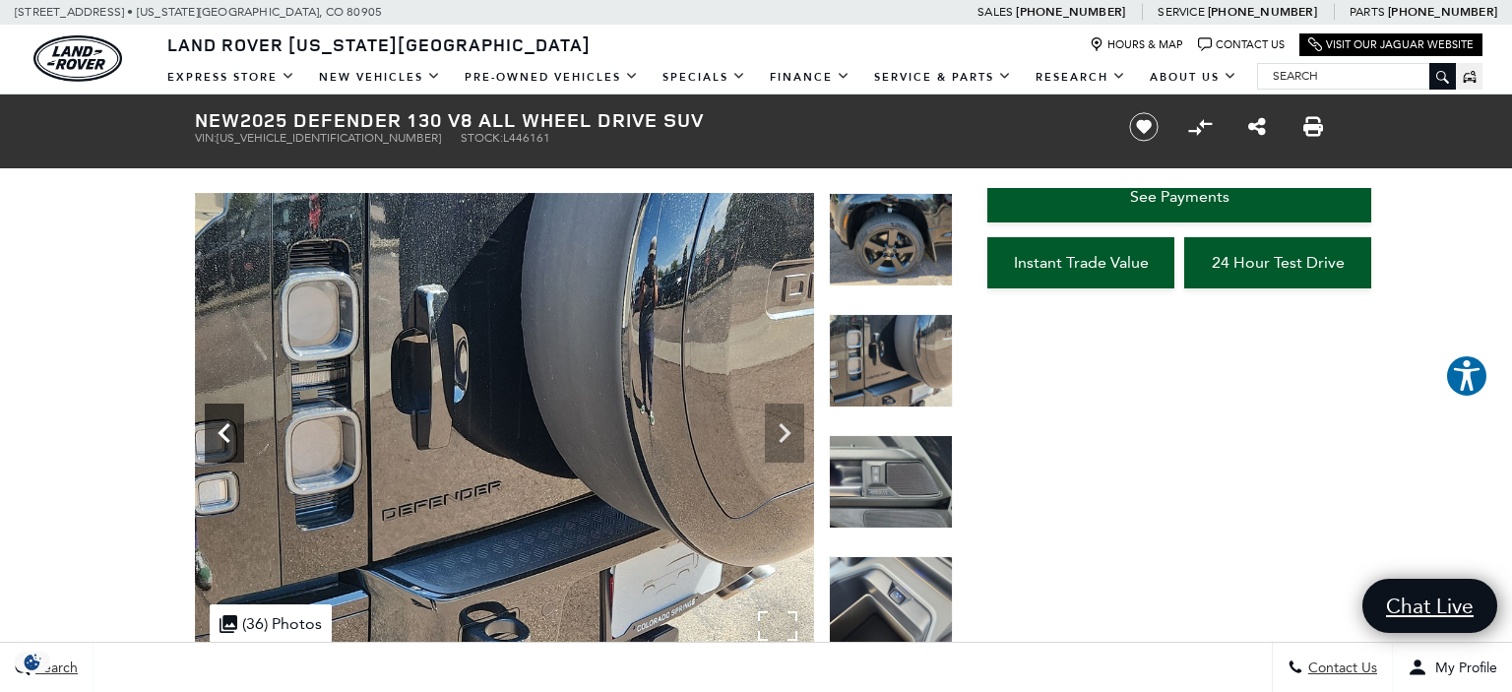
click at [223, 431] on icon "Previous" at bounding box center [224, 433] width 12 height 20
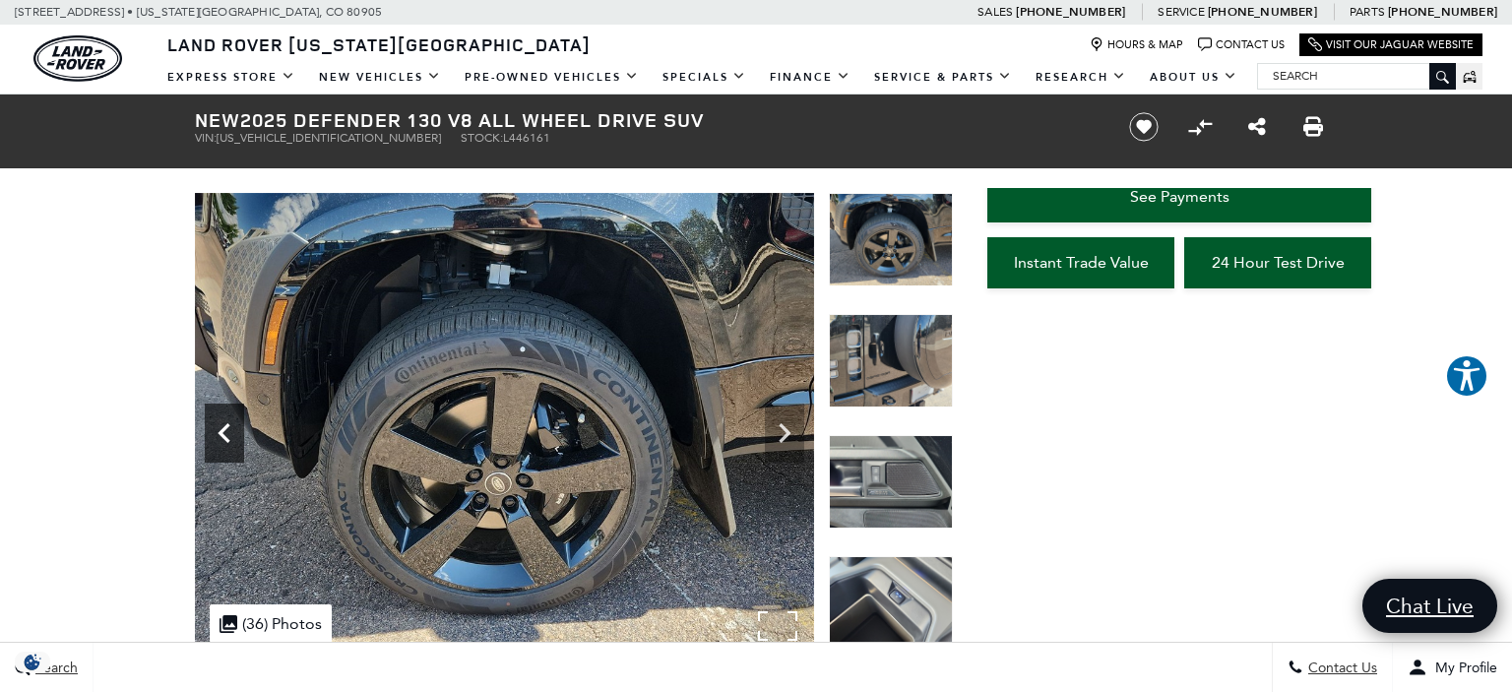
click at [223, 431] on icon "Previous" at bounding box center [224, 433] width 12 height 20
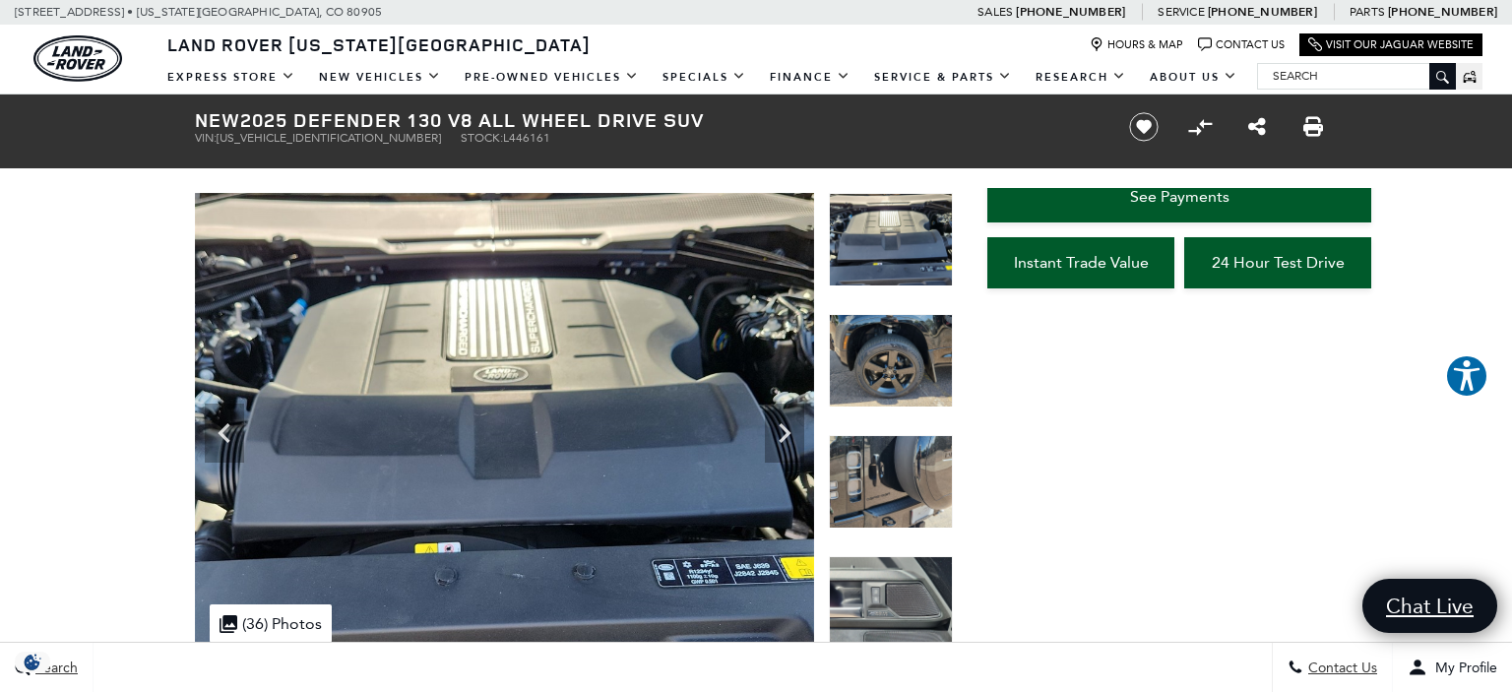
click at [900, 247] on img at bounding box center [891, 240] width 124 height 94
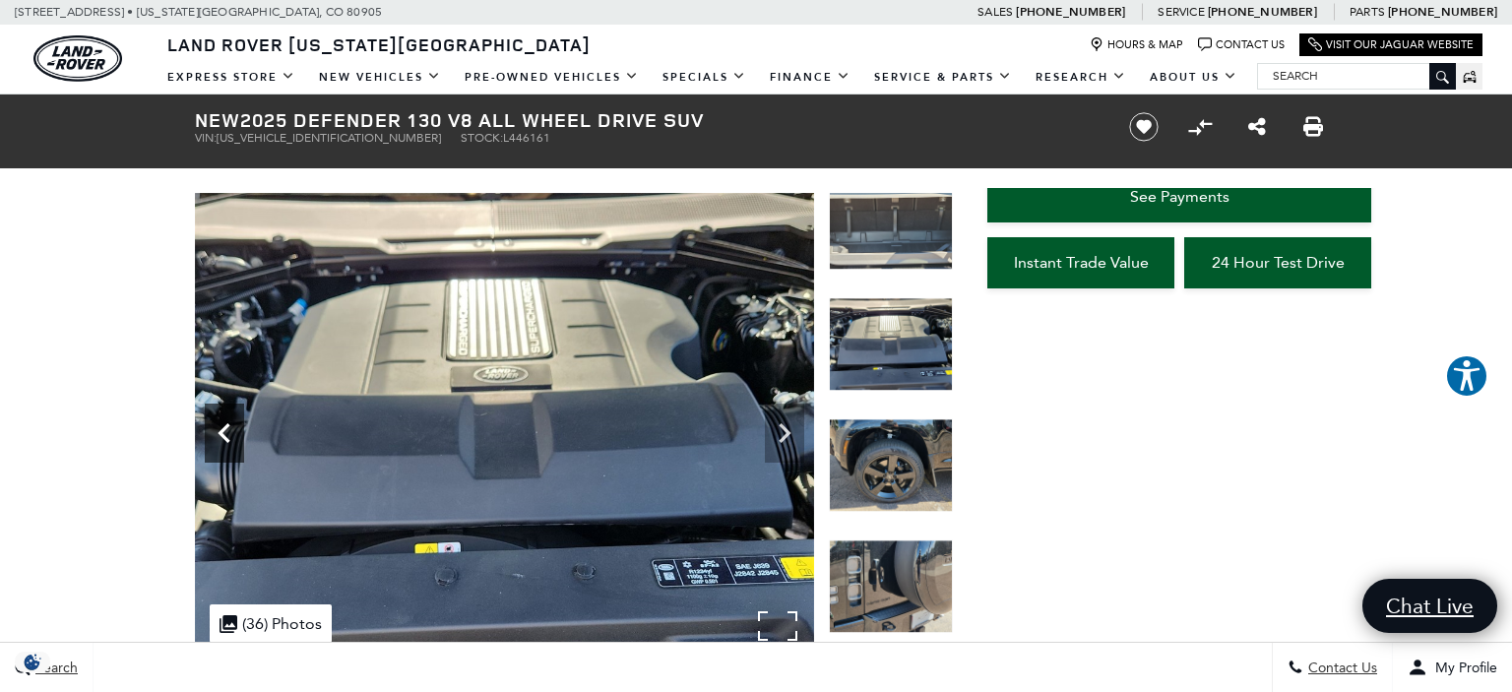
click at [222, 431] on icon "Previous" at bounding box center [224, 433] width 12 height 20
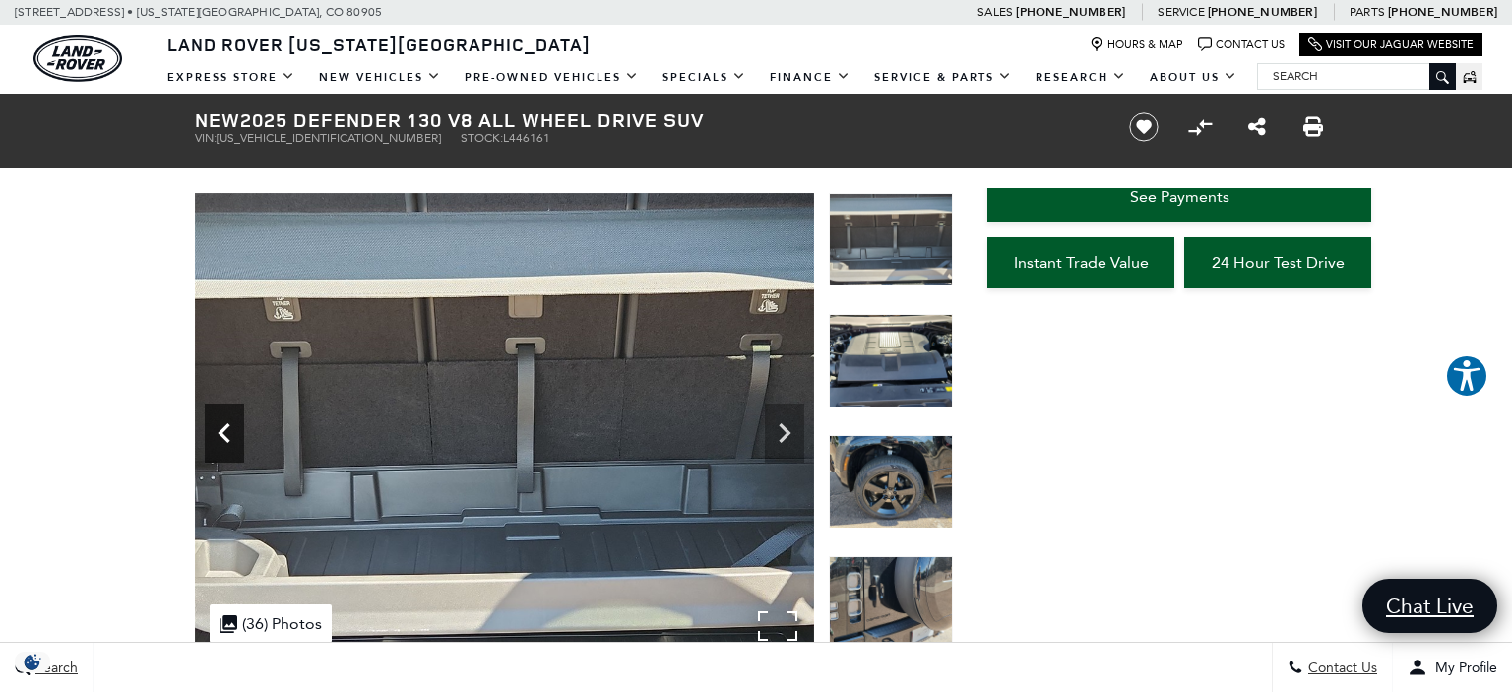
click at [222, 431] on icon "Previous" at bounding box center [224, 433] width 12 height 20
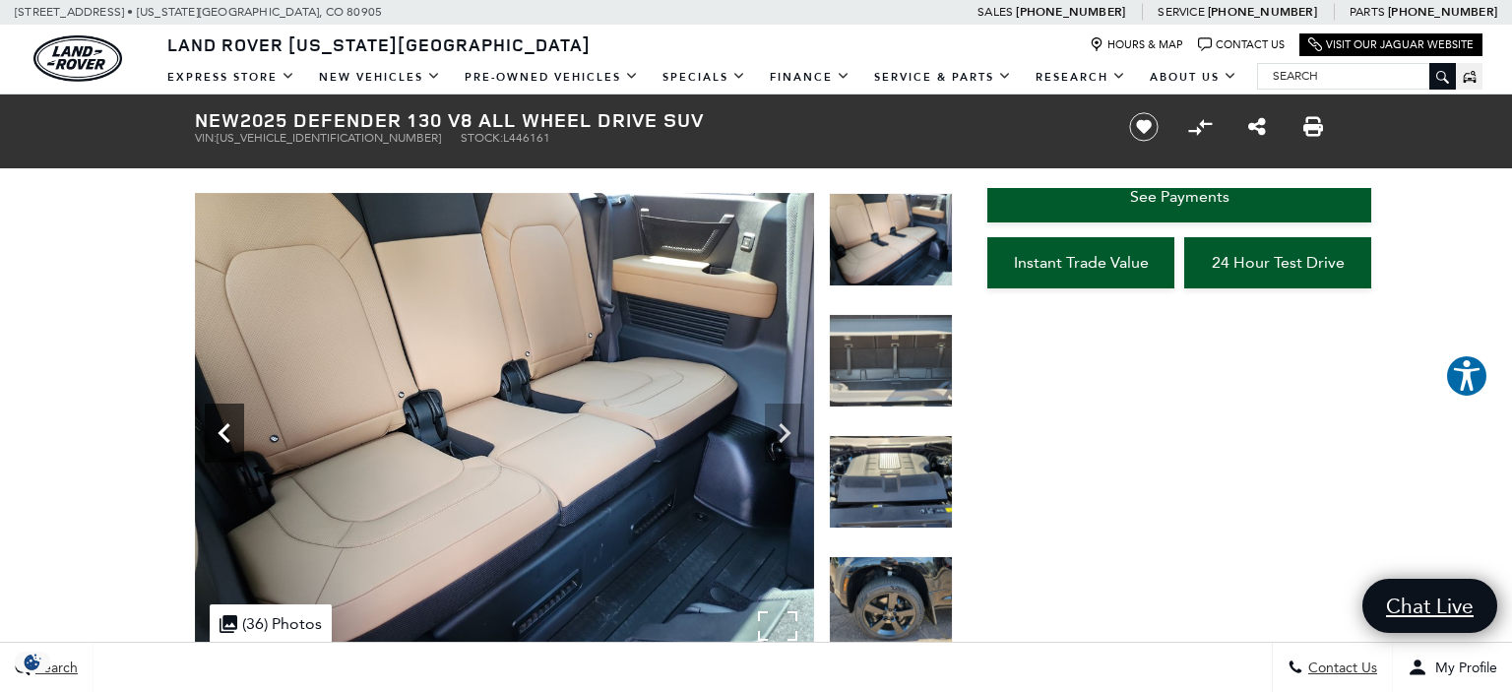
click at [222, 431] on icon "Previous" at bounding box center [224, 433] width 12 height 20
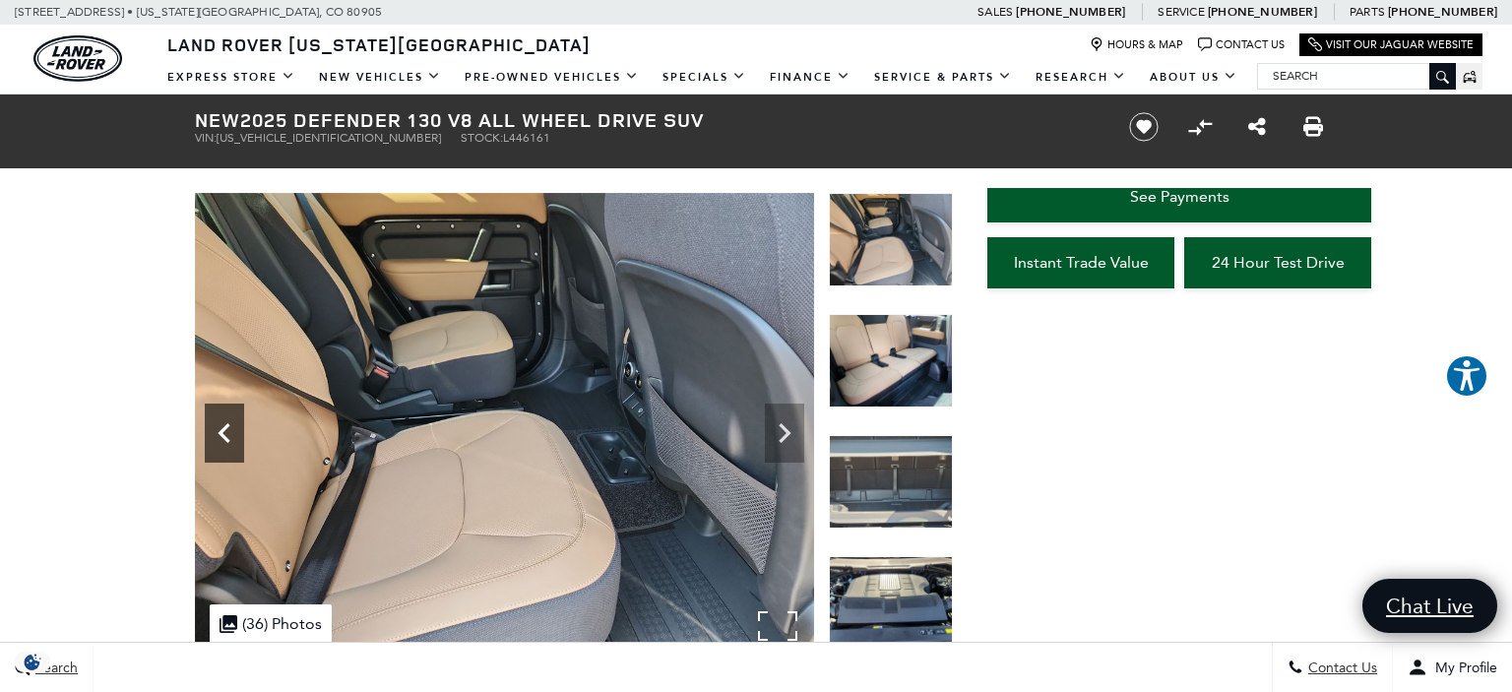
click at [222, 431] on icon "Previous" at bounding box center [224, 433] width 12 height 20
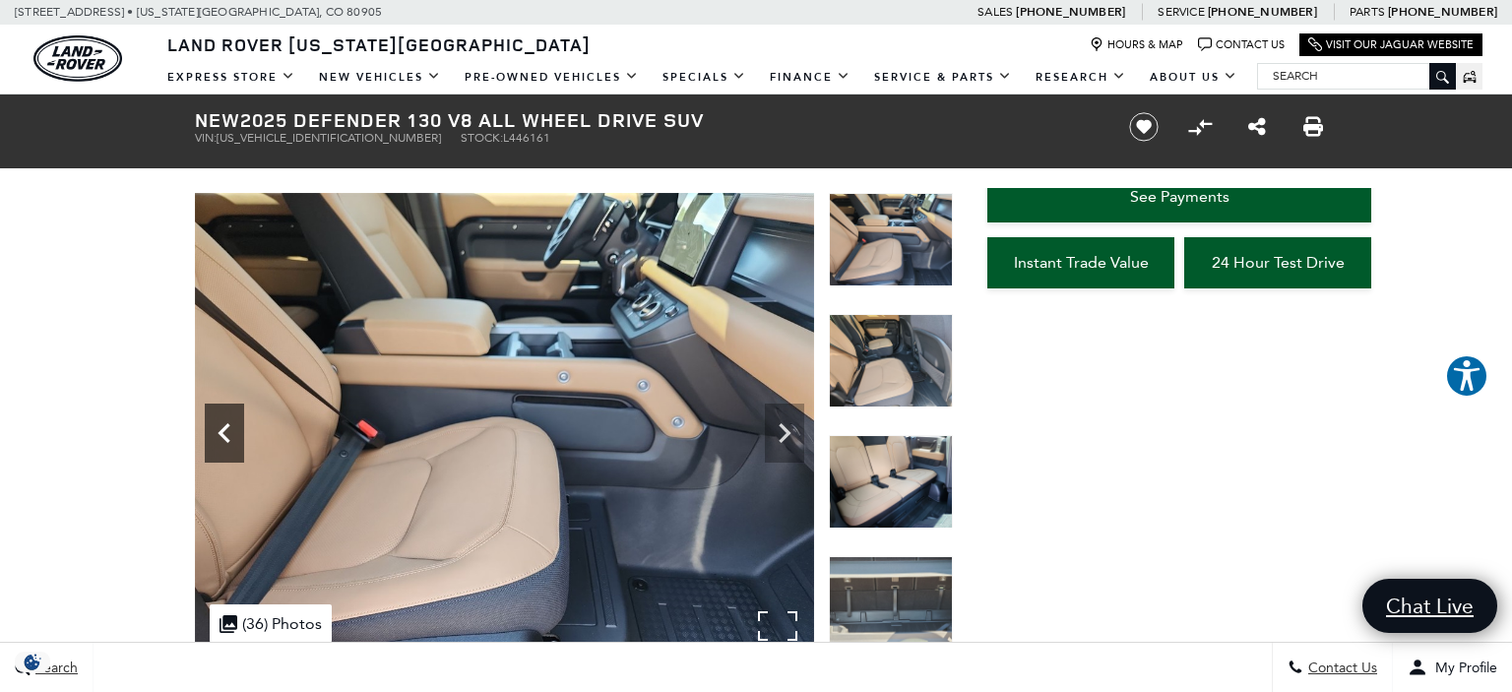
click at [222, 431] on icon "Previous" at bounding box center [224, 433] width 12 height 20
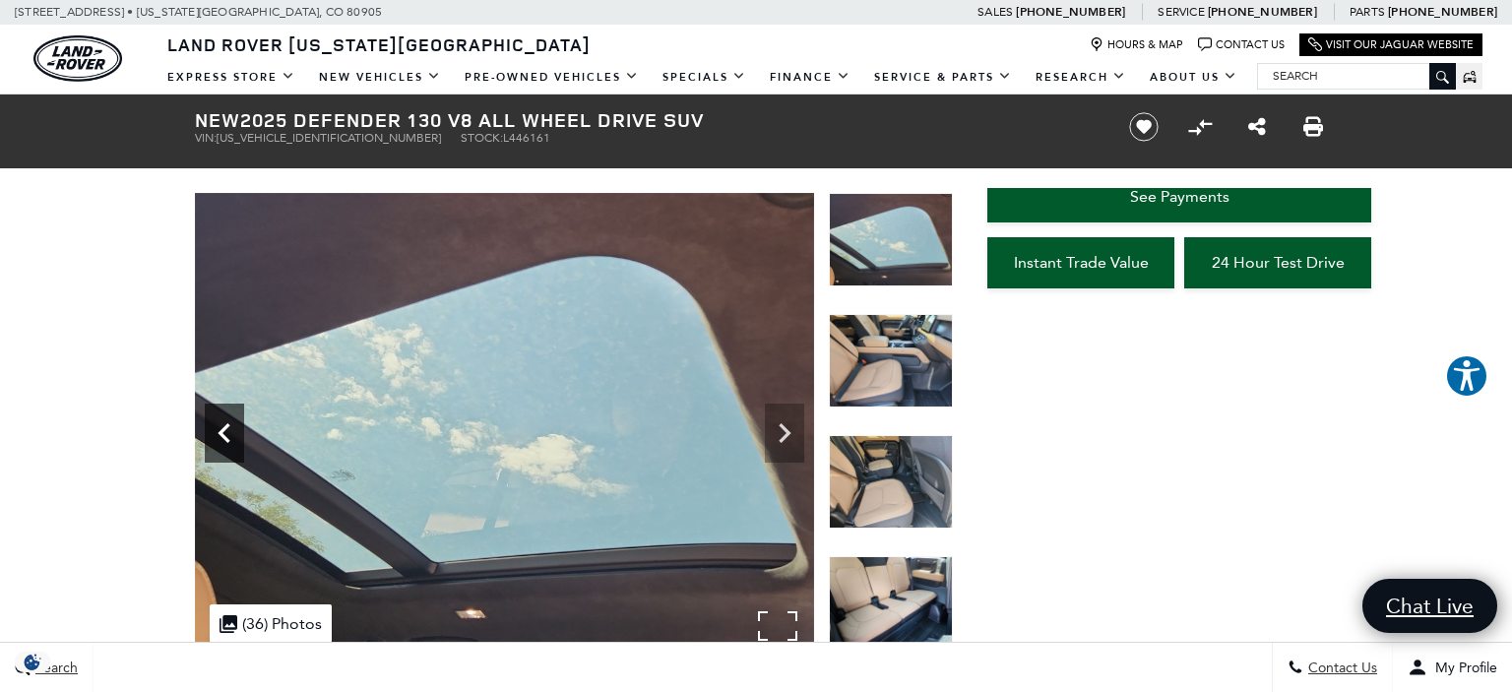
click at [222, 431] on icon "Previous" at bounding box center [224, 433] width 12 height 20
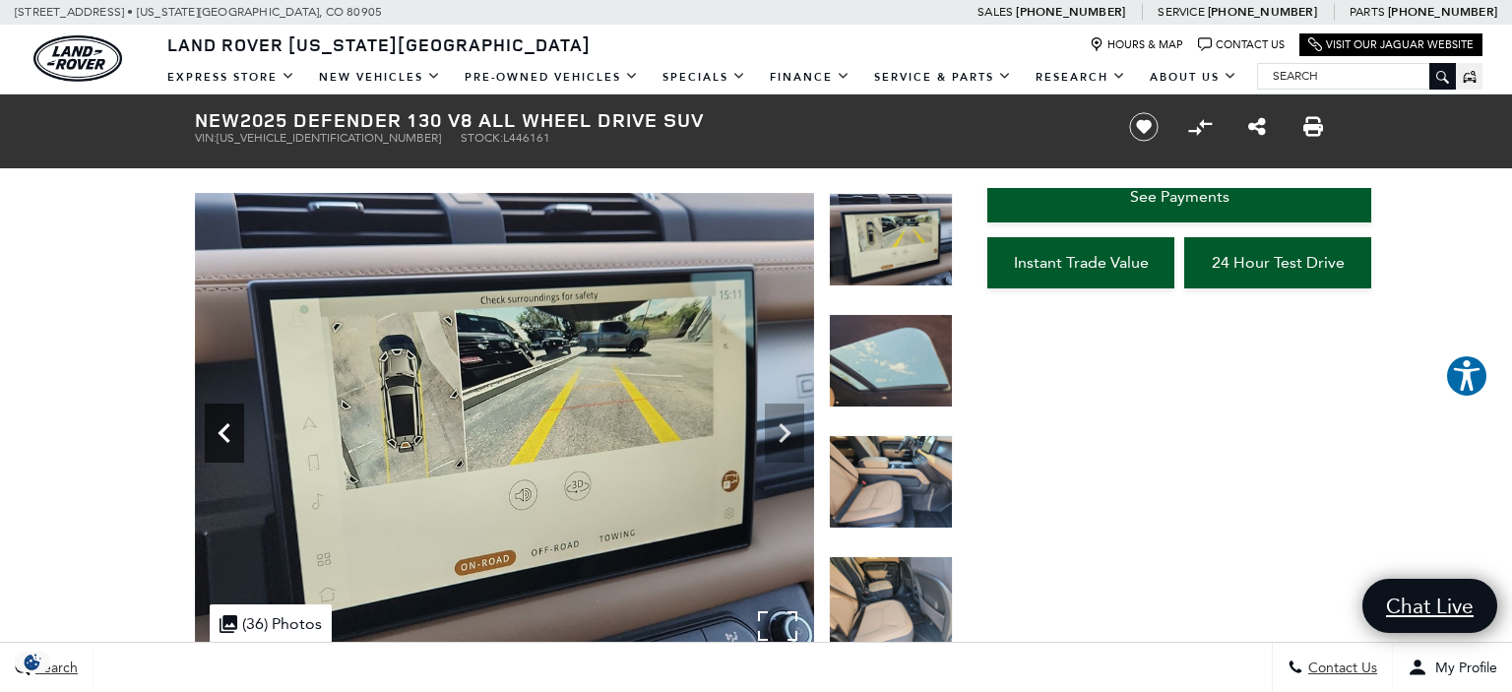
click at [222, 431] on icon "Previous" at bounding box center [224, 433] width 12 height 20
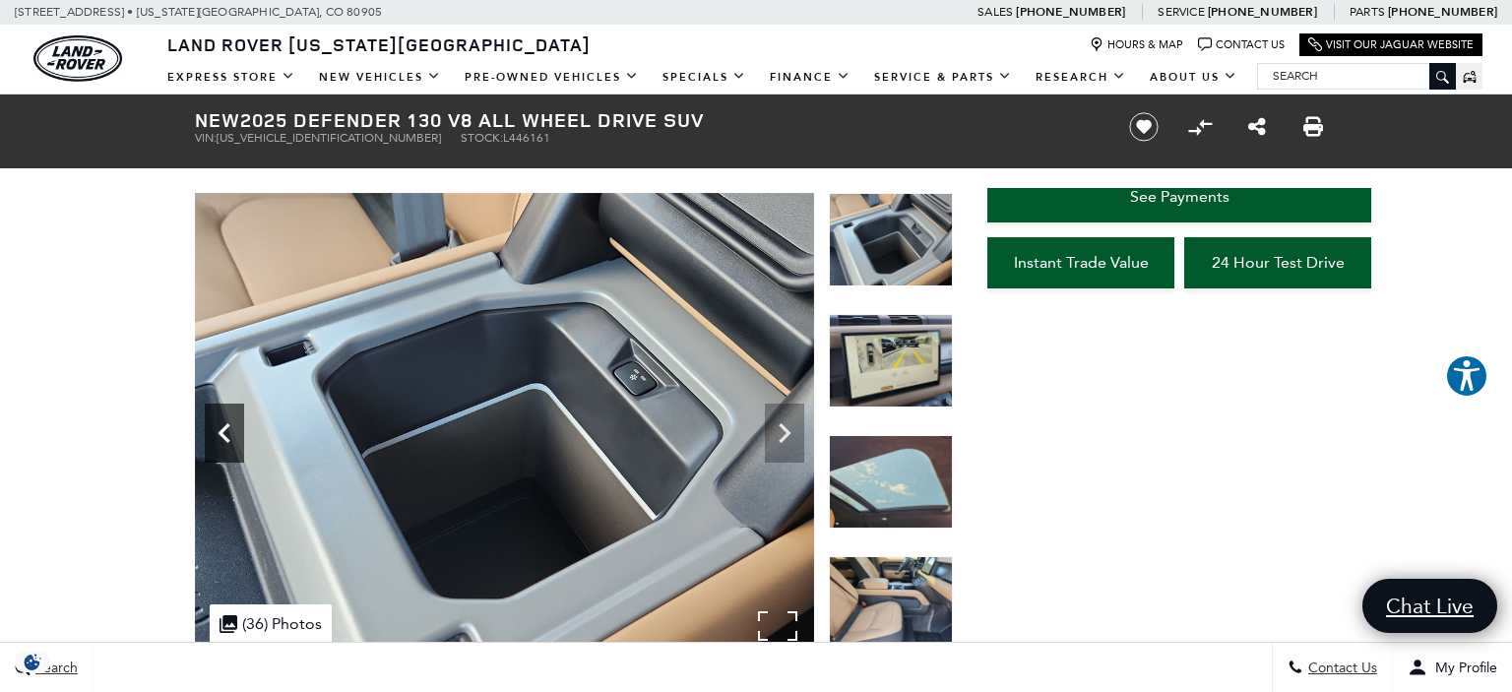
click at [222, 431] on icon "Previous" at bounding box center [224, 433] width 12 height 20
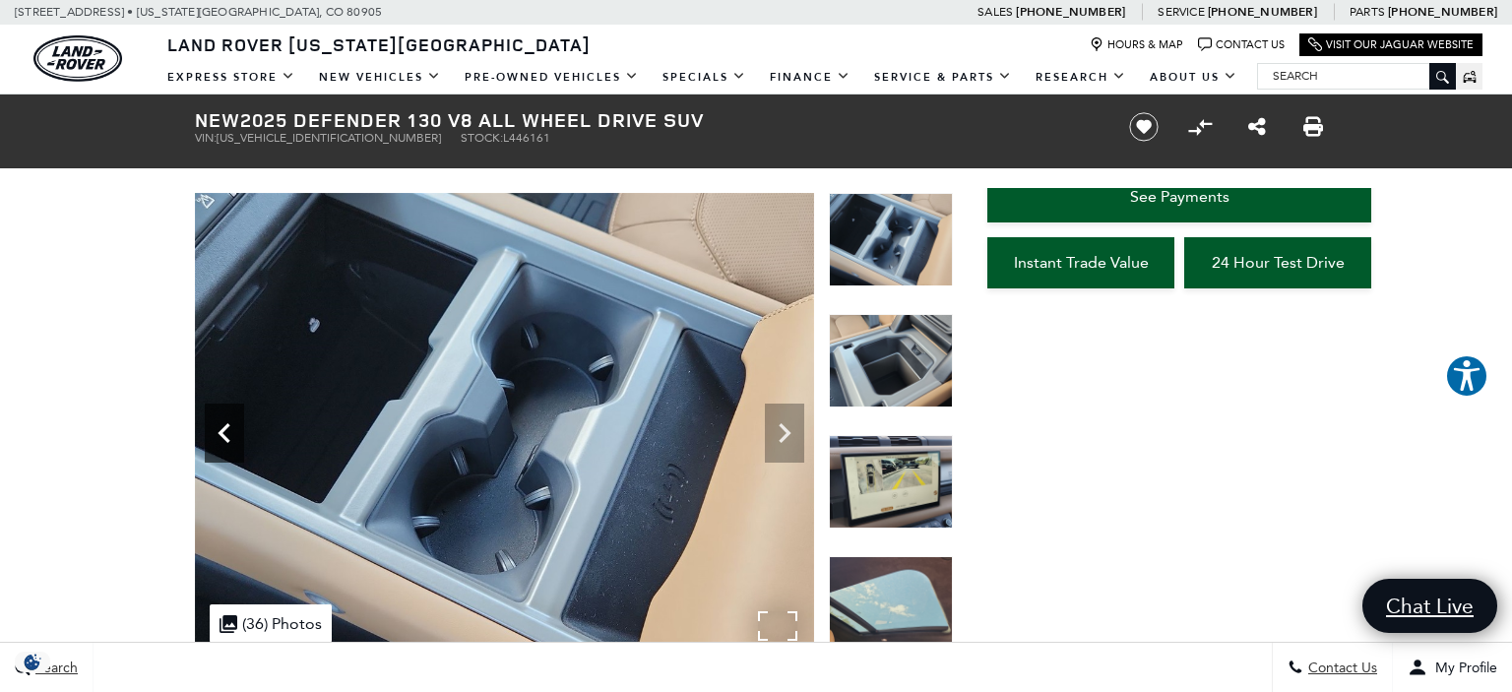
click at [222, 431] on icon "Previous" at bounding box center [224, 433] width 12 height 20
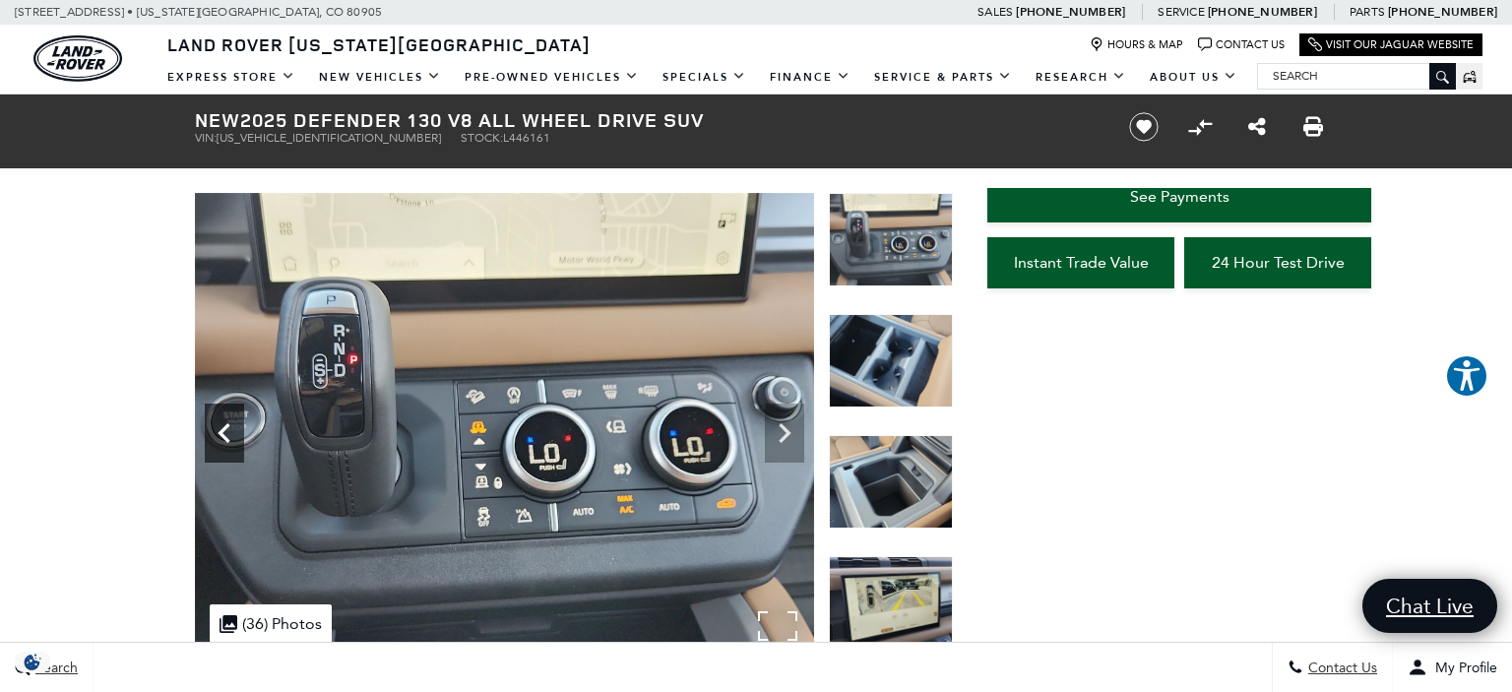
click at [222, 431] on icon "Previous" at bounding box center [224, 433] width 12 height 20
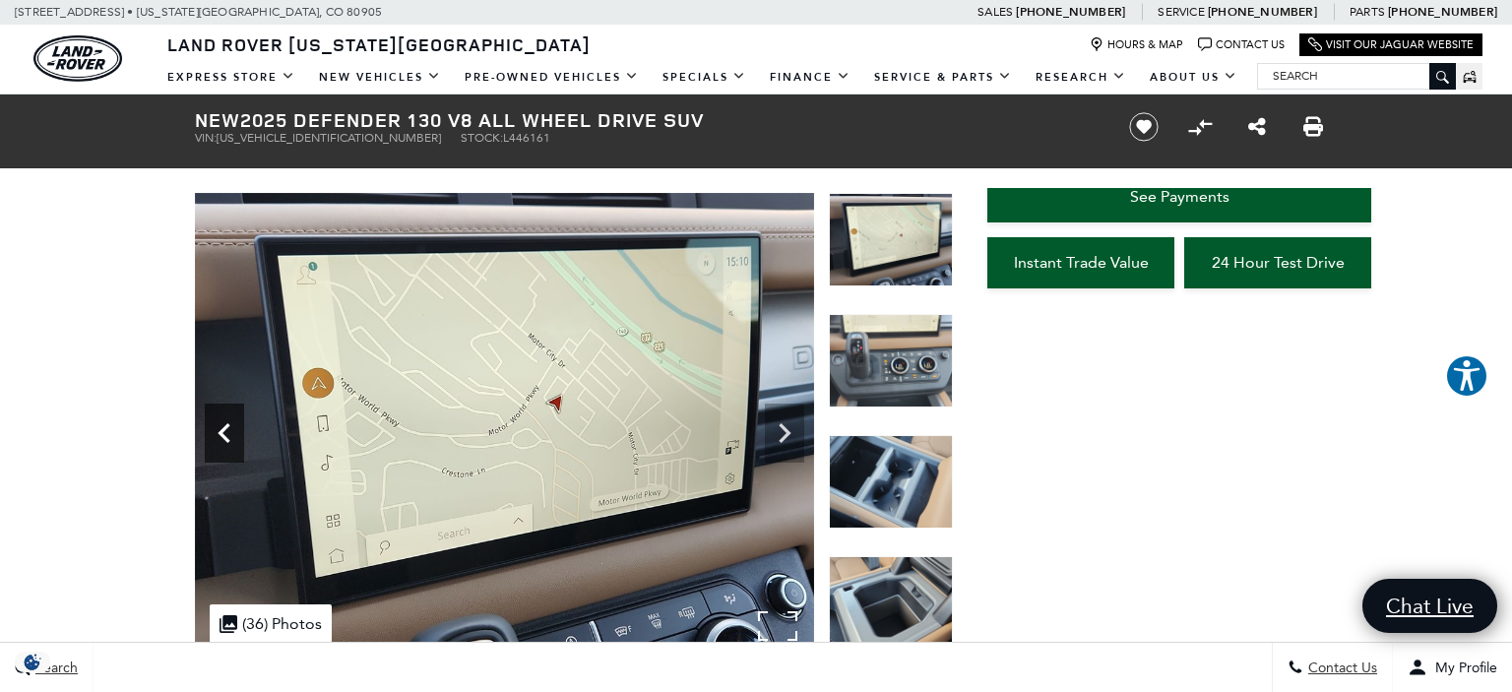
click at [222, 431] on icon "Previous" at bounding box center [224, 433] width 12 height 20
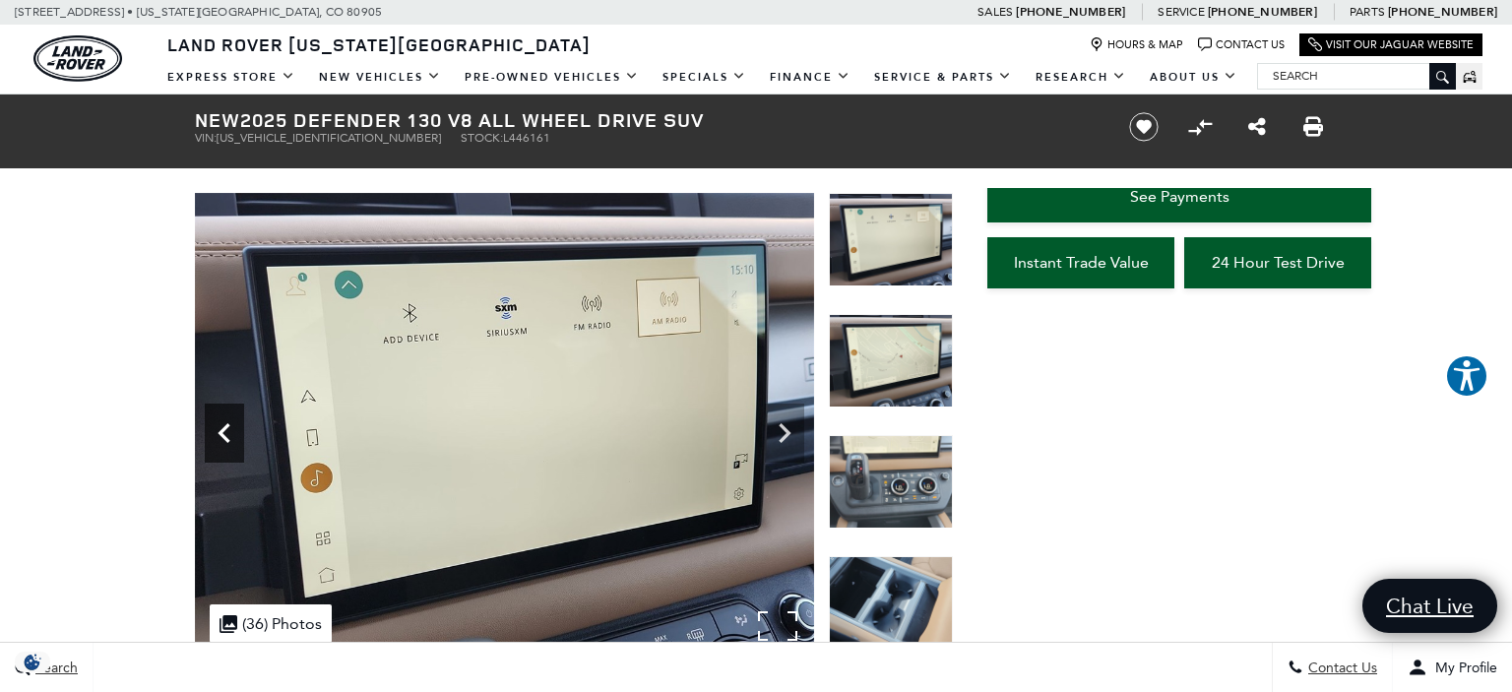
click at [222, 431] on icon "Previous" at bounding box center [224, 433] width 12 height 20
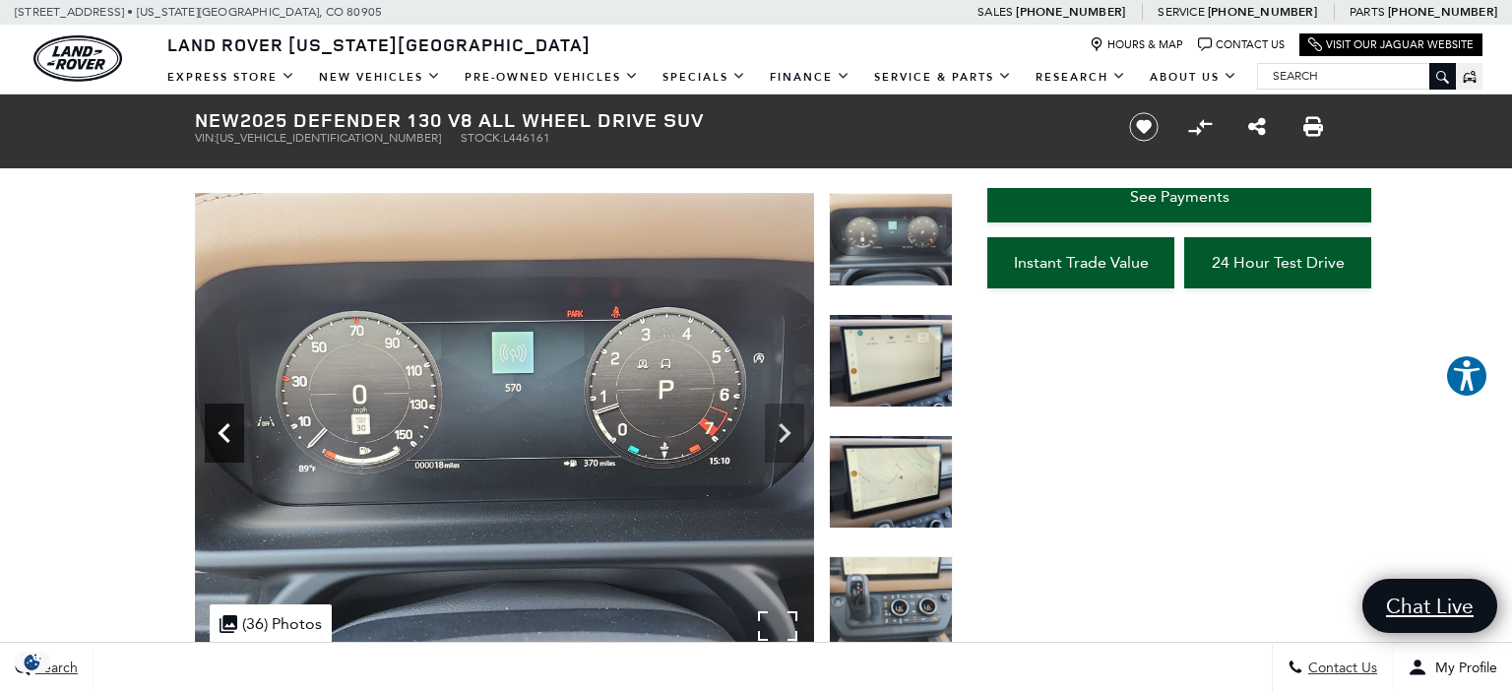
click at [222, 431] on icon "Previous" at bounding box center [224, 433] width 12 height 20
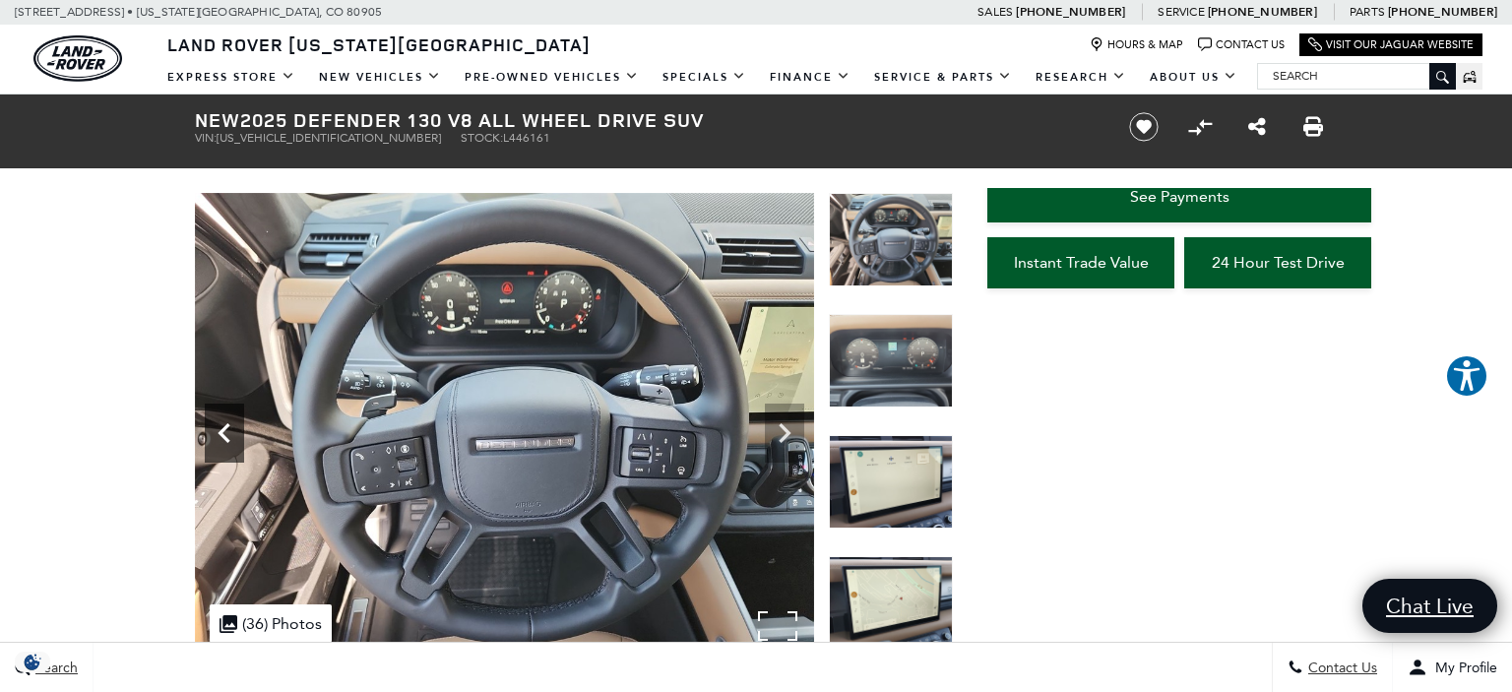
click at [222, 431] on icon "Previous" at bounding box center [224, 433] width 12 height 20
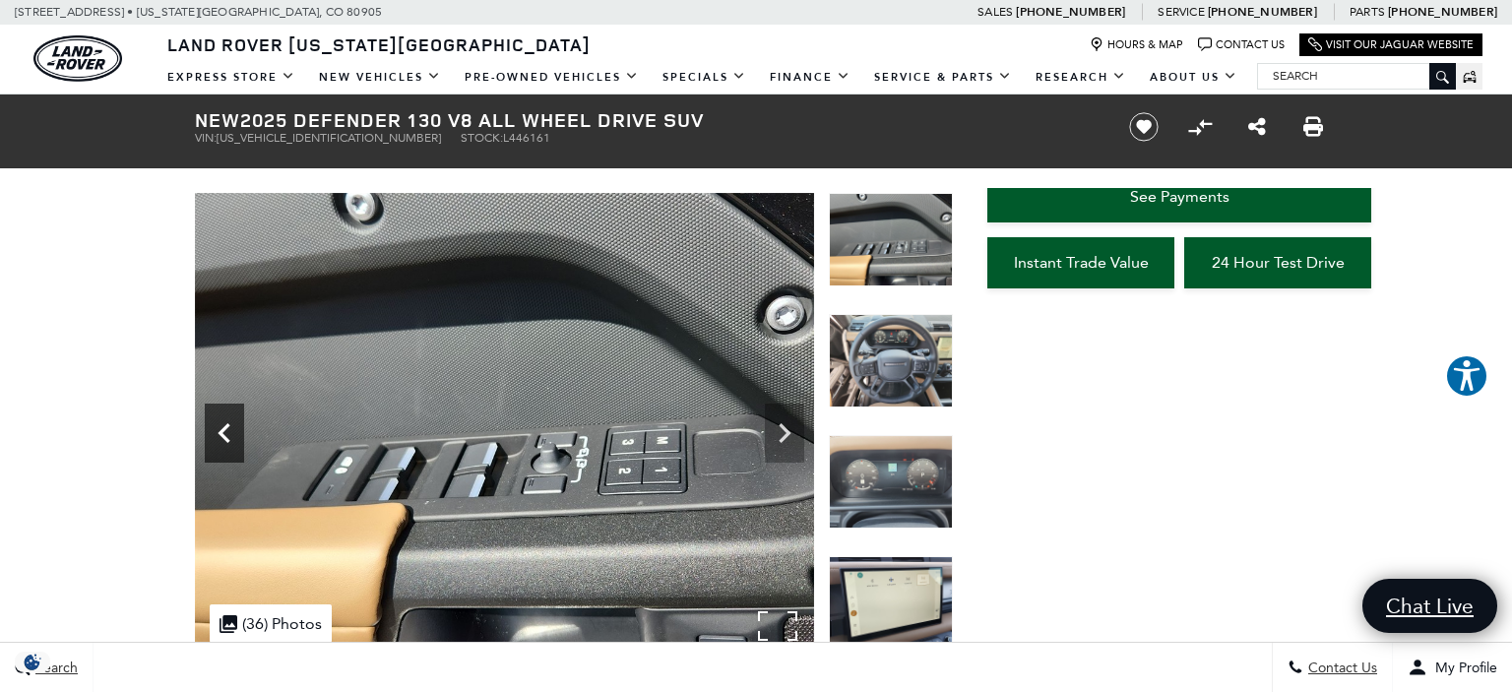
click at [222, 431] on icon "Previous" at bounding box center [224, 433] width 12 height 20
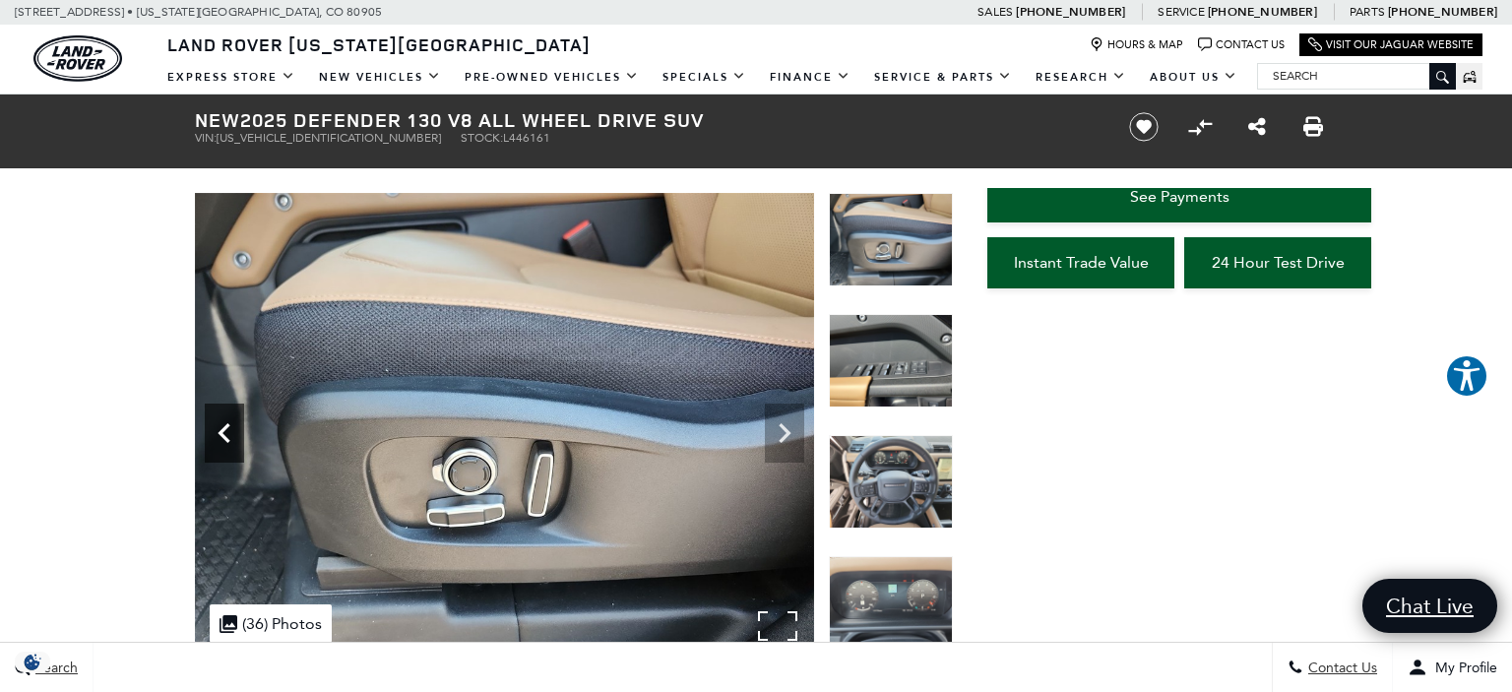
click at [222, 431] on icon "Previous" at bounding box center [224, 433] width 12 height 20
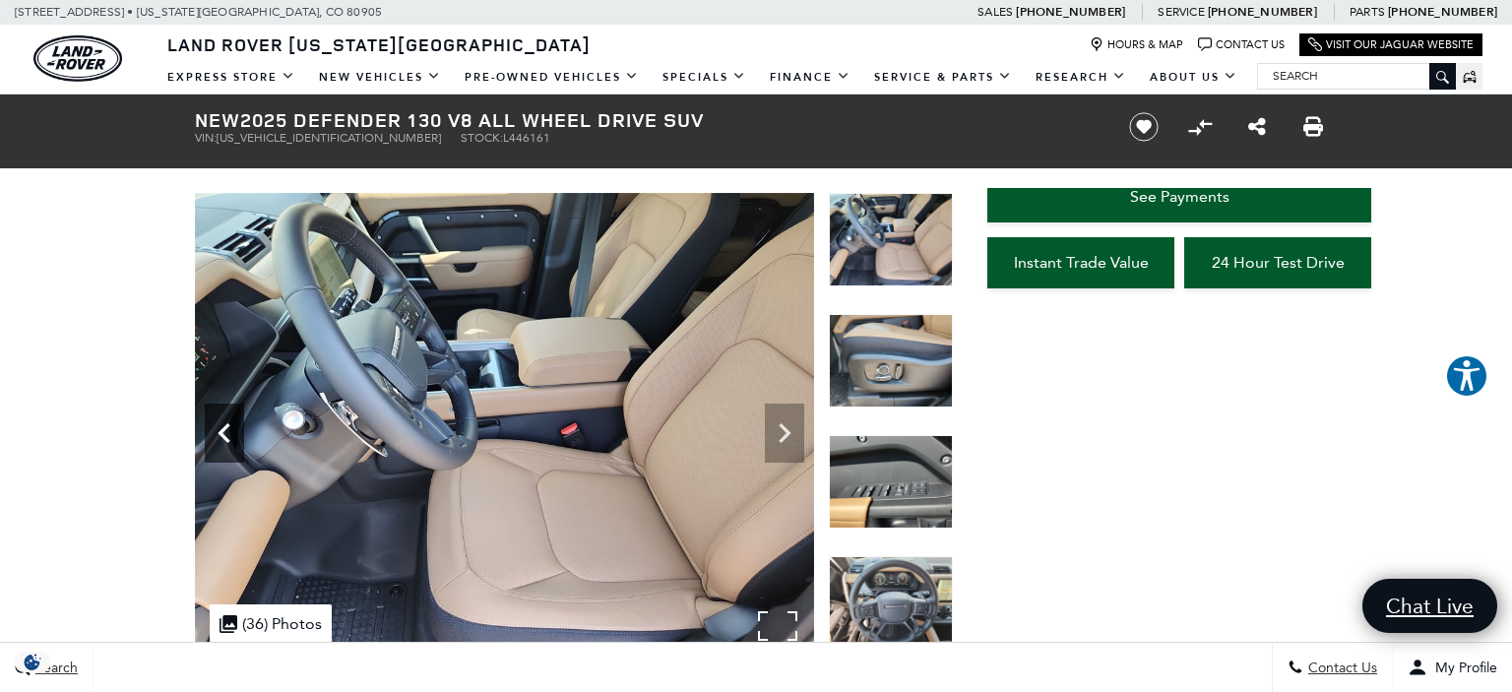
click at [222, 431] on icon "Previous" at bounding box center [224, 433] width 12 height 20
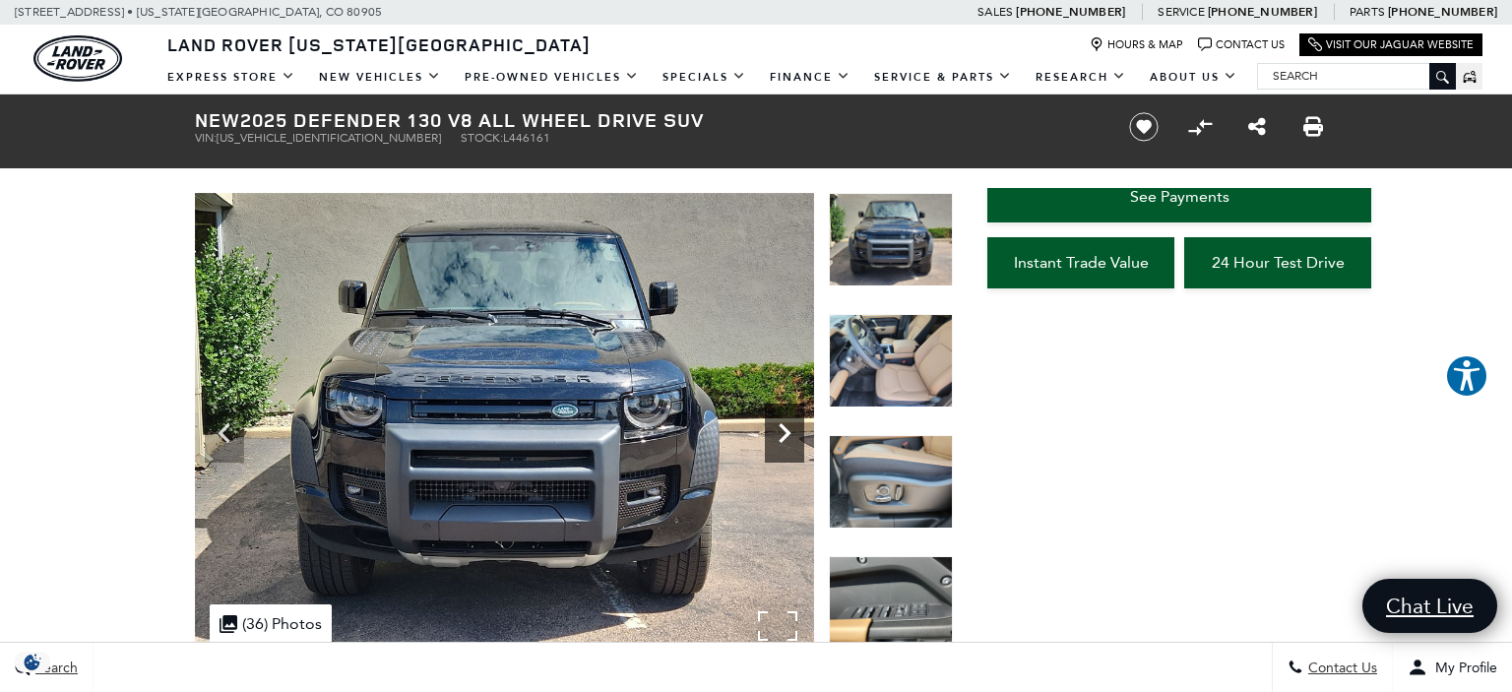
click at [787, 441] on icon "Next" at bounding box center [784, 433] width 39 height 39
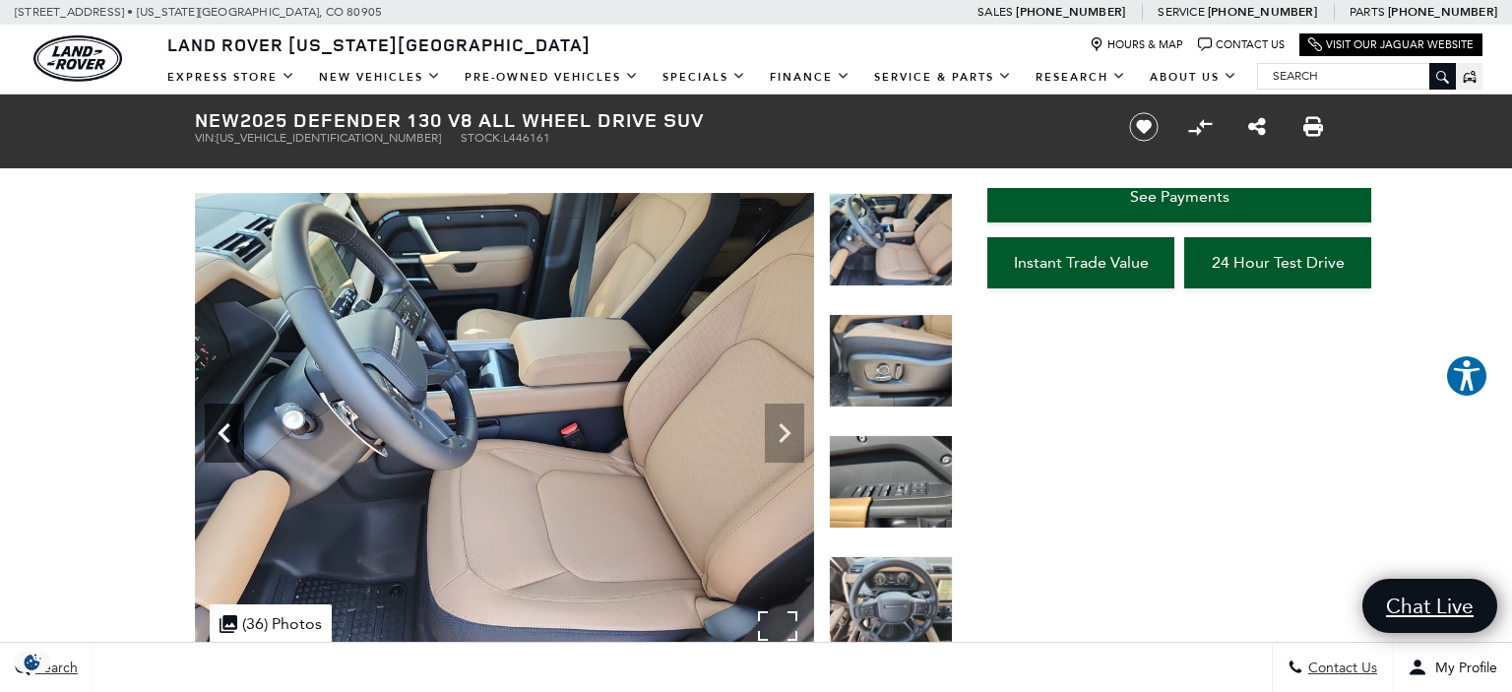
click at [221, 434] on icon "Previous" at bounding box center [224, 433] width 12 height 20
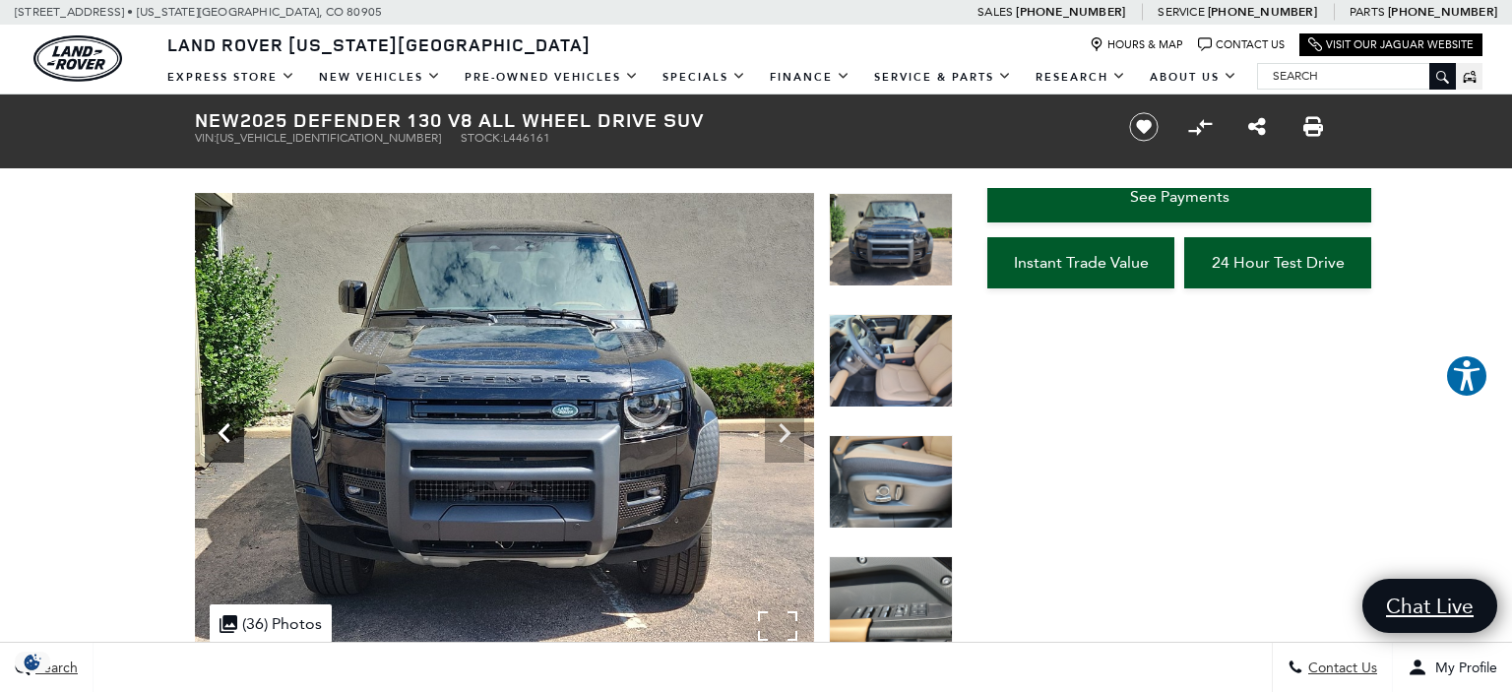
click at [221, 434] on icon "Previous" at bounding box center [224, 433] width 12 height 20
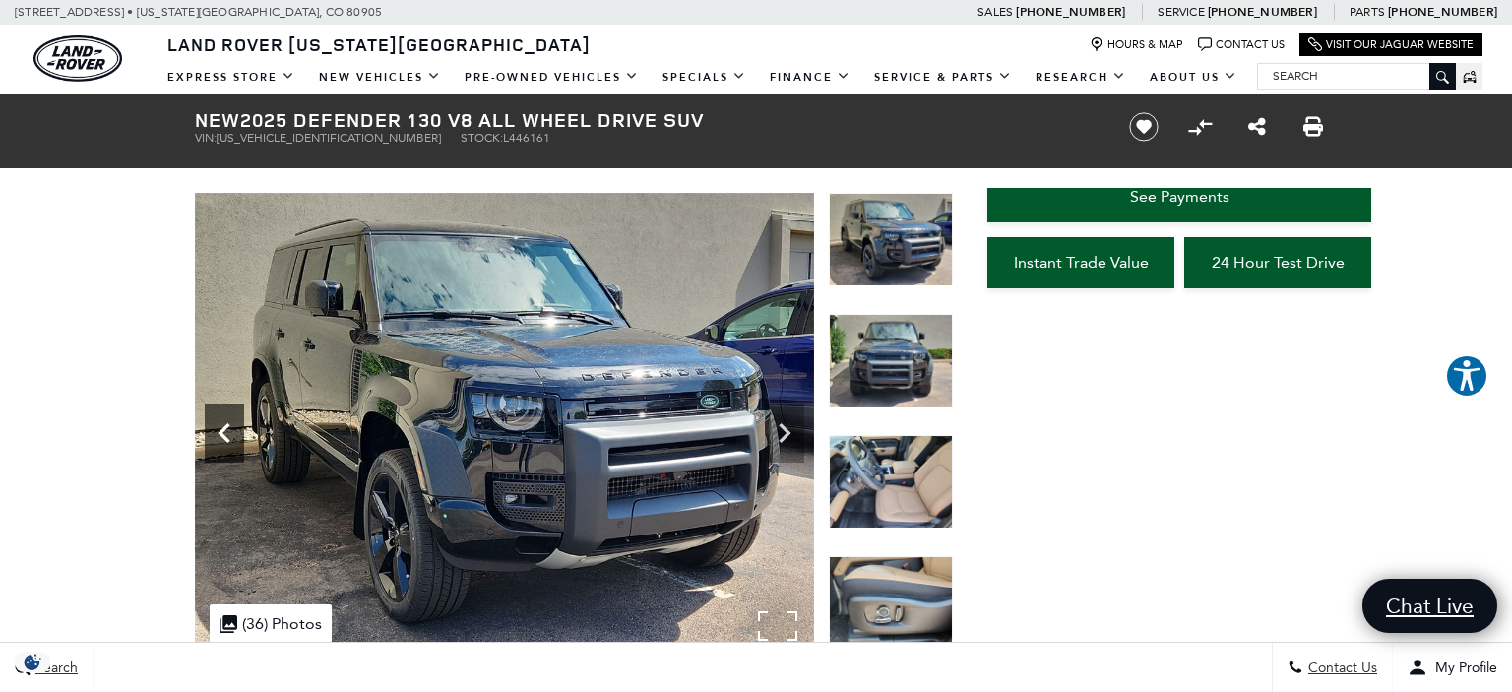
click at [221, 434] on icon "Previous" at bounding box center [224, 433] width 12 height 20
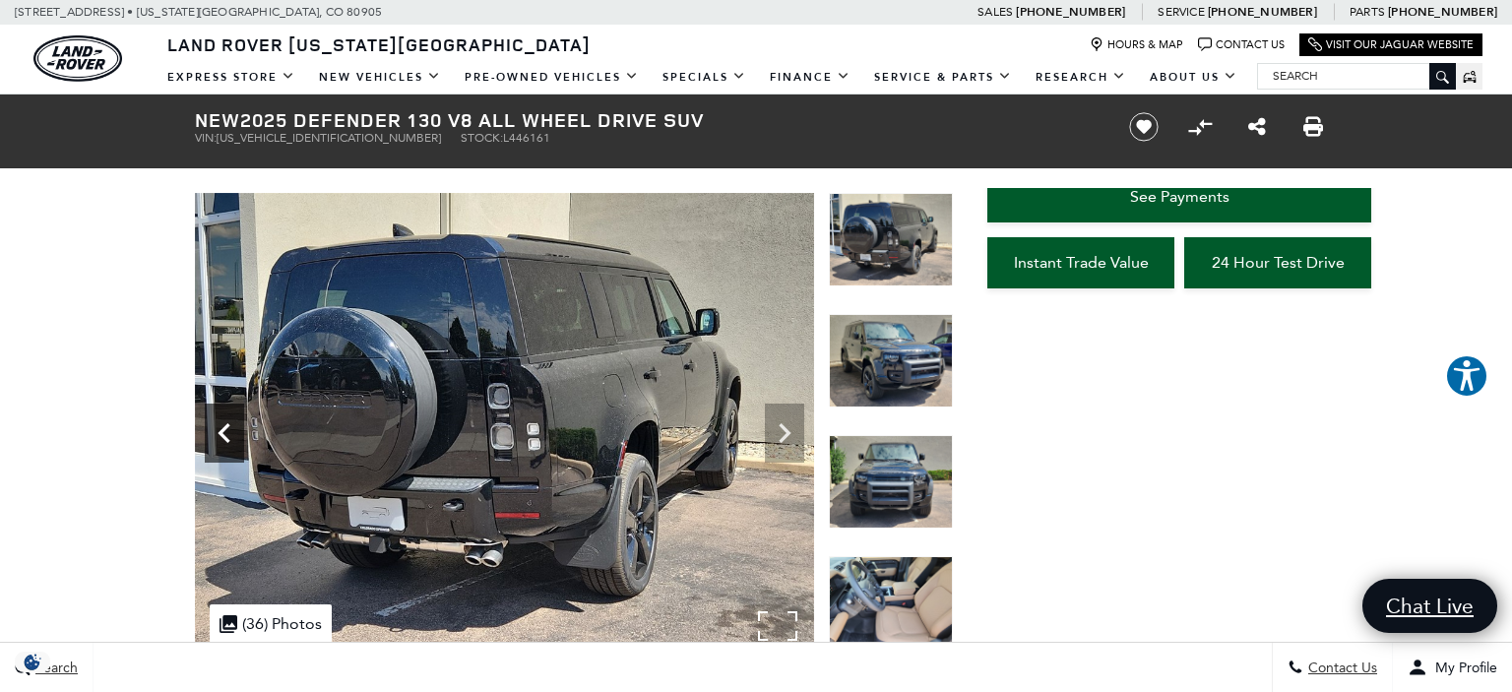
click at [221, 434] on icon "Previous" at bounding box center [224, 433] width 12 height 20
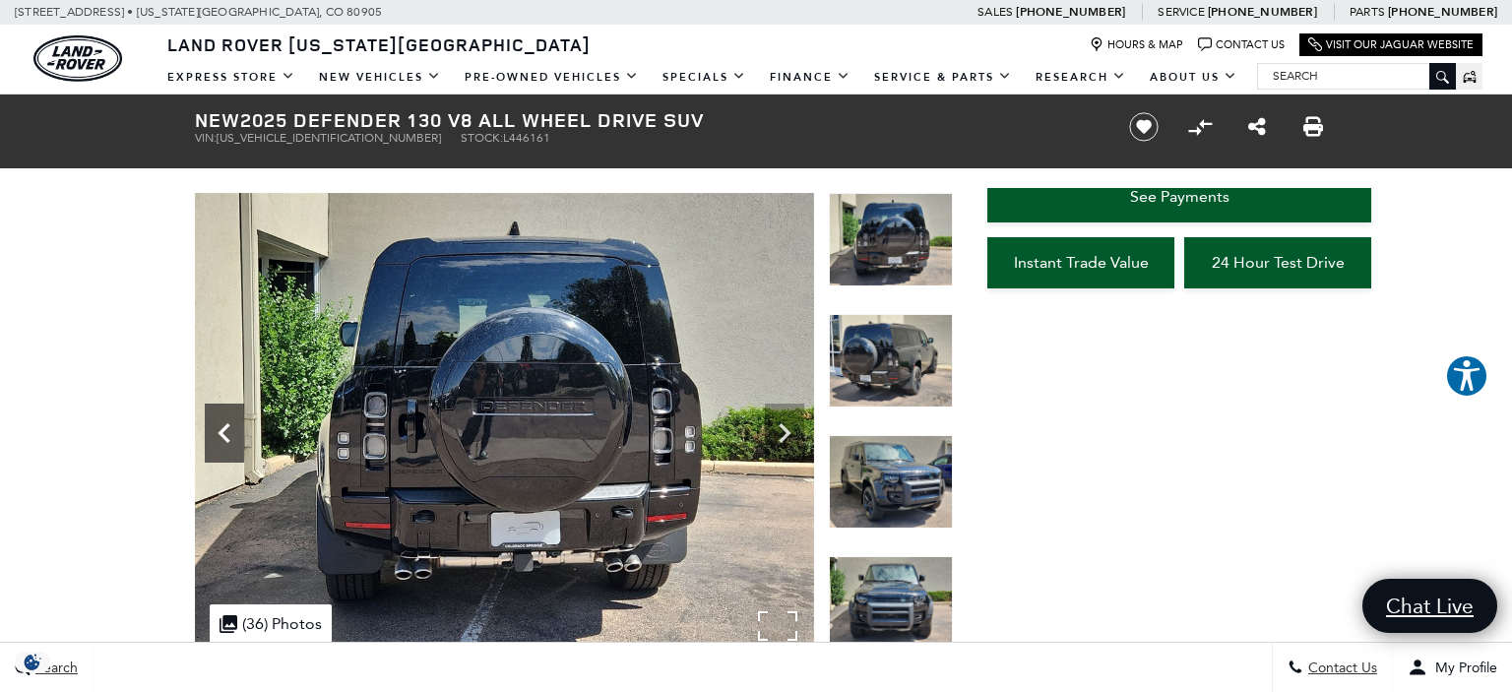
click at [221, 434] on icon "Previous" at bounding box center [224, 433] width 12 height 20
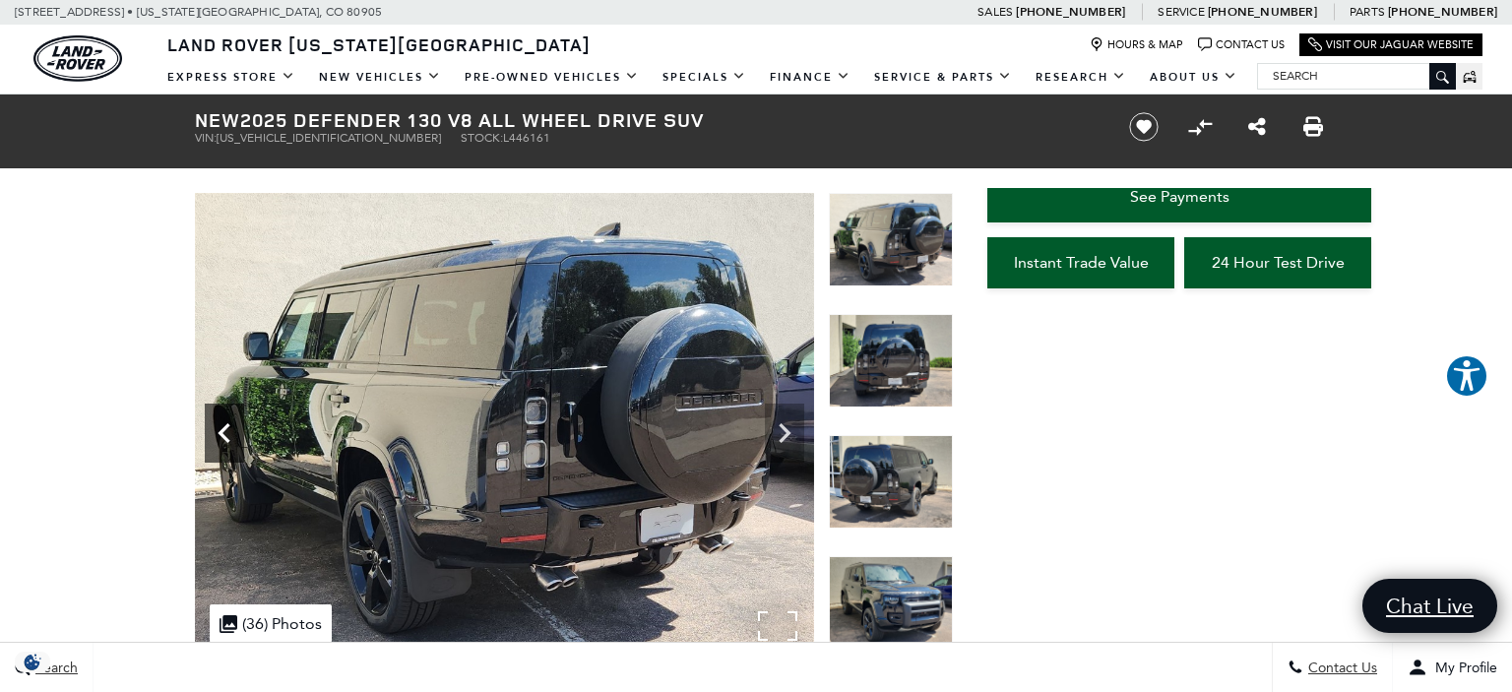
click at [221, 434] on icon "Previous" at bounding box center [224, 433] width 12 height 20
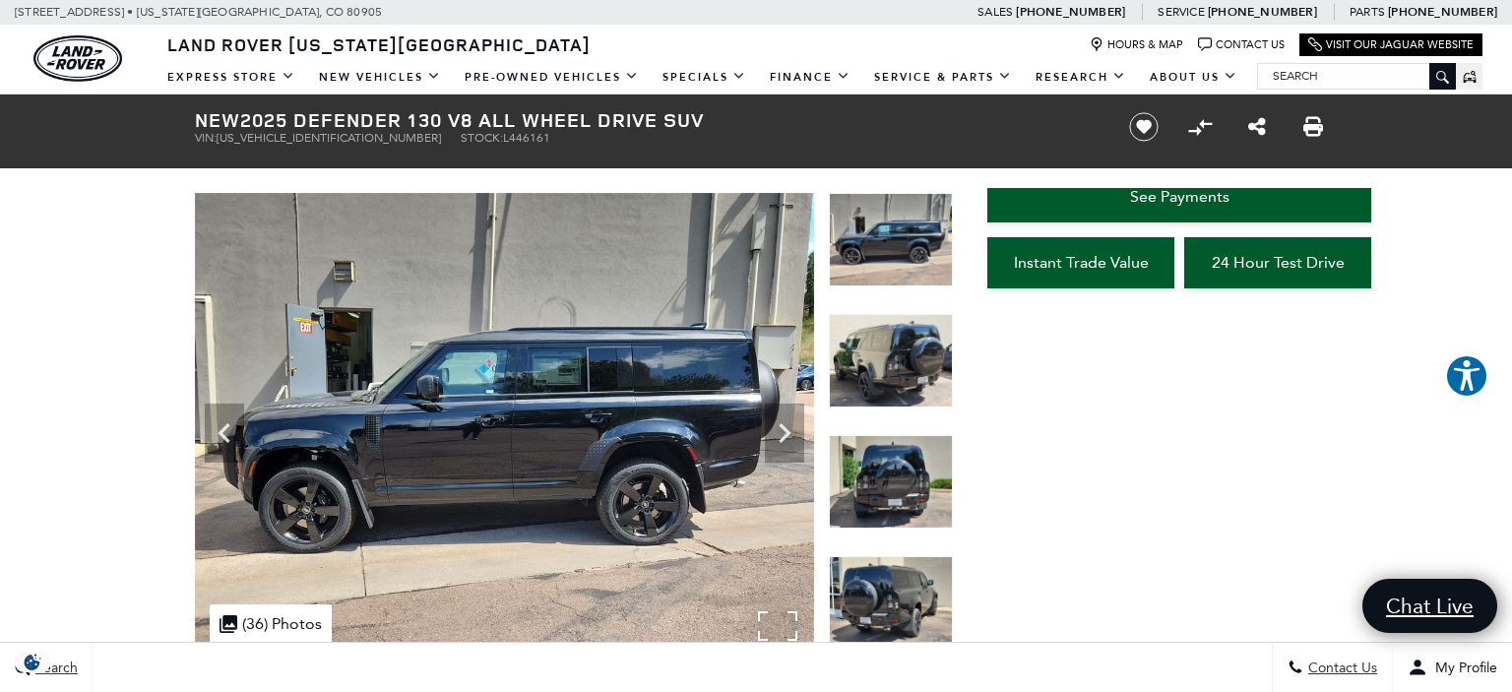
click at [527, 436] on img at bounding box center [504, 425] width 619 height 465
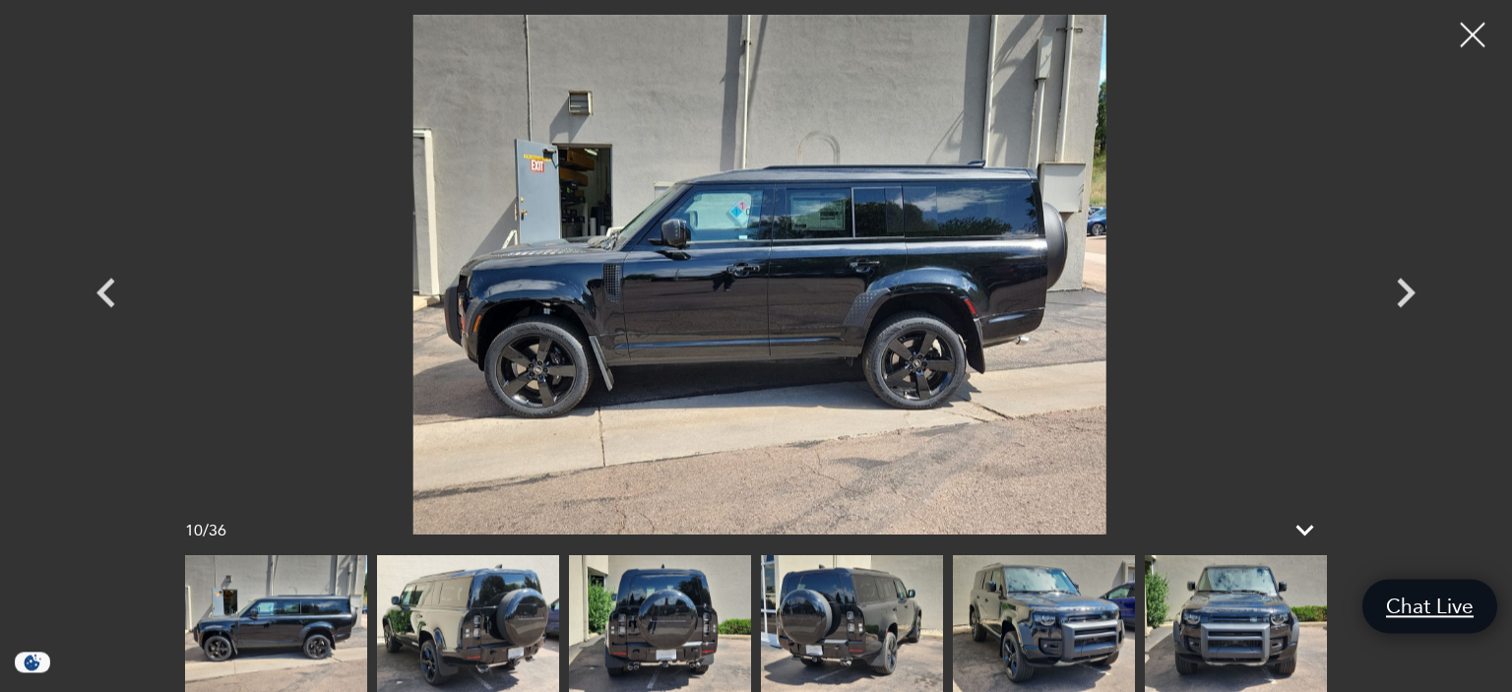
scroll to position [32, 0]
click at [764, 350] on img at bounding box center [760, 275] width 1182 height 520
